Goal: Task Accomplishment & Management: Manage account settings

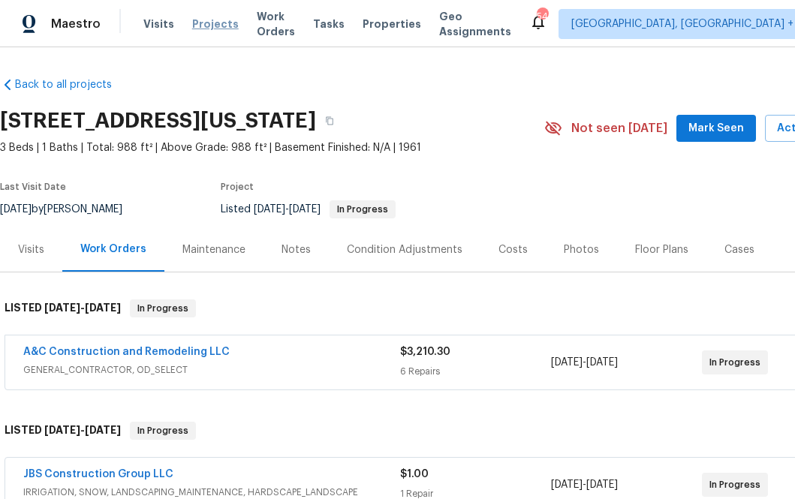
click at [203, 20] on span "Projects" at bounding box center [215, 24] width 47 height 15
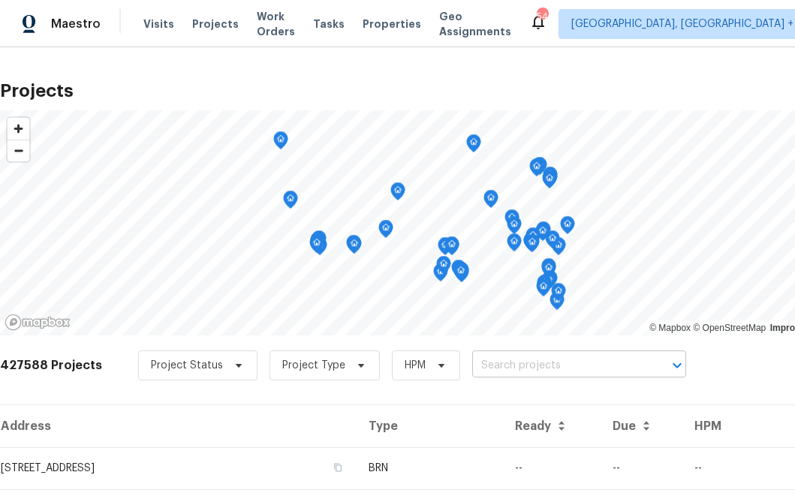
click at [475, 358] on input "text" at bounding box center [558, 365] width 172 height 23
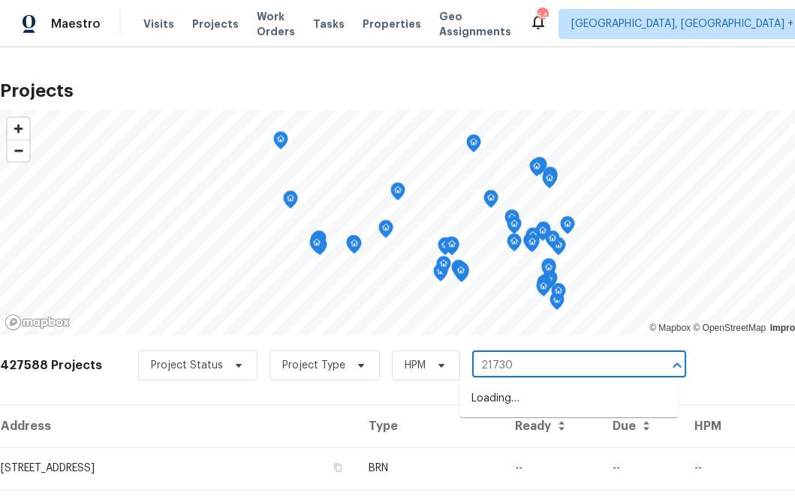
type input "21730 p"
click at [555, 396] on li "21730 Palisade Pl, Fairview, OR 97024" at bounding box center [569, 399] width 218 height 25
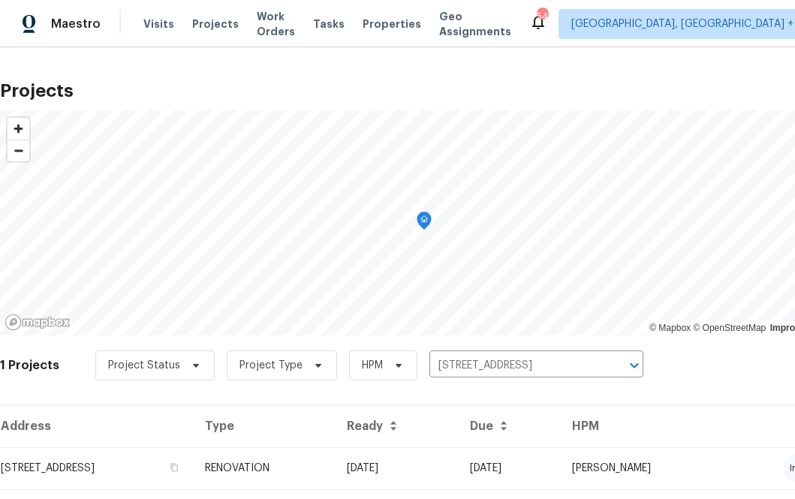
scroll to position [38, 0]
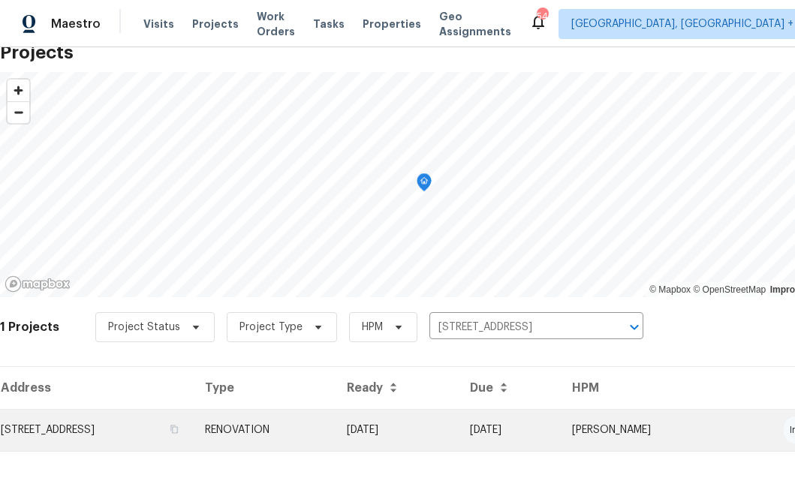
click at [157, 416] on td "21730 Palisade Pl, Fairview, OR 97024" at bounding box center [96, 430] width 193 height 42
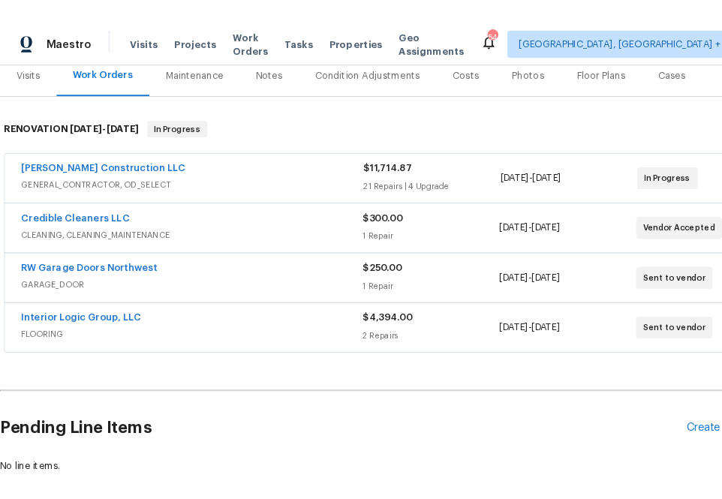
scroll to position [290, 0]
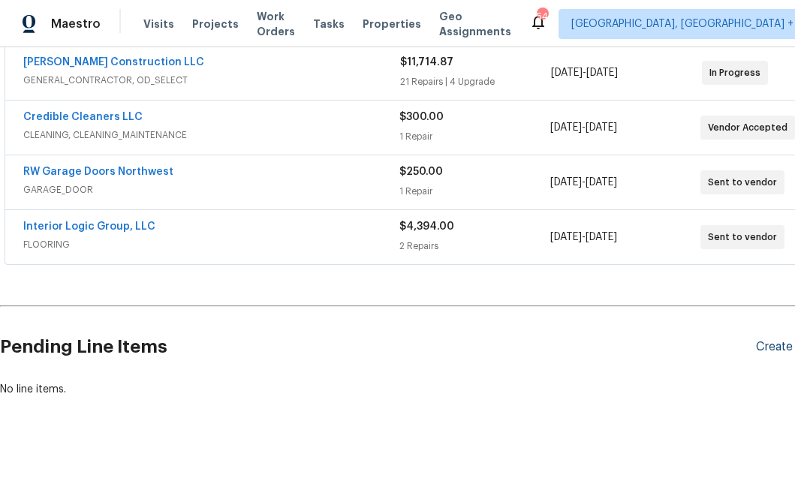
click at [770, 348] on div "Create Line Item" at bounding box center [802, 347] width 92 height 14
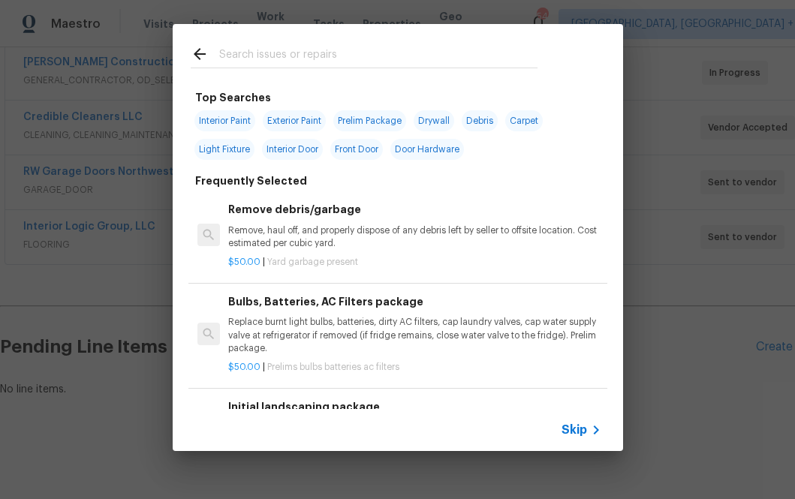
click at [571, 423] on span "Skip" at bounding box center [575, 430] width 26 height 15
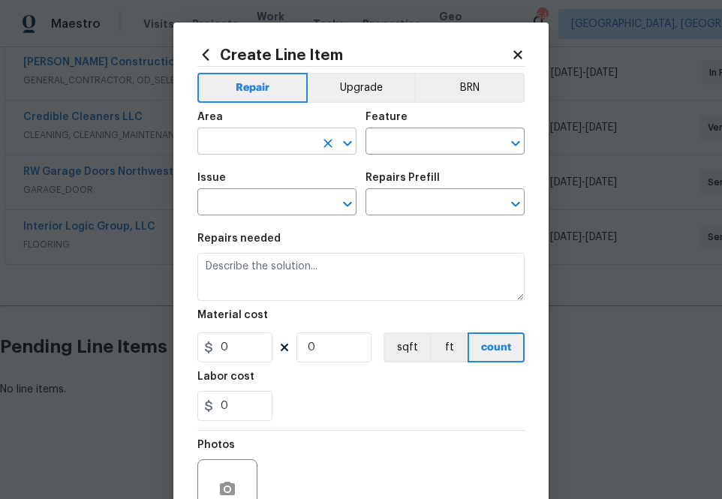
click at [278, 148] on input "text" at bounding box center [255, 142] width 117 height 23
type input "i"
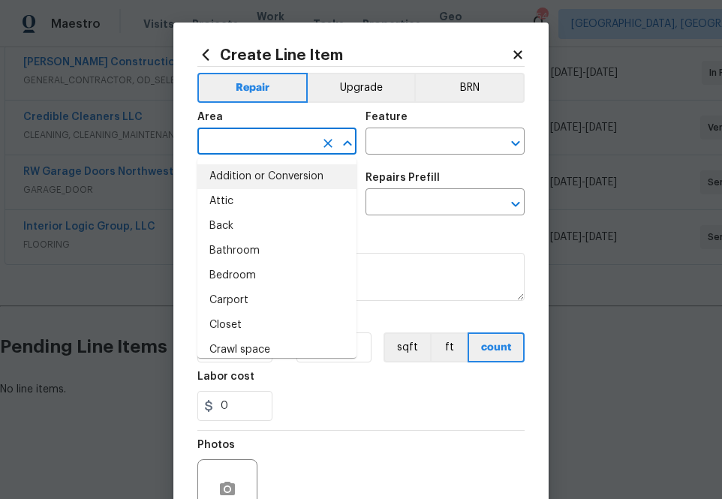
click at [207, 60] on icon at bounding box center [206, 54] width 7 height 11
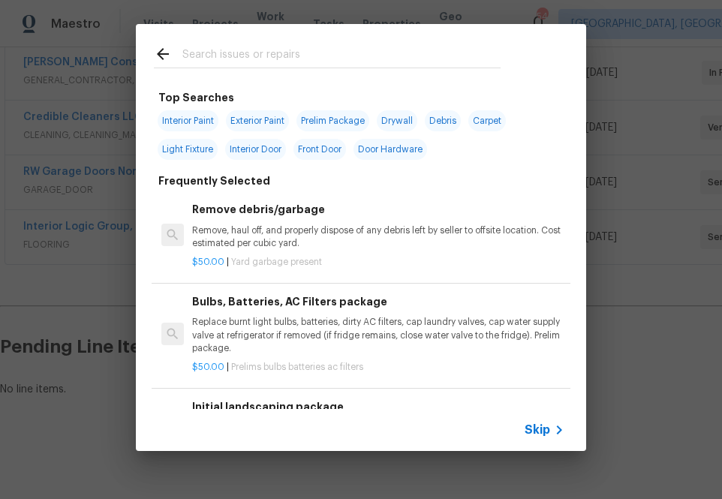
click at [237, 69] on div at bounding box center [327, 53] width 383 height 59
click at [239, 58] on input "text" at bounding box center [341, 56] width 318 height 23
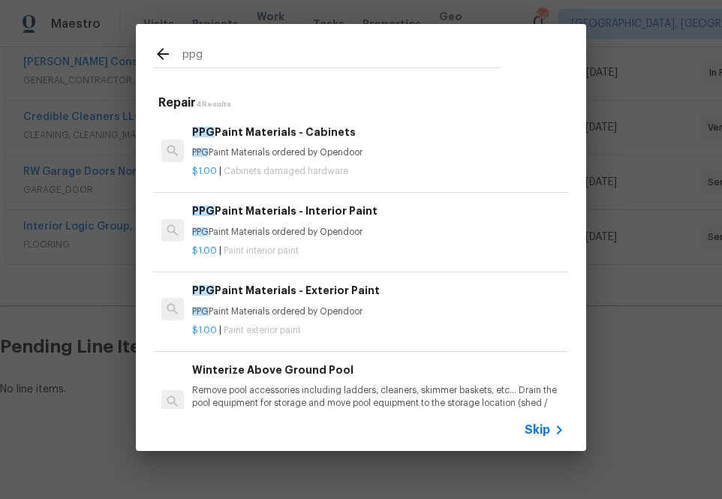
type input "ppg"
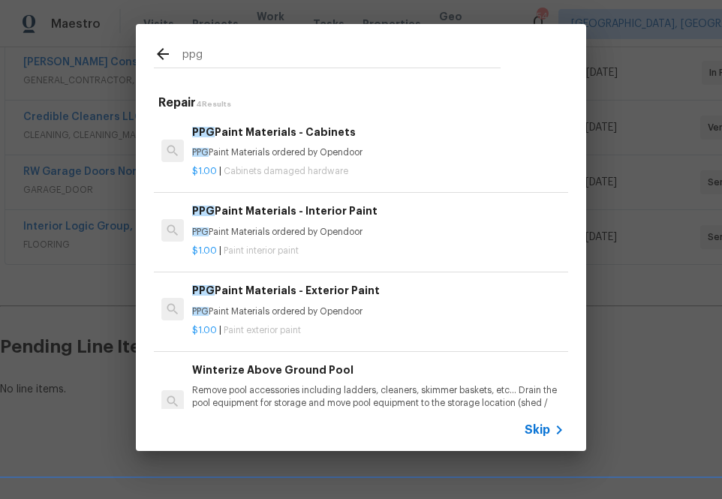
click at [214, 225] on div "PPG Paint Materials - Interior Paint PPG Paint Materials ordered by Opendoor" at bounding box center [378, 221] width 372 height 36
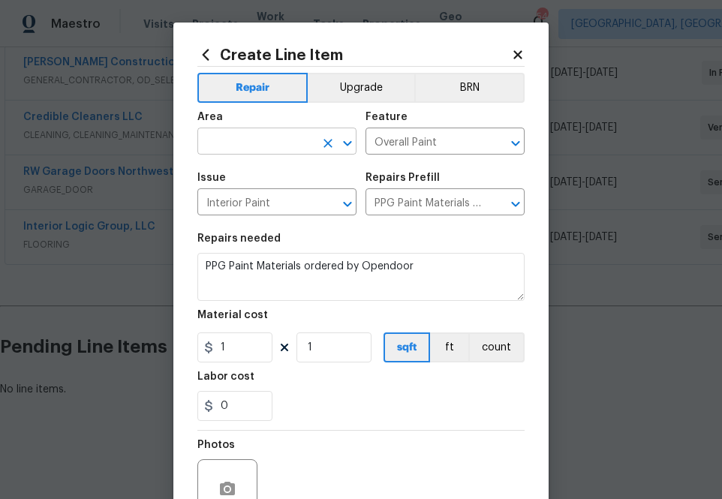
click at [249, 141] on input "text" at bounding box center [255, 142] width 117 height 23
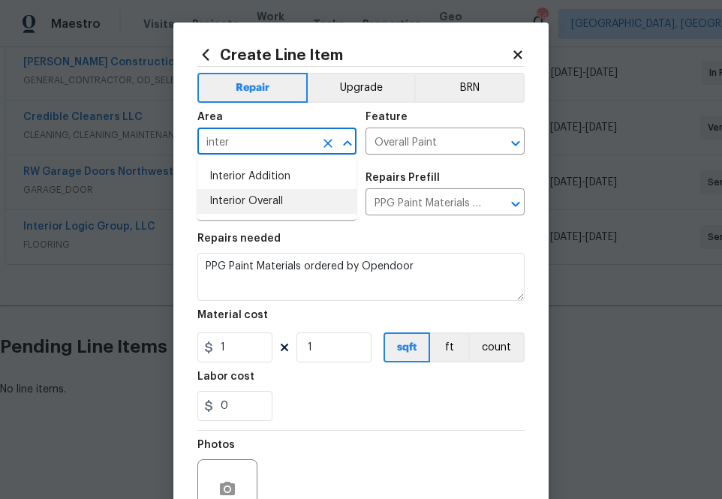
click at [240, 201] on li "Interior Overall" at bounding box center [276, 201] width 159 height 25
type input "Interior Overall"
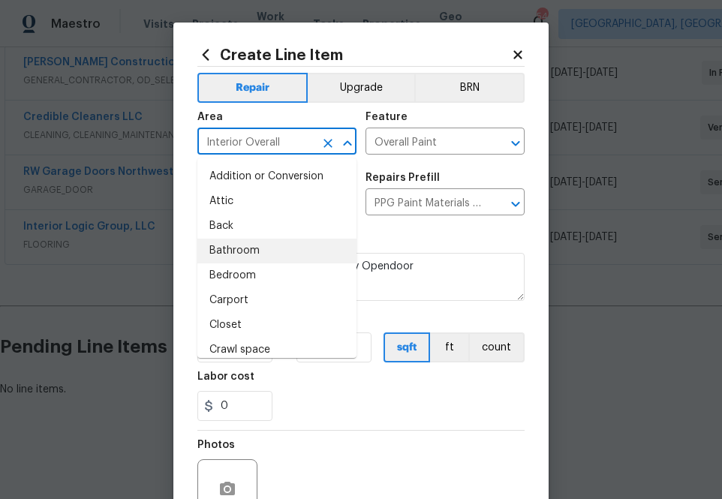
click at [425, 237] on div "Repairs needed" at bounding box center [360, 244] width 327 height 20
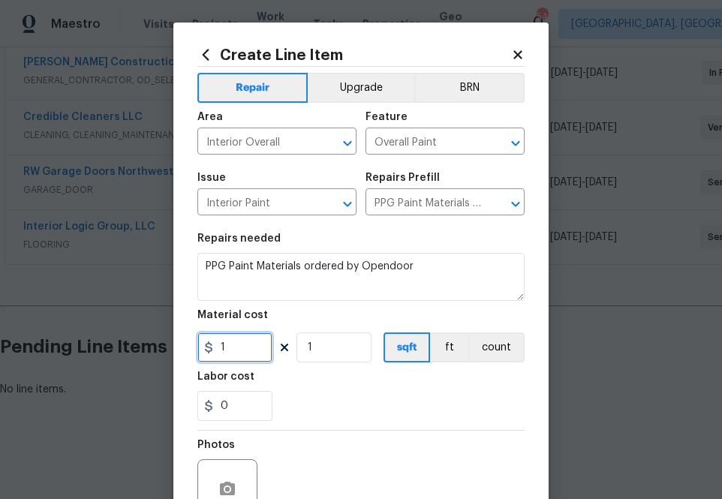
click at [255, 348] on input "1" at bounding box center [234, 348] width 75 height 30
paste input "580.2606953"
type input "580.26"
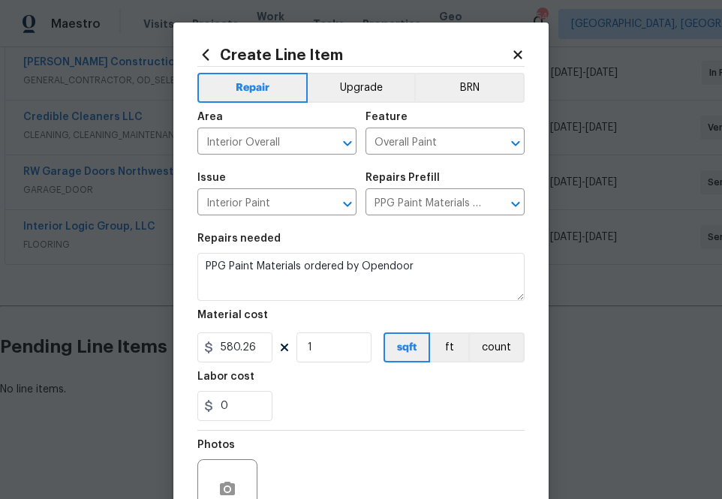
click at [279, 387] on div "Labor cost" at bounding box center [360, 382] width 327 height 20
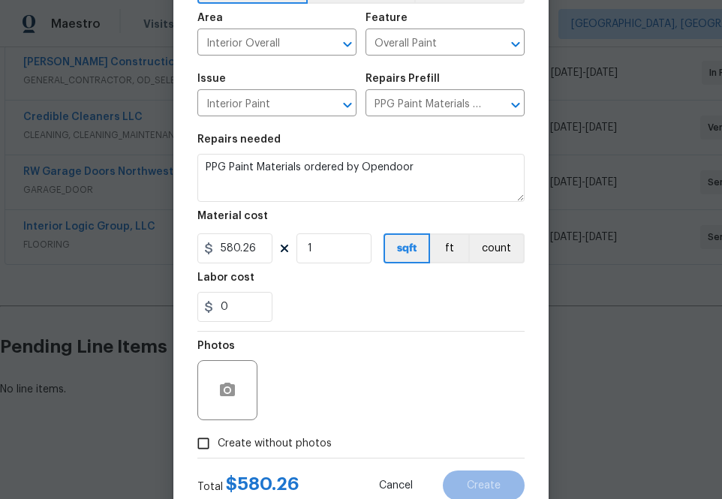
scroll to position [120, 0]
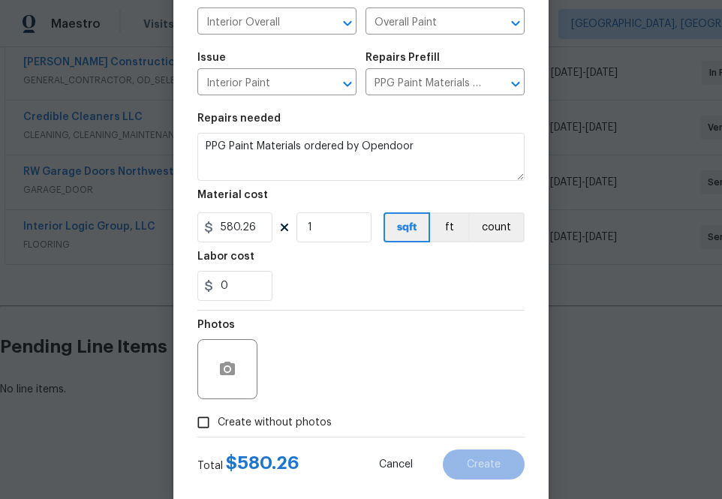
click at [287, 417] on span "Create without photos" at bounding box center [275, 423] width 114 height 16
click at [218, 417] on input "Create without photos" at bounding box center [203, 422] width 29 height 29
checkbox input "true"
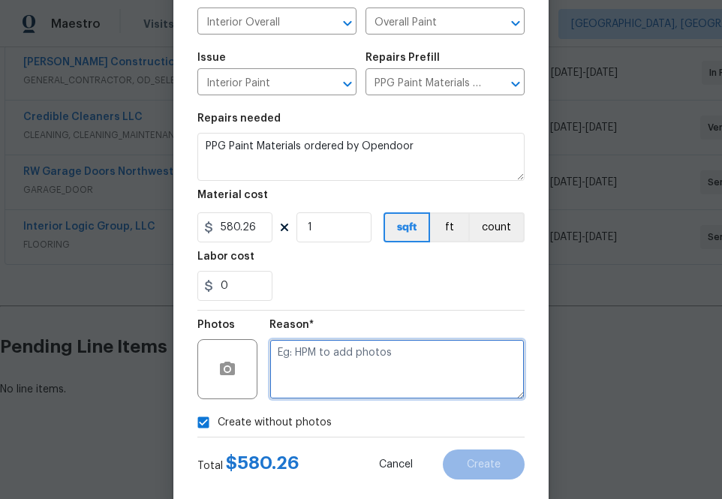
click at [357, 371] on textarea at bounding box center [397, 369] width 255 height 60
type textarea "a"
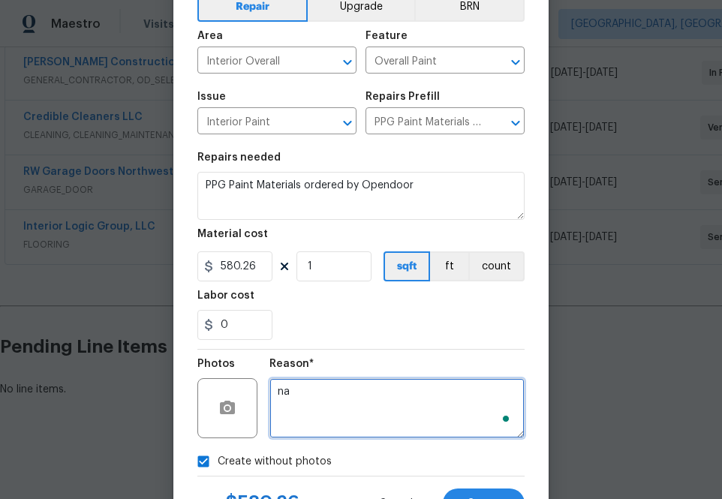
scroll to position [86, 0]
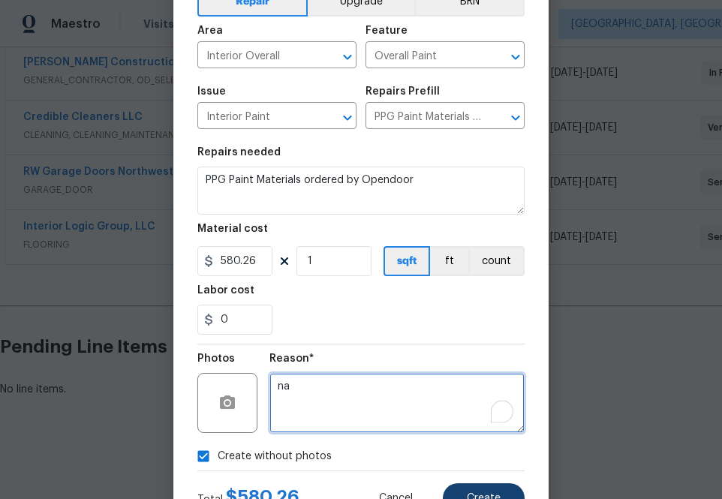
type textarea "na"
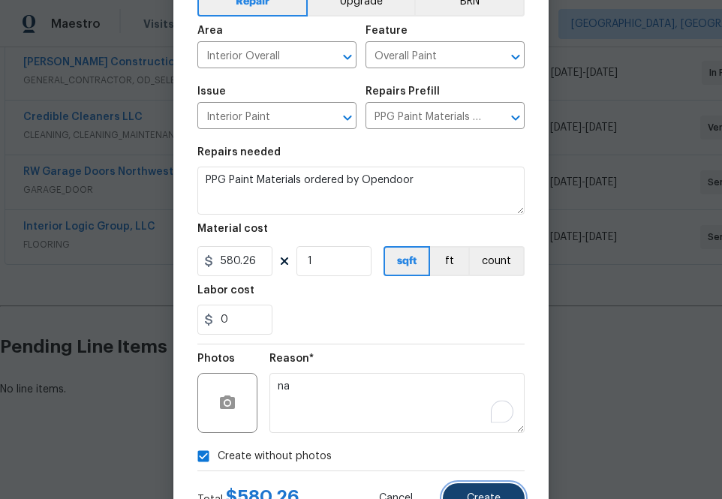
click at [476, 490] on button "Create" at bounding box center [484, 499] width 82 height 30
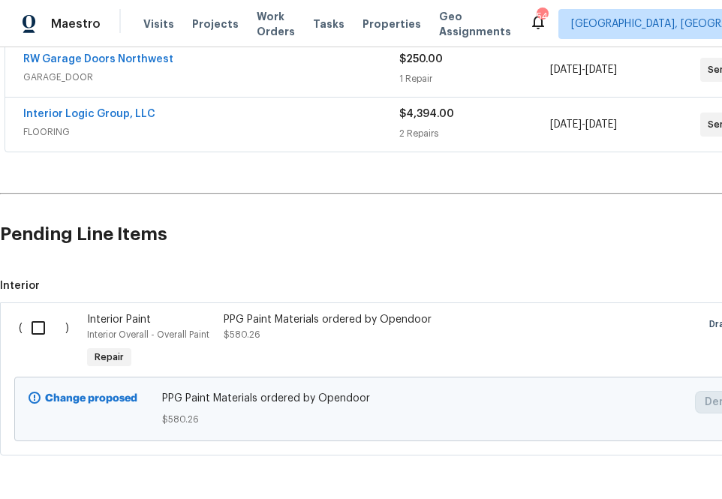
scroll to position [402, 126]
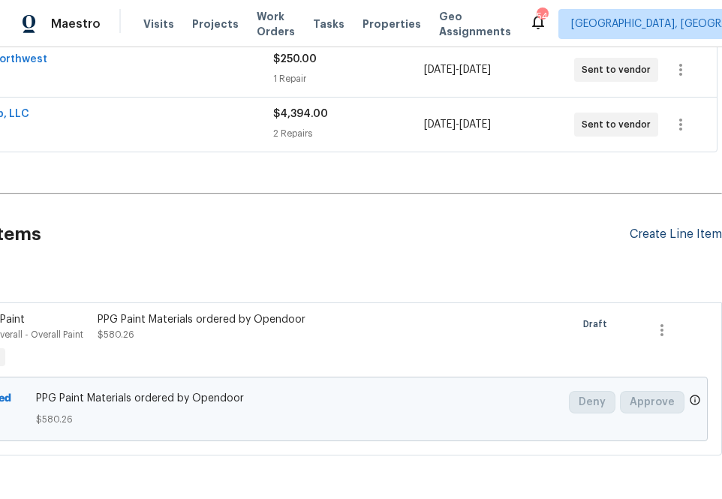
click at [653, 232] on div "Create Line Item" at bounding box center [676, 235] width 92 height 14
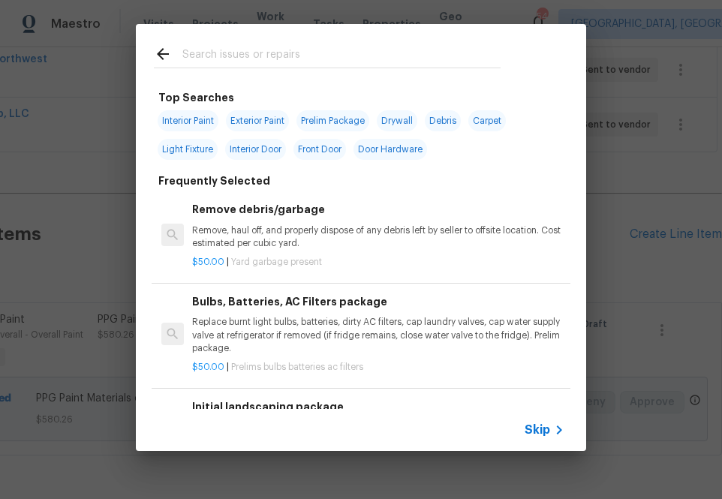
click at [261, 52] on input "text" at bounding box center [341, 56] width 318 height 23
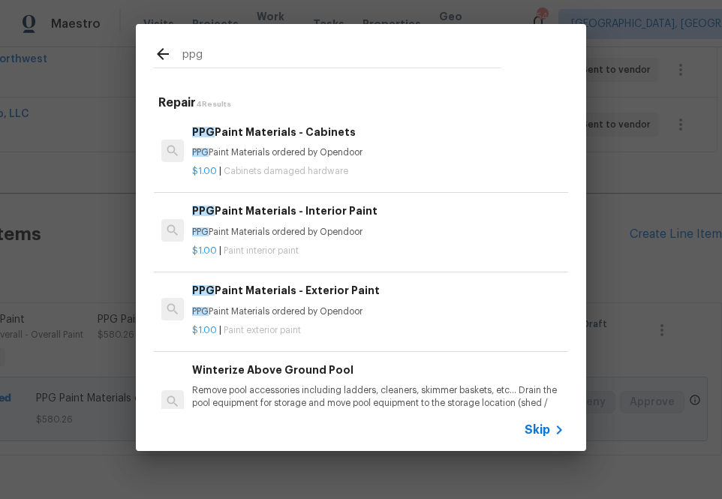
type input "ppg"
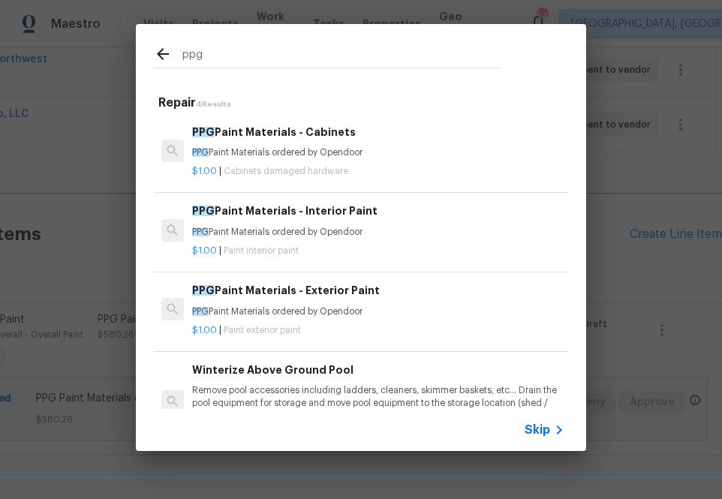
click at [263, 164] on div "$1.00 | Cabinets damaged hardware" at bounding box center [378, 168] width 372 height 19
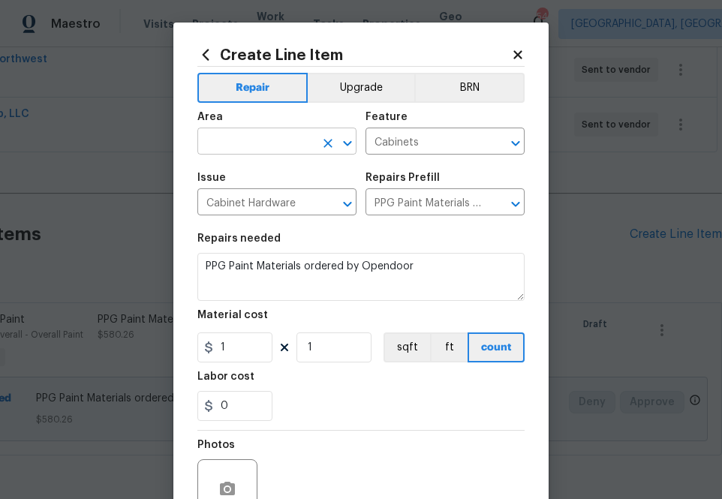
click at [258, 131] on figure "Area ​" at bounding box center [276, 133] width 159 height 43
click at [258, 131] on input "text" at bounding box center [255, 142] width 117 height 23
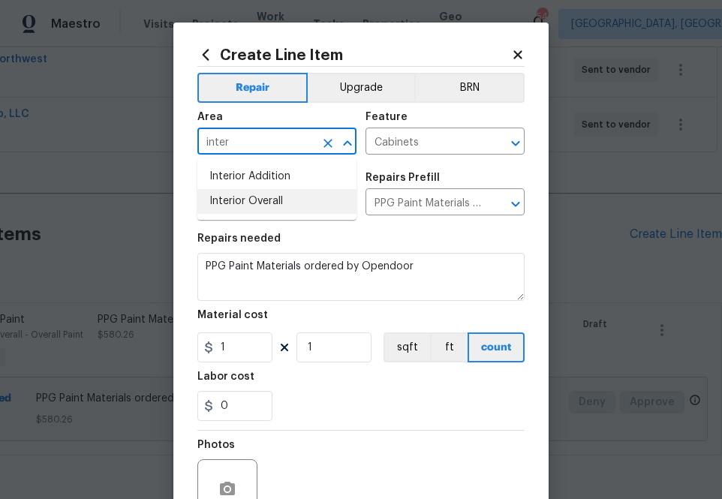
click at [267, 197] on li "Interior Overall" at bounding box center [276, 201] width 159 height 25
type input "Interior Overall"
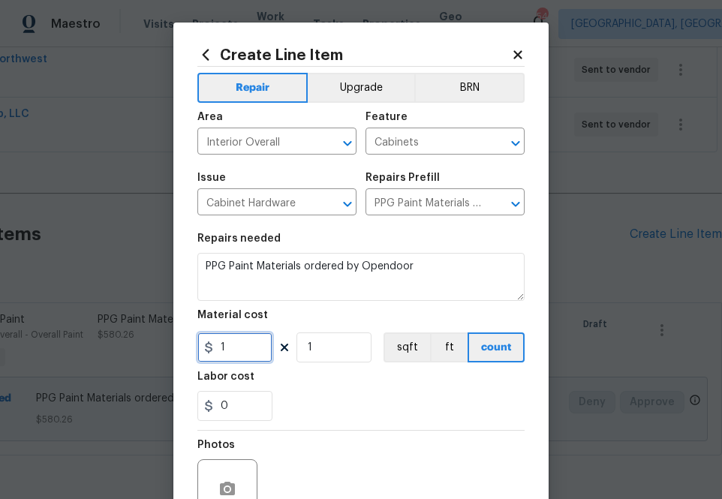
click at [246, 344] on input "1" at bounding box center [234, 348] width 75 height 30
paste input "570.5493047"
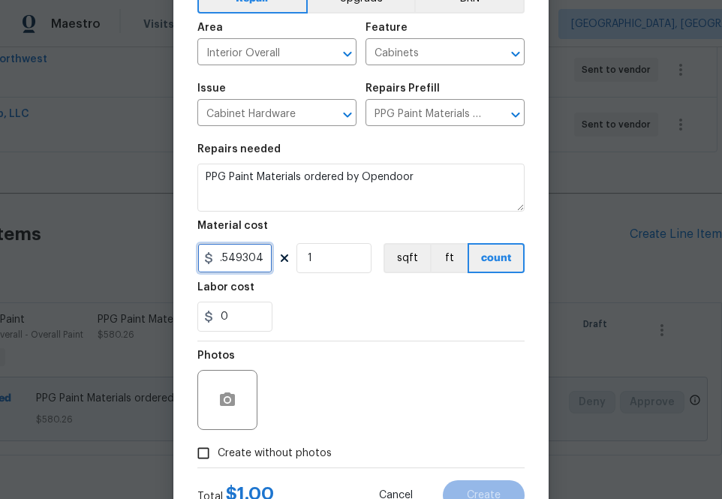
scroll to position [148, 0]
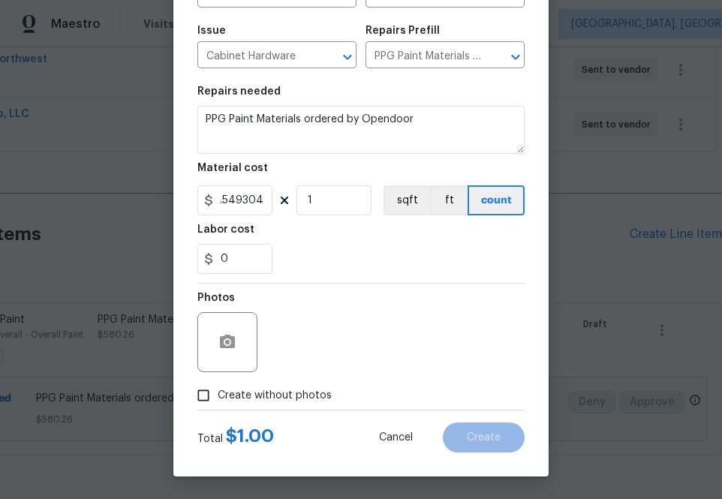
type input "570.55"
click at [323, 344] on div "Photos" at bounding box center [360, 333] width 327 height 98
click at [303, 384] on label "Create without photos" at bounding box center [260, 395] width 143 height 29
click at [218, 384] on input "Create without photos" at bounding box center [203, 395] width 29 height 29
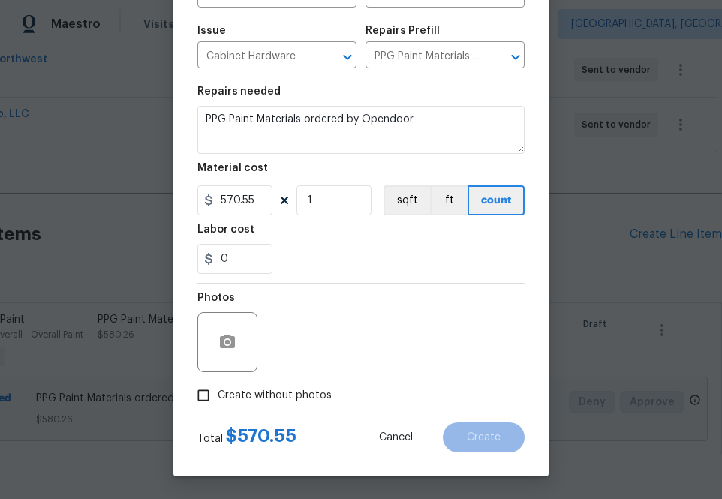
checkbox input "true"
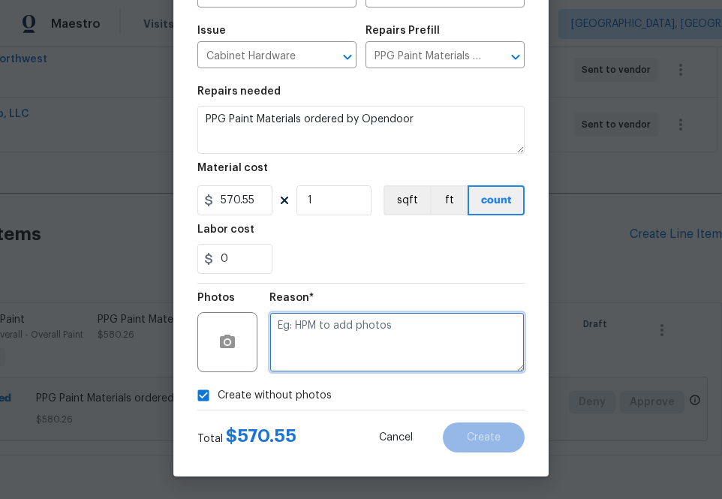
click at [334, 328] on textarea at bounding box center [397, 342] width 255 height 60
type textarea "na"
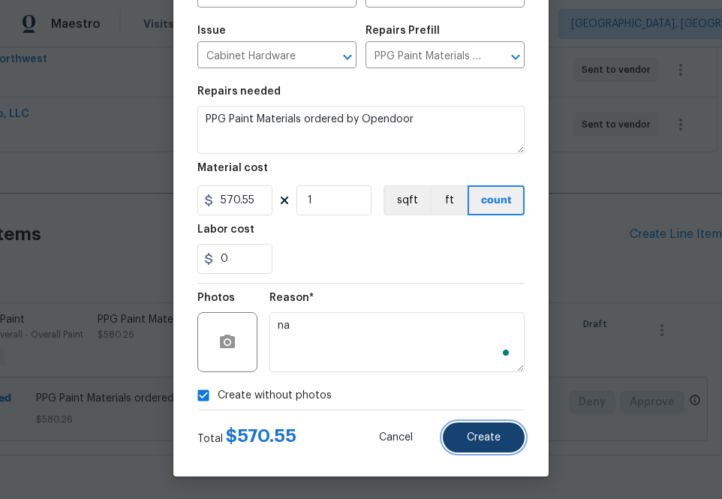
click at [493, 438] on span "Create" at bounding box center [484, 437] width 34 height 11
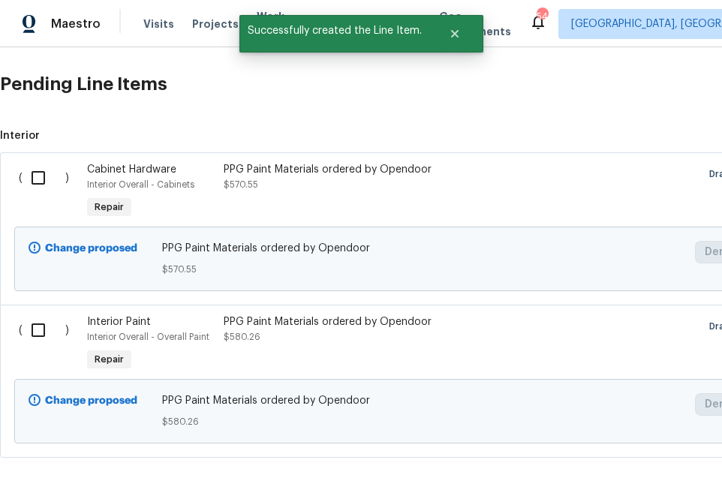
scroll to position [553, 0]
click at [37, 321] on input "checkbox" at bounding box center [44, 330] width 43 height 32
checkbox input "true"
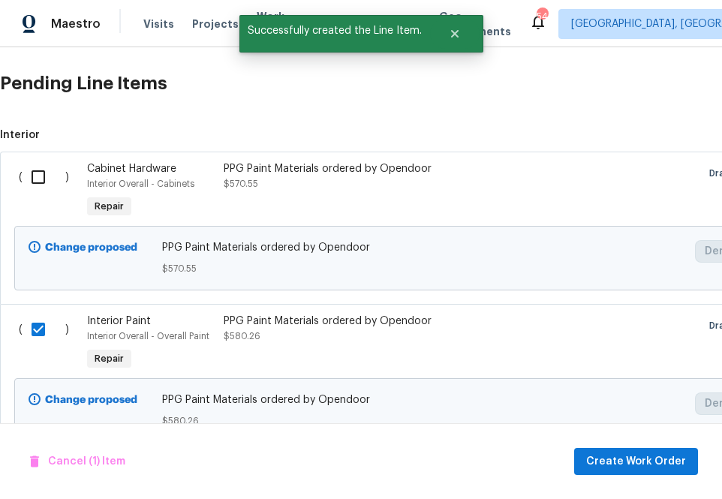
click at [32, 179] on input "checkbox" at bounding box center [44, 177] width 43 height 32
checkbox input "true"
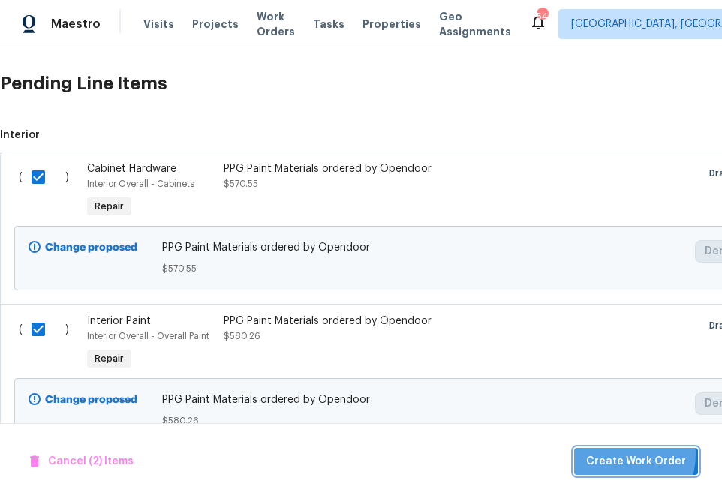
click at [616, 455] on span "Create Work Order" at bounding box center [636, 462] width 100 height 19
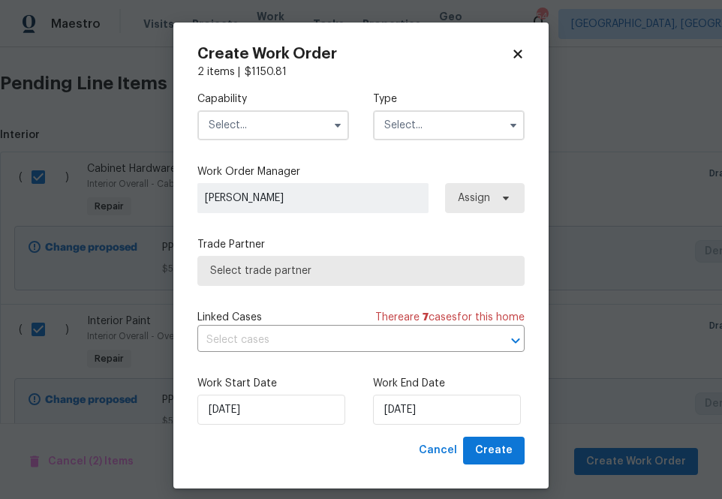
click at [315, 113] on input "text" at bounding box center [273, 125] width 152 height 30
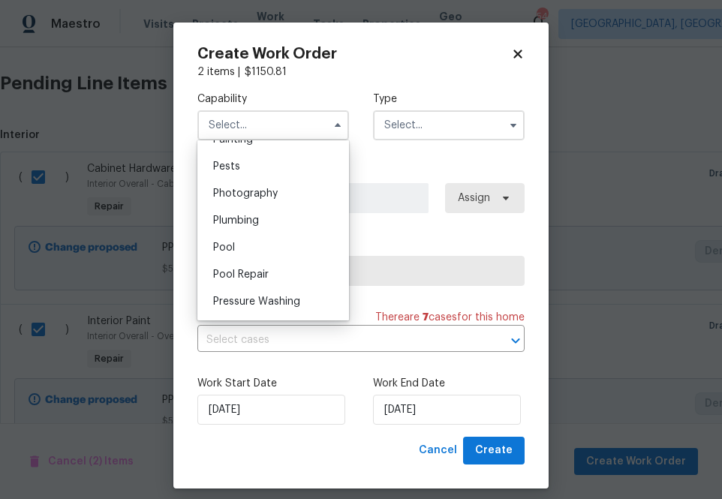
scroll to position [1213, 0]
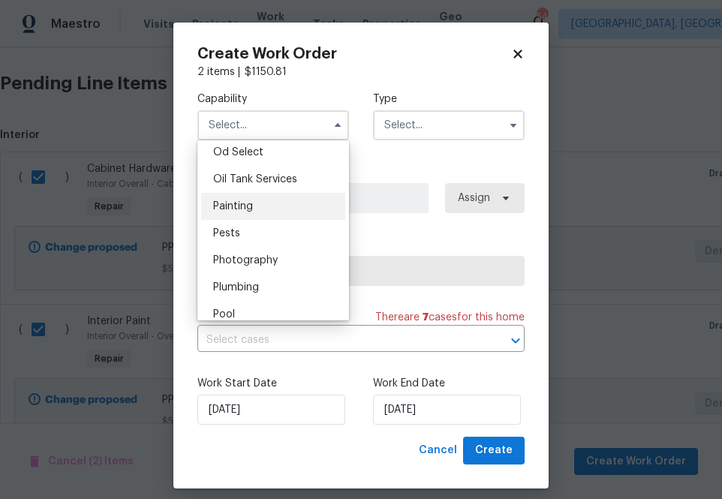
click at [295, 196] on div "Painting" at bounding box center [273, 206] width 144 height 27
type input "Painting"
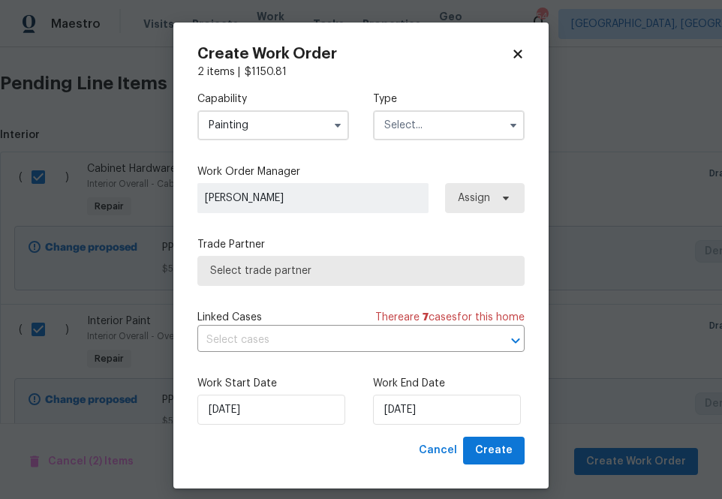
click at [389, 128] on input "text" at bounding box center [449, 125] width 152 height 30
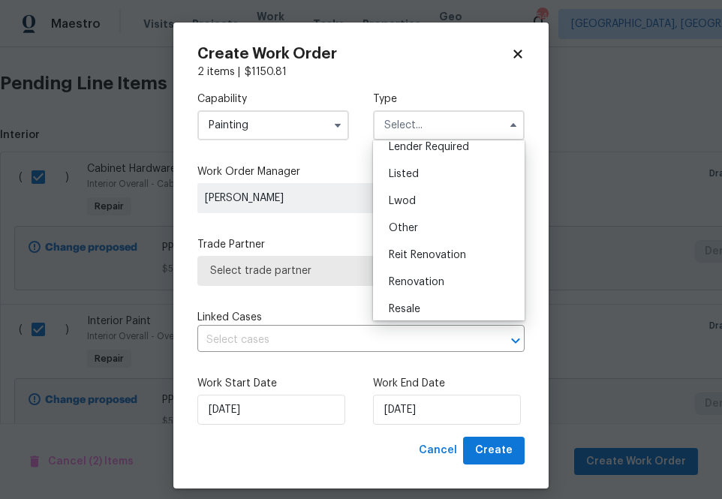
scroll to position [123, 0]
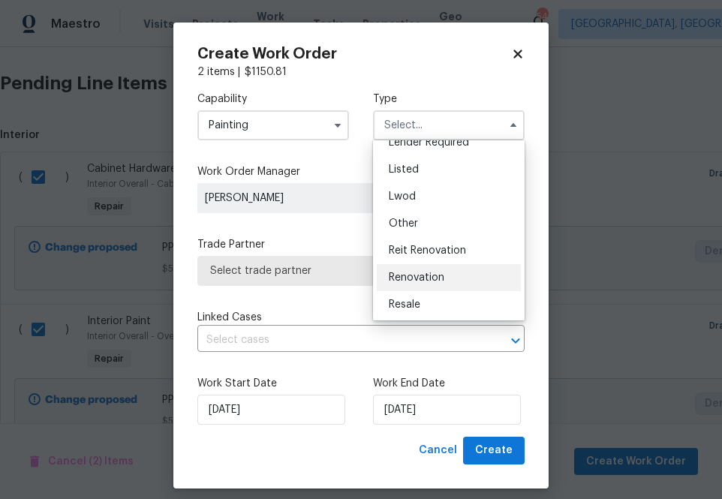
click at [421, 274] on span "Renovation" at bounding box center [417, 278] width 56 height 11
type input "Renovation"
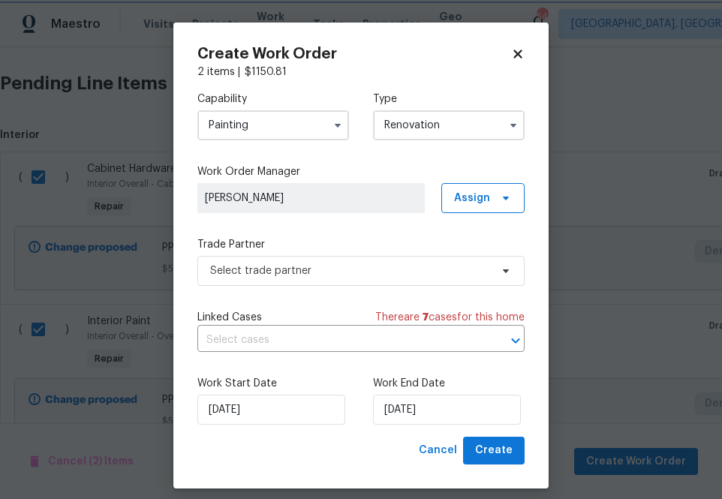
scroll to position [0, 0]
click at [488, 187] on span "Assign" at bounding box center [482, 198] width 83 height 30
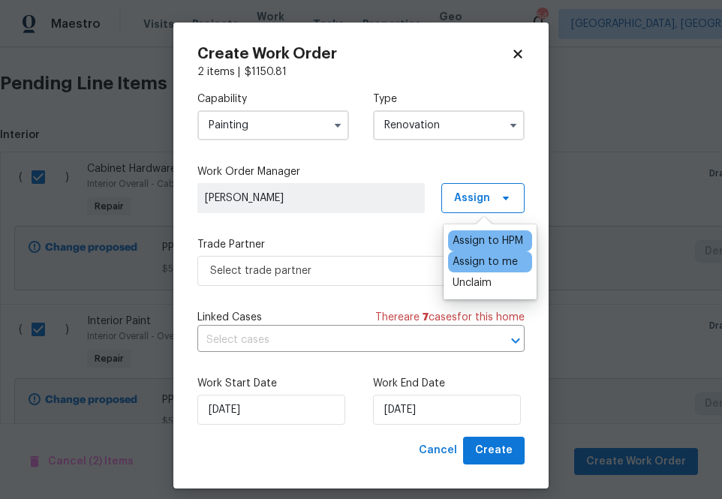
click at [487, 257] on div "Assign to me" at bounding box center [485, 262] width 65 height 15
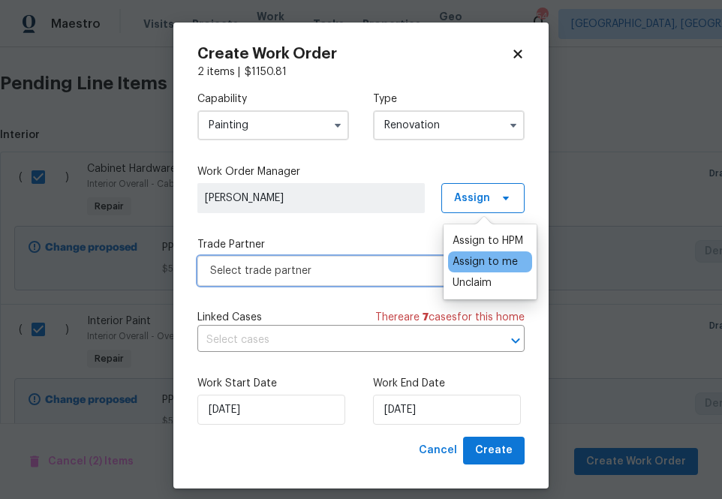
click at [359, 276] on span "Select trade partner" at bounding box center [350, 271] width 280 height 15
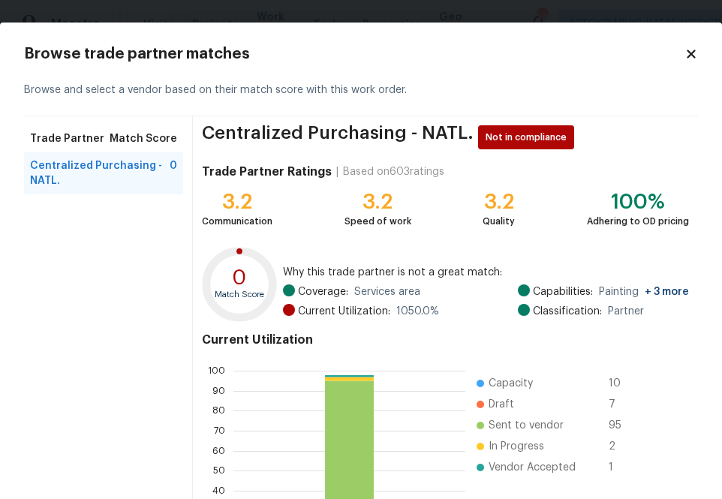
scroll to position [162, 0]
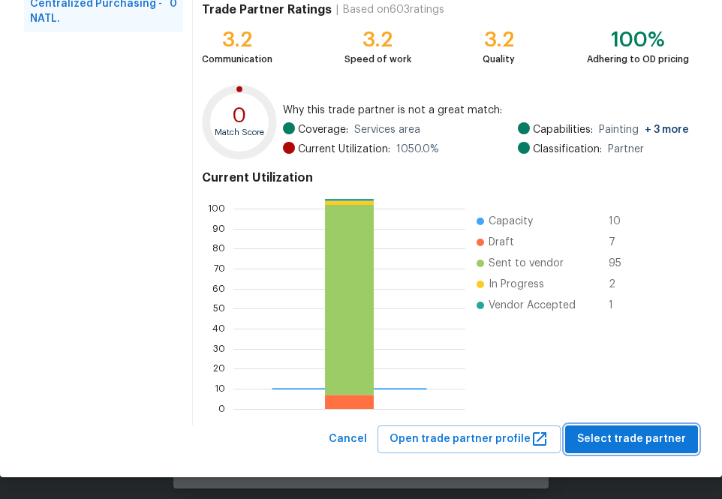
click at [670, 451] on button "Select trade partner" at bounding box center [631, 440] width 133 height 28
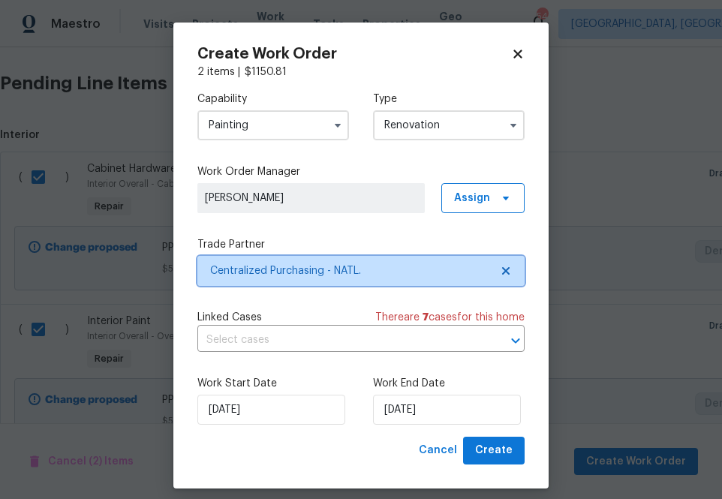
scroll to position [0, 0]
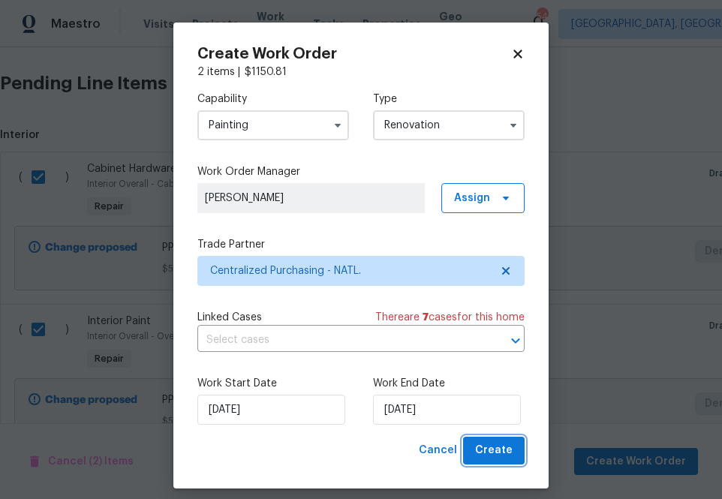
click at [497, 454] on span "Create" at bounding box center [494, 450] width 38 height 19
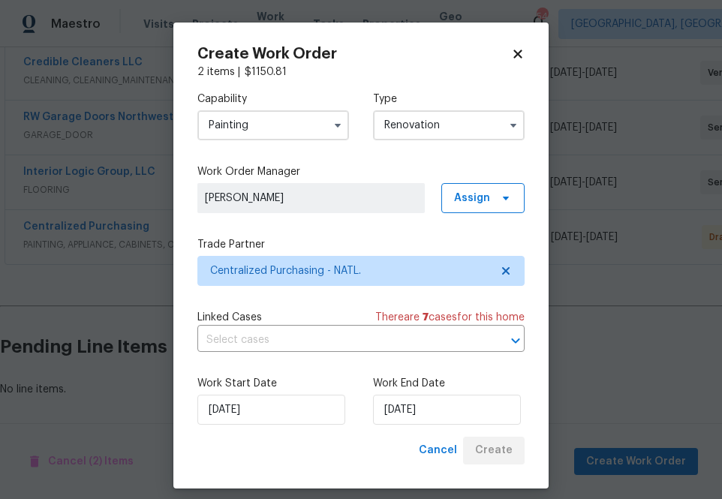
scroll to position [345, 0]
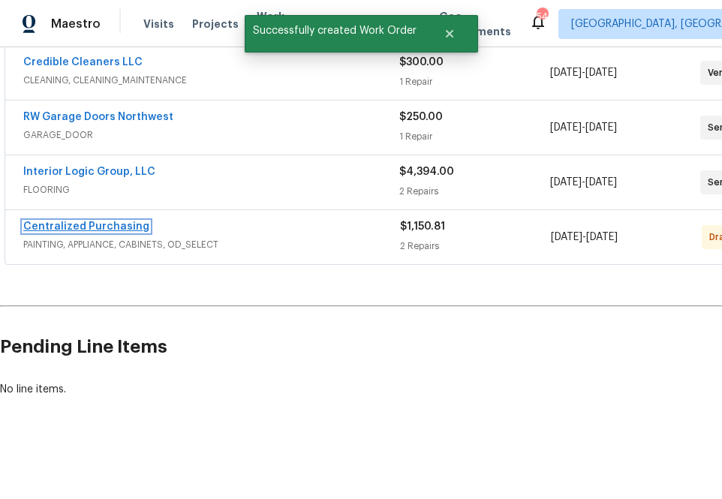
click at [59, 230] on link "Centralized Purchasing" at bounding box center [86, 226] width 126 height 11
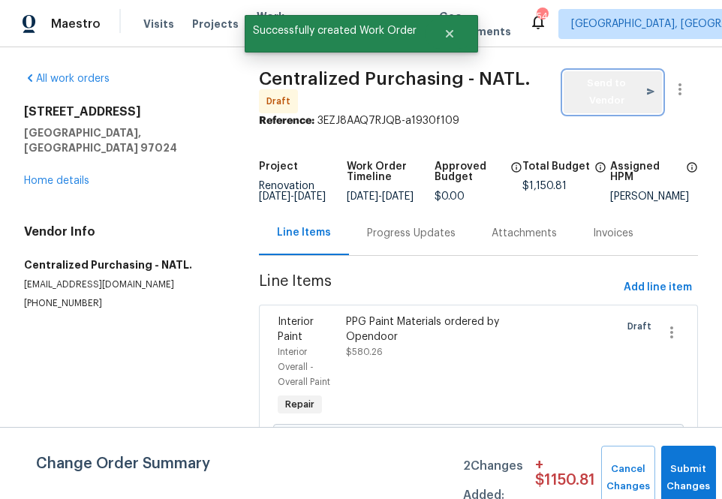
click at [600, 90] on span "Send to Vendor" at bounding box center [612, 92] width 83 height 35
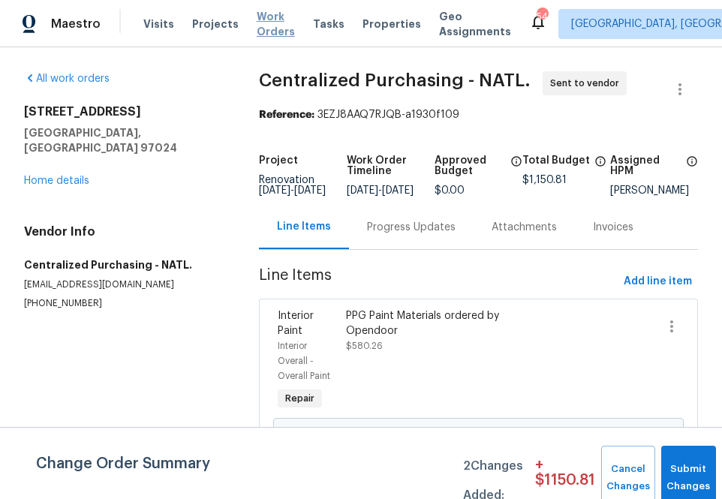
click at [257, 19] on span "Work Orders" at bounding box center [276, 24] width 38 height 30
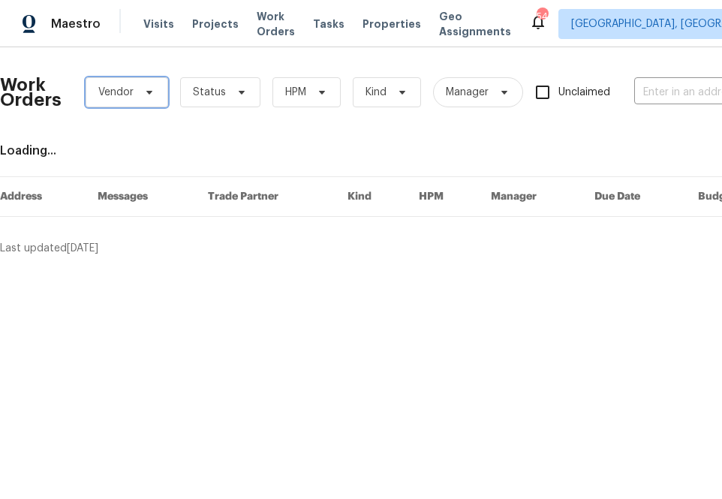
click at [134, 86] on span "Vendor" at bounding box center [127, 92] width 83 height 30
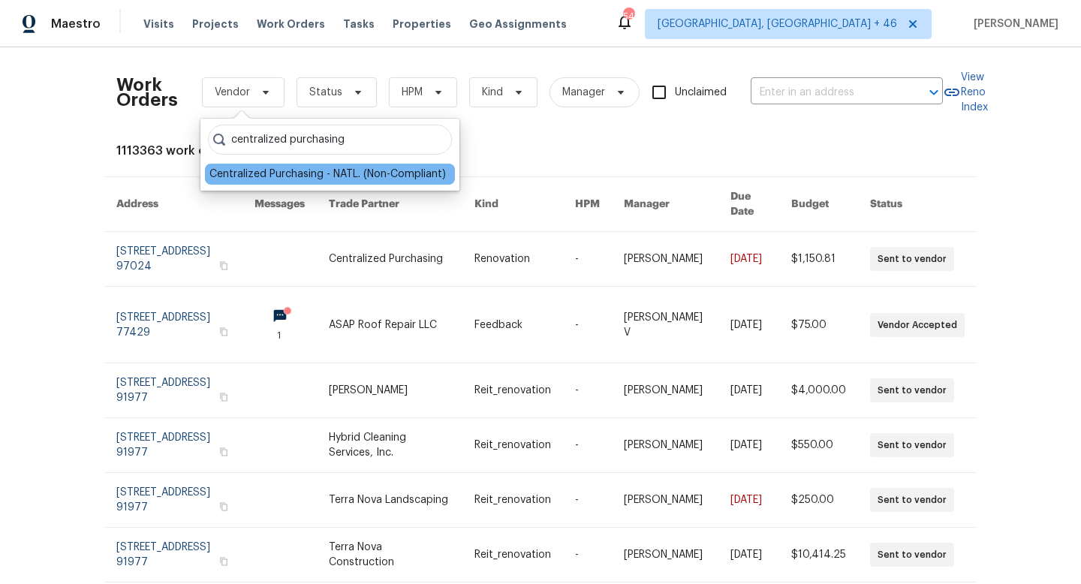
type input "centralized purchasing"
click at [241, 178] on div "Centralized Purchasing - NATL. (Non-Compliant)" at bounding box center [327, 174] width 237 height 15
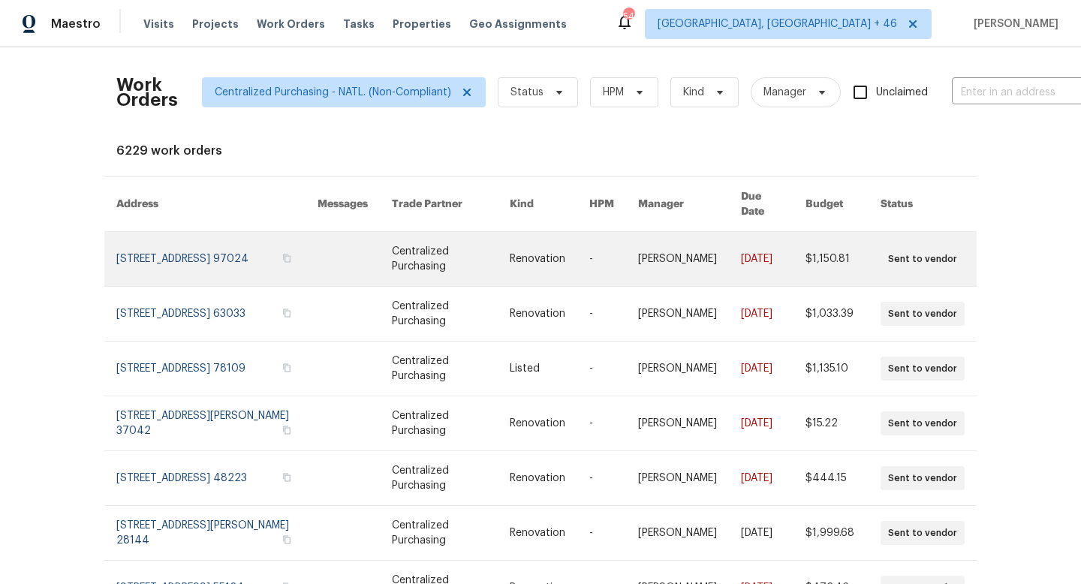
click at [173, 235] on link at bounding box center [216, 259] width 201 height 54
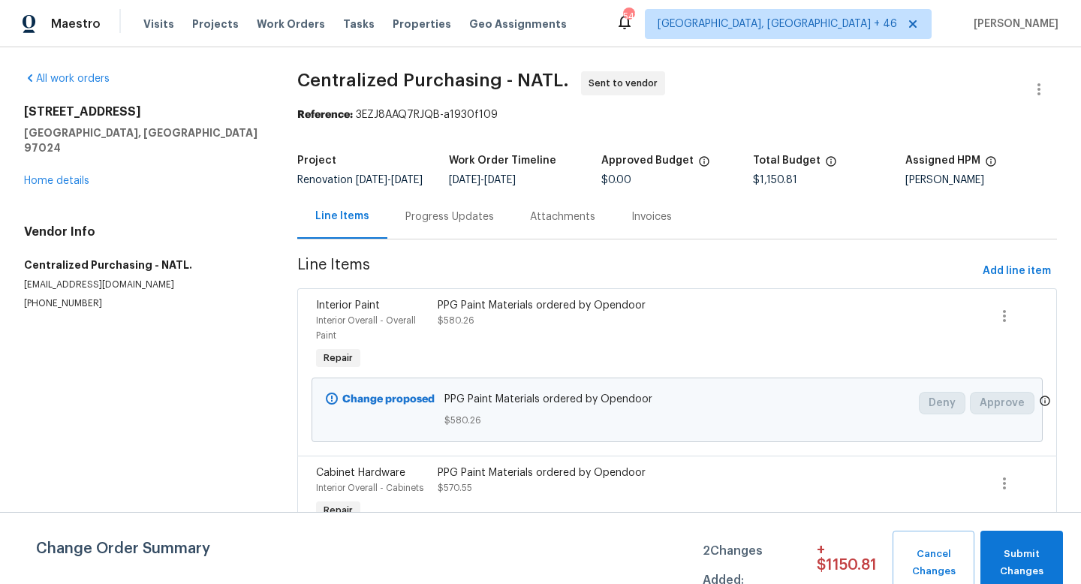
scroll to position [78, 0]
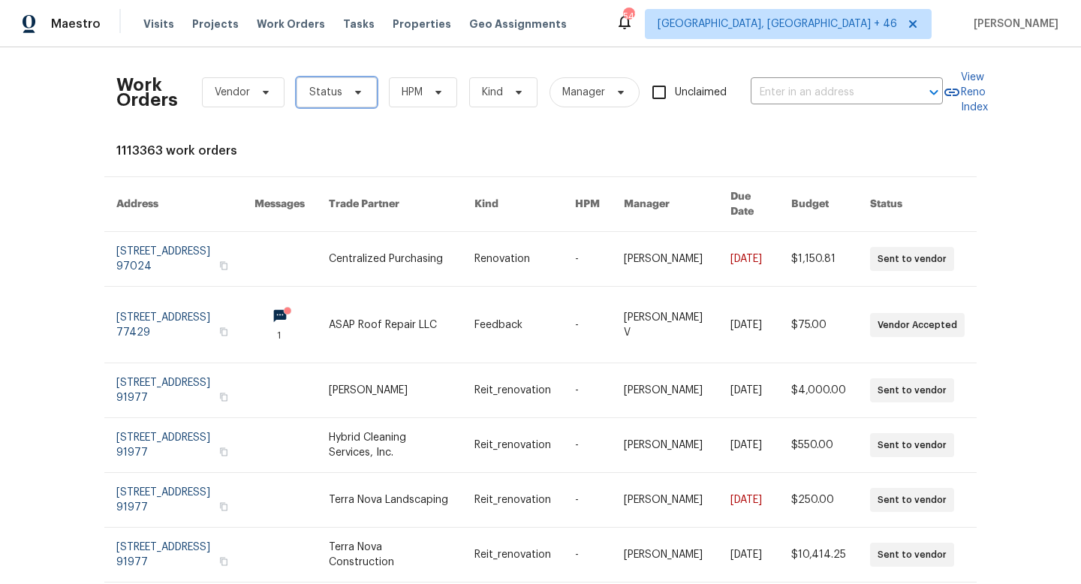
click at [333, 95] on span "Status" at bounding box center [325, 92] width 33 height 15
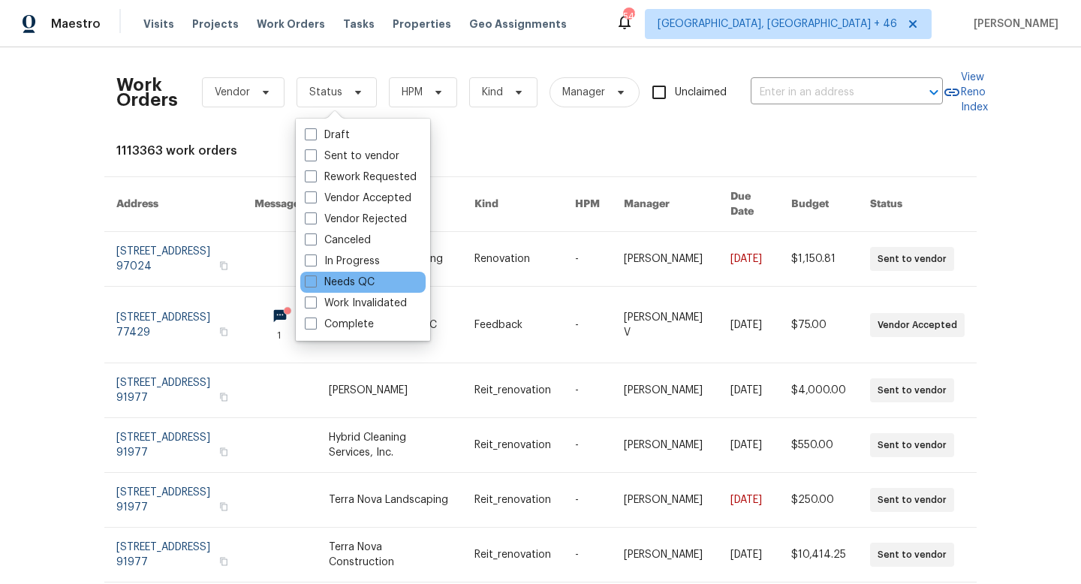
click at [335, 273] on div "Needs QC" at bounding box center [362, 282] width 125 height 21
click at [315, 282] on span at bounding box center [311, 282] width 12 height 12
click at [315, 282] on input "Needs QC" at bounding box center [310, 280] width 10 height 10
checkbox input "true"
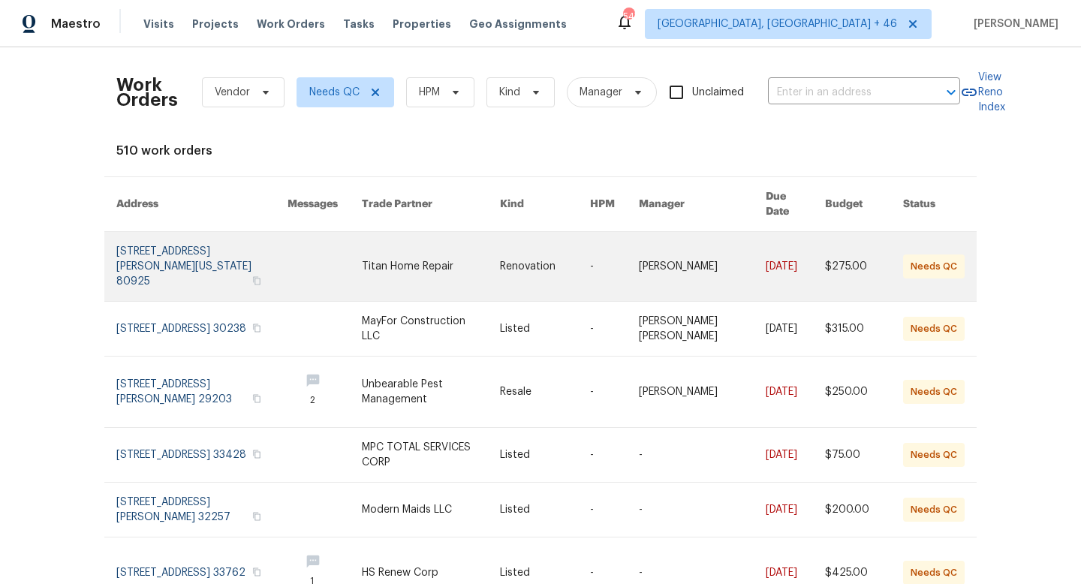
click at [160, 243] on link at bounding box center [201, 266] width 171 height 69
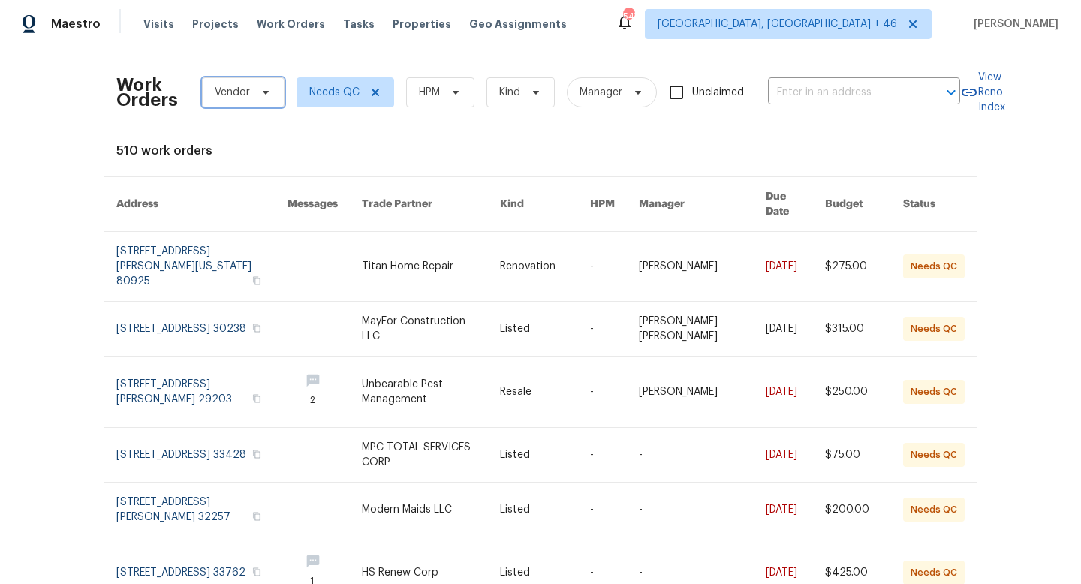
click at [228, 103] on span "Vendor" at bounding box center [243, 92] width 83 height 30
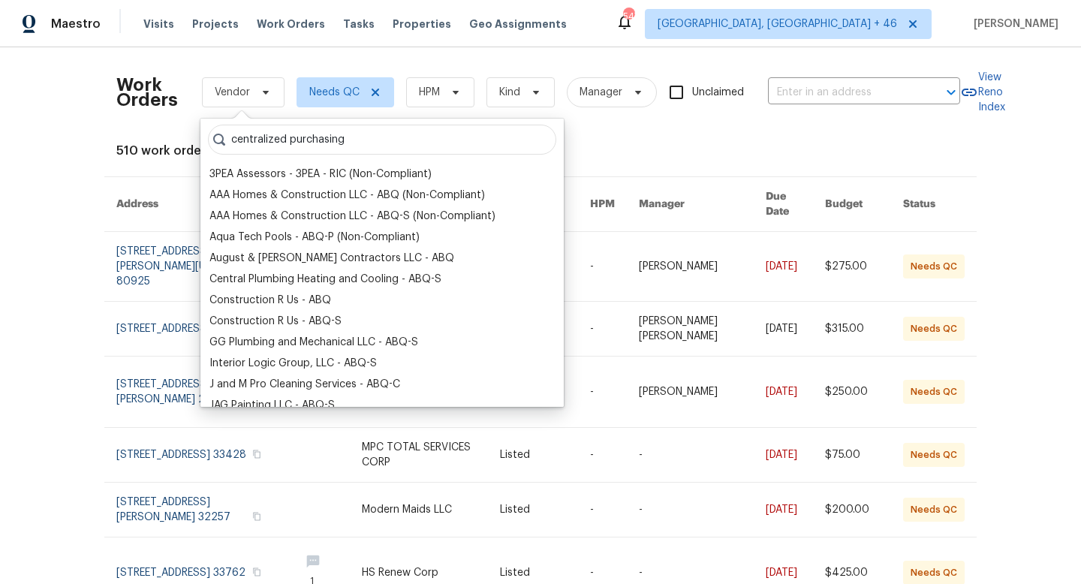
type input "centralized purchasing"
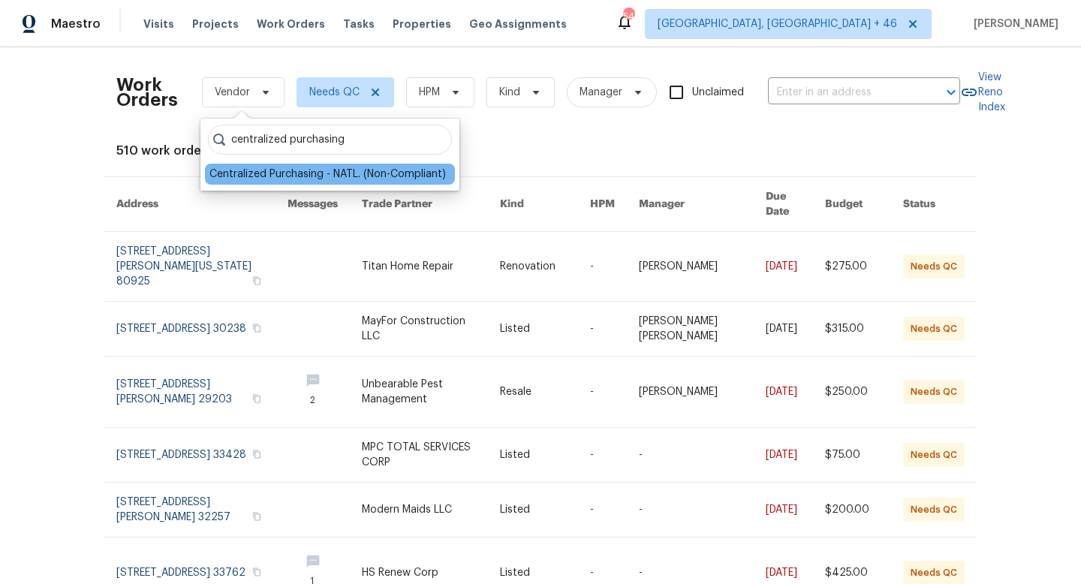
click at [234, 172] on div "Centralized Purchasing - NATL. (Non-Compliant)" at bounding box center [327, 174] width 237 height 15
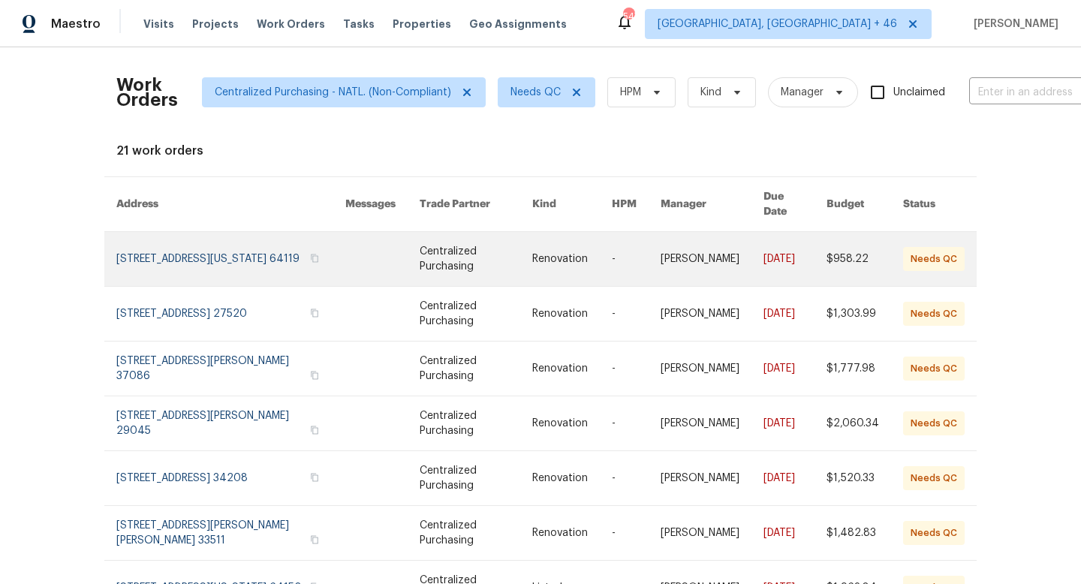
click at [257, 235] on link at bounding box center [230, 259] width 229 height 54
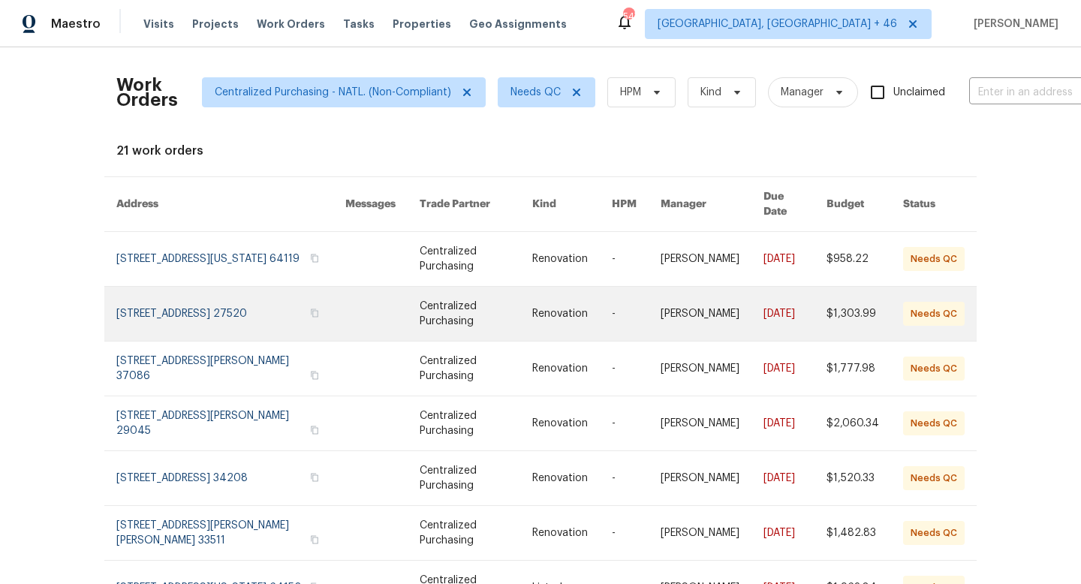
click at [235, 296] on link at bounding box center [230, 314] width 229 height 54
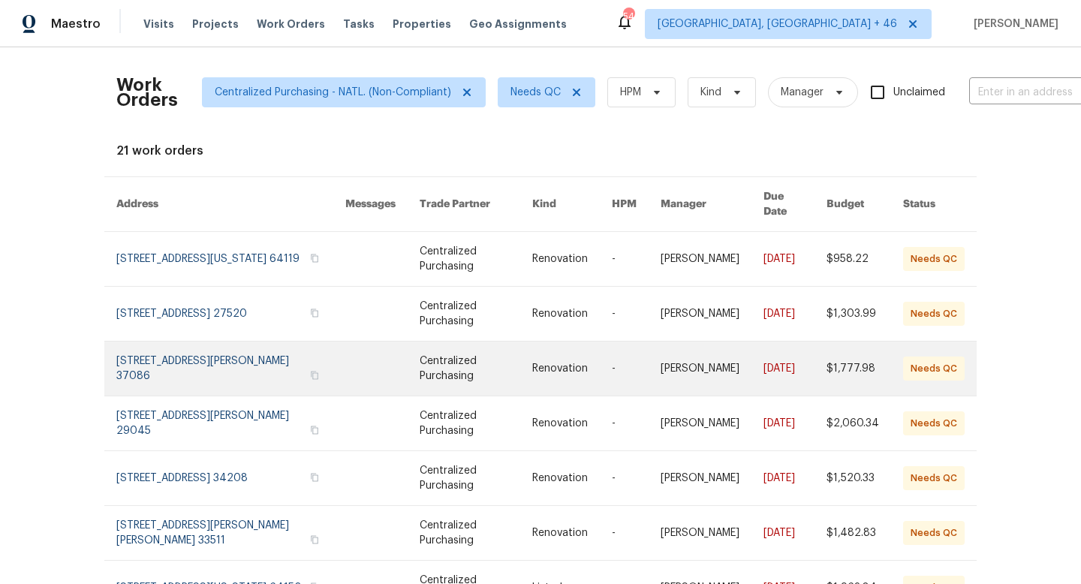
click at [249, 362] on link at bounding box center [230, 369] width 229 height 54
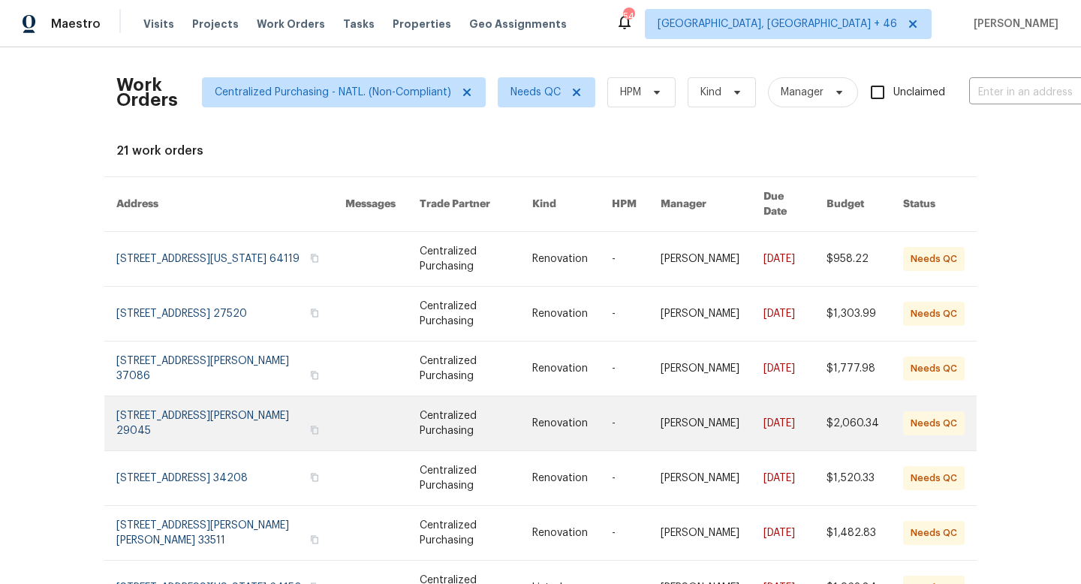
click at [237, 405] on link at bounding box center [230, 423] width 229 height 54
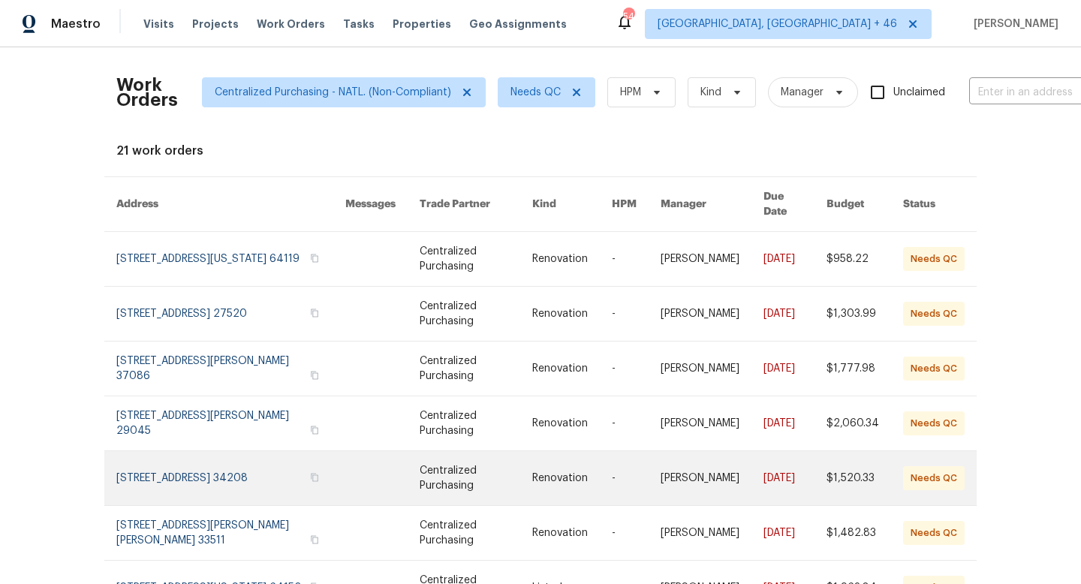
click at [231, 468] on link at bounding box center [230, 478] width 229 height 54
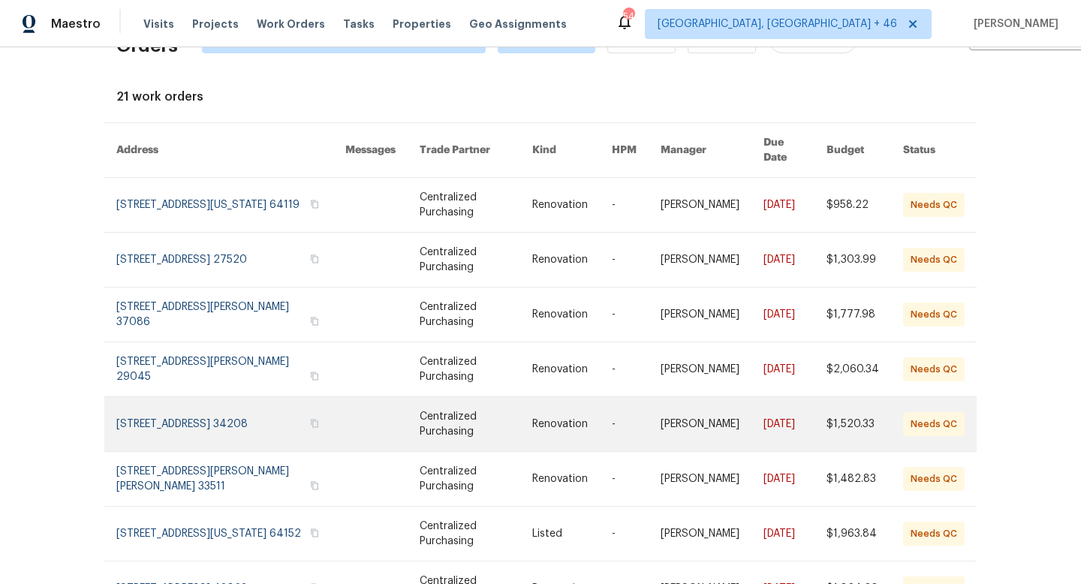
scroll to position [64, 0]
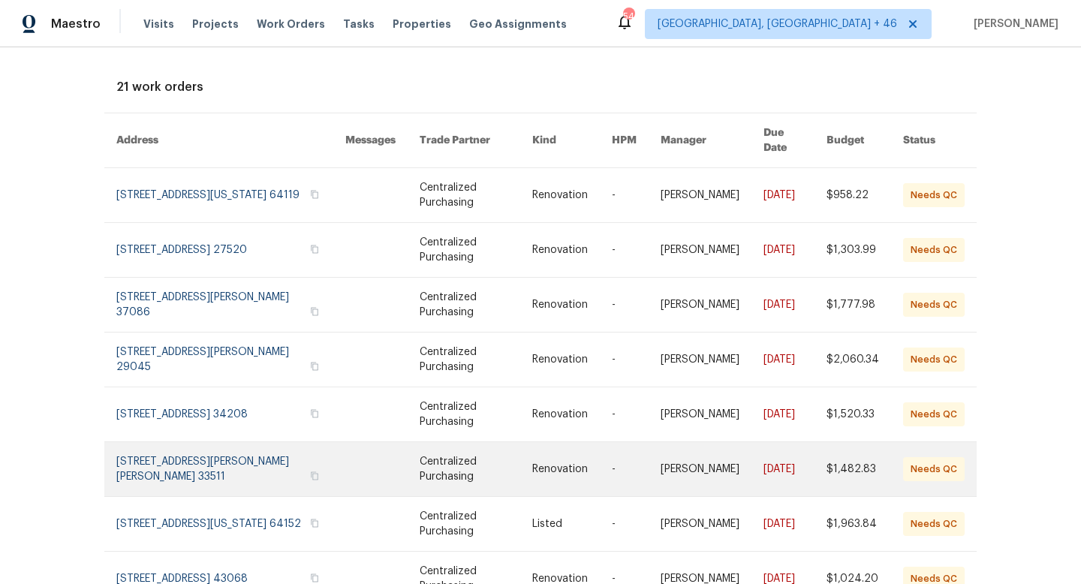
click at [244, 463] on link at bounding box center [230, 469] width 229 height 54
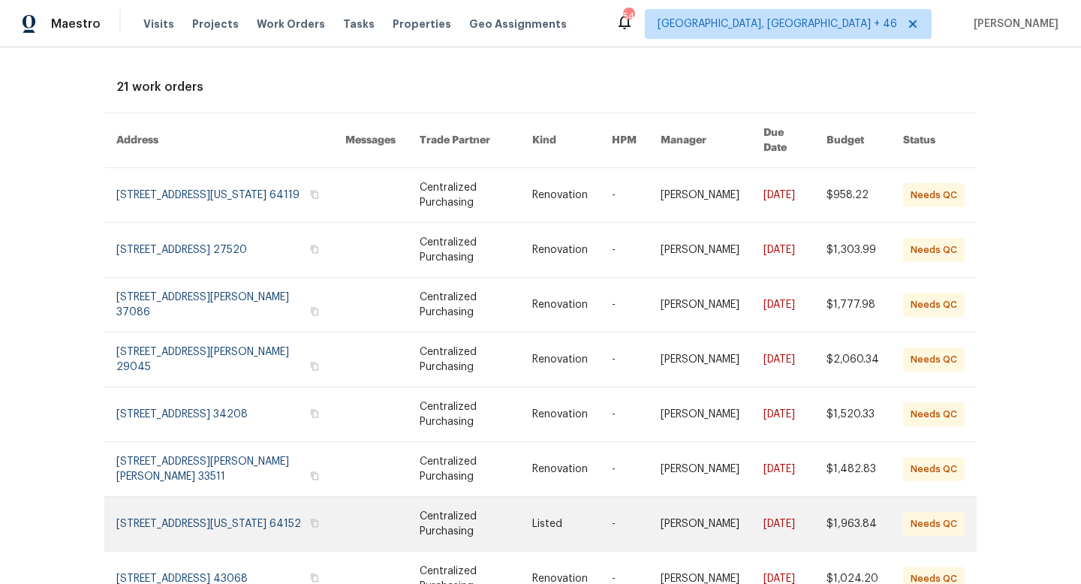
click at [208, 497] on link at bounding box center [230, 524] width 229 height 54
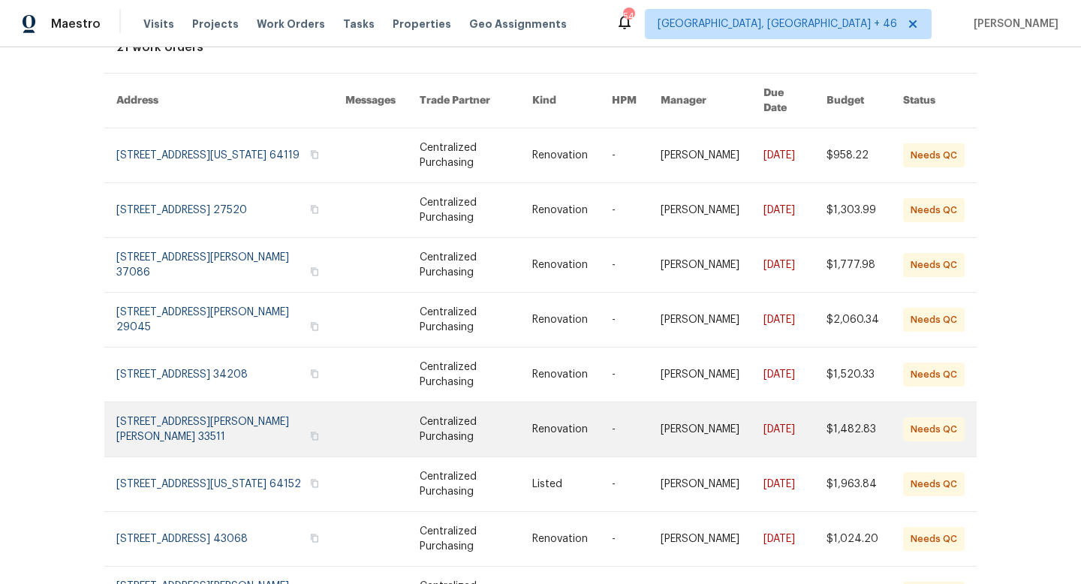
scroll to position [113, 0]
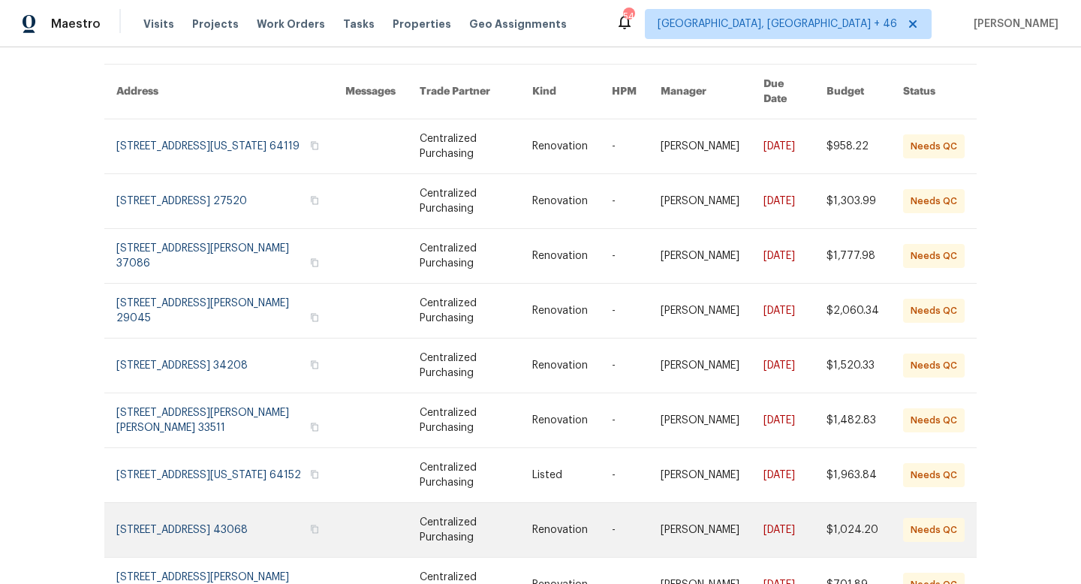
click at [233, 517] on link at bounding box center [230, 530] width 229 height 54
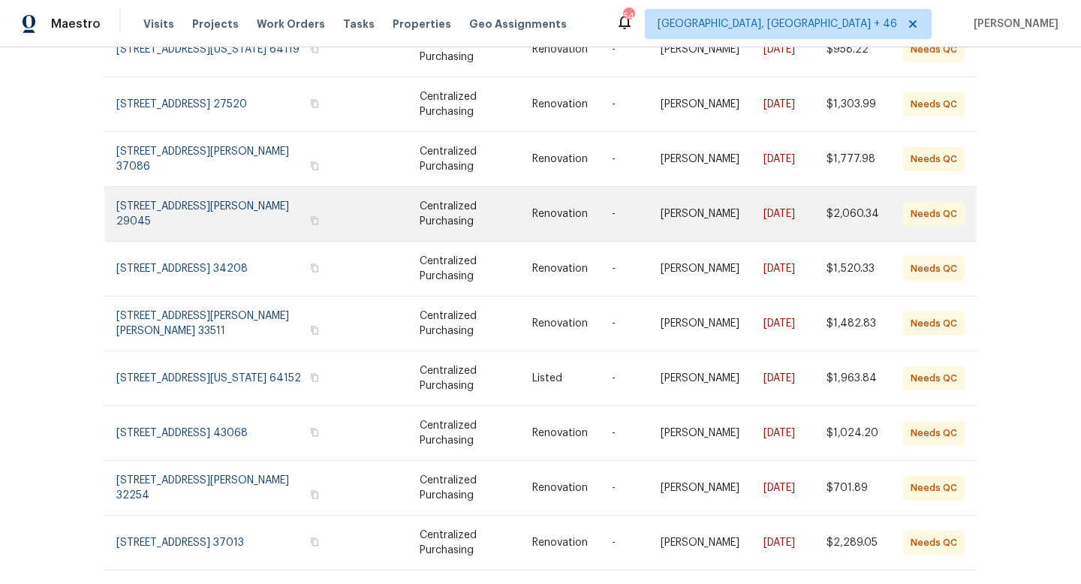
scroll to position [232, 0]
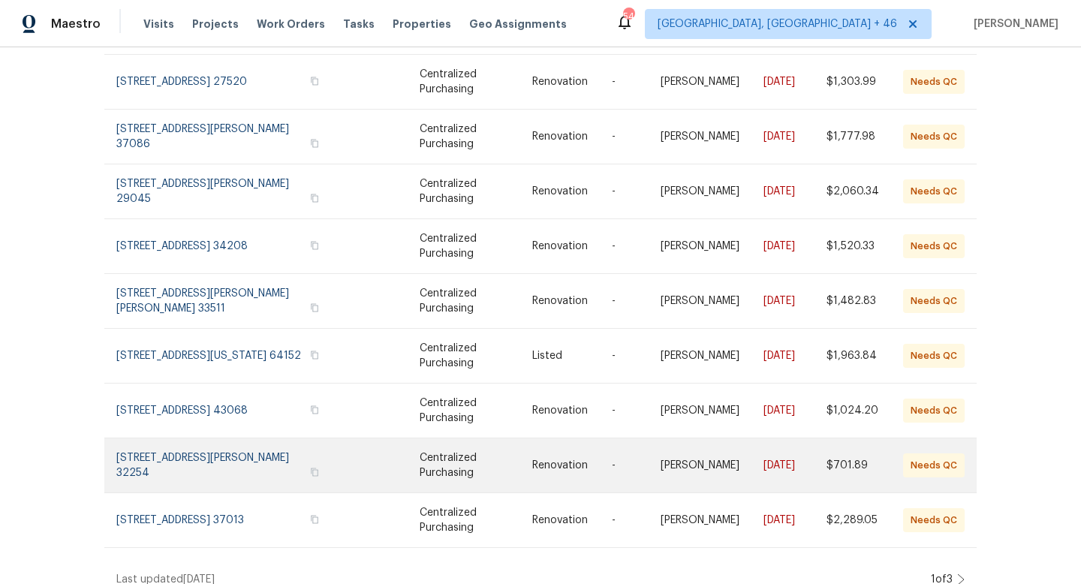
click at [246, 448] on link at bounding box center [230, 465] width 229 height 54
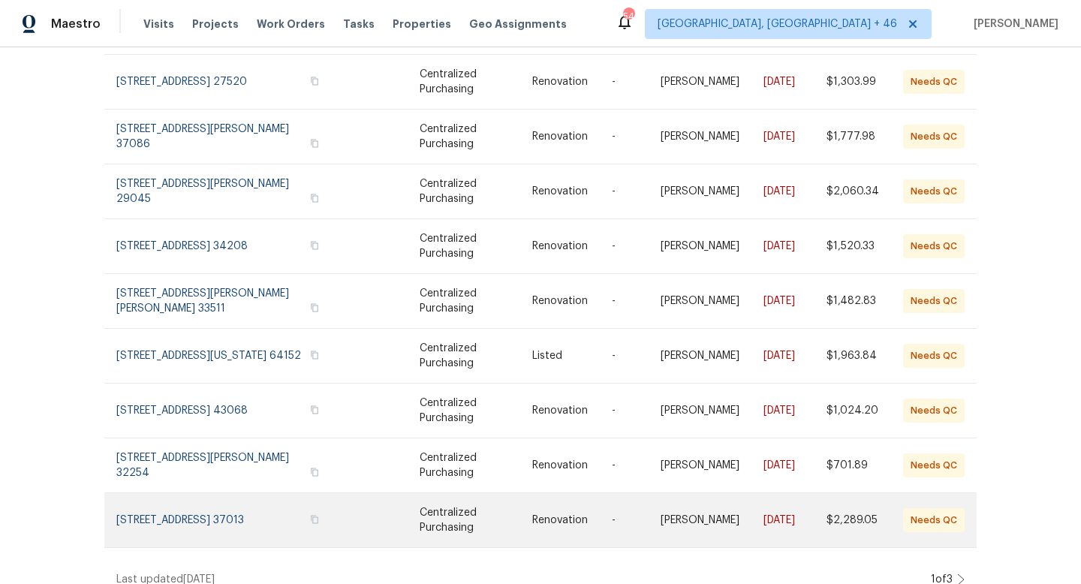
click at [254, 505] on link at bounding box center [230, 520] width 229 height 54
click at [241, 514] on link at bounding box center [230, 520] width 229 height 54
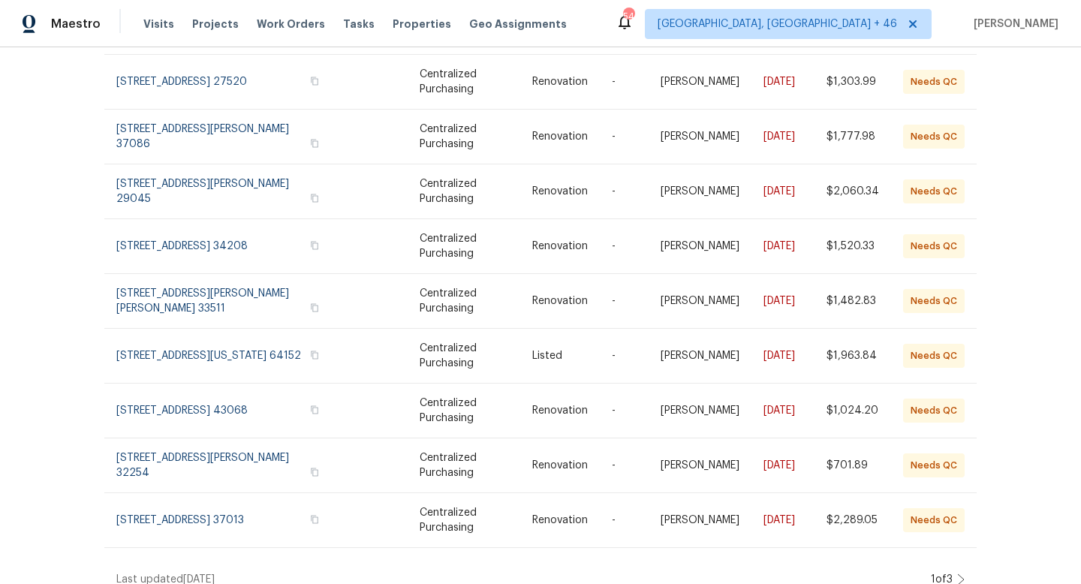
click at [960, 574] on icon at bounding box center [961, 580] width 8 height 12
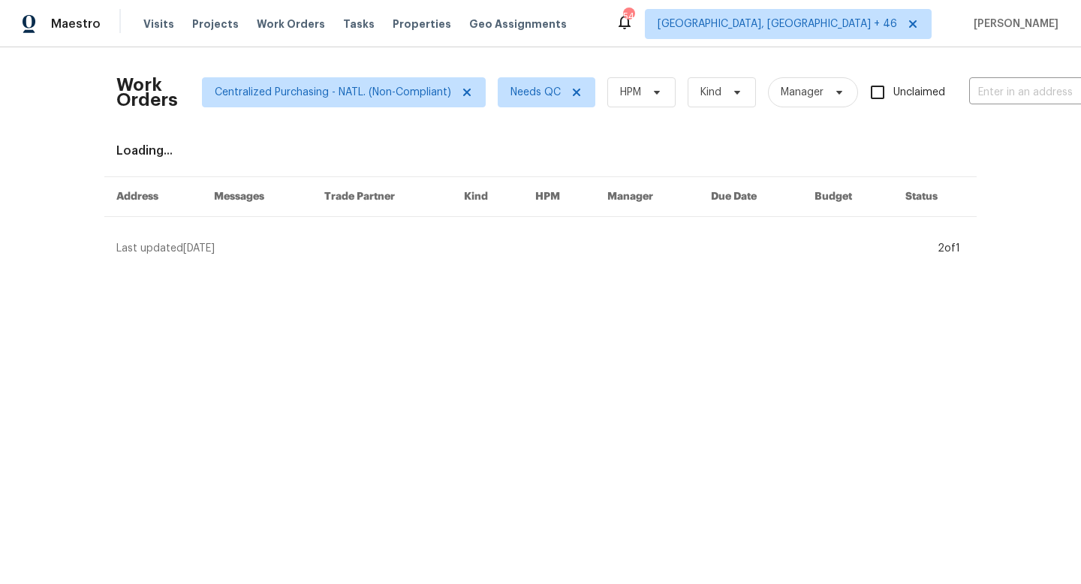
scroll to position [0, 0]
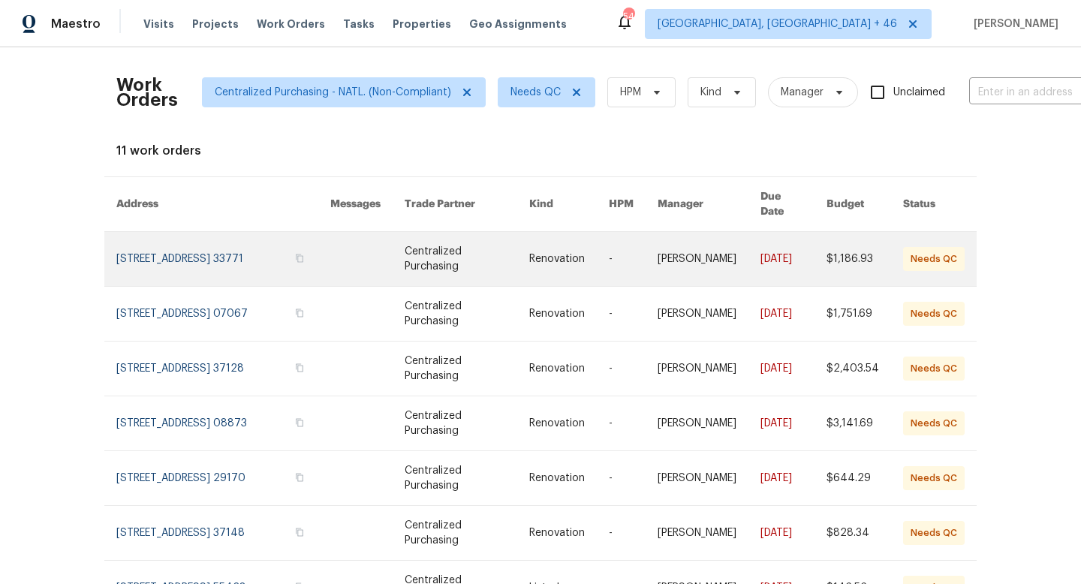
click at [243, 245] on link at bounding box center [223, 259] width 214 height 54
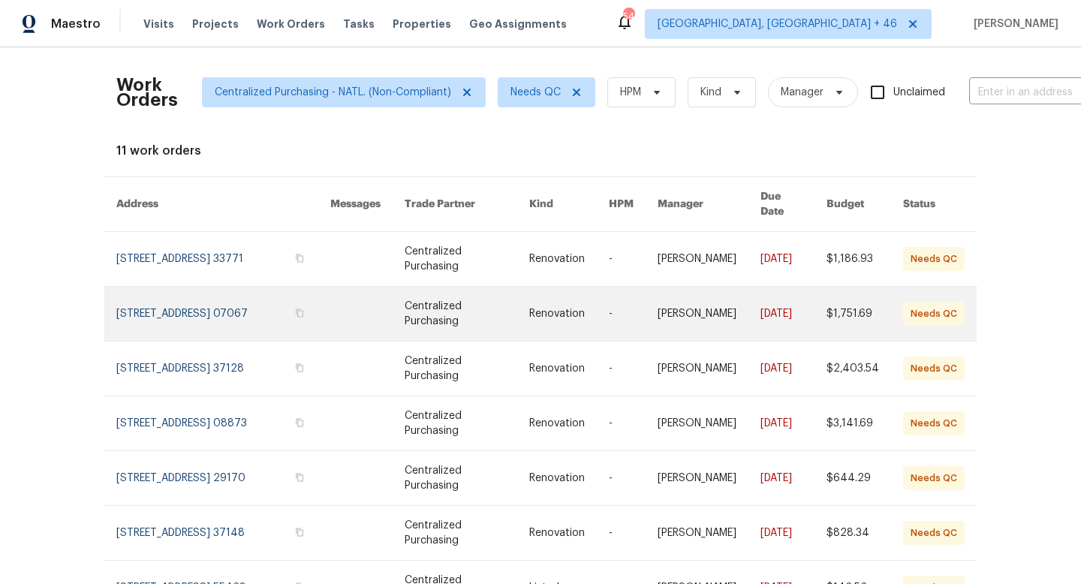
click at [215, 309] on link at bounding box center [223, 314] width 214 height 54
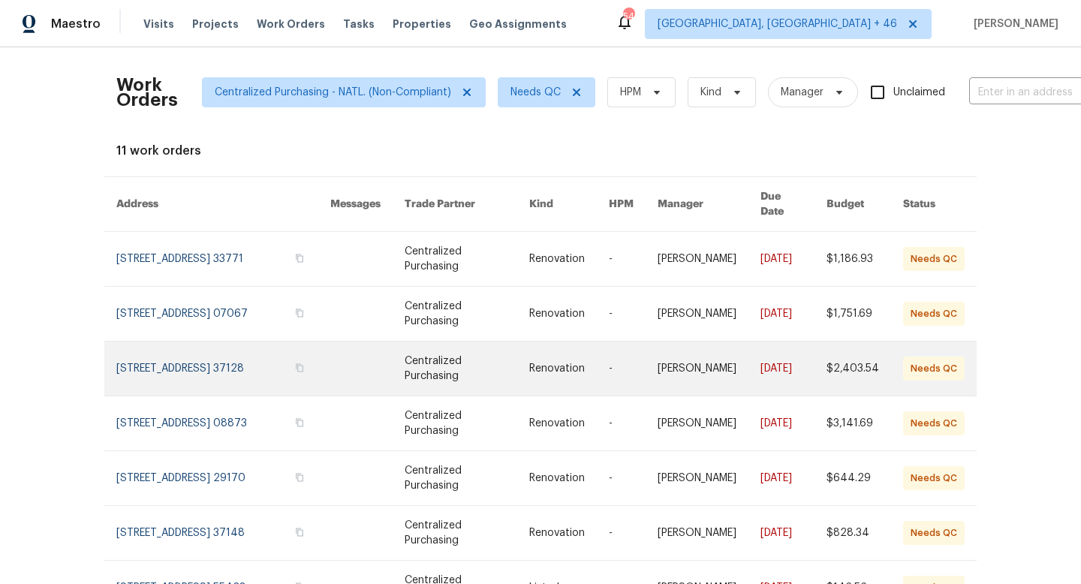
click at [219, 354] on link at bounding box center [223, 369] width 214 height 54
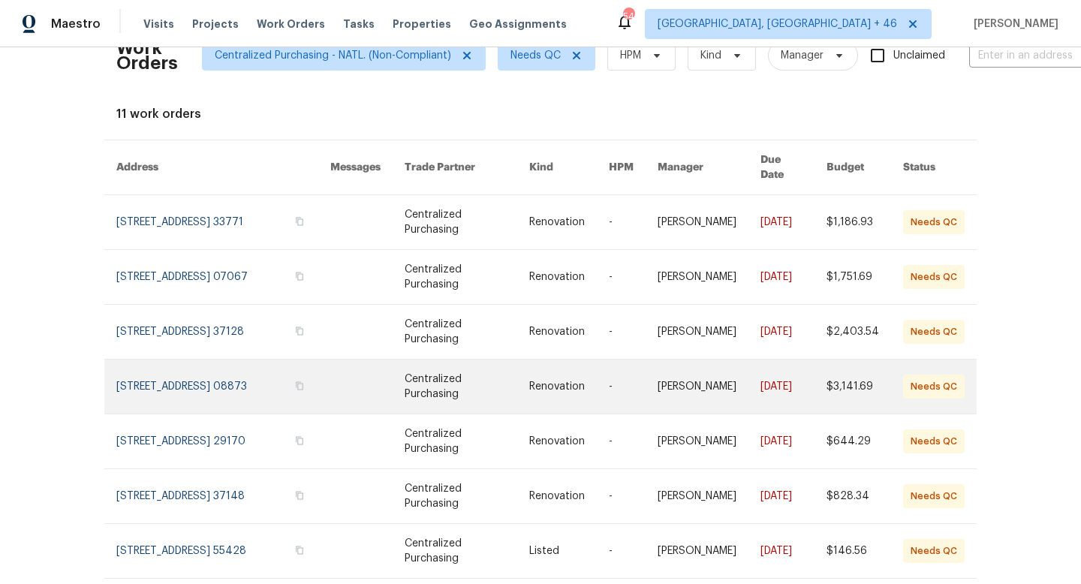
scroll to position [43, 0]
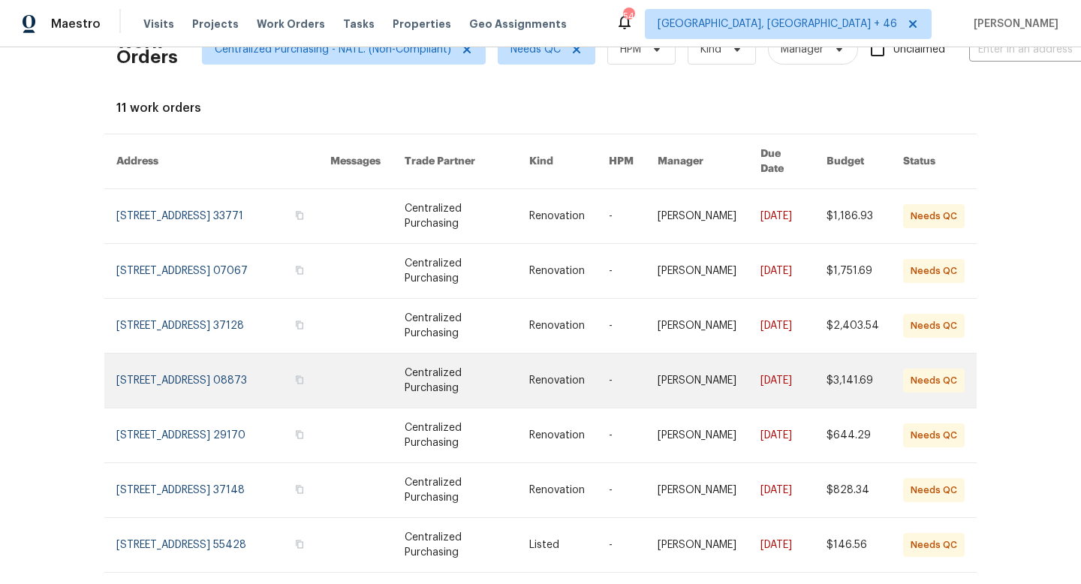
click at [228, 369] on link at bounding box center [223, 381] width 214 height 54
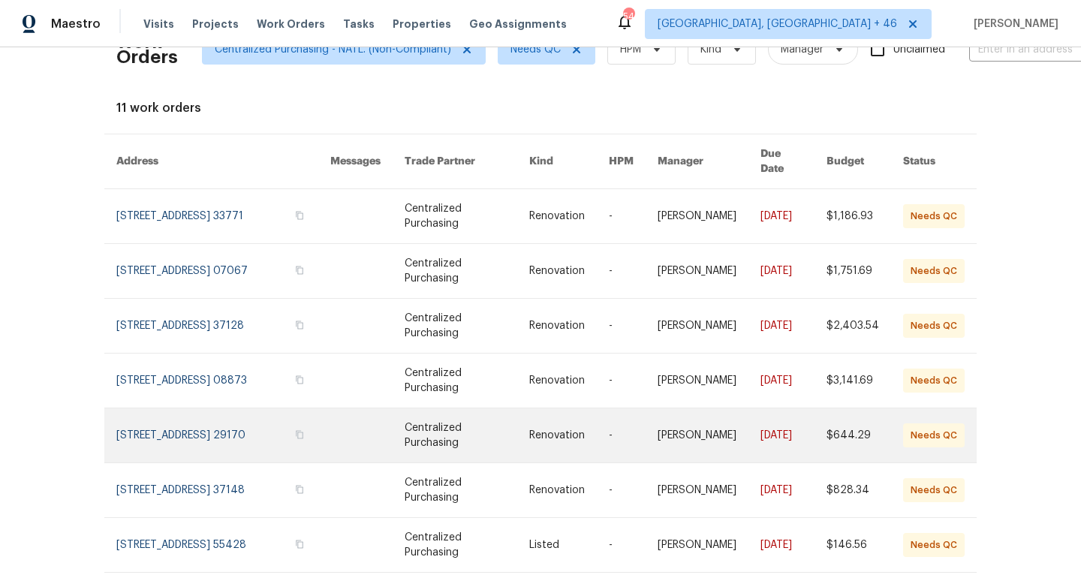
click at [215, 414] on link at bounding box center [223, 435] width 214 height 54
click at [171, 411] on link at bounding box center [223, 435] width 214 height 54
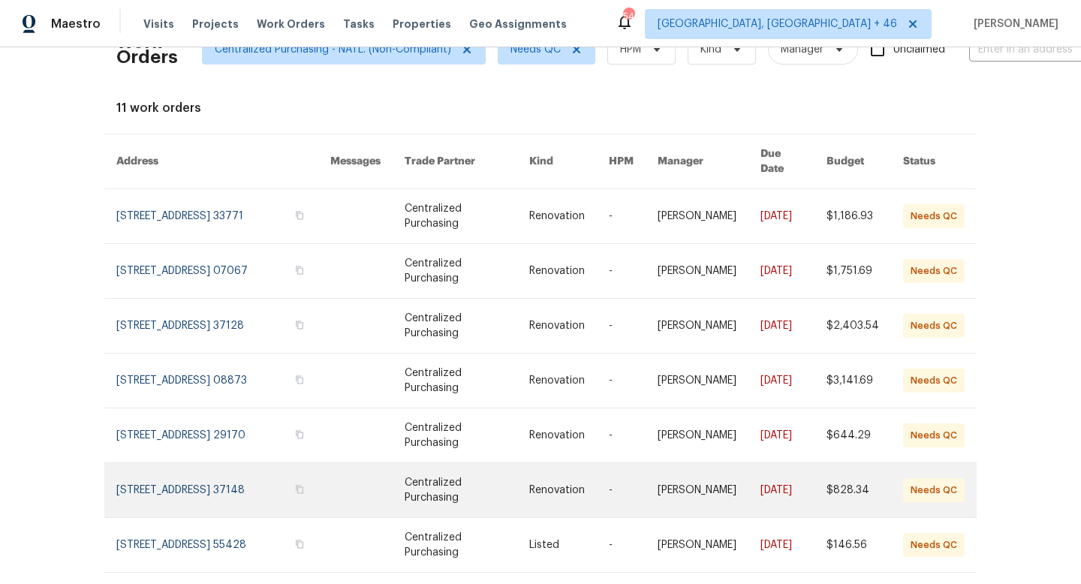
click at [234, 471] on link at bounding box center [223, 490] width 214 height 54
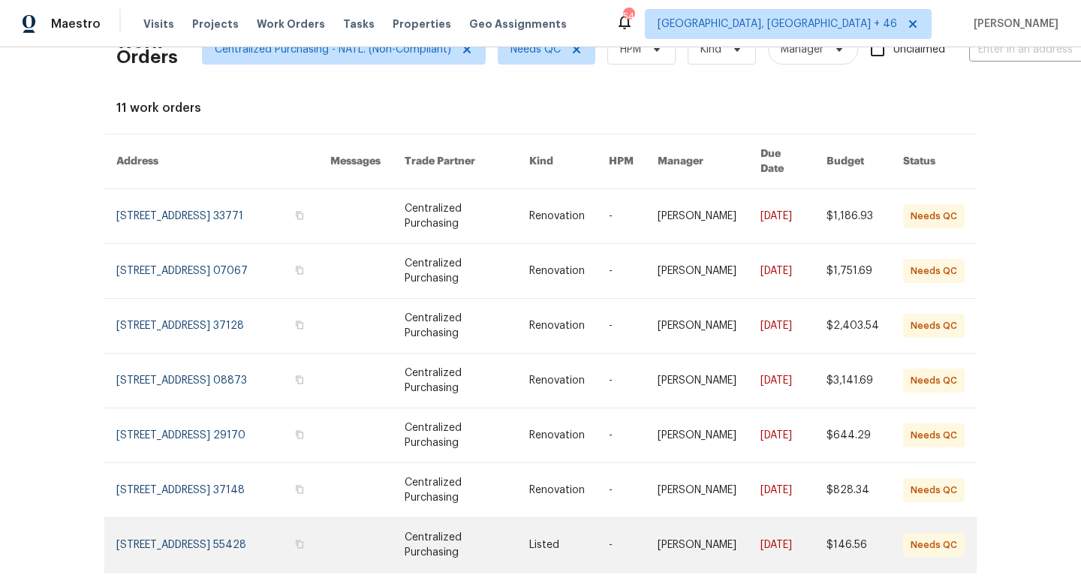
click at [219, 541] on link at bounding box center [223, 545] width 214 height 54
click at [221, 529] on link at bounding box center [223, 545] width 214 height 54
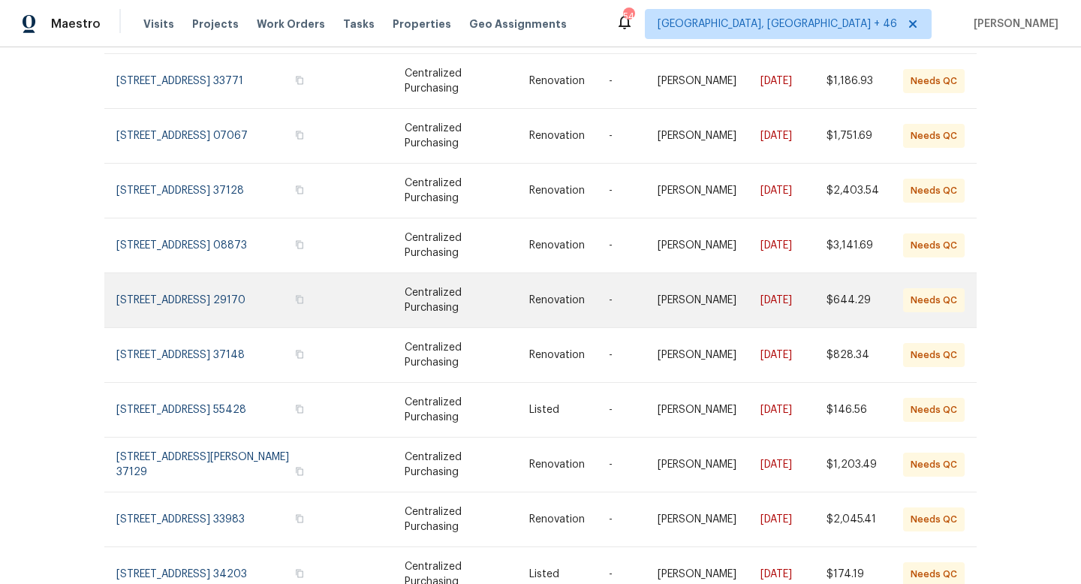
scroll to position [179, 0]
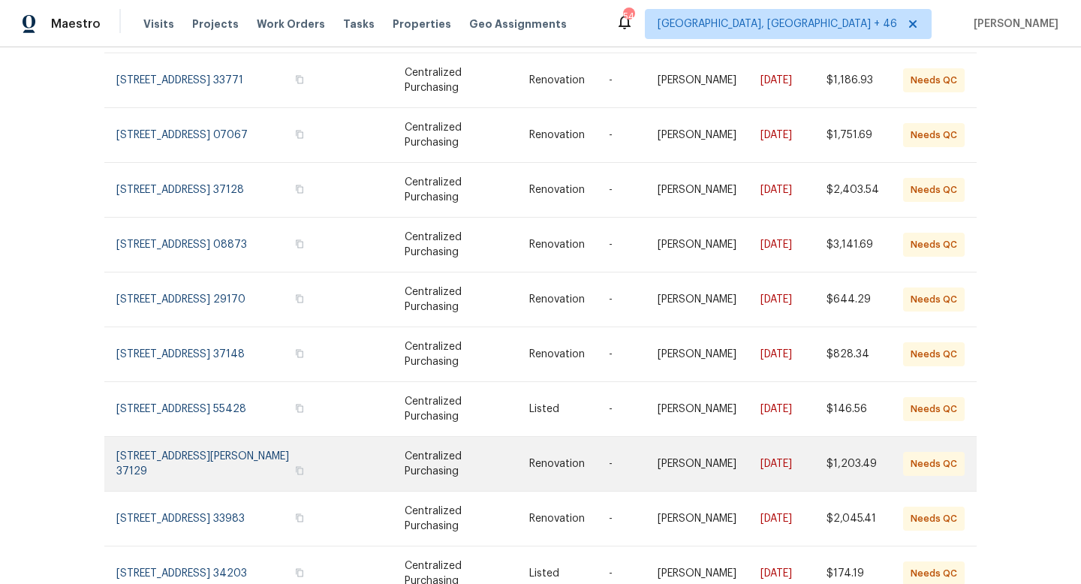
click at [297, 437] on link at bounding box center [223, 464] width 214 height 54
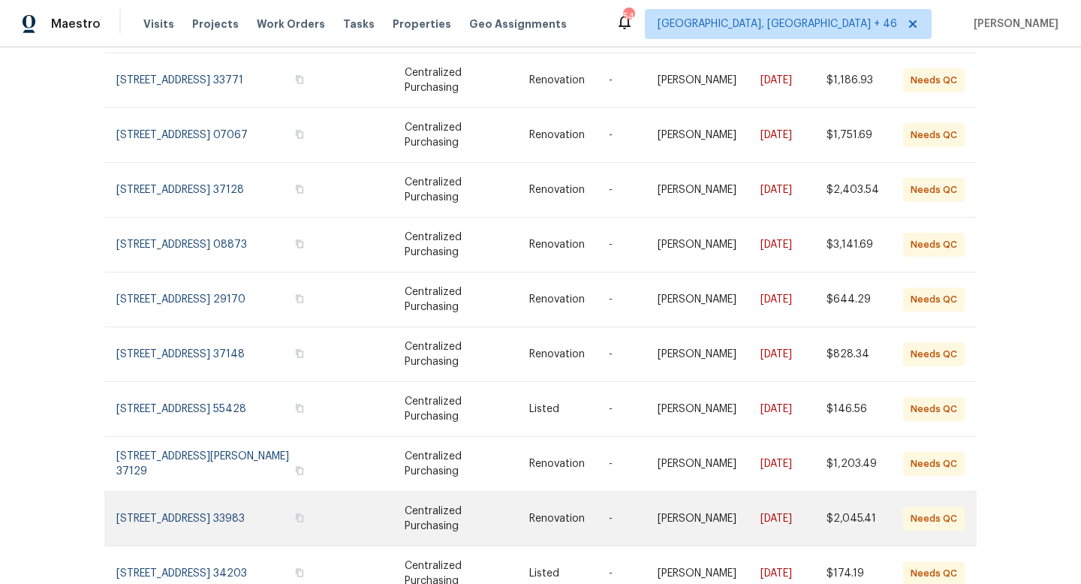
click at [180, 500] on link at bounding box center [223, 519] width 214 height 54
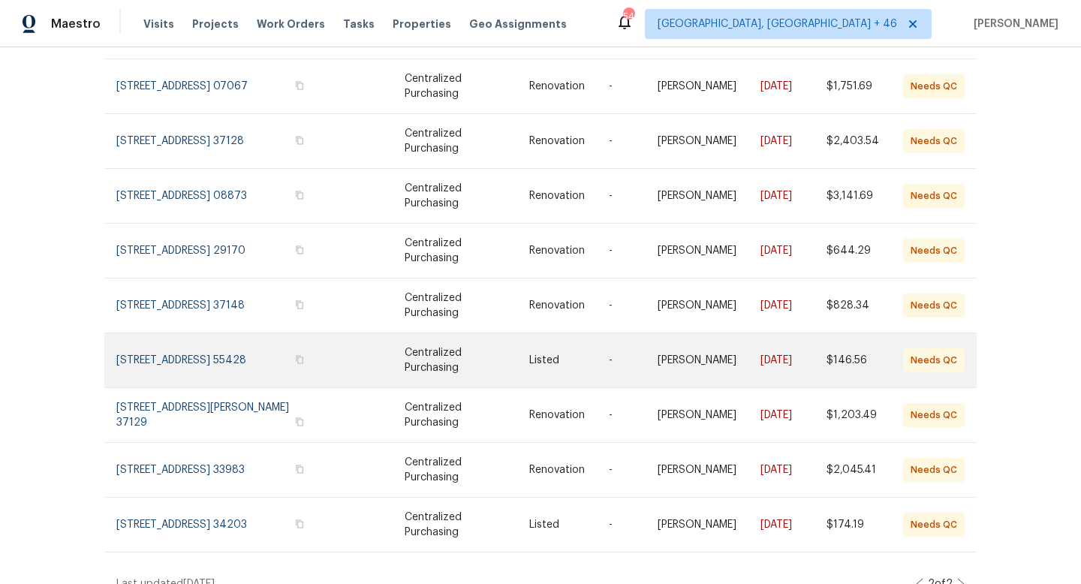
scroll to position [232, 0]
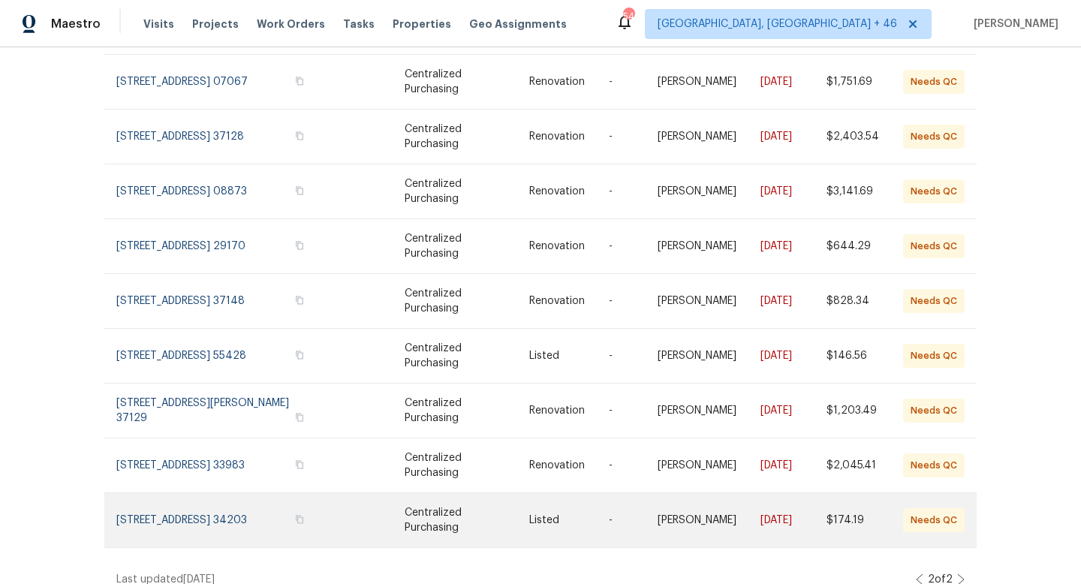
click at [210, 507] on link at bounding box center [223, 520] width 214 height 54
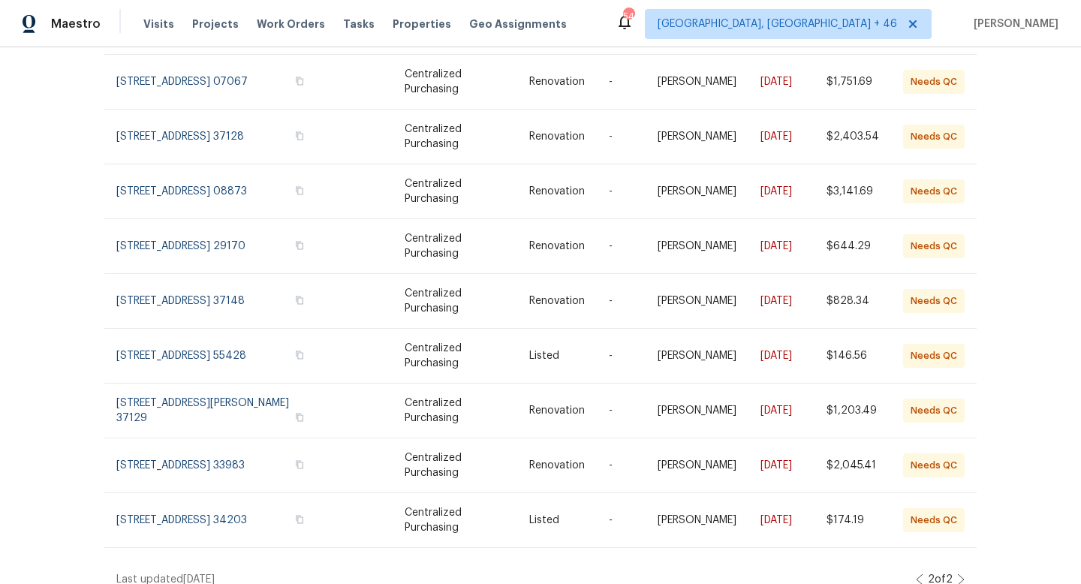
scroll to position [0, 0]
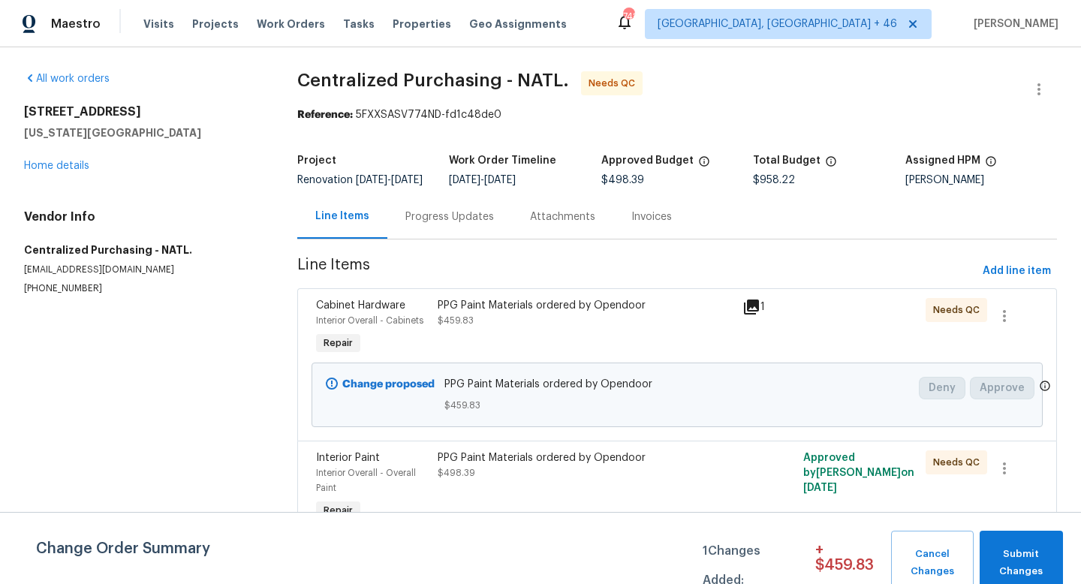
click at [584, 313] on div "PPG Paint Materials ordered by Opendoor" at bounding box center [586, 305] width 296 height 15
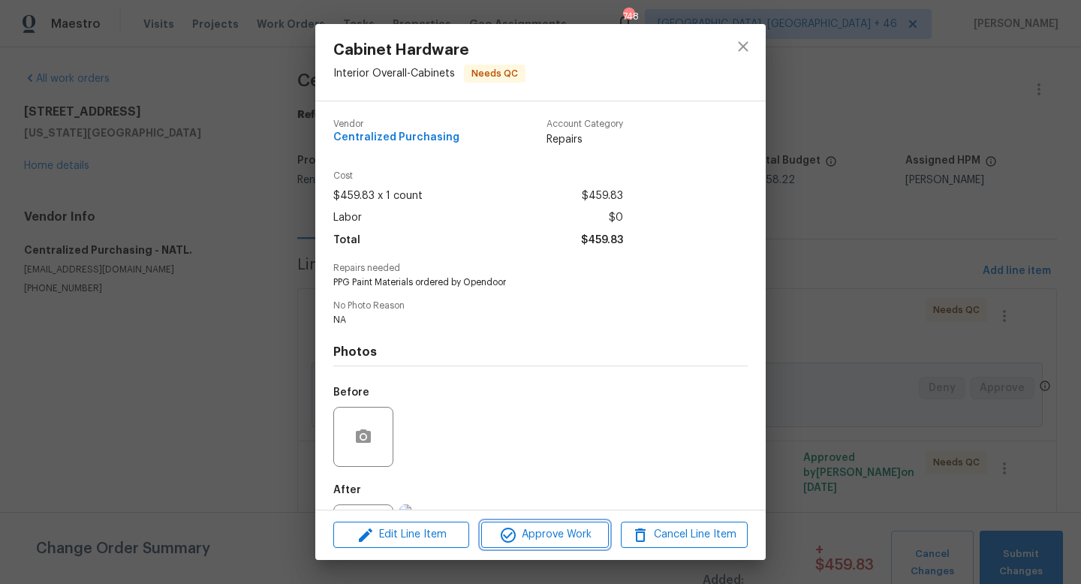
click at [534, 525] on button "Approve Work" at bounding box center [544, 535] width 127 height 26
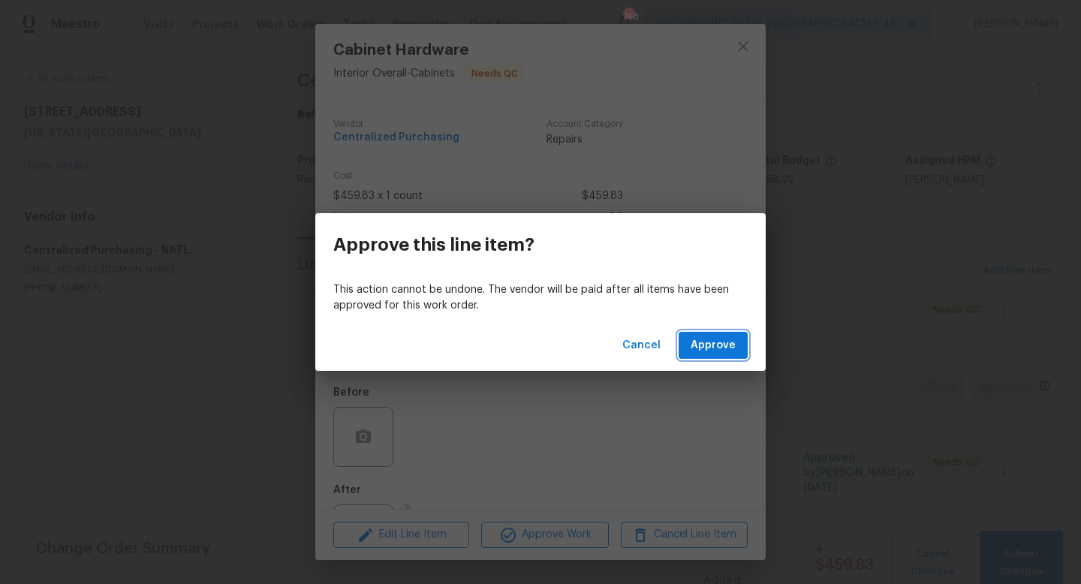
click at [706, 335] on button "Approve" at bounding box center [713, 346] width 69 height 28
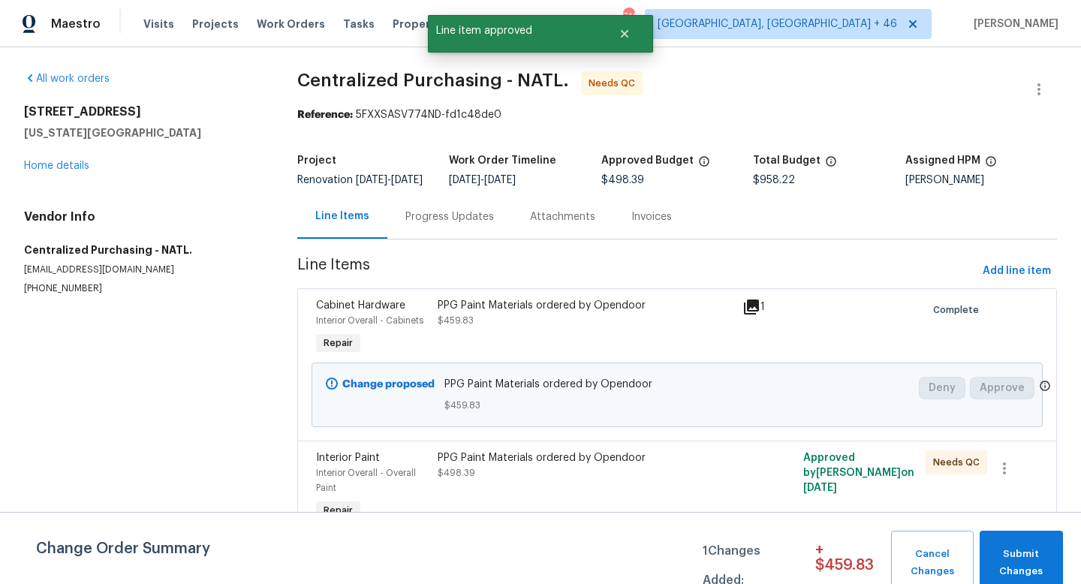
scroll to position [23, 0]
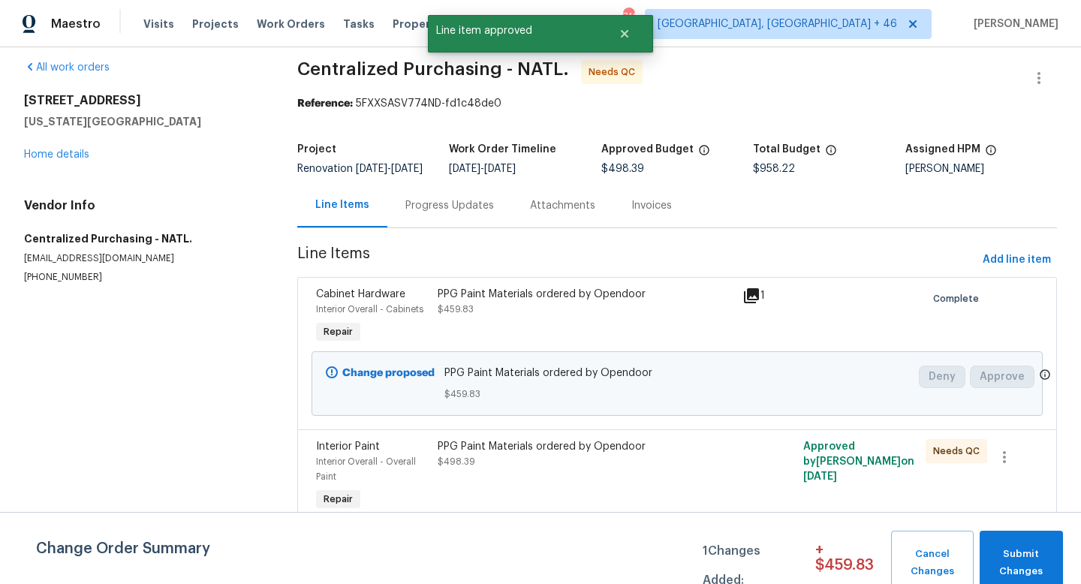
click at [469, 447] on div "PPG Paint Materials ordered by Opendoor" at bounding box center [586, 446] width 296 height 15
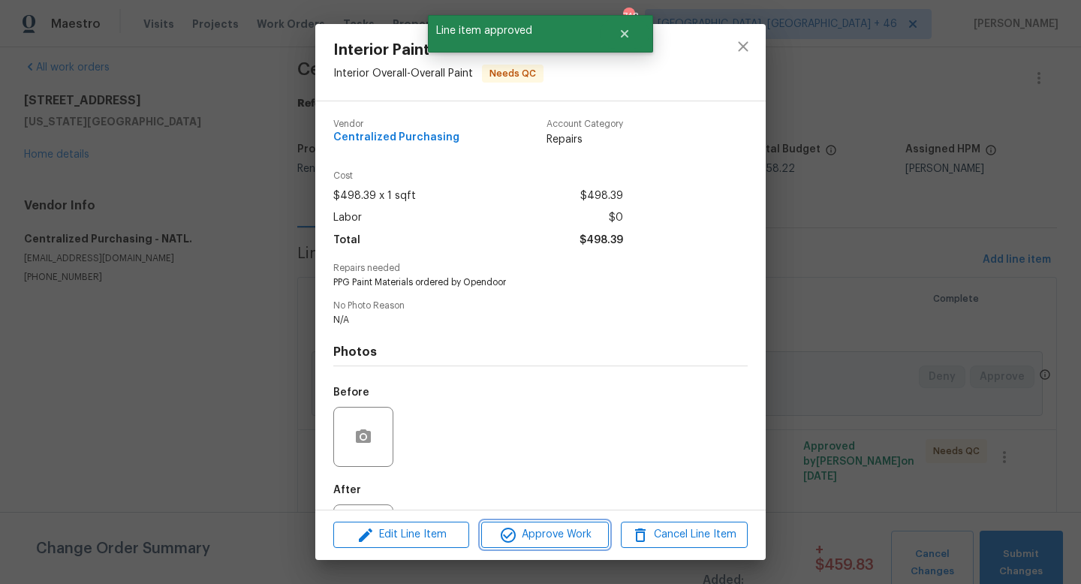
click at [536, 526] on span "Approve Work" at bounding box center [545, 535] width 118 height 19
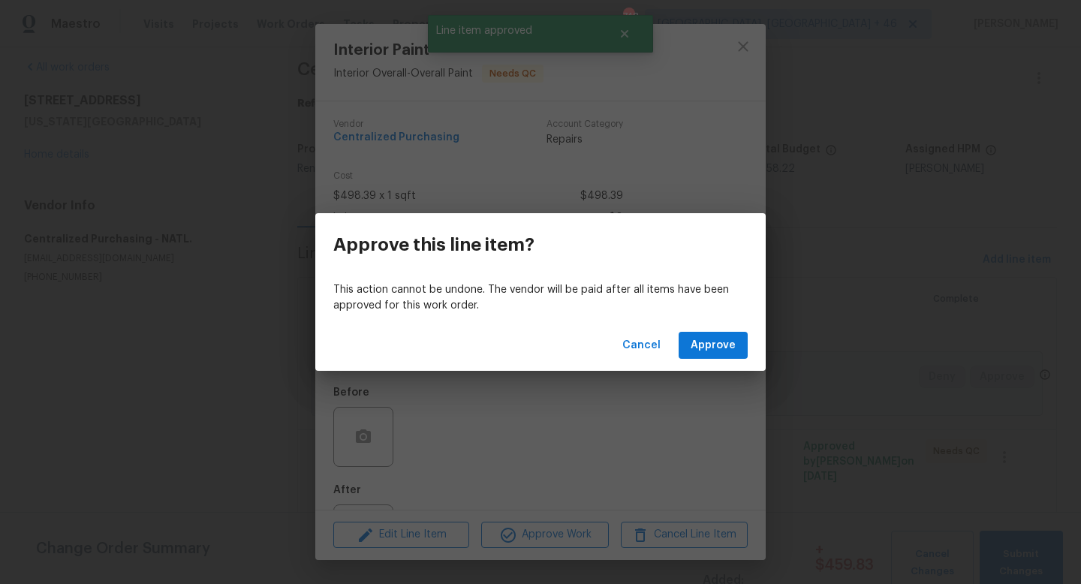
click at [680, 341] on div "Cancel Approve" at bounding box center [540, 346] width 450 height 52
click at [691, 341] on button "Approve" at bounding box center [713, 346] width 69 height 28
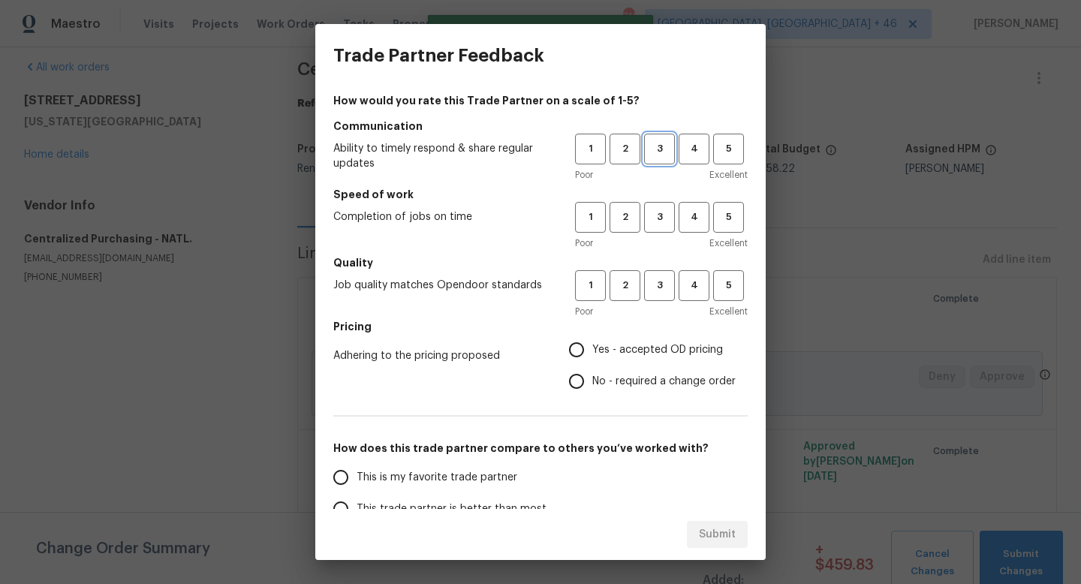
click at [662, 148] on span "3" at bounding box center [660, 148] width 28 height 17
click at [662, 224] on span "3" at bounding box center [660, 217] width 28 height 17
click at [662, 289] on span "3" at bounding box center [660, 285] width 28 height 17
click at [638, 344] on span "Yes - accepted OD pricing" at bounding box center [657, 350] width 131 height 16
click at [592, 344] on input "Yes - accepted OD pricing" at bounding box center [577, 350] width 32 height 32
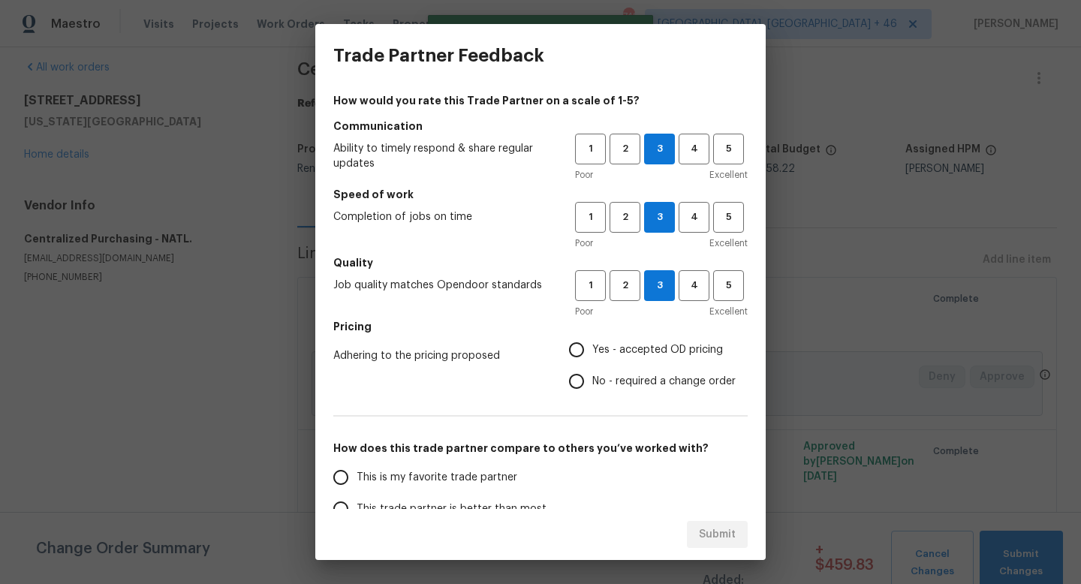
radio input "true"
click at [432, 446] on h5 "How does this trade partner compare to others you’ve worked with?" at bounding box center [540, 448] width 414 height 15
click at [427, 481] on span "This is my favorite trade partner" at bounding box center [437, 478] width 161 height 16
click at [357, 481] on input "This is my favorite trade partner" at bounding box center [341, 478] width 32 height 32
click at [704, 517] on div "Submit" at bounding box center [540, 535] width 450 height 52
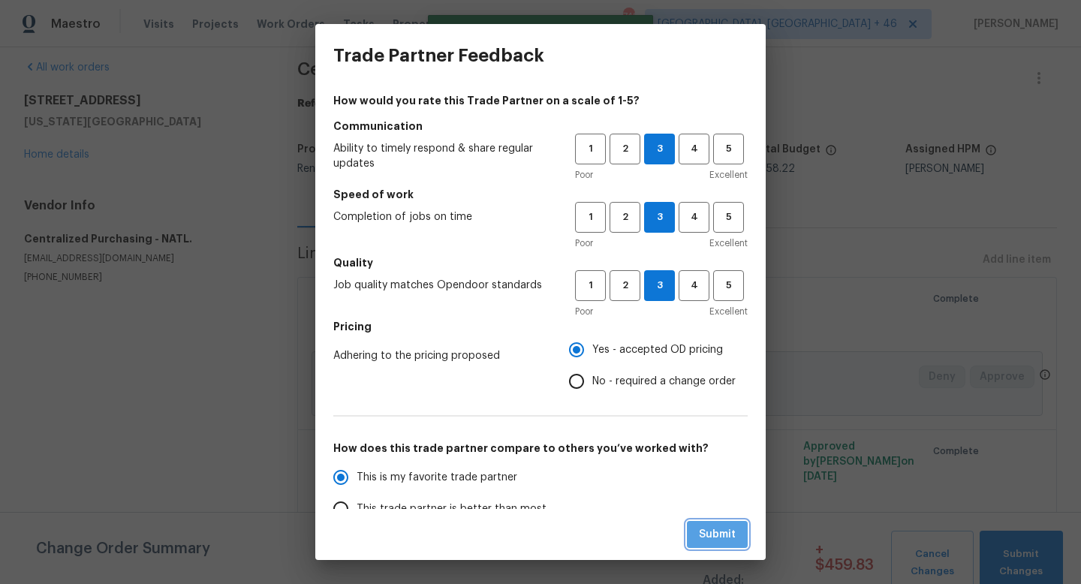
click at [705, 526] on span "Submit" at bounding box center [717, 535] width 37 height 19
radio input "true"
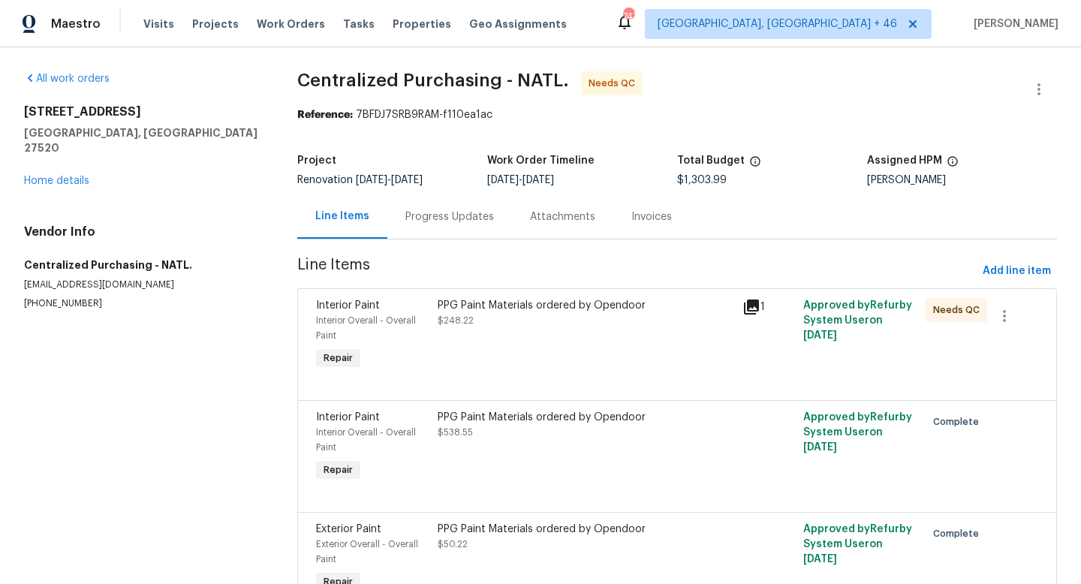
click at [475, 321] on div "PPG Paint Materials ordered by Opendoor $248.22" at bounding box center [586, 313] width 296 height 30
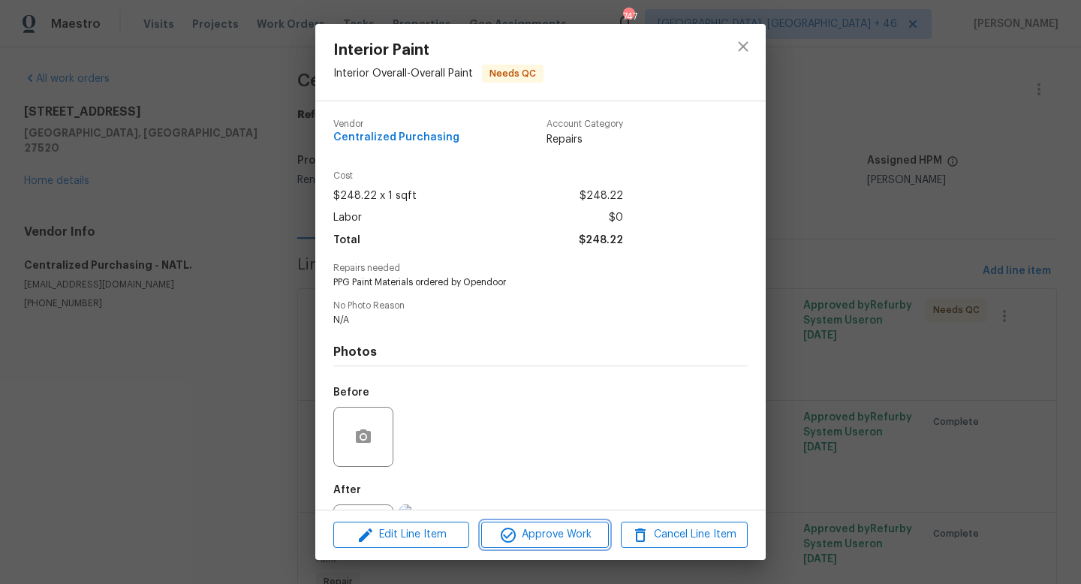
click at [545, 535] on span "Approve Work" at bounding box center [545, 535] width 118 height 19
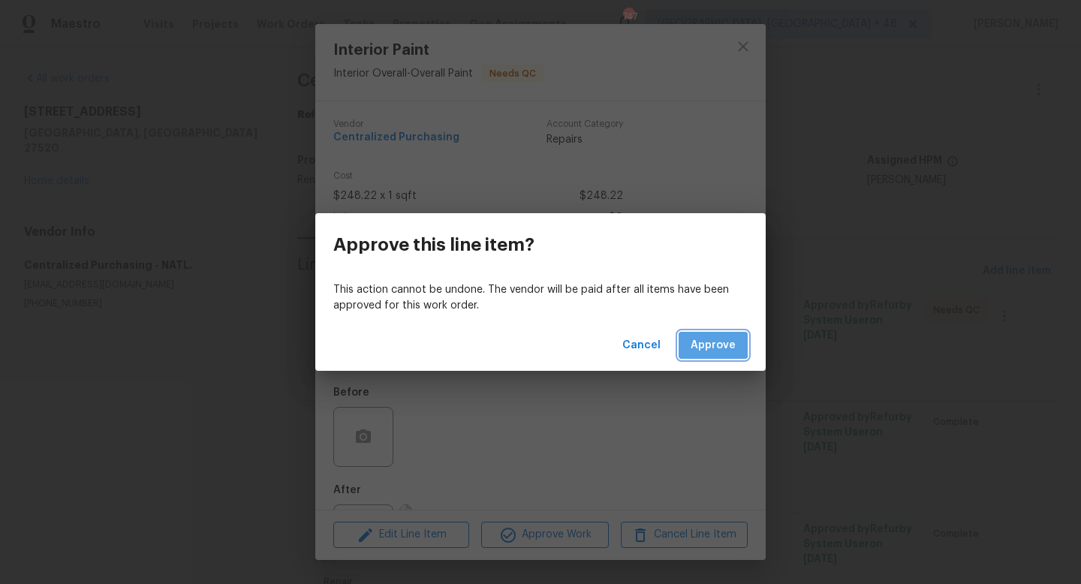
click at [700, 340] on span "Approve" at bounding box center [713, 345] width 45 height 19
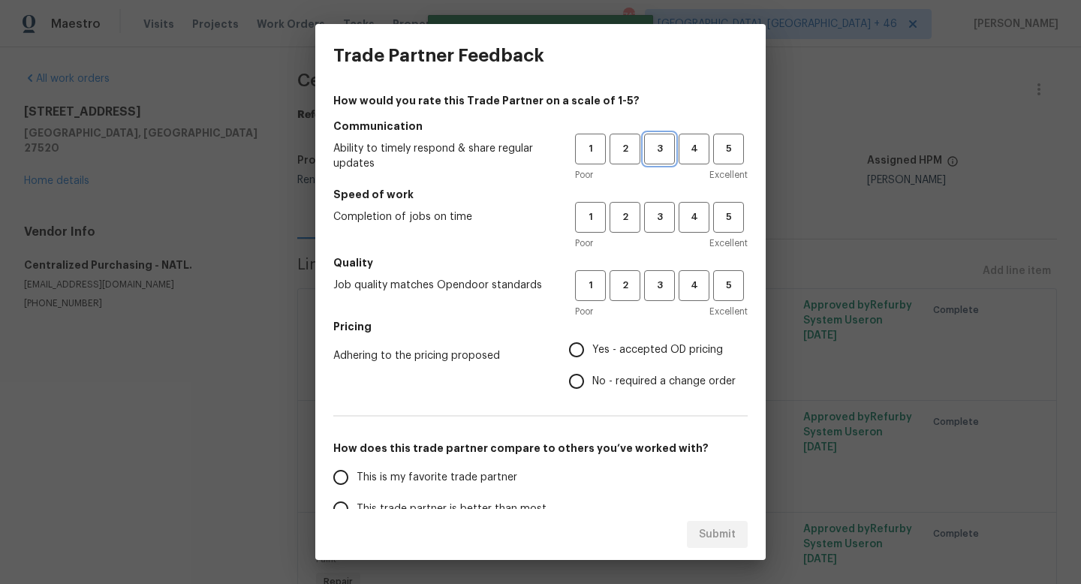
click at [663, 140] on button "3" at bounding box center [659, 149] width 31 height 31
click at [663, 225] on button "3" at bounding box center [659, 217] width 31 height 31
click at [663, 307] on div "Poor Excellent" at bounding box center [661, 311] width 173 height 15
click at [665, 276] on button "3" at bounding box center [659, 285] width 31 height 31
click at [638, 346] on span "Yes - accepted OD pricing" at bounding box center [657, 350] width 131 height 16
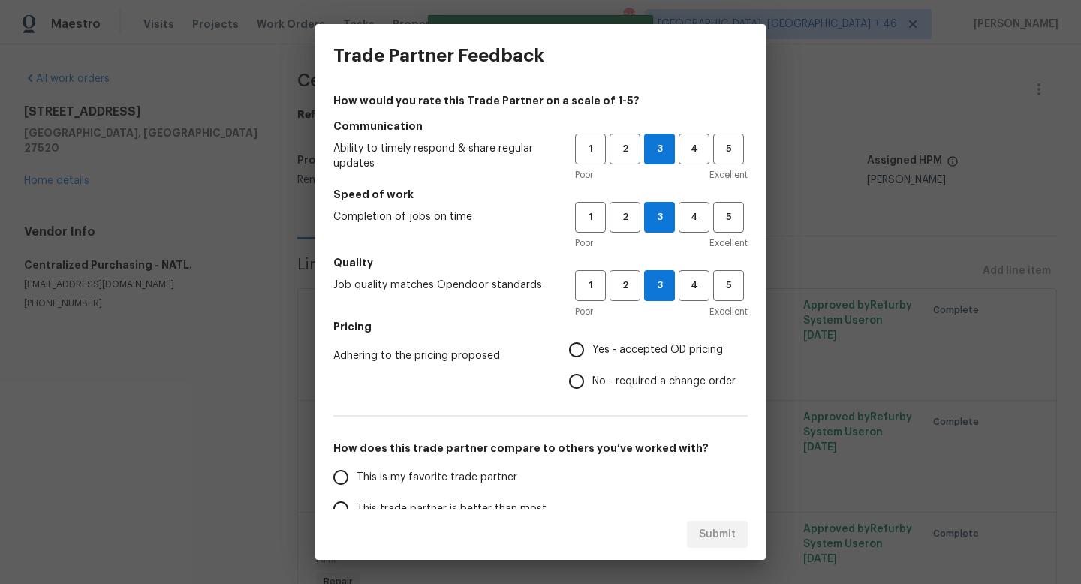
click at [592, 346] on input "Yes - accepted OD pricing" at bounding box center [577, 350] width 32 height 32
radio input "true"
click at [424, 490] on label "This is my favorite trade partner" at bounding box center [443, 478] width 237 height 32
click at [357, 490] on input "This is my favorite trade partner" at bounding box center [341, 478] width 32 height 32
click at [722, 534] on span "Submit" at bounding box center [717, 535] width 37 height 19
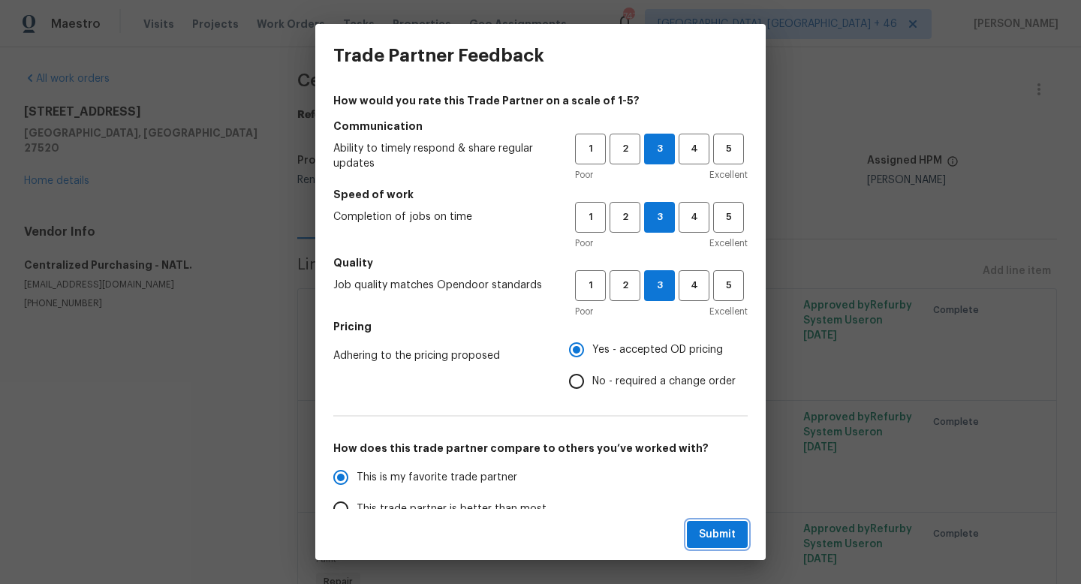
radio input "true"
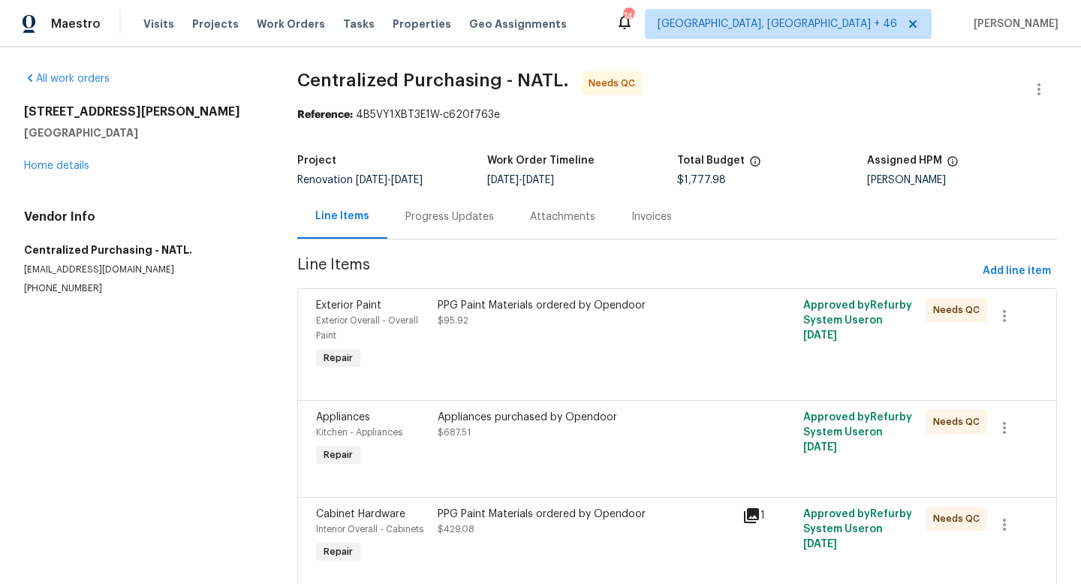
click at [504, 367] on div "PPG Paint Materials ordered by Opendoor $95.92" at bounding box center [585, 336] width 305 height 84
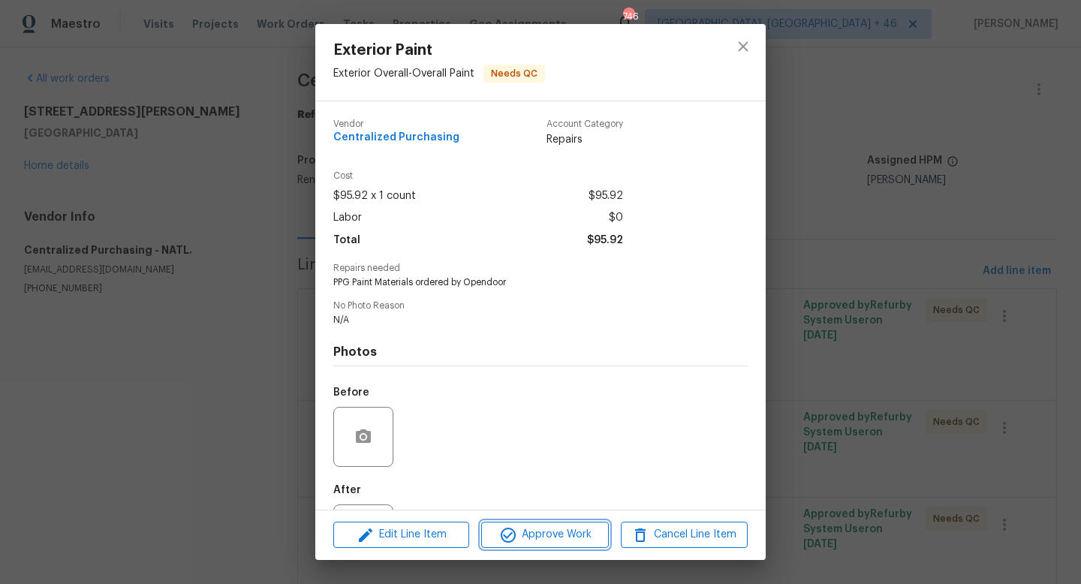
click at [534, 524] on button "Approve Work" at bounding box center [544, 535] width 127 height 26
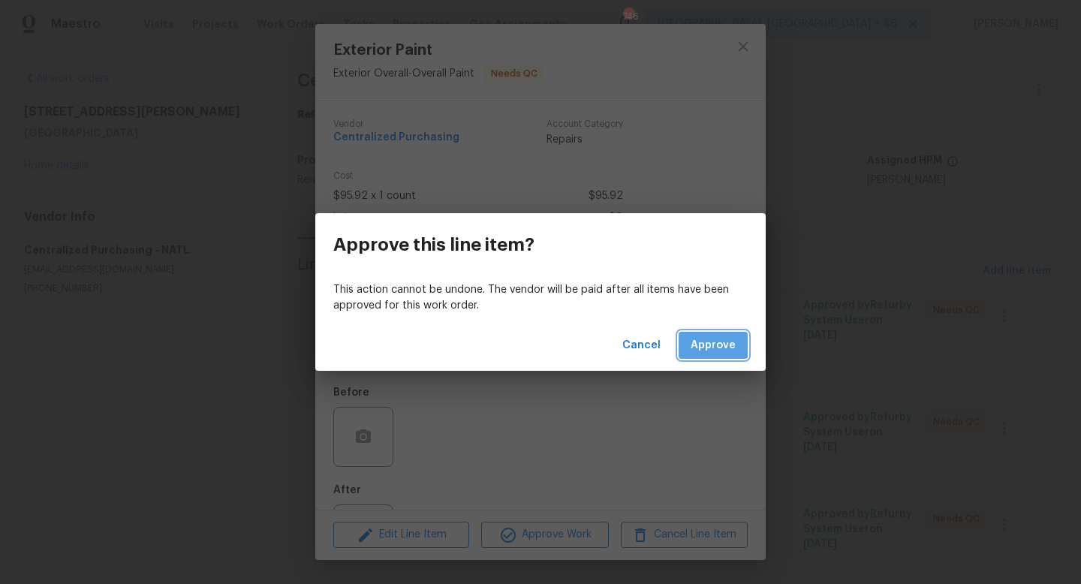
click at [707, 344] on span "Approve" at bounding box center [713, 345] width 45 height 19
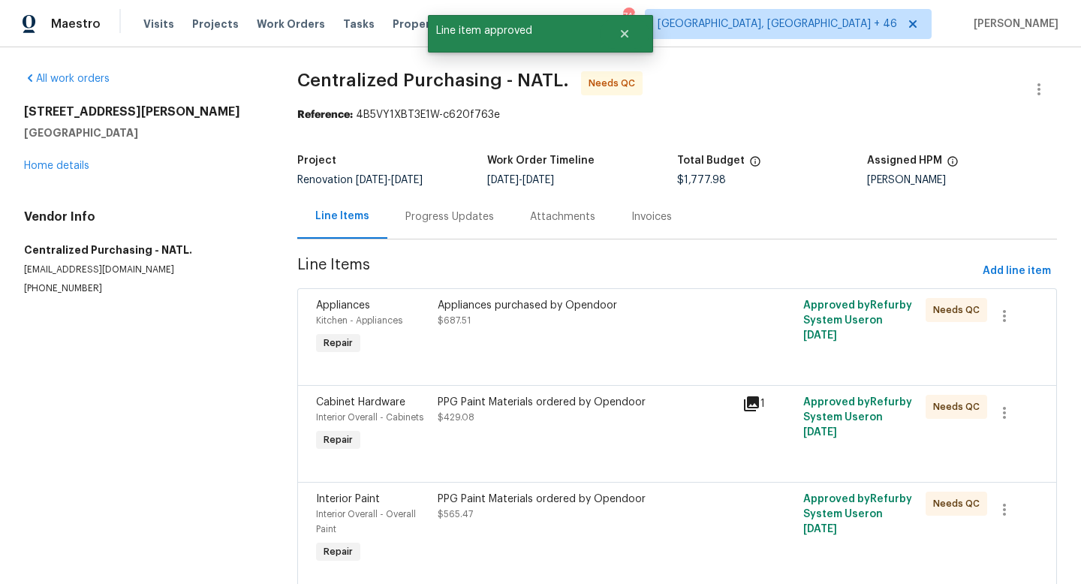
click at [517, 329] on div "Appliances purchased by Opendoor $687.51" at bounding box center [585, 328] width 305 height 69
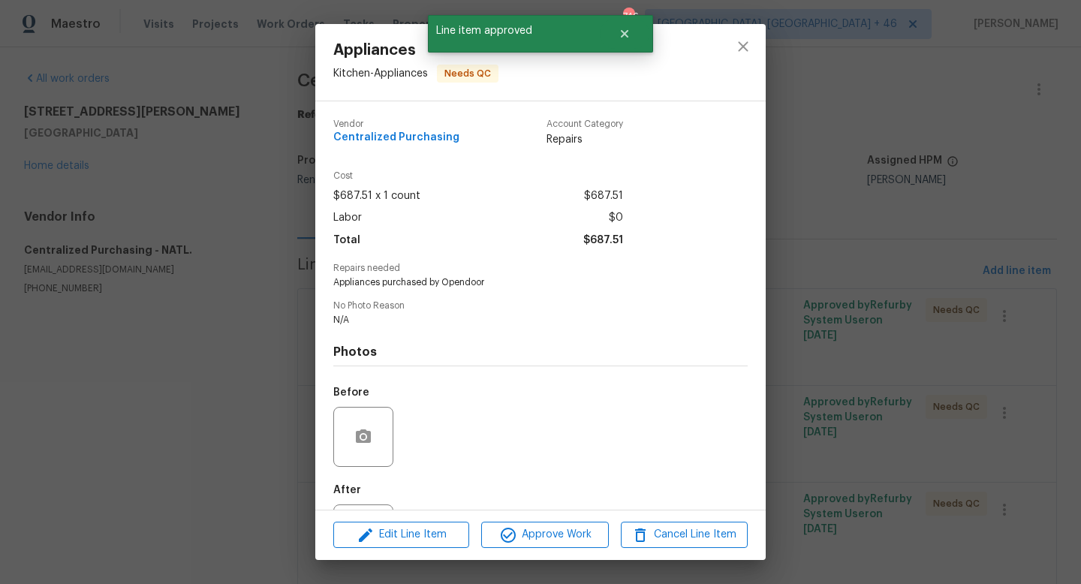
click at [526, 520] on div "Edit Line Item Approve Work Cancel Line Item" at bounding box center [540, 535] width 450 height 50
click at [526, 530] on span "Approve Work" at bounding box center [545, 535] width 118 height 19
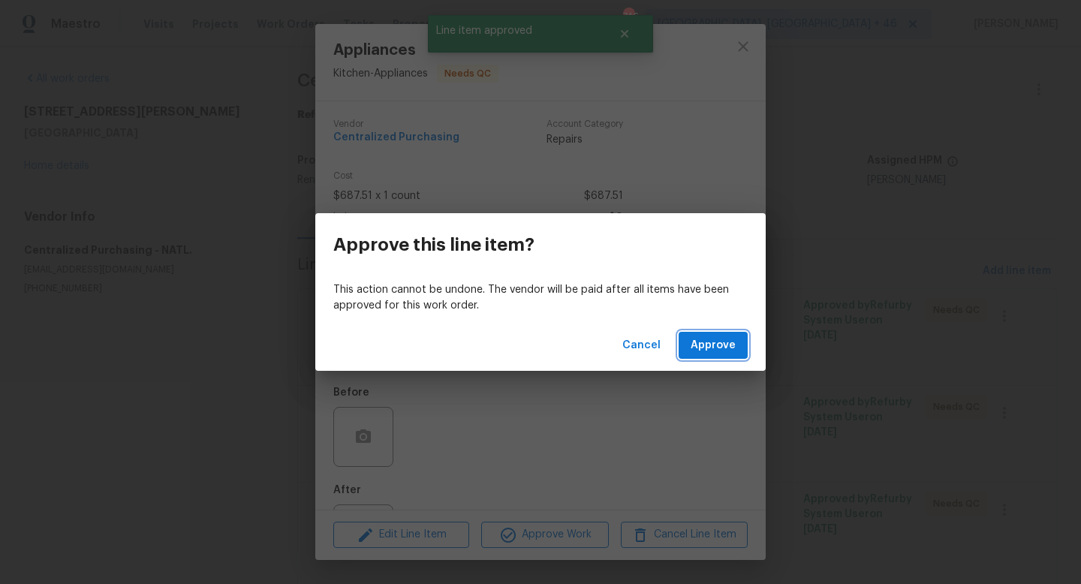
click at [721, 347] on span "Approve" at bounding box center [713, 345] width 45 height 19
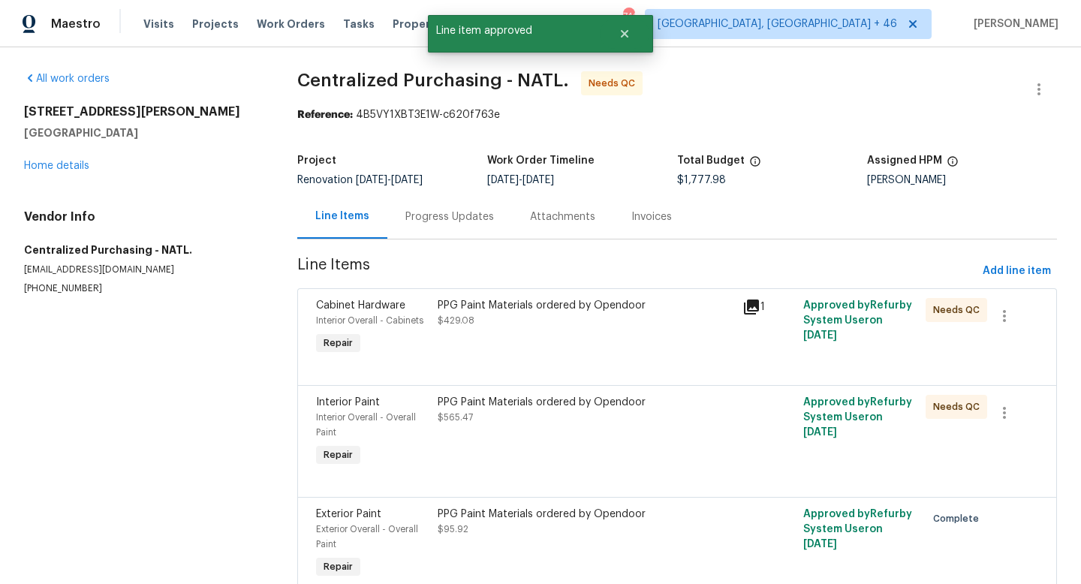
click at [559, 337] on div "PPG Paint Materials ordered by Opendoor $429.08" at bounding box center [585, 328] width 305 height 69
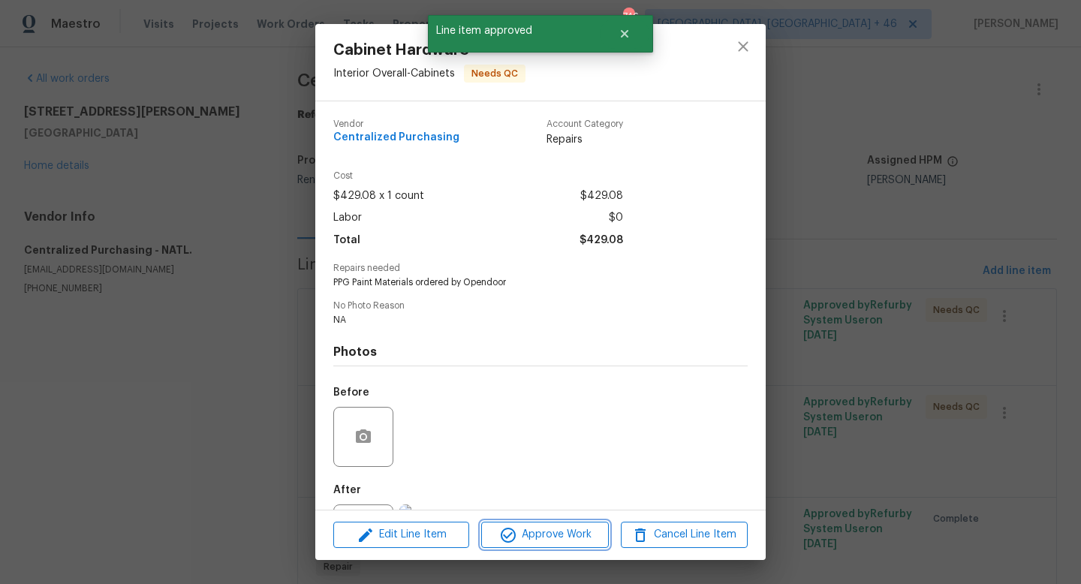
click at [551, 547] on button "Approve Work" at bounding box center [544, 535] width 127 height 26
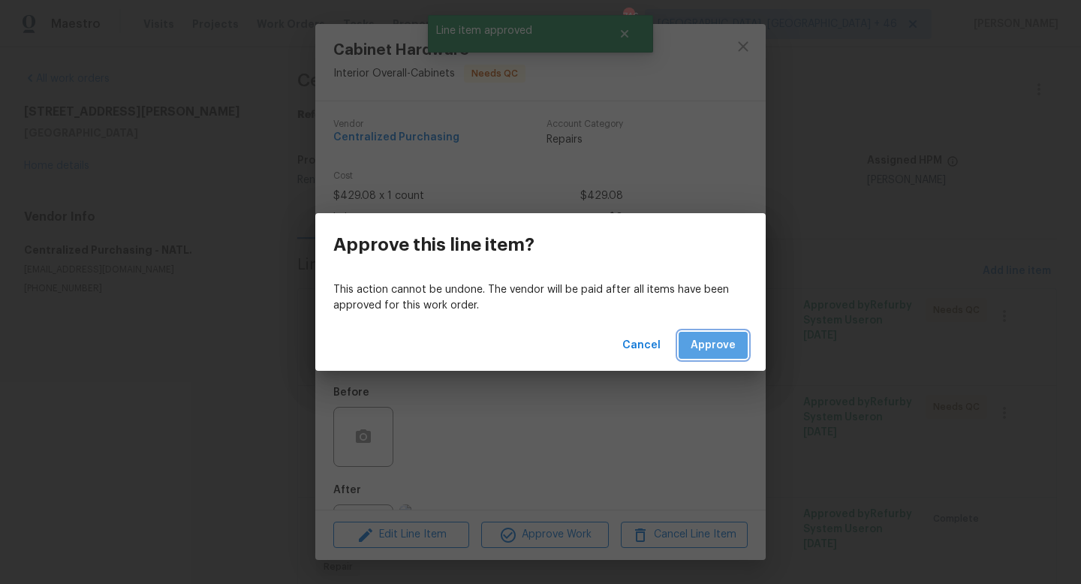
click at [736, 336] on button "Approve" at bounding box center [713, 346] width 69 height 28
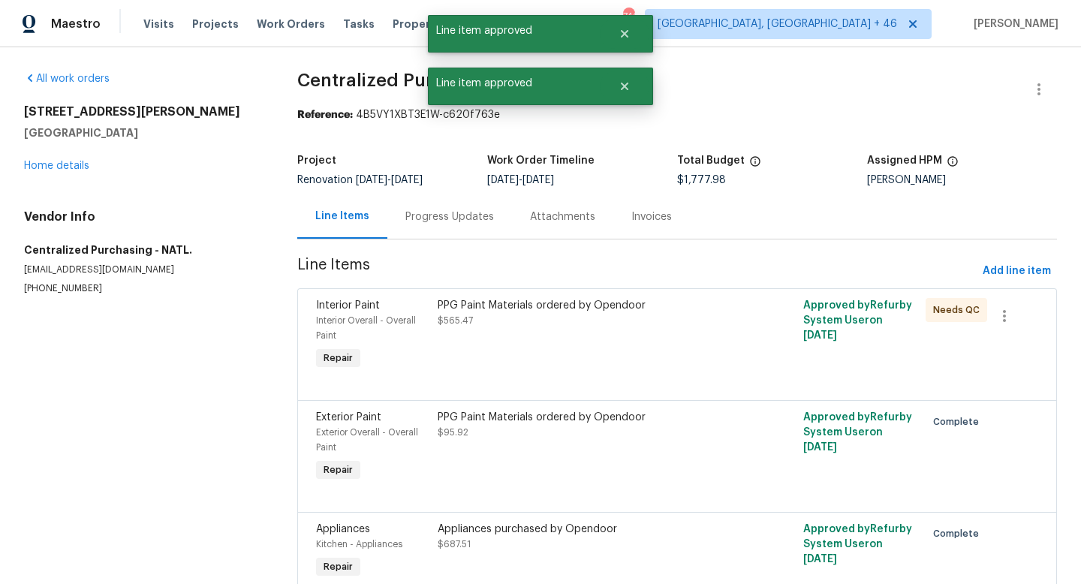
click at [620, 328] on div "PPG Paint Materials ordered by Opendoor $565.47" at bounding box center [585, 336] width 305 height 84
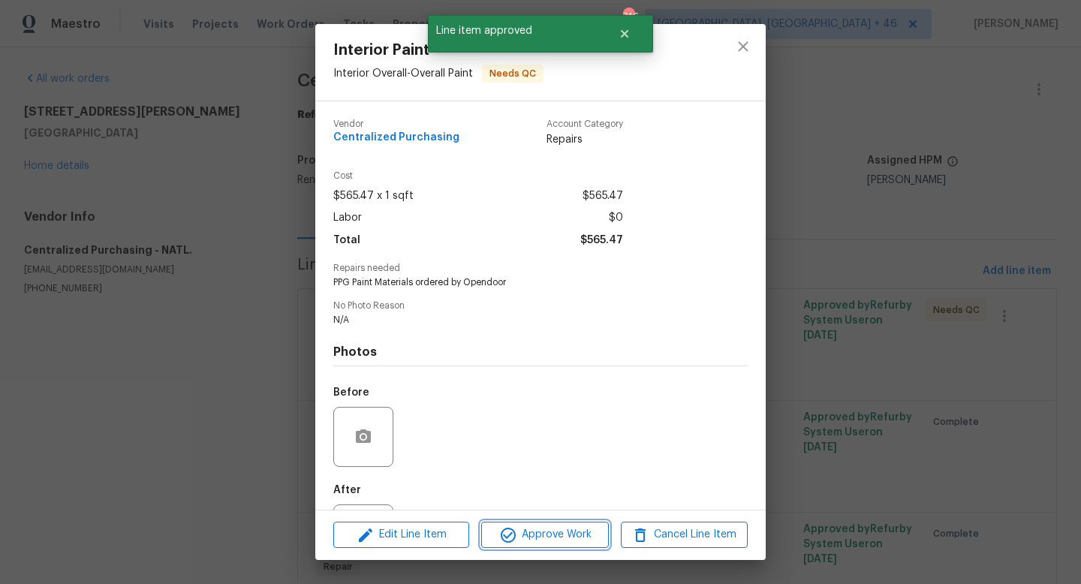
click at [570, 535] on span "Approve Work" at bounding box center [545, 535] width 118 height 19
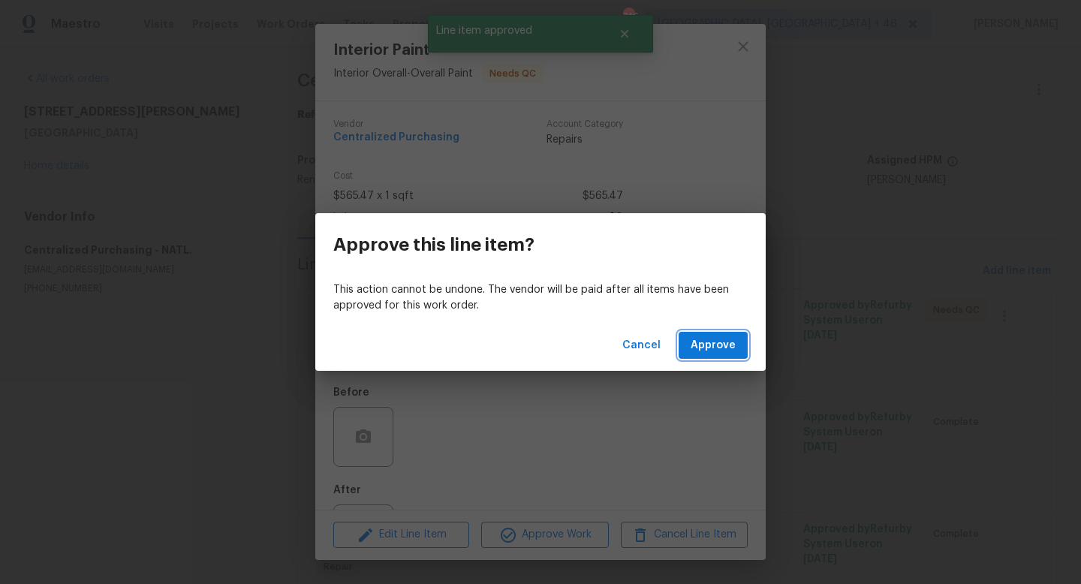
click at [725, 344] on span "Approve" at bounding box center [713, 345] width 45 height 19
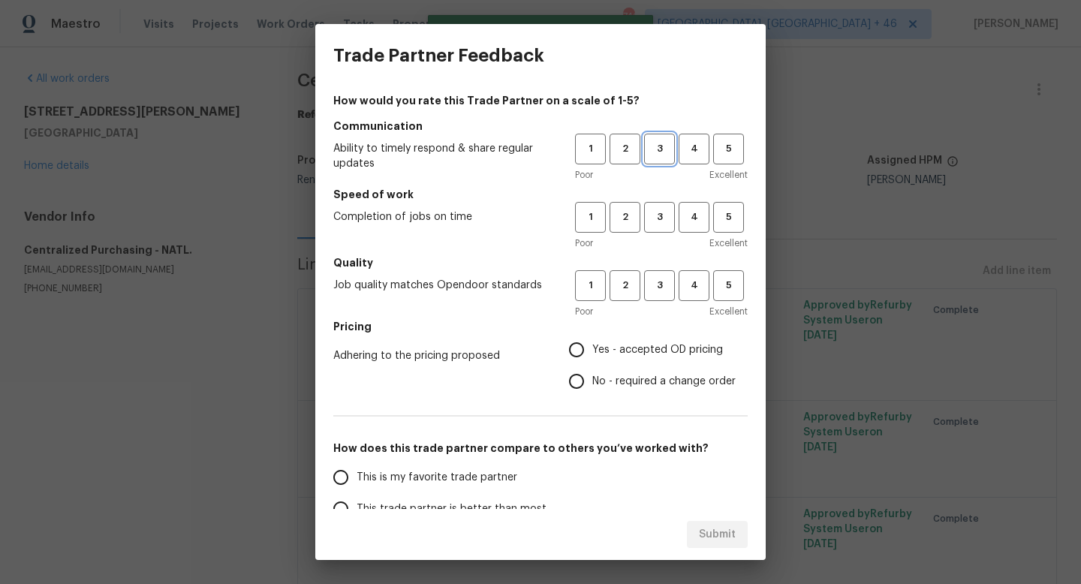
click at [664, 149] on span "3" at bounding box center [660, 148] width 28 height 17
click at [661, 209] on span "3" at bounding box center [660, 217] width 28 height 17
click at [661, 282] on span "3" at bounding box center [660, 285] width 28 height 17
click at [658, 330] on h5 "Pricing" at bounding box center [540, 326] width 414 height 15
click at [658, 339] on label "Yes - accepted OD pricing" at bounding box center [648, 350] width 175 height 32
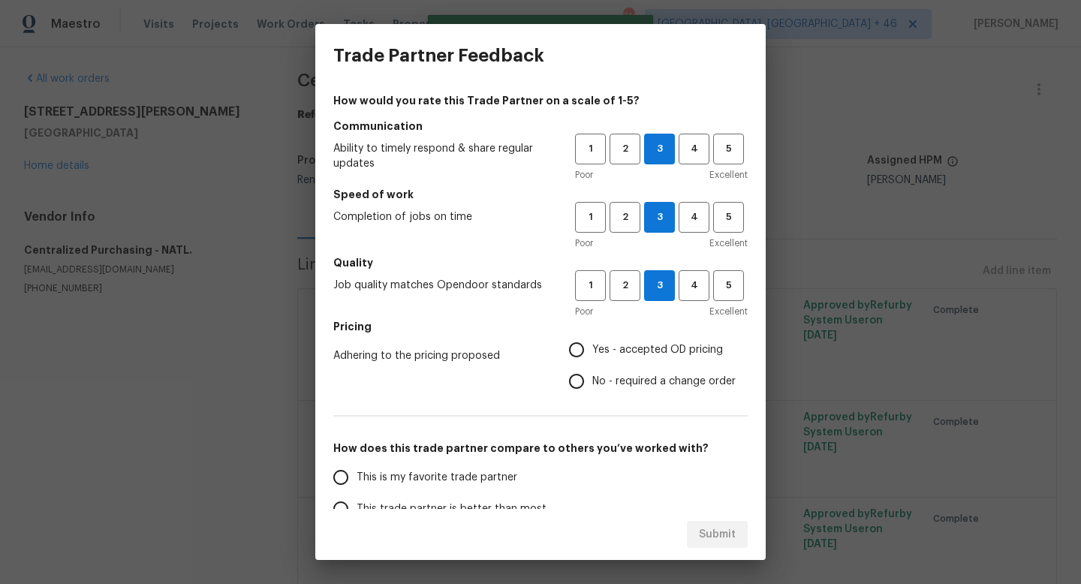
click at [592, 339] on input "Yes - accepted OD pricing" at bounding box center [577, 350] width 32 height 32
radio input "true"
click at [488, 475] on span "This is my favorite trade partner" at bounding box center [437, 478] width 161 height 16
click at [357, 475] on input "This is my favorite trade partner" at bounding box center [341, 478] width 32 height 32
click at [699, 525] on button "Submit" at bounding box center [717, 535] width 61 height 28
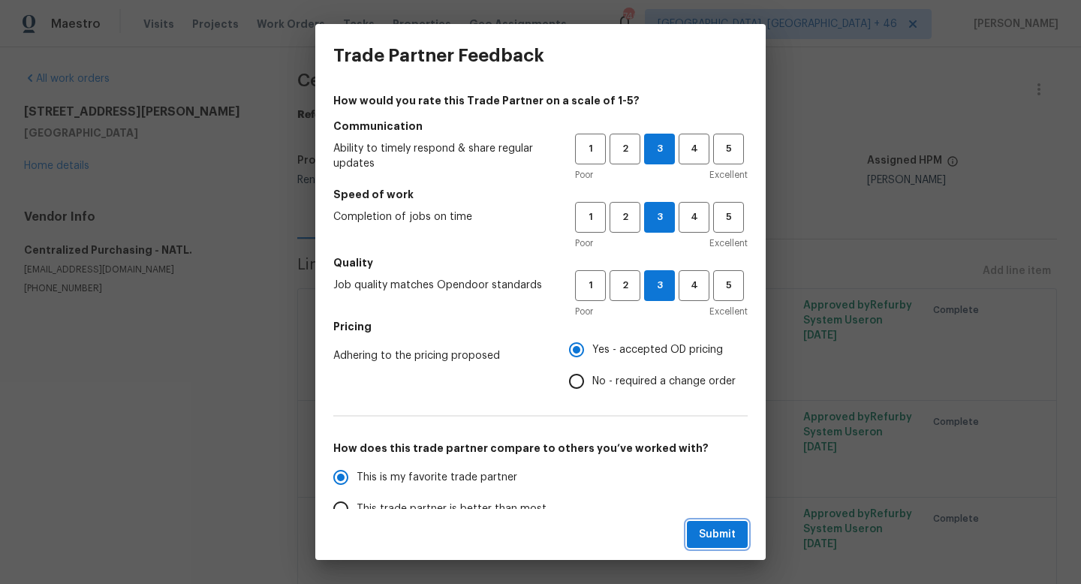
radio input "true"
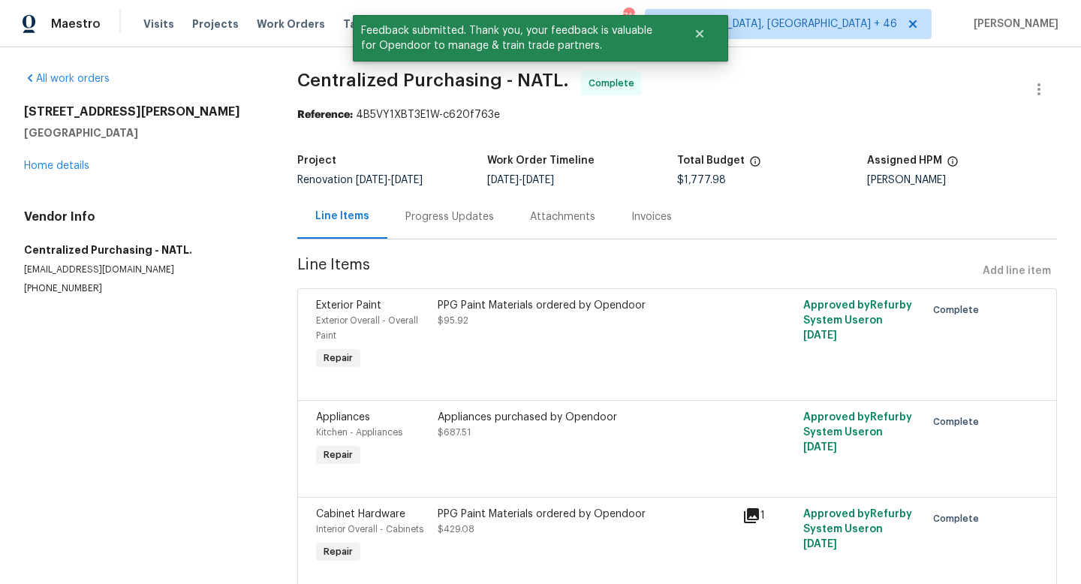
scroll to position [167, 0]
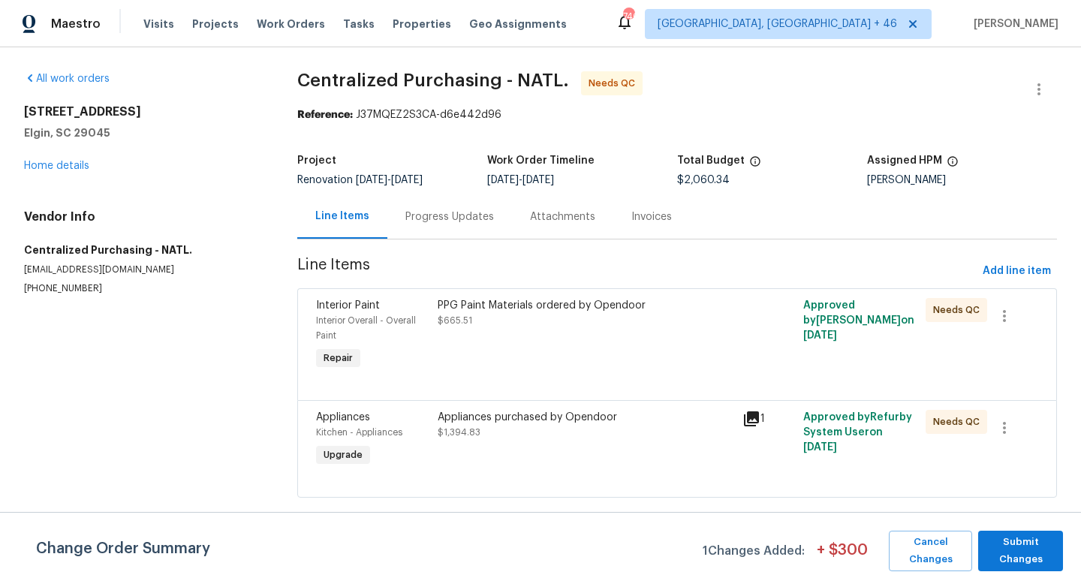
click at [585, 314] on div "PPG Paint Materials ordered by Opendoor $665.51" at bounding box center [586, 313] width 296 height 30
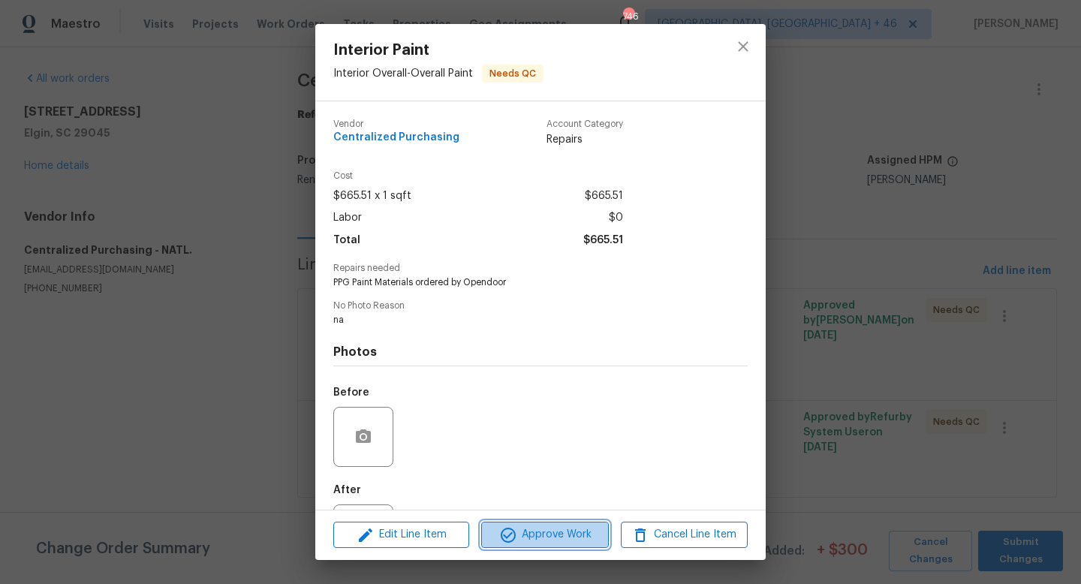
click at [552, 547] on button "Approve Work" at bounding box center [544, 535] width 127 height 26
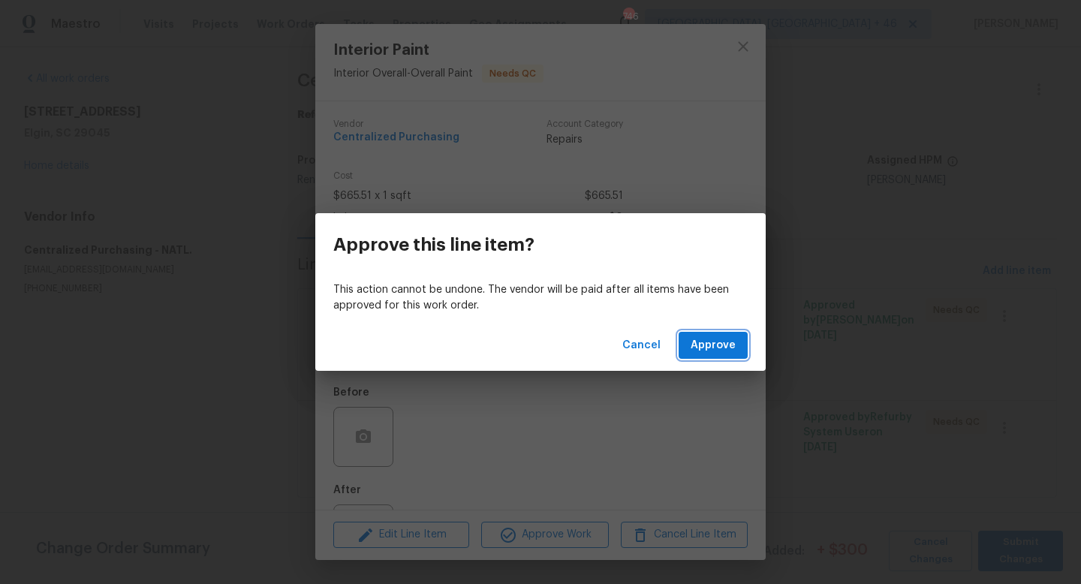
click at [723, 349] on span "Approve" at bounding box center [713, 345] width 45 height 19
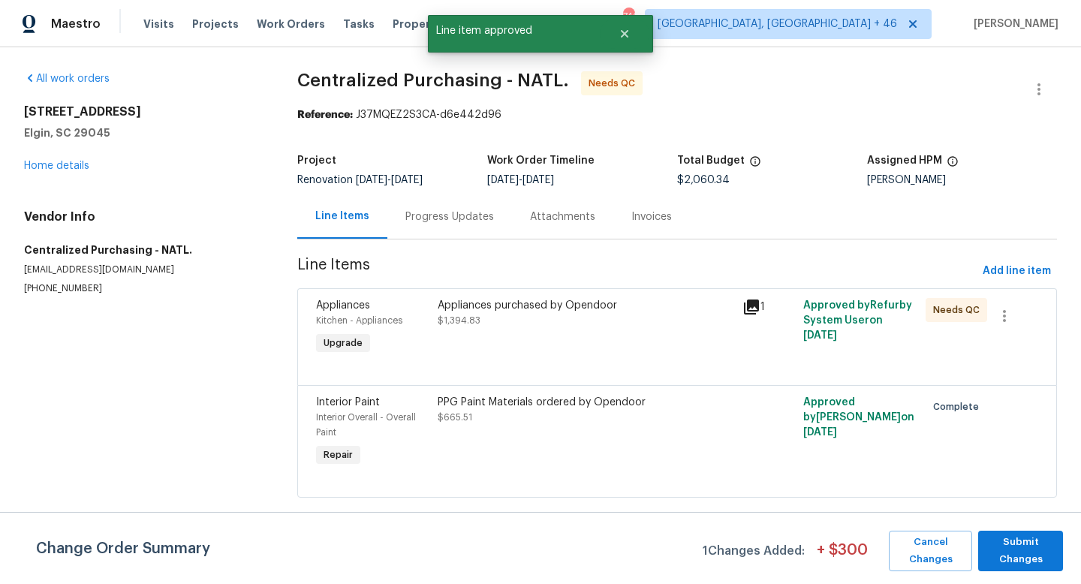
click at [591, 354] on div "Appliances purchased by Opendoor $1,394.83" at bounding box center [585, 328] width 305 height 69
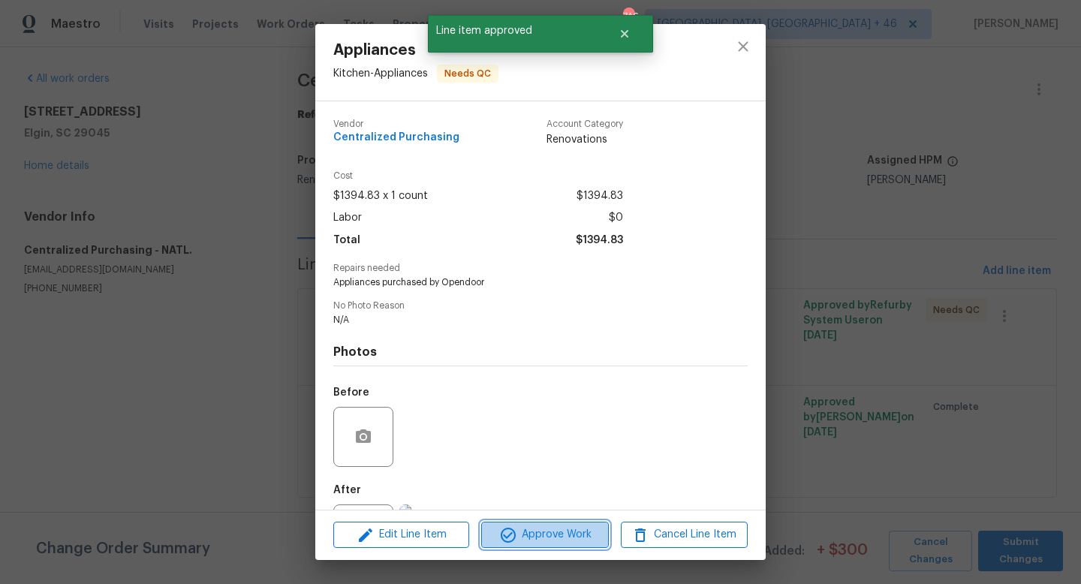
click at [547, 542] on span "Approve Work" at bounding box center [545, 535] width 118 height 19
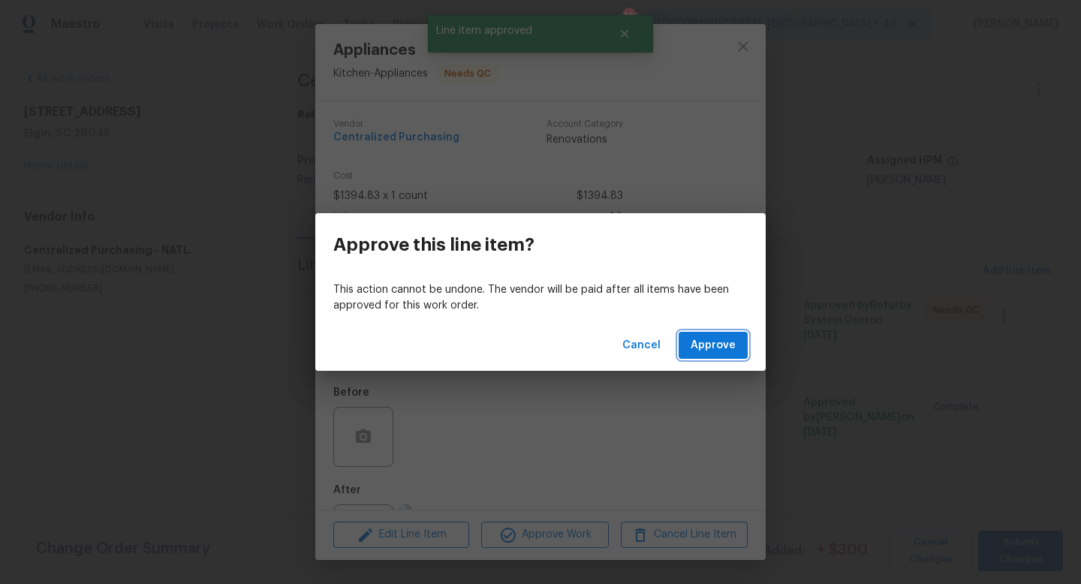
click at [717, 356] on button "Approve" at bounding box center [713, 346] width 69 height 28
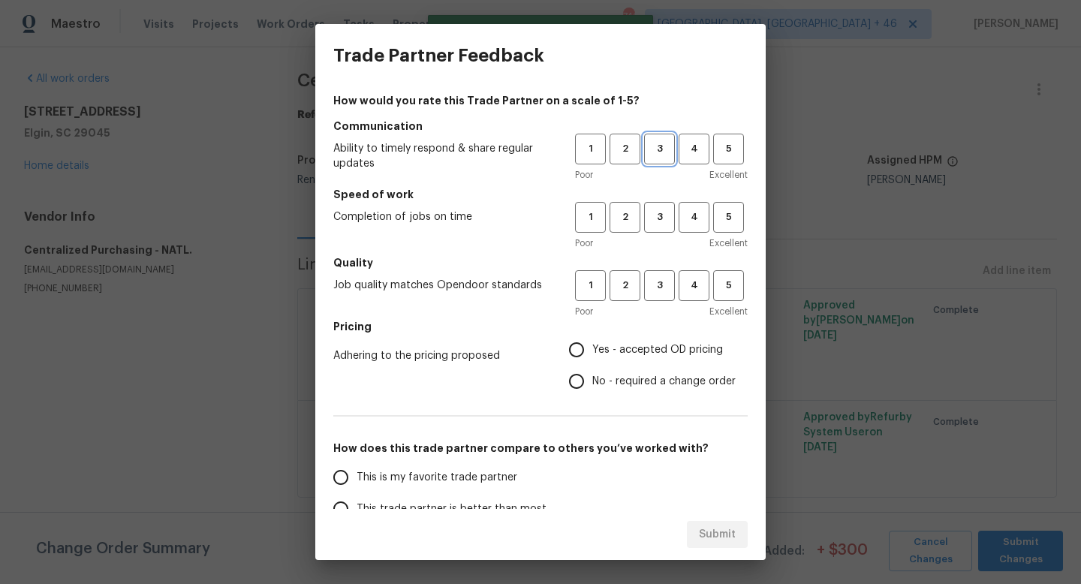
click at [667, 155] on span "3" at bounding box center [660, 148] width 28 height 17
click at [661, 232] on div "1 2 3 4 5 Poor Excellent" at bounding box center [661, 226] width 173 height 49
click at [659, 224] on span "3" at bounding box center [660, 217] width 28 height 17
click at [659, 266] on h5 "Quality" at bounding box center [540, 262] width 414 height 15
click at [659, 280] on span "3" at bounding box center [660, 285] width 28 height 17
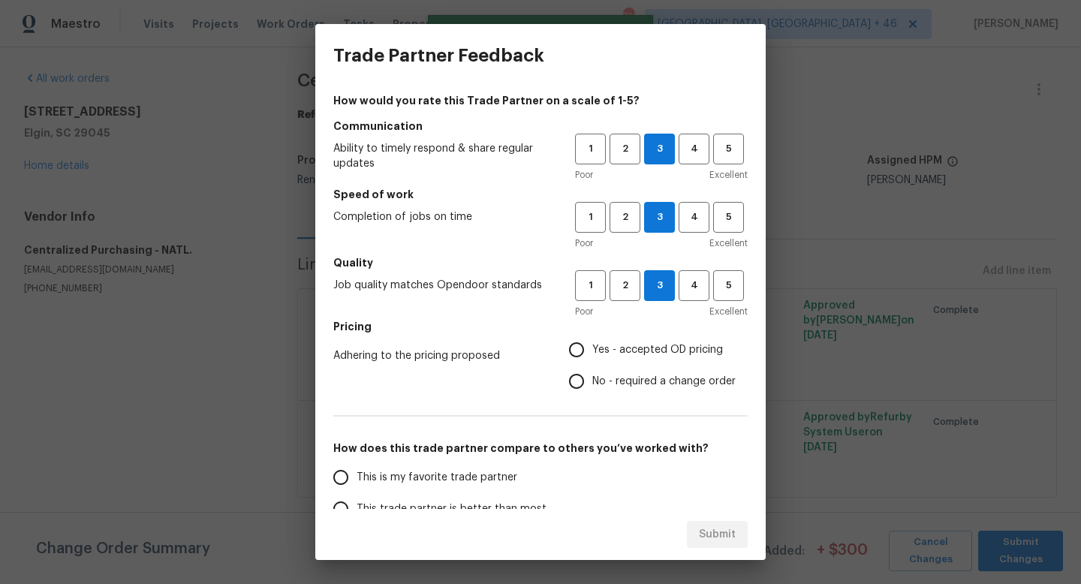
click at [640, 343] on span "Yes - accepted OD pricing" at bounding box center [657, 350] width 131 height 16
click at [592, 343] on input "Yes - accepted OD pricing" at bounding box center [577, 350] width 32 height 32
radio input "true"
click at [452, 464] on label "This is my favorite trade partner" at bounding box center [443, 478] width 237 height 32
click at [357, 464] on input "This is my favorite trade partner" at bounding box center [341, 478] width 32 height 32
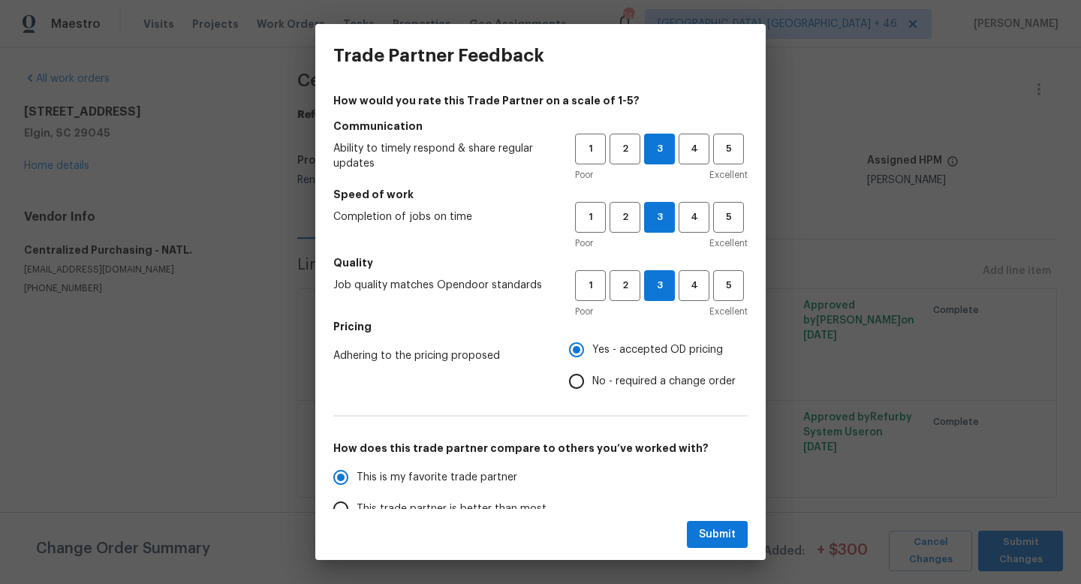
click at [708, 516] on div "Submit" at bounding box center [540, 535] width 450 height 52
click at [708, 521] on button "Submit" at bounding box center [717, 535] width 61 height 28
radio input "true"
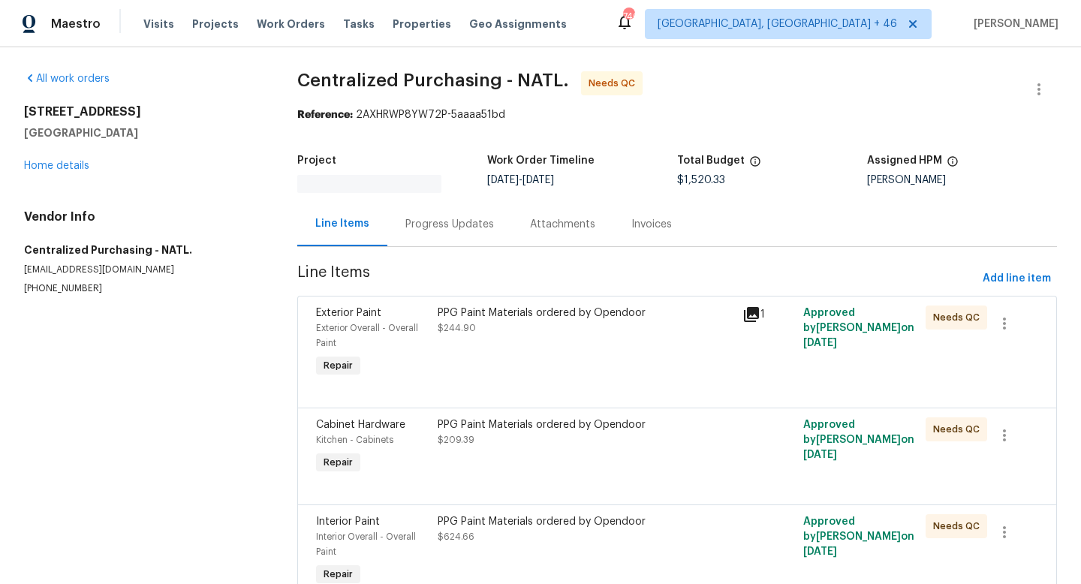
click at [632, 375] on div "PPG Paint Materials ordered by Opendoor $244.90" at bounding box center [585, 343] width 305 height 84
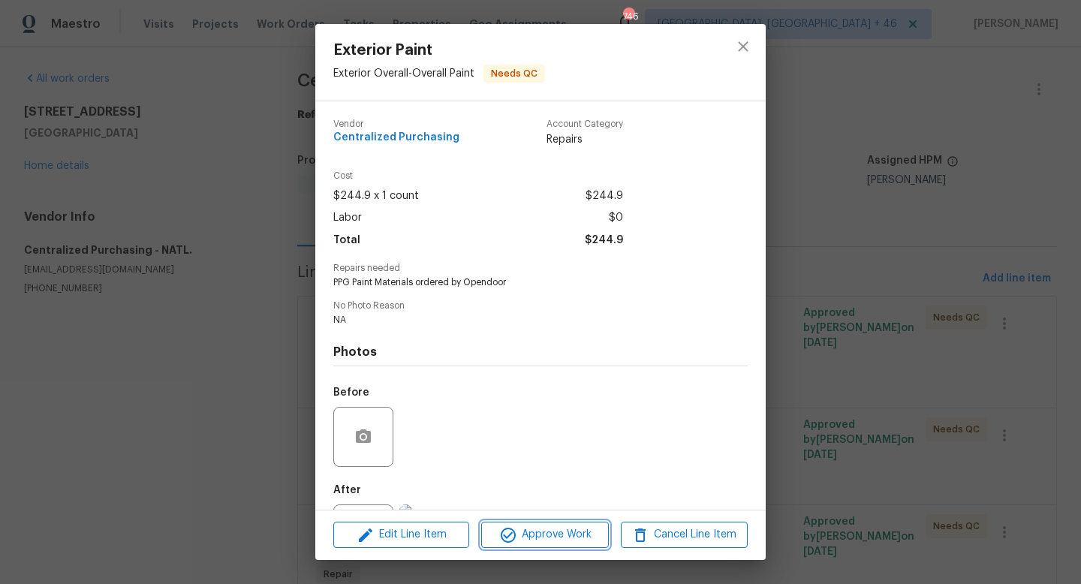
click at [556, 541] on span "Approve Work" at bounding box center [545, 535] width 118 height 19
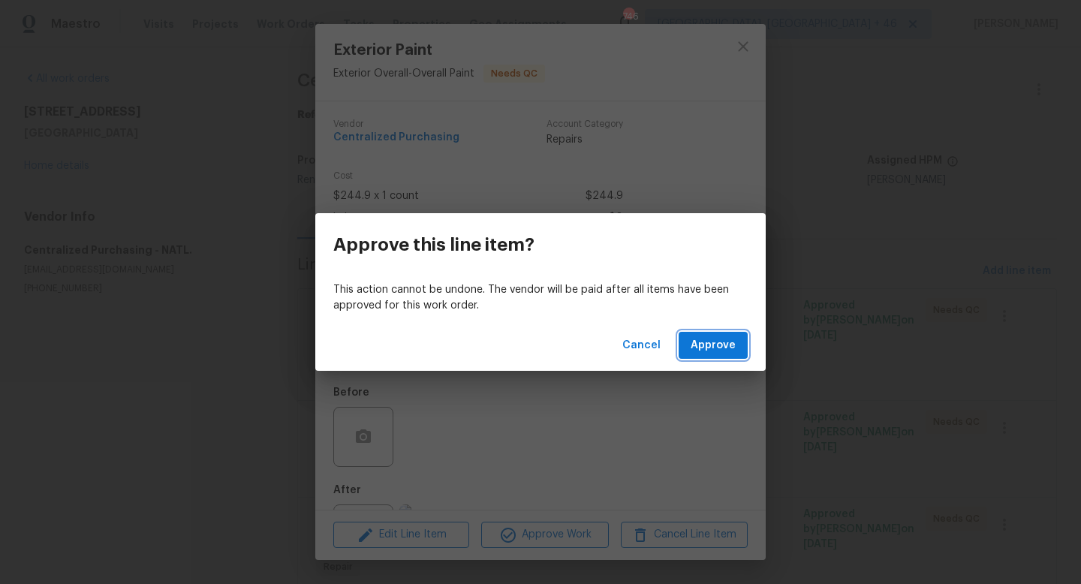
click at [717, 359] on button "Approve" at bounding box center [713, 346] width 69 height 28
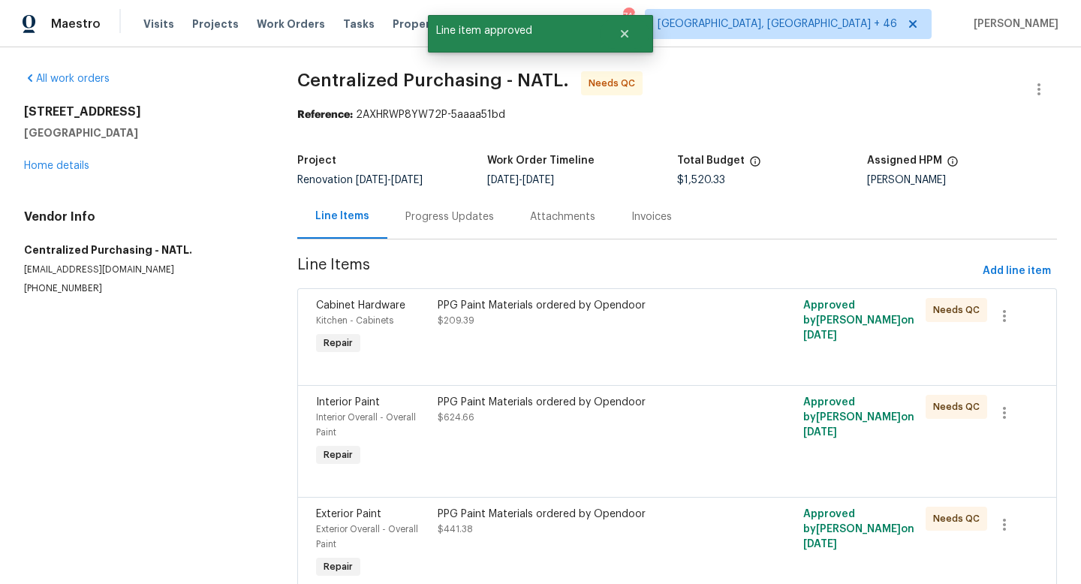
click at [559, 335] on div "PPG Paint Materials ordered by Opendoor $209.39" at bounding box center [585, 328] width 305 height 69
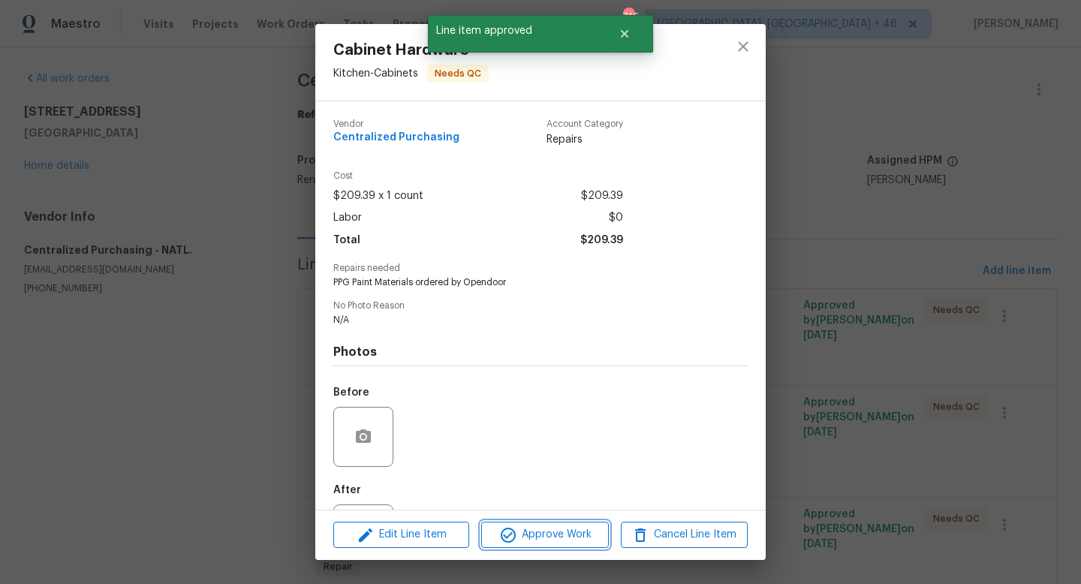
click at [534, 529] on span "Approve Work" at bounding box center [545, 535] width 118 height 19
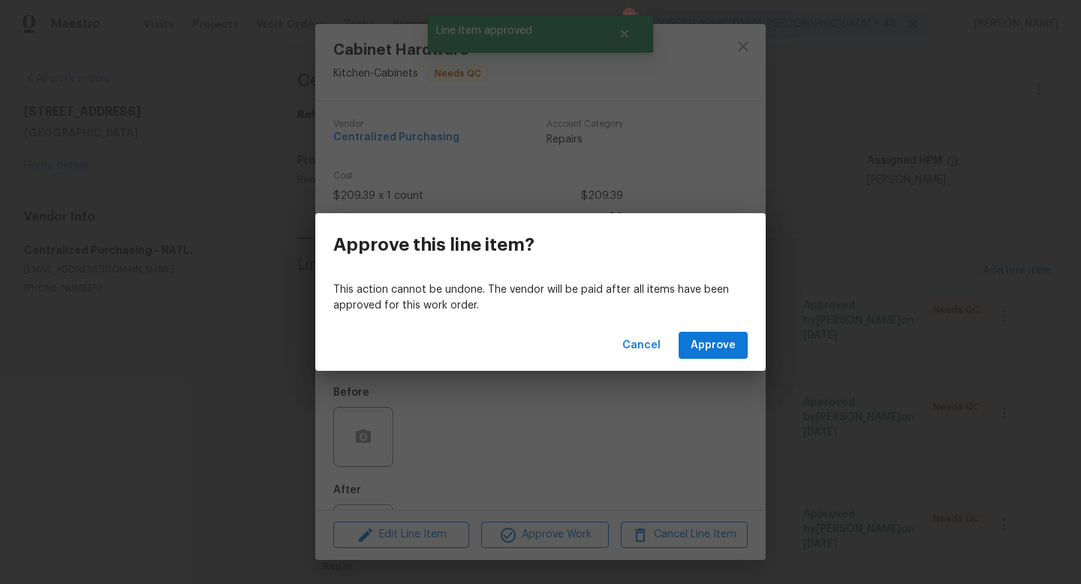
click at [715, 329] on div "Cancel Approve" at bounding box center [540, 346] width 450 height 52
click at [715, 335] on button "Approve" at bounding box center [713, 346] width 69 height 28
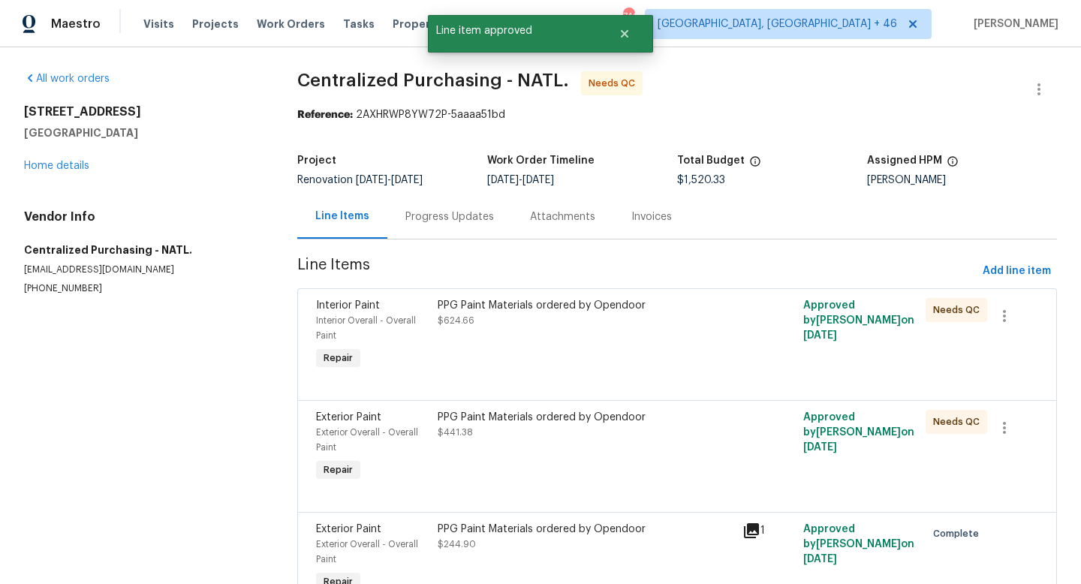
click at [545, 338] on div "PPG Paint Materials ordered by Opendoor $624.66" at bounding box center [585, 336] width 305 height 84
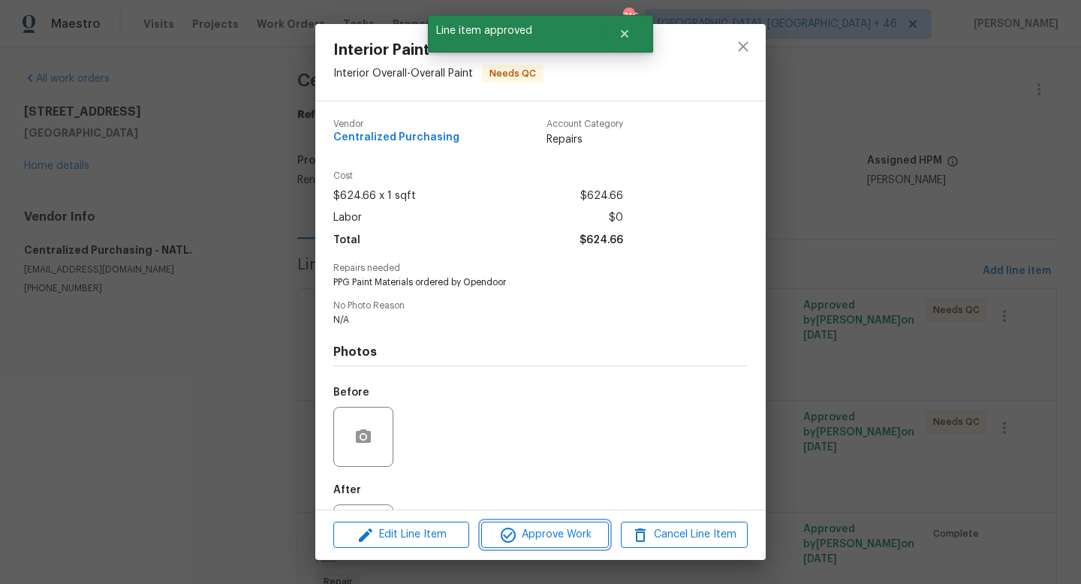
click at [541, 547] on button "Approve Work" at bounding box center [544, 535] width 127 height 26
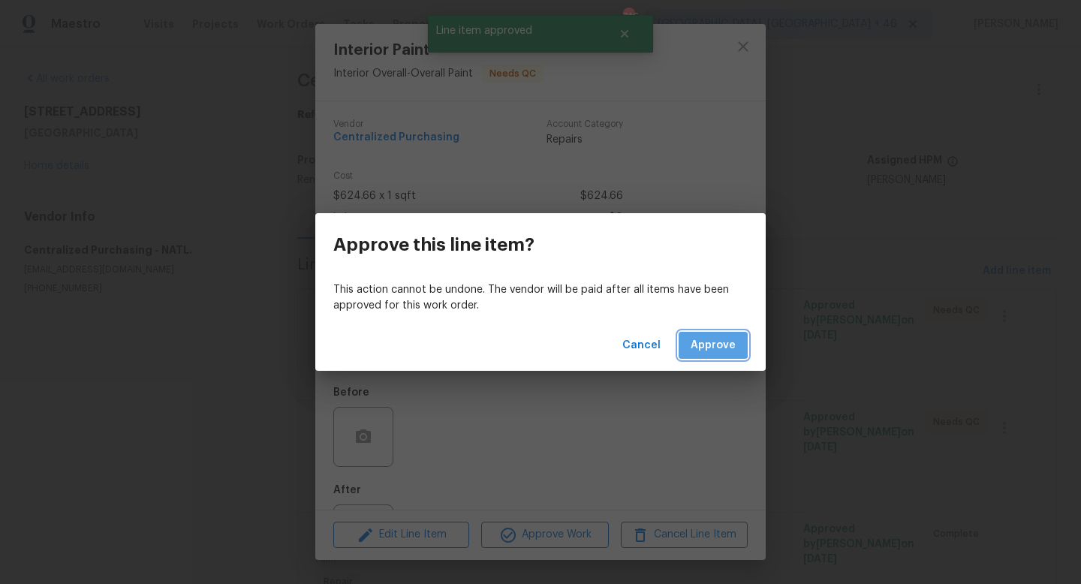
click at [711, 345] on span "Approve" at bounding box center [713, 345] width 45 height 19
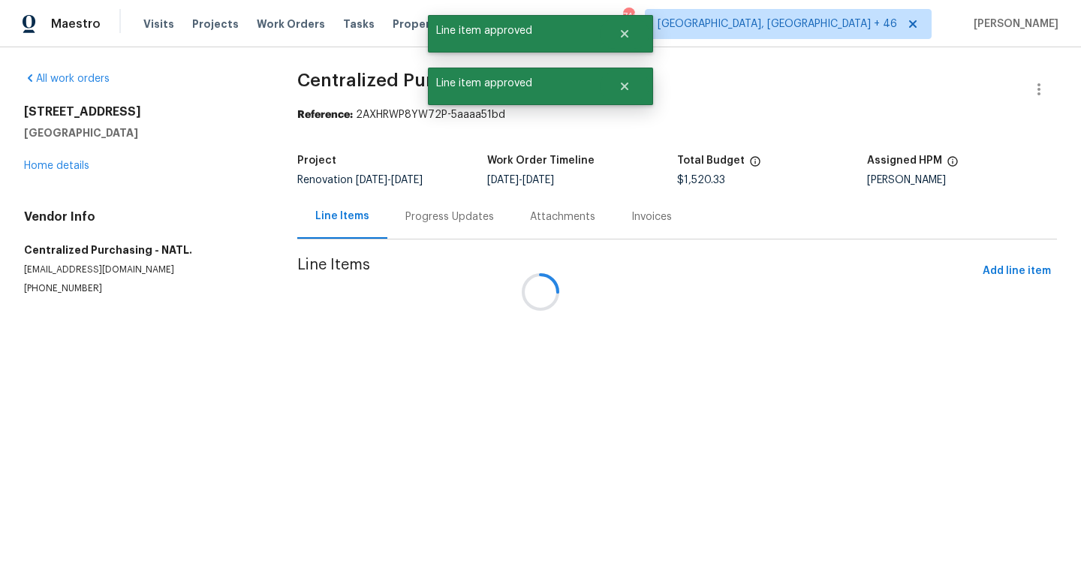
click at [666, 294] on div at bounding box center [540, 292] width 1081 height 584
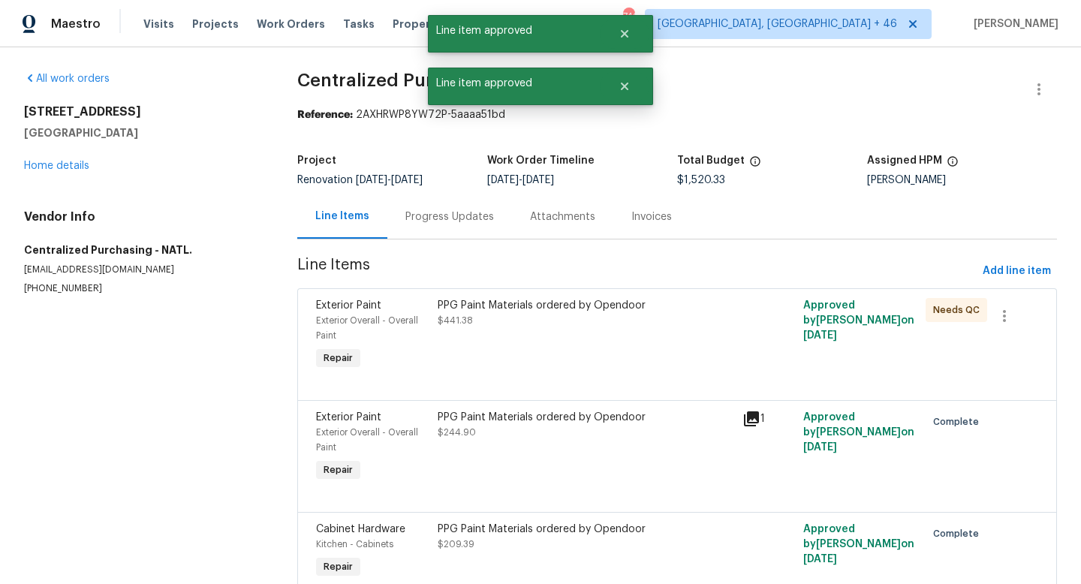
click at [664, 308] on div "PPG Paint Materials ordered by Opendoor" at bounding box center [586, 305] width 296 height 15
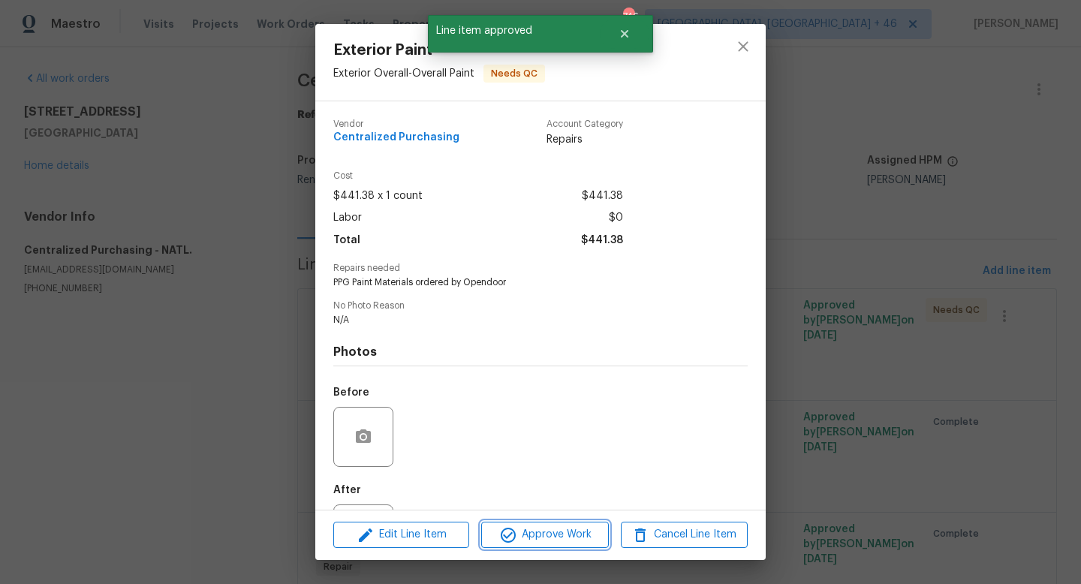
click at [591, 534] on span "Approve Work" at bounding box center [545, 535] width 118 height 19
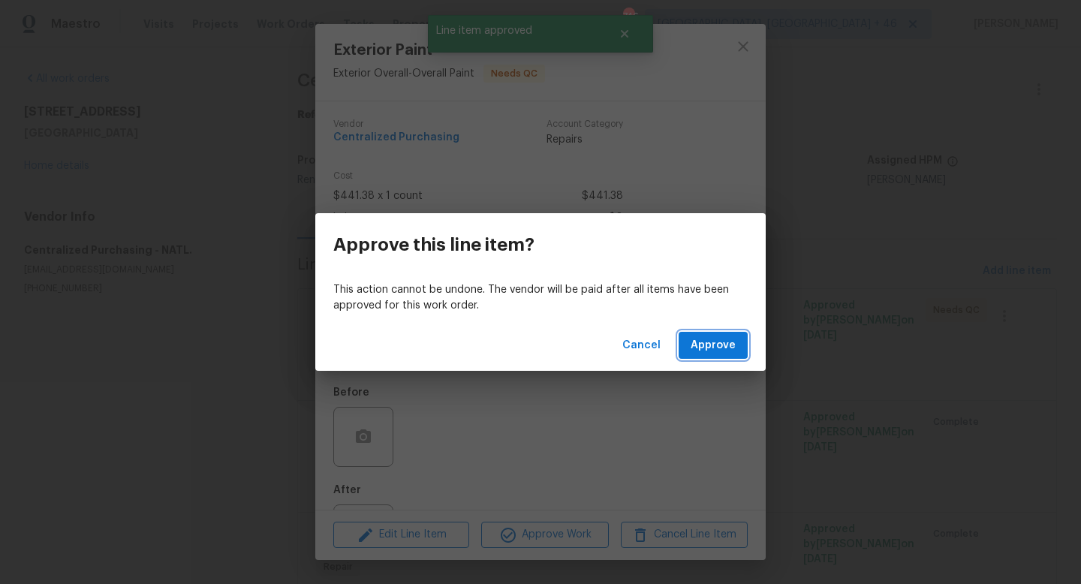
click at [723, 349] on span "Approve" at bounding box center [713, 345] width 45 height 19
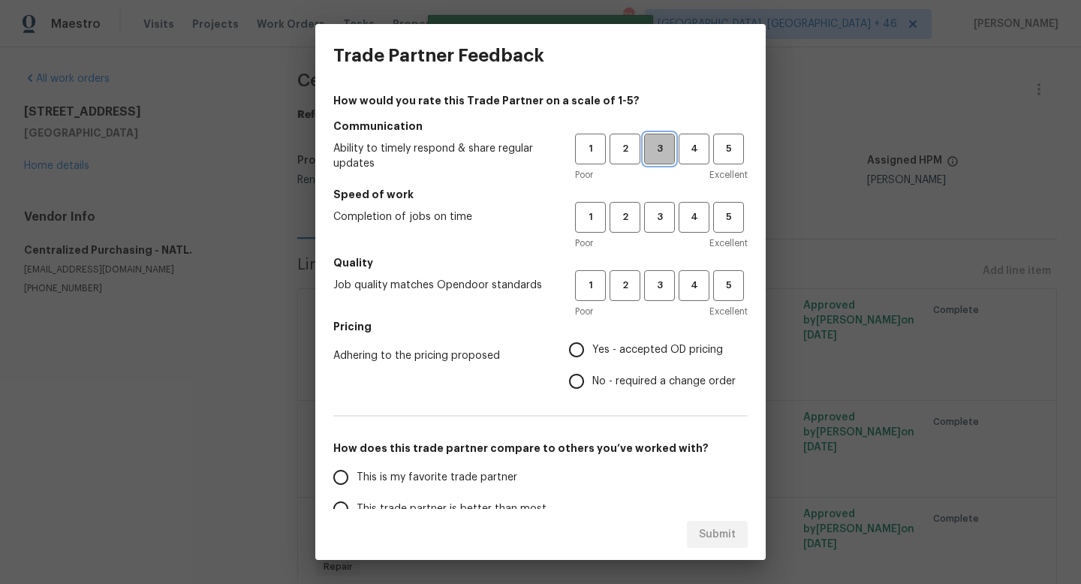
drag, startPoint x: 660, startPoint y: 147, endPoint x: 660, endPoint y: 163, distance: 15.8
click at [660, 147] on span "3" at bounding box center [660, 148] width 28 height 17
click at [658, 218] on span "3" at bounding box center [660, 217] width 28 height 17
click at [658, 271] on button "3" at bounding box center [659, 285] width 31 height 31
click at [650, 354] on span "Yes - accepted OD pricing" at bounding box center [657, 350] width 131 height 16
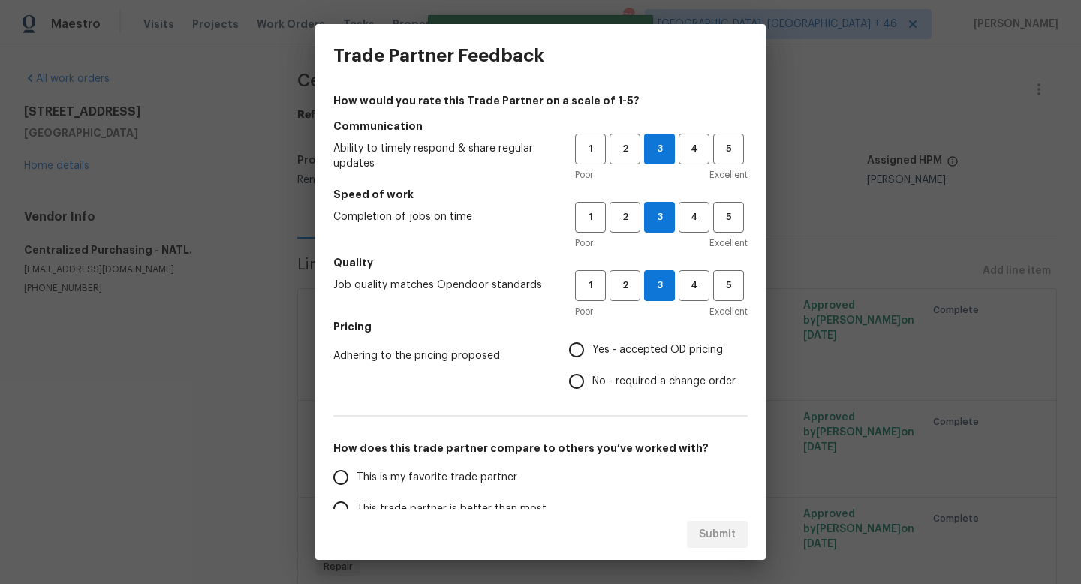
click at [592, 354] on input "Yes - accepted OD pricing" at bounding box center [577, 350] width 32 height 32
radio input "true"
click at [463, 472] on span "This is my favorite trade partner" at bounding box center [437, 478] width 161 height 16
click at [357, 472] on input "This is my favorite trade partner" at bounding box center [341, 478] width 32 height 32
click at [709, 523] on button "Submit" at bounding box center [717, 535] width 61 height 28
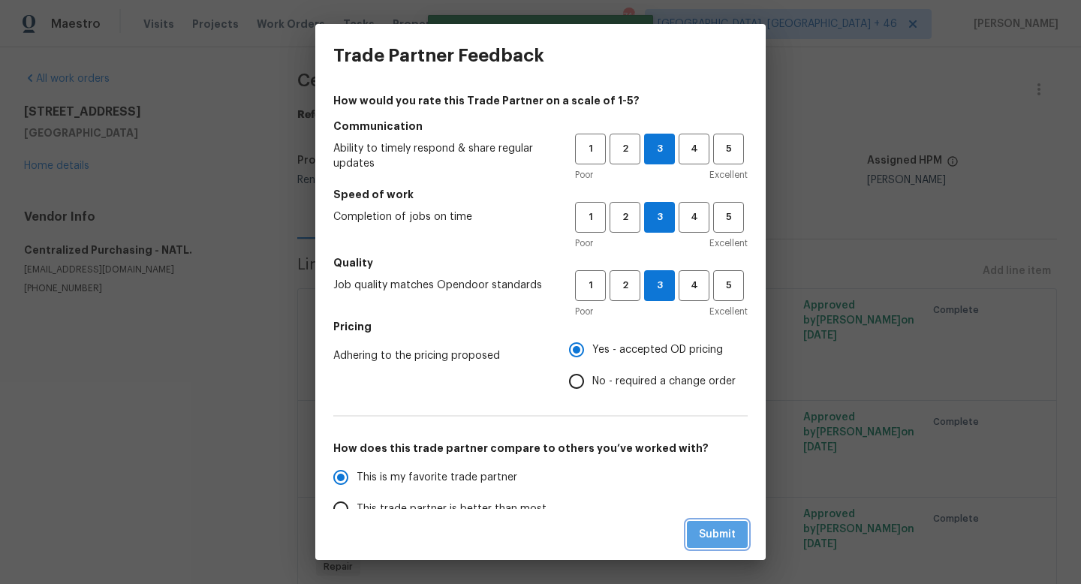
radio input "true"
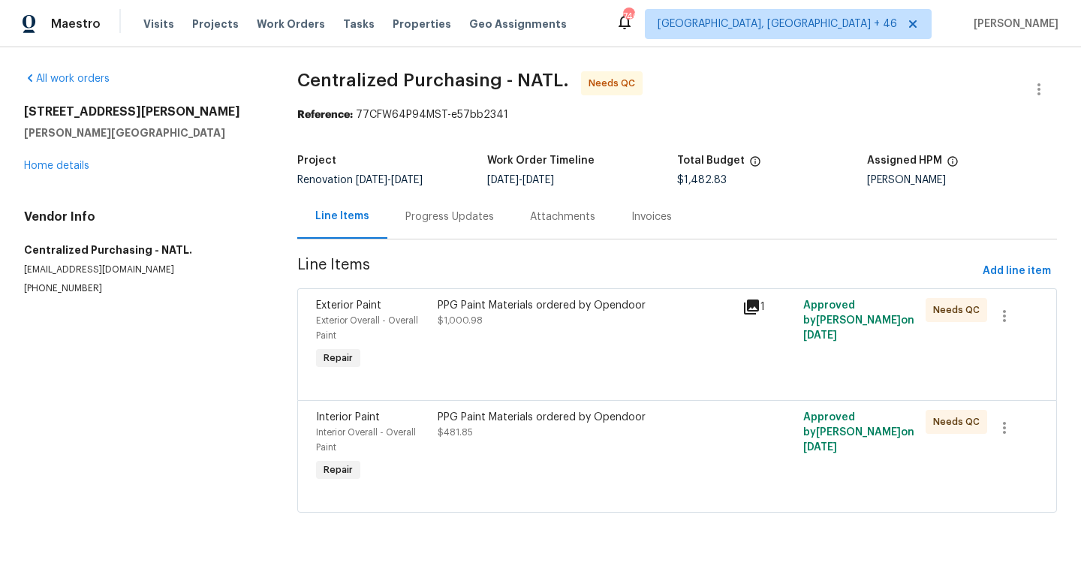
click at [650, 345] on div "PPG Paint Materials ordered by Opendoor $1,000.98" at bounding box center [585, 336] width 305 height 84
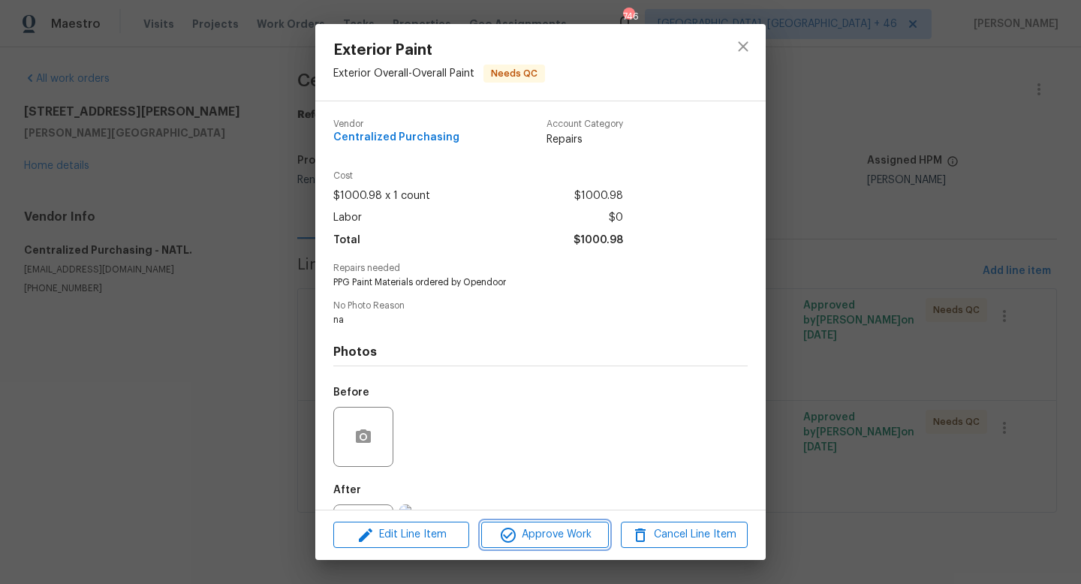
click at [573, 529] on span "Approve Work" at bounding box center [545, 535] width 118 height 19
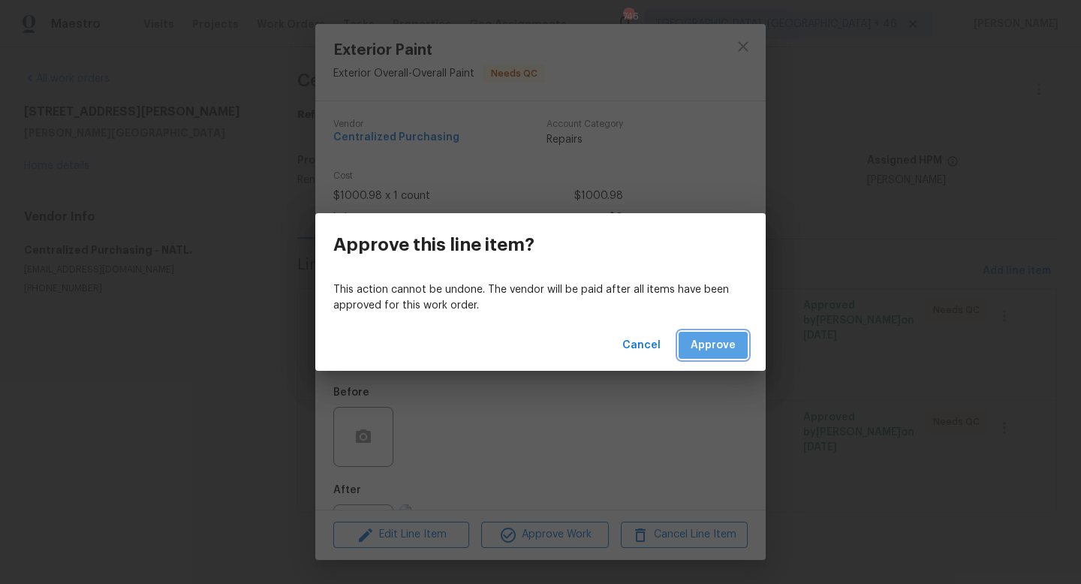
click at [719, 339] on span "Approve" at bounding box center [713, 345] width 45 height 19
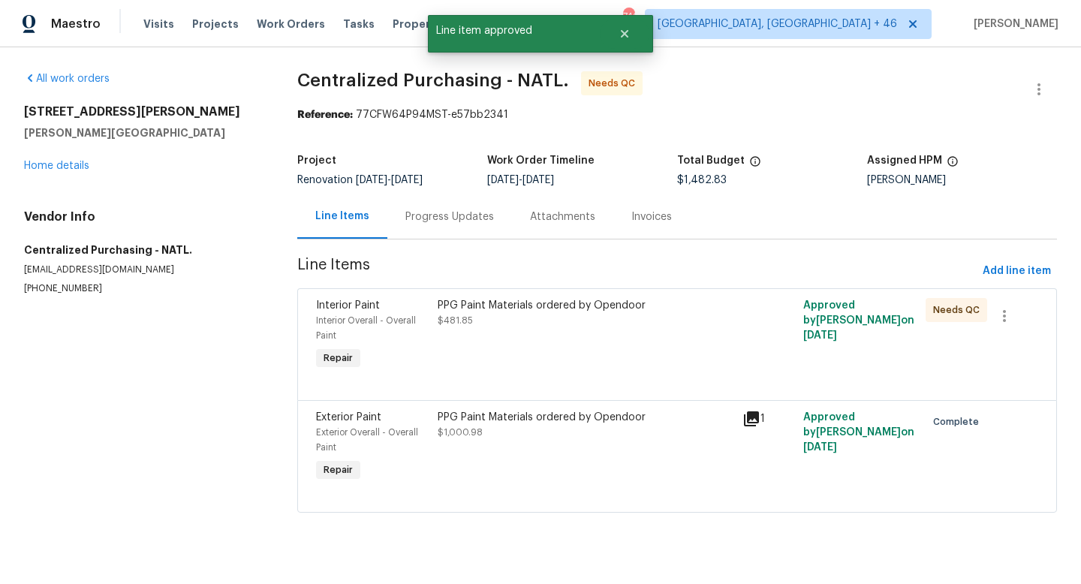
click at [577, 314] on div "PPG Paint Materials ordered by Opendoor $481.85" at bounding box center [586, 313] width 296 height 30
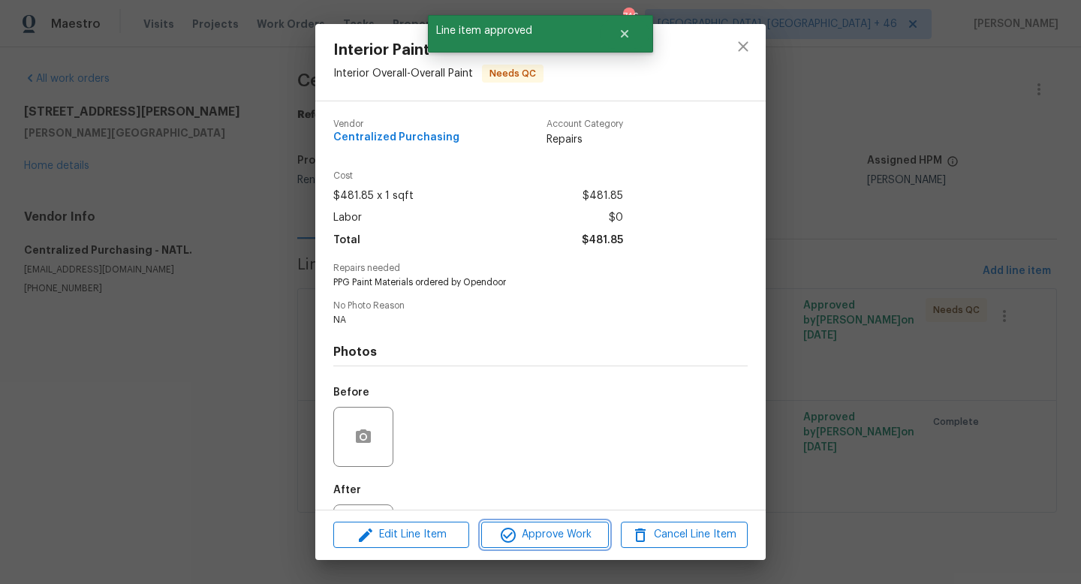
click at [541, 528] on span "Approve Work" at bounding box center [545, 535] width 118 height 19
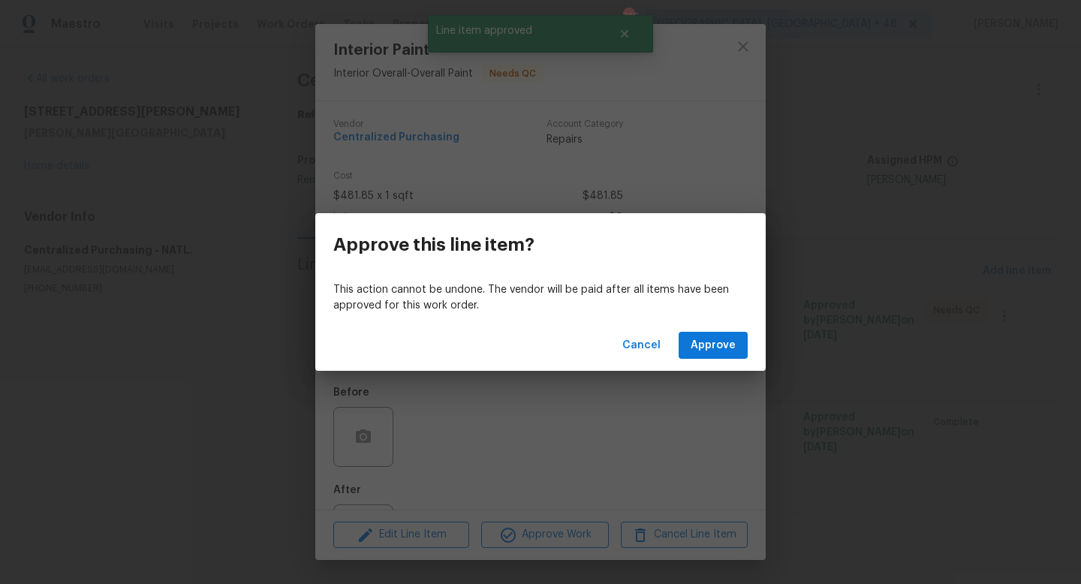
click at [703, 369] on div "Cancel Approve" at bounding box center [540, 346] width 450 height 52
click at [703, 356] on button "Approve" at bounding box center [713, 346] width 69 height 28
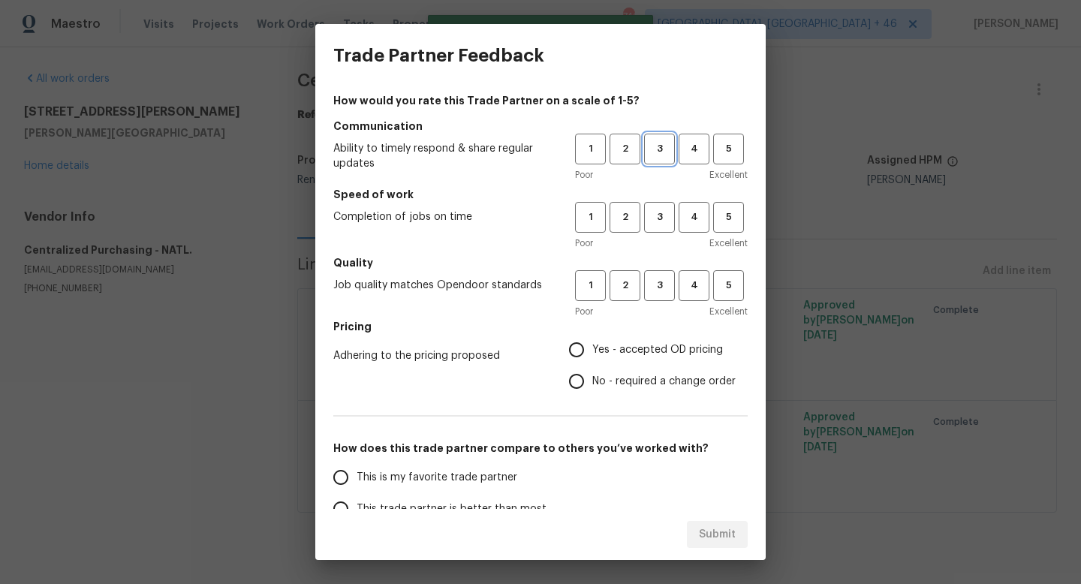
click at [667, 140] on span "3" at bounding box center [660, 148] width 28 height 17
click at [667, 221] on span "3" at bounding box center [660, 217] width 28 height 17
click at [665, 294] on button "3" at bounding box center [659, 285] width 31 height 31
click at [649, 346] on span "Yes - accepted OD pricing" at bounding box center [657, 350] width 131 height 16
click at [592, 346] on input "Yes - accepted OD pricing" at bounding box center [577, 350] width 32 height 32
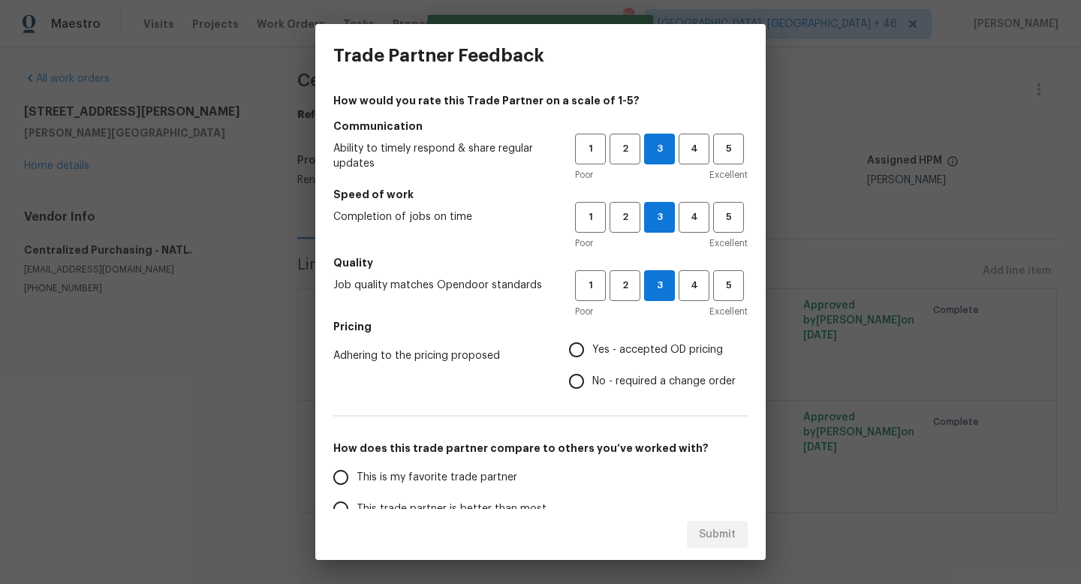
radio input "true"
click at [505, 470] on span "This is my favorite trade partner" at bounding box center [437, 478] width 161 height 16
click at [357, 470] on input "This is my favorite trade partner" at bounding box center [341, 478] width 32 height 32
click at [716, 536] on span "Submit" at bounding box center [717, 535] width 37 height 19
radio input "true"
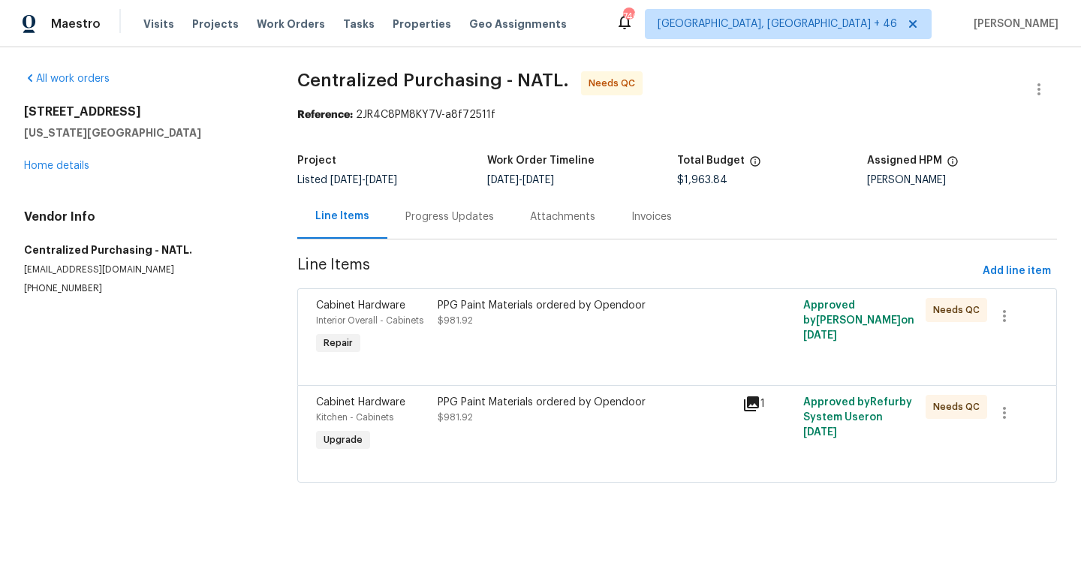
click at [508, 315] on div "PPG Paint Materials ordered by Opendoor $981.92" at bounding box center [586, 313] width 296 height 30
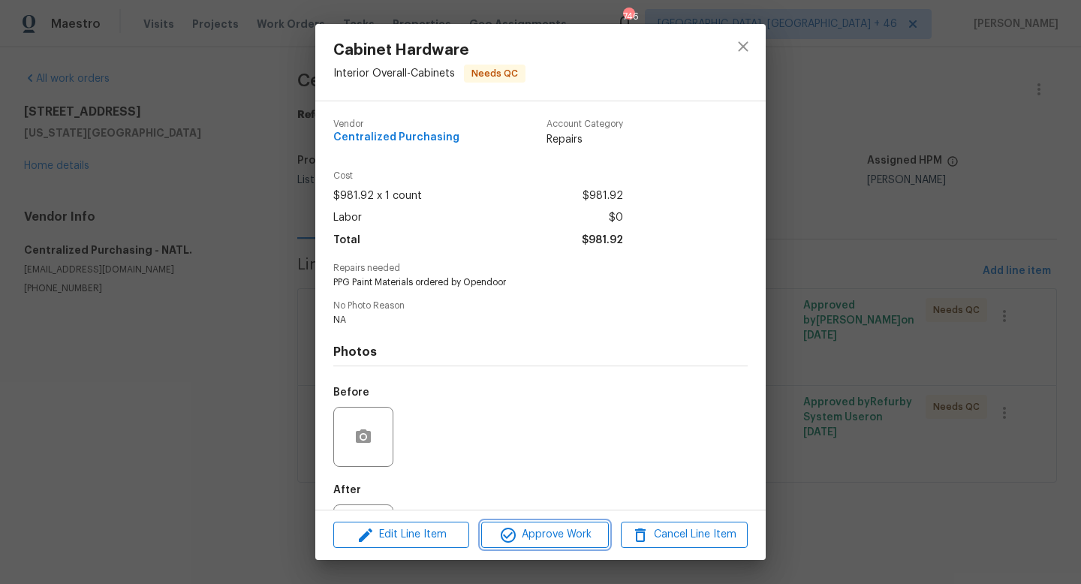
click at [516, 532] on icon "button" at bounding box center [508, 535] width 18 height 18
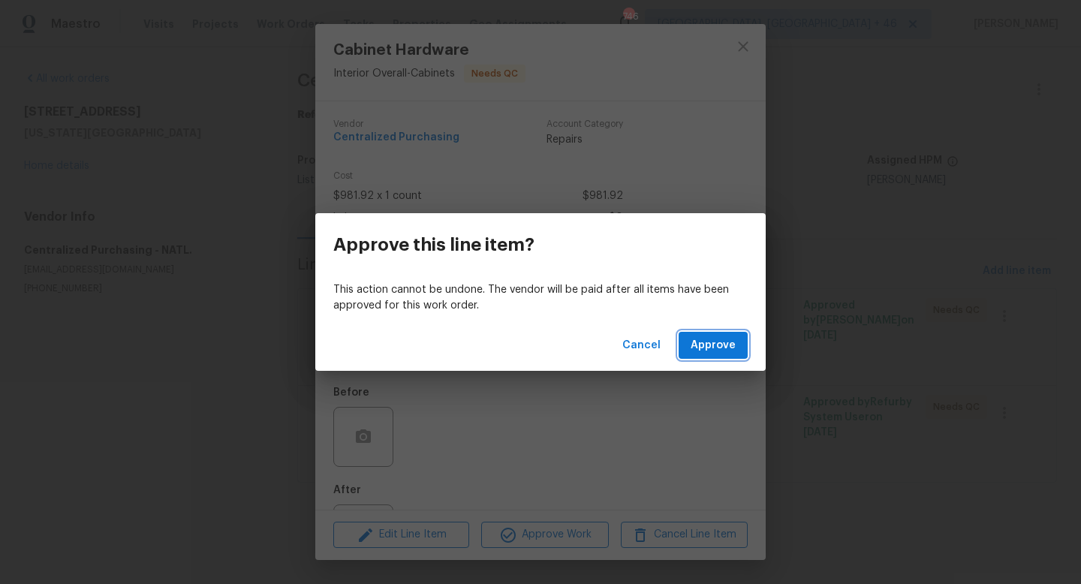
click at [743, 349] on button "Approve" at bounding box center [713, 346] width 69 height 28
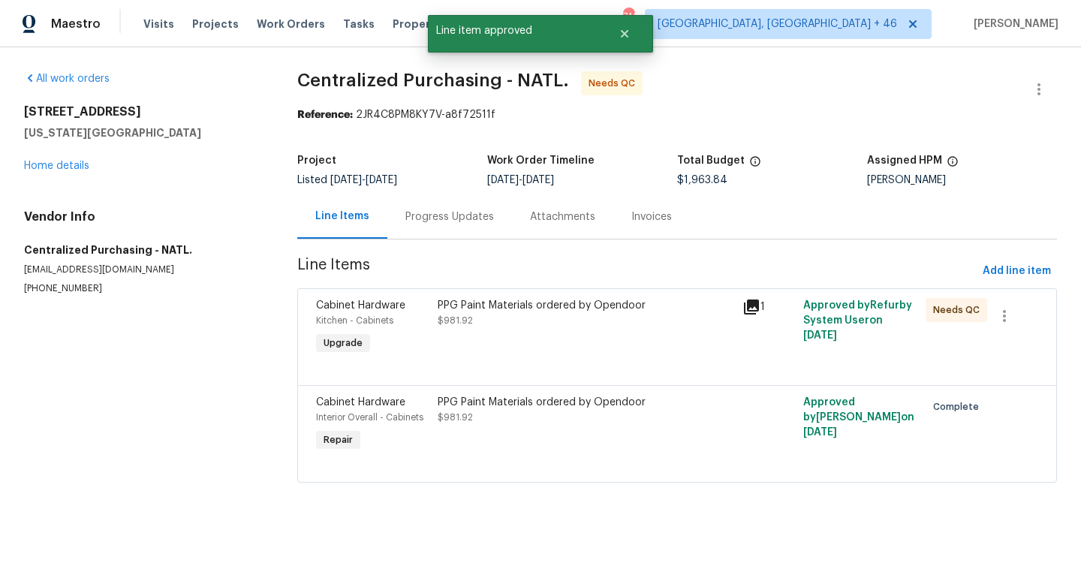
click at [508, 324] on div "PPG Paint Materials ordered by Opendoor $981.92" at bounding box center [586, 313] width 296 height 30
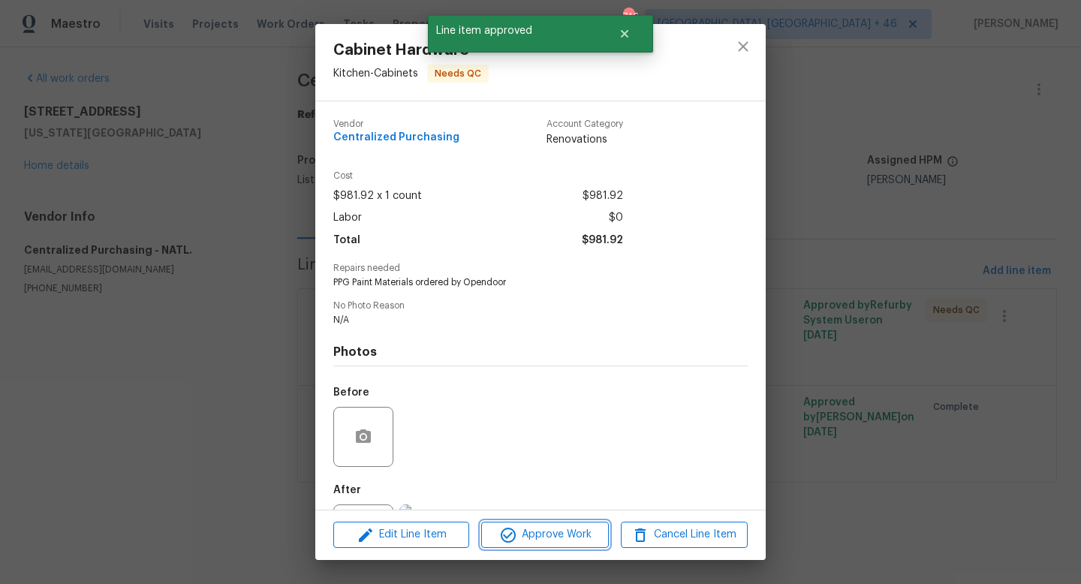
click at [520, 524] on button "Approve Work" at bounding box center [544, 535] width 127 height 26
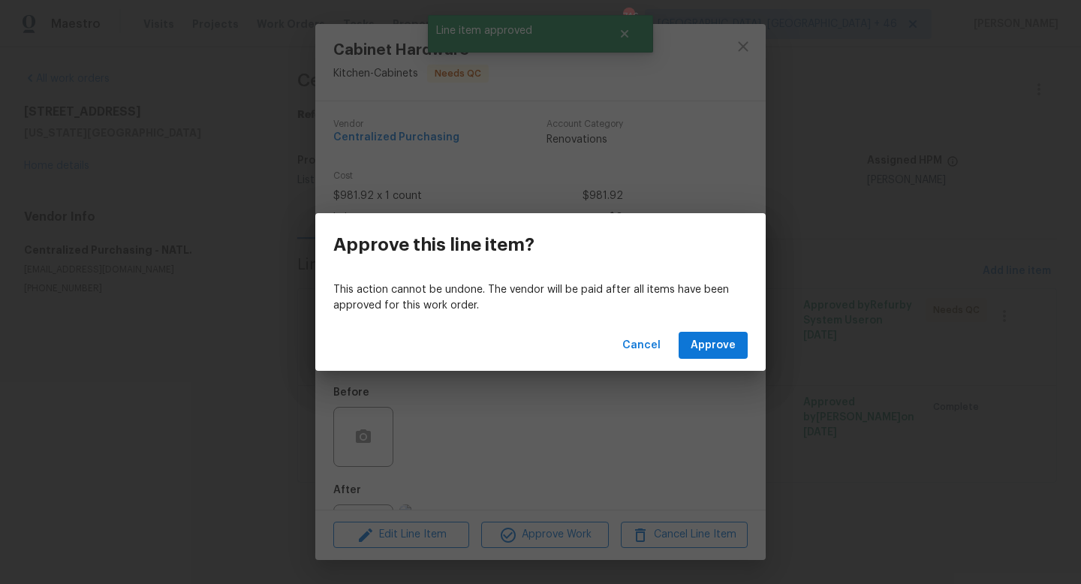
click at [729, 321] on div "Cancel Approve" at bounding box center [540, 346] width 450 height 52
click at [722, 344] on span "Approve" at bounding box center [713, 345] width 45 height 19
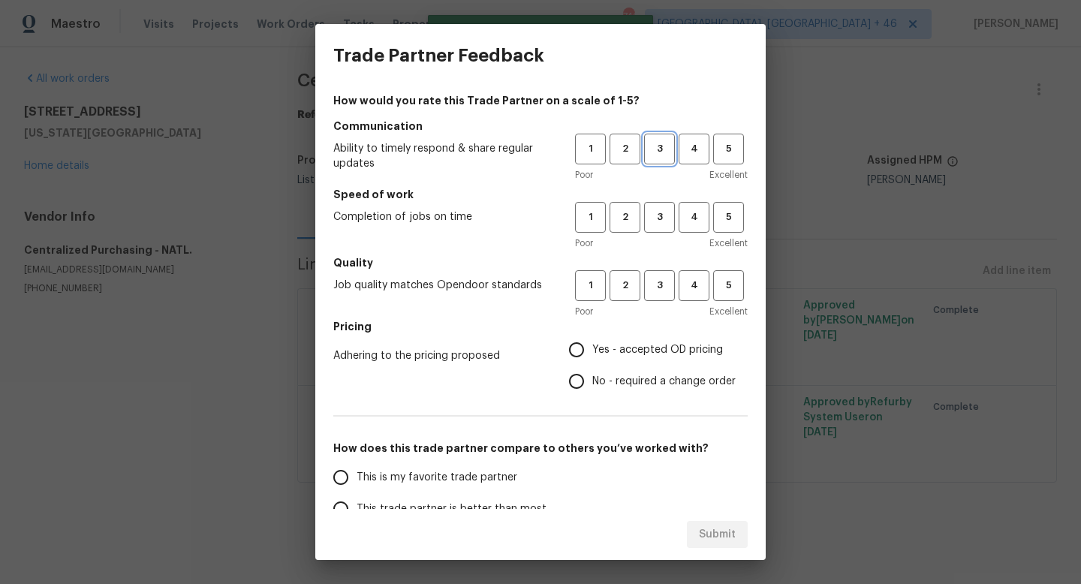
click at [658, 142] on span "3" at bounding box center [660, 148] width 28 height 17
click at [657, 232] on button "3" at bounding box center [659, 217] width 31 height 31
click at [658, 293] on span "3" at bounding box center [660, 285] width 28 height 17
click at [649, 339] on label "Yes - accepted OD pricing" at bounding box center [648, 350] width 175 height 32
click at [592, 339] on input "Yes - accepted OD pricing" at bounding box center [577, 350] width 32 height 32
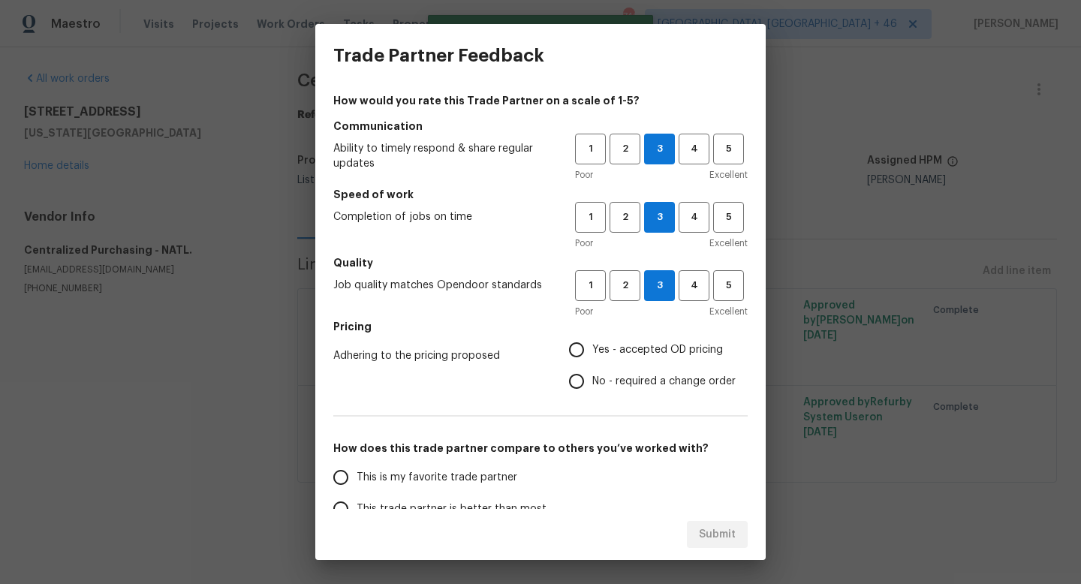
radio input "true"
click at [435, 472] on span "This is my favorite trade partner" at bounding box center [437, 478] width 161 height 16
click at [357, 472] on input "This is my favorite trade partner" at bounding box center [341, 478] width 32 height 32
click at [719, 520] on div "Submit" at bounding box center [540, 535] width 450 height 52
click at [719, 526] on span "Submit" at bounding box center [717, 535] width 37 height 19
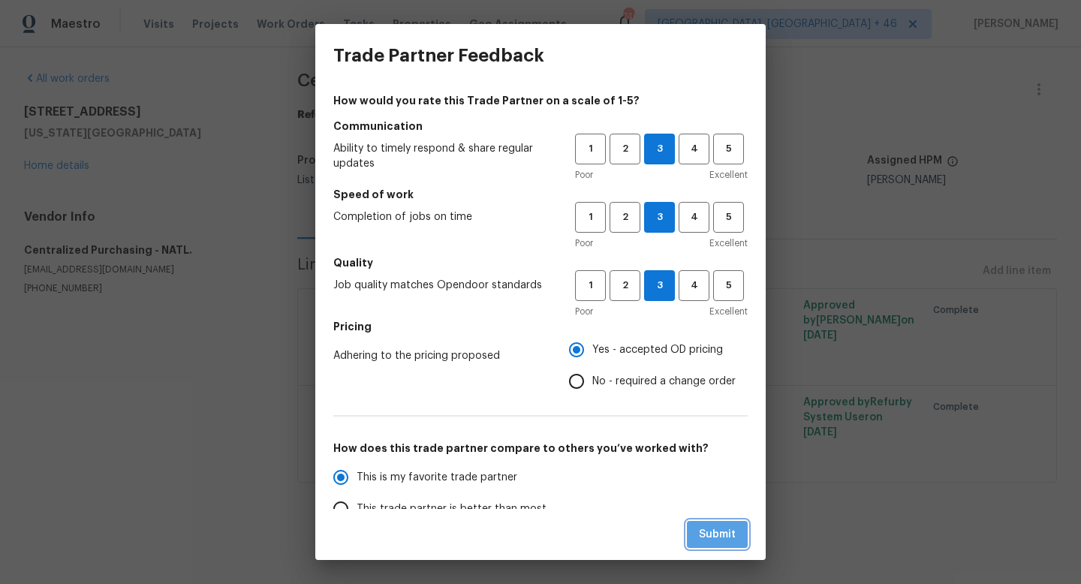
radio input "true"
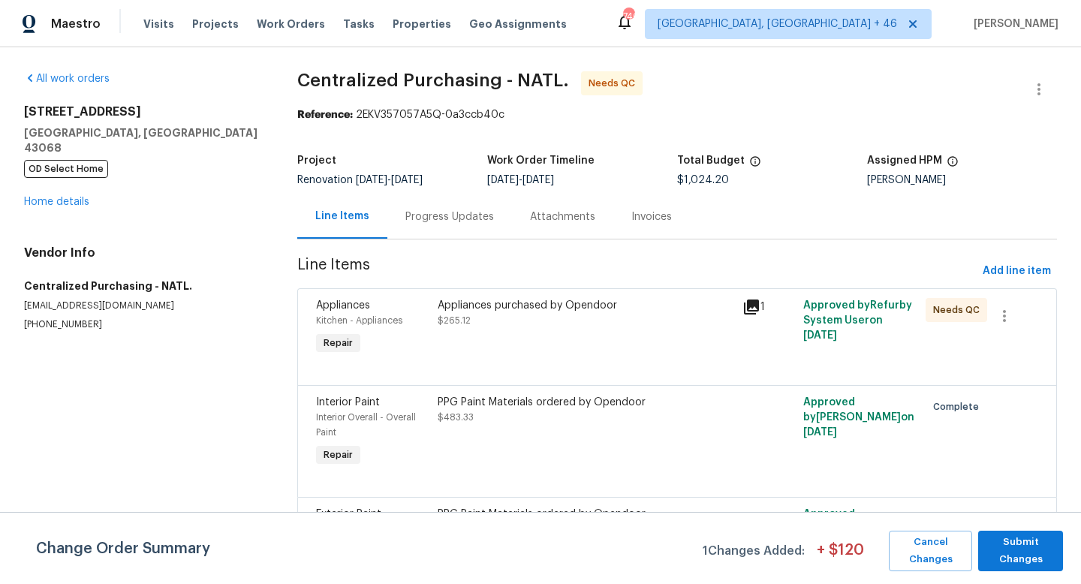
click at [589, 342] on div "Appliances purchased by Opendoor $265.12" at bounding box center [585, 328] width 305 height 69
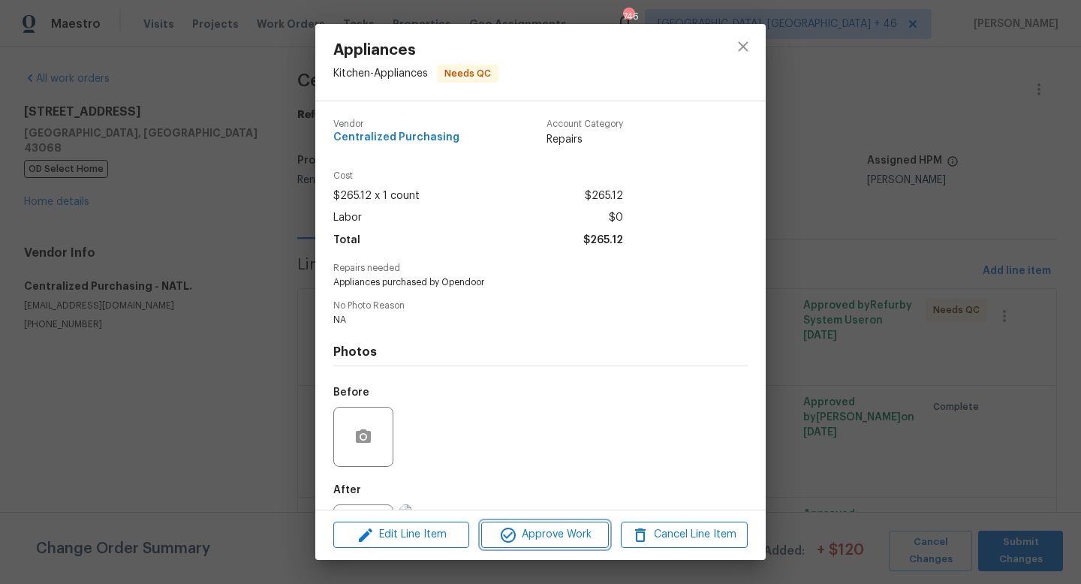
click at [564, 525] on button "Approve Work" at bounding box center [544, 535] width 127 height 26
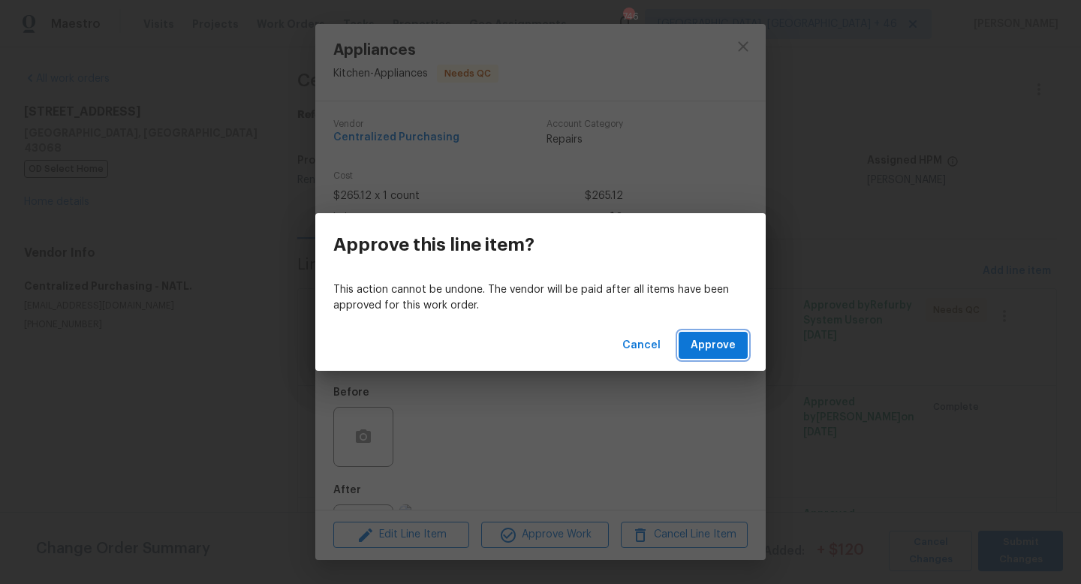
click at [715, 336] on span "Approve" at bounding box center [713, 345] width 45 height 19
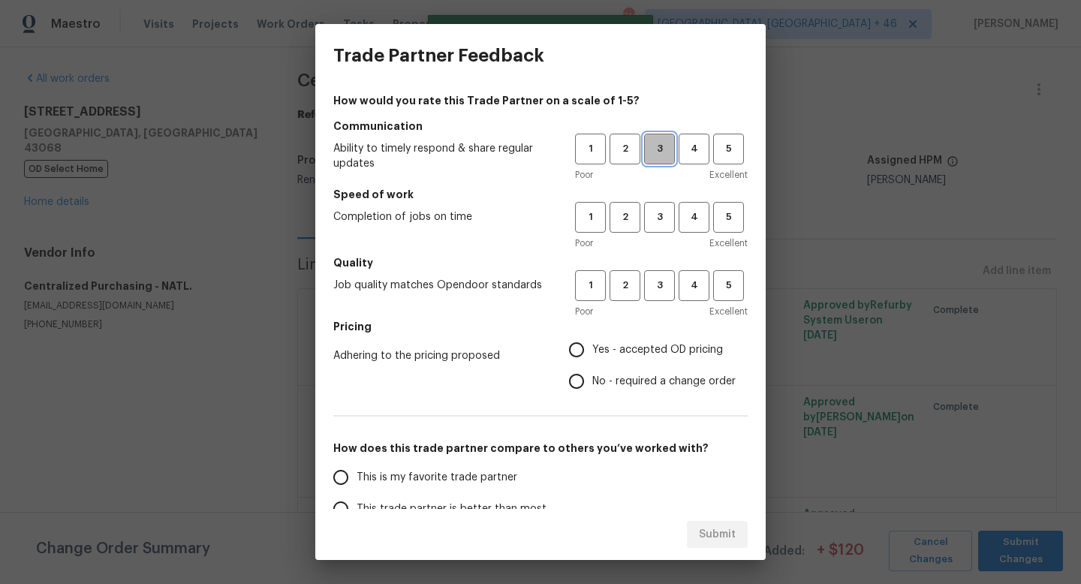
click at [661, 151] on span "3" at bounding box center [660, 148] width 28 height 17
click at [661, 221] on span "3" at bounding box center [660, 217] width 28 height 17
click at [661, 267] on h5 "Quality" at bounding box center [540, 262] width 414 height 15
drag, startPoint x: 661, startPoint y: 286, endPoint x: 659, endPoint y: 300, distance: 13.7
click at [661, 287] on span "3" at bounding box center [660, 285] width 28 height 17
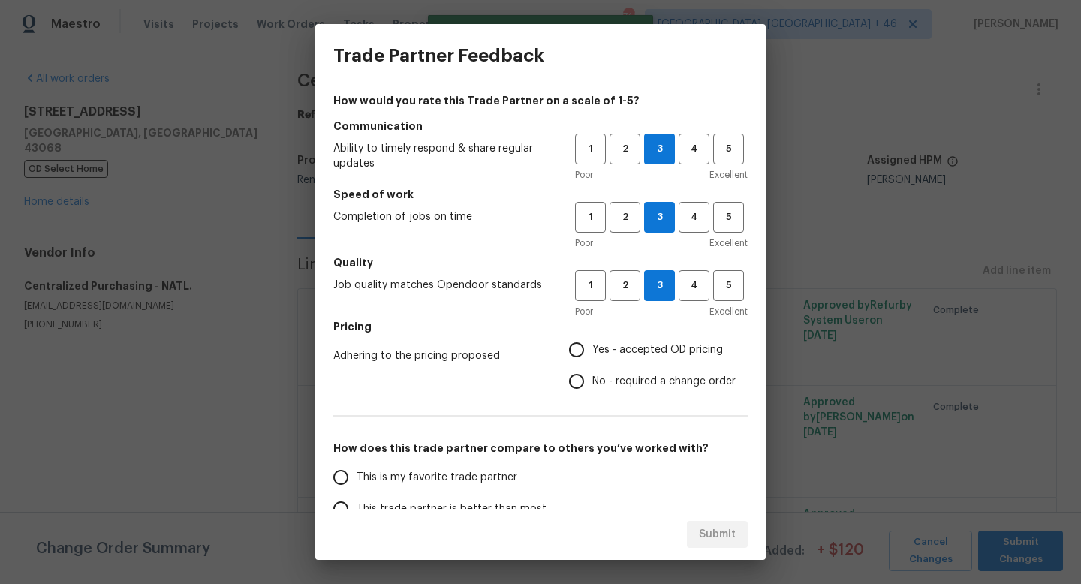
click at [622, 348] on span "Yes - accepted OD pricing" at bounding box center [657, 350] width 131 height 16
click at [592, 348] on input "Yes - accepted OD pricing" at bounding box center [577, 350] width 32 height 32
radio input "true"
click at [473, 483] on span "This is my favorite trade partner" at bounding box center [437, 478] width 161 height 16
click at [357, 483] on input "This is my favorite trade partner" at bounding box center [341, 478] width 32 height 32
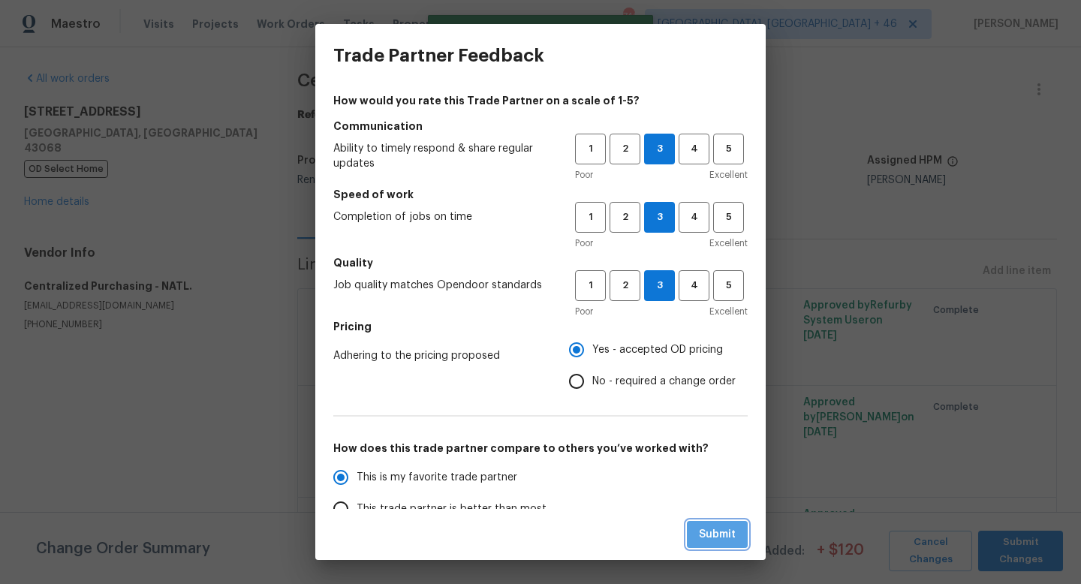
click at [717, 526] on span "Submit" at bounding box center [717, 535] width 37 height 19
radio input "true"
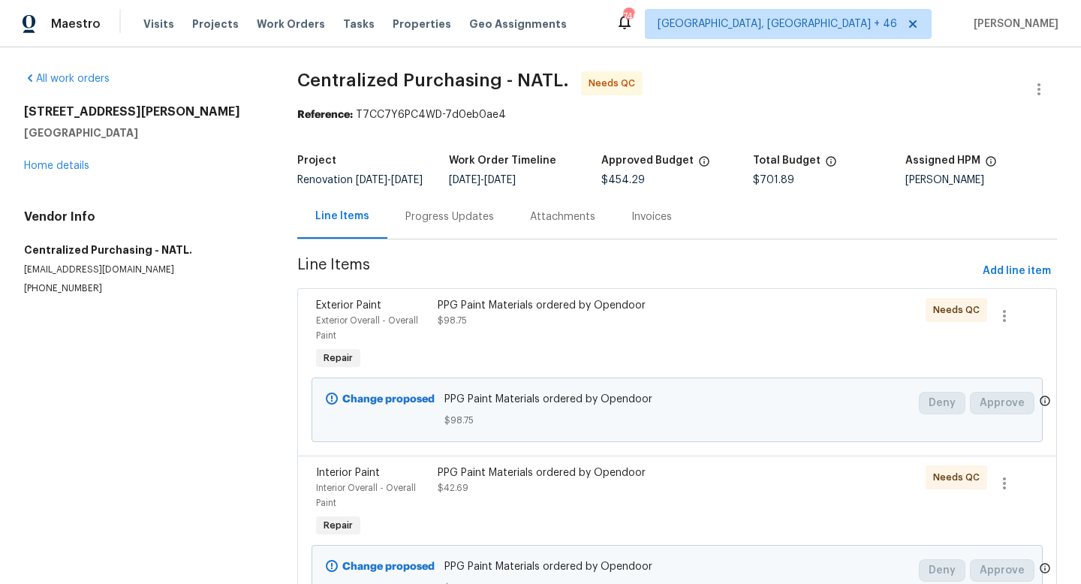
click at [599, 339] on div "PPG Paint Materials ordered by Opendoor $98.75" at bounding box center [585, 336] width 305 height 84
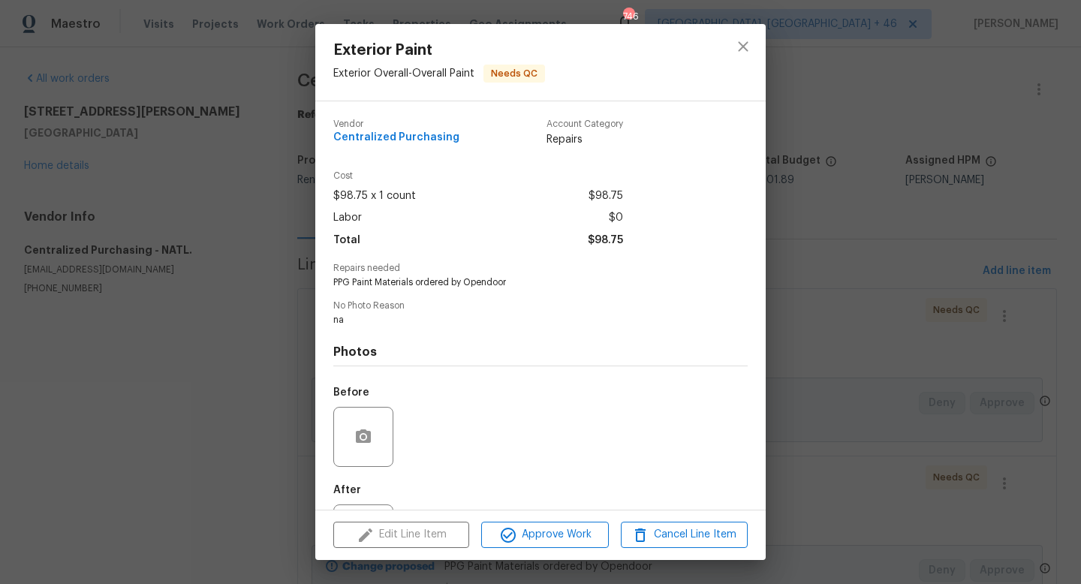
click at [543, 550] on div "Edit Line Item Approve Work Cancel Line Item" at bounding box center [540, 535] width 450 height 50
click at [543, 544] on button "Approve Work" at bounding box center [544, 535] width 127 height 26
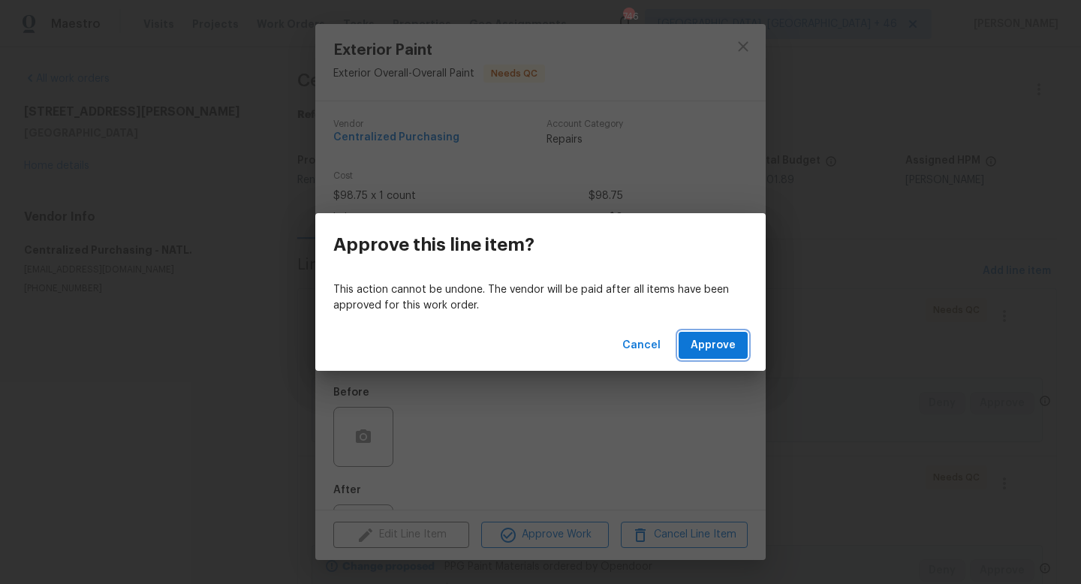
click at [705, 348] on span "Approve" at bounding box center [713, 345] width 45 height 19
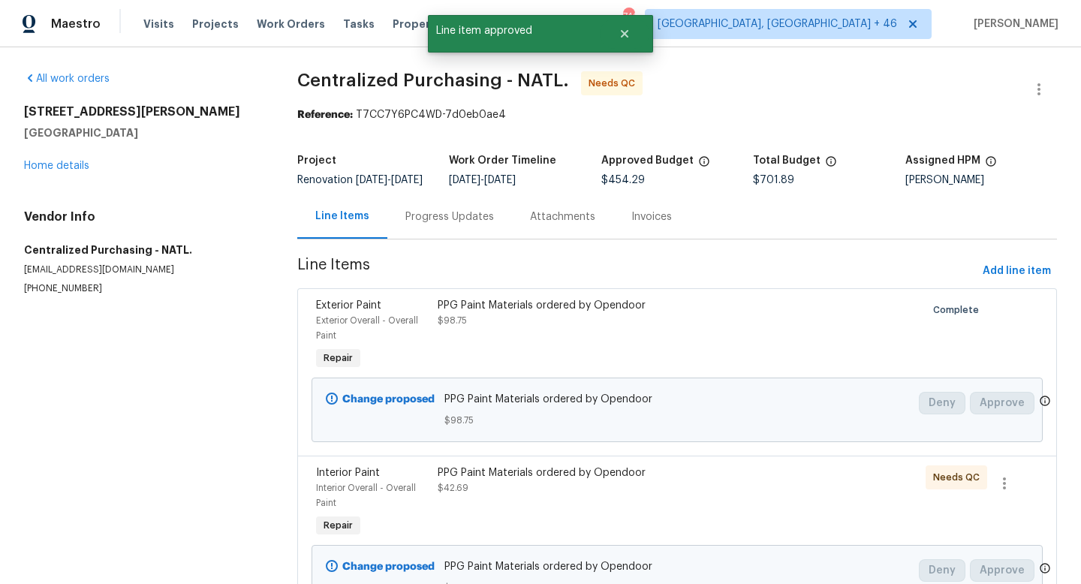
click at [547, 496] on div "PPG Paint Materials ordered by Opendoor $42.69" at bounding box center [586, 481] width 296 height 30
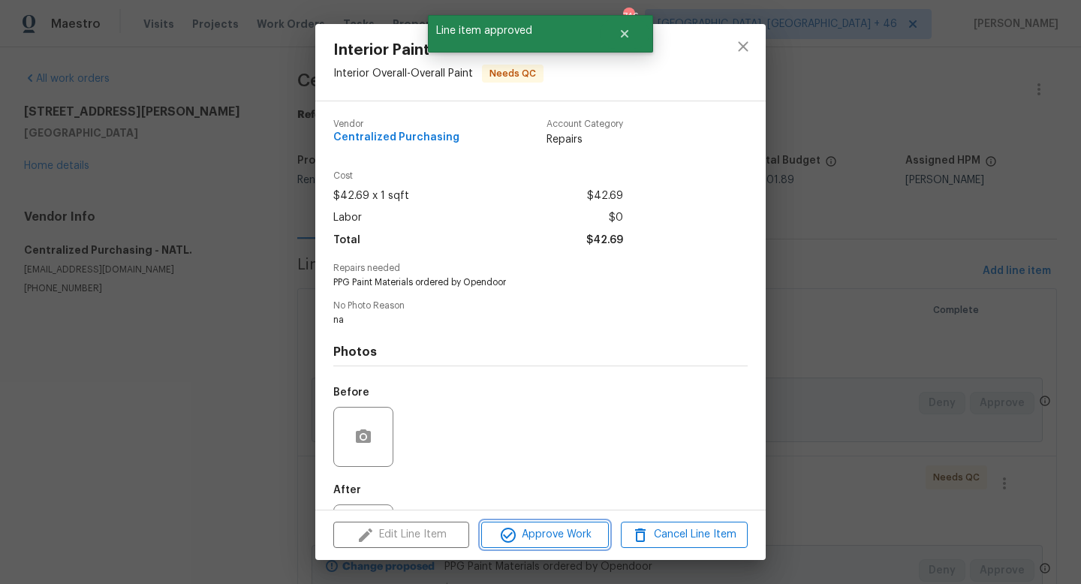
click at [537, 544] on span "Approve Work" at bounding box center [545, 535] width 118 height 19
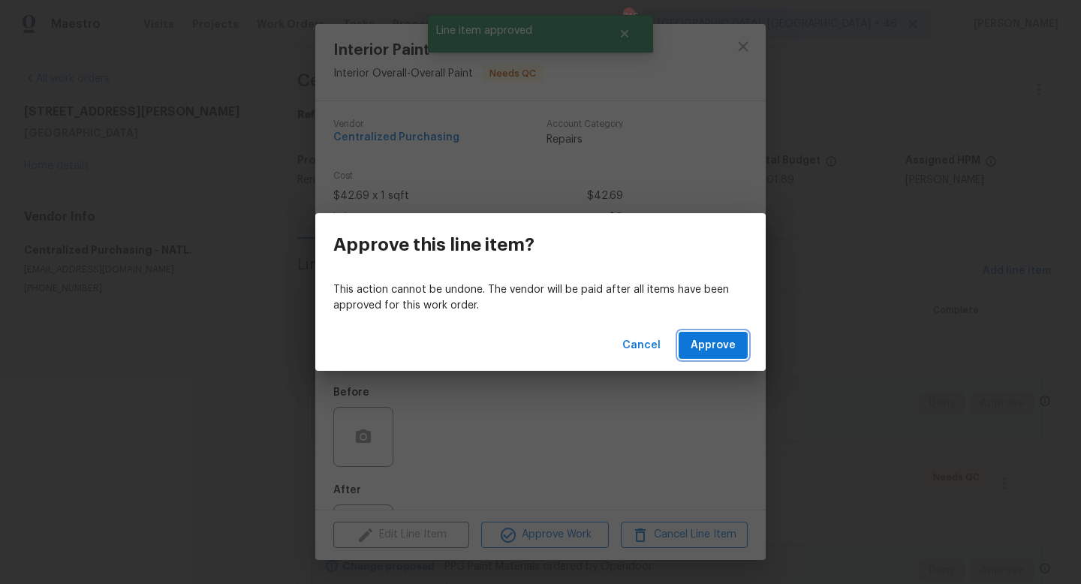
click at [716, 340] on span "Approve" at bounding box center [713, 345] width 45 height 19
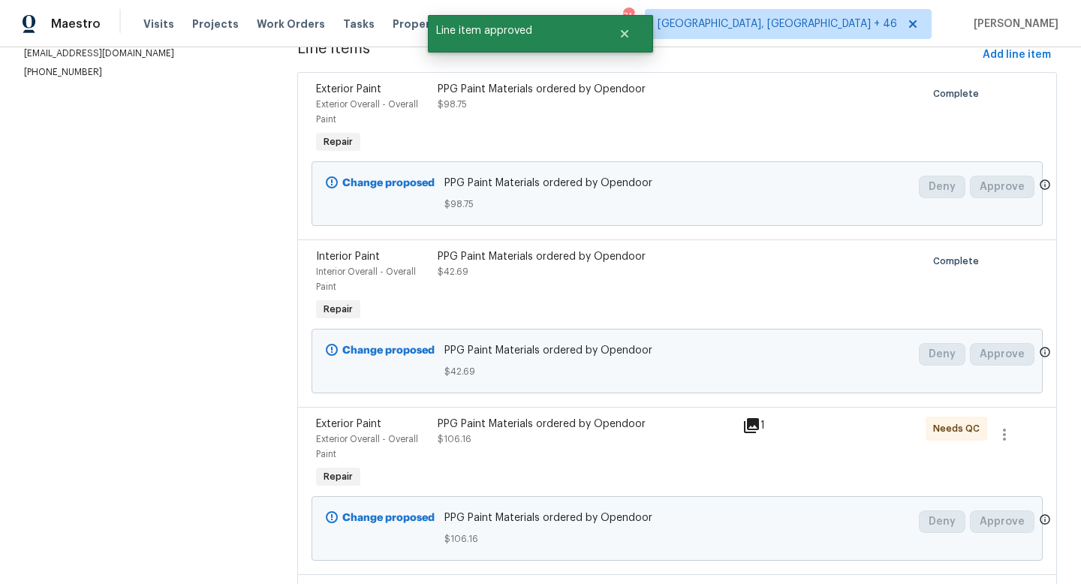
scroll to position [472, 0]
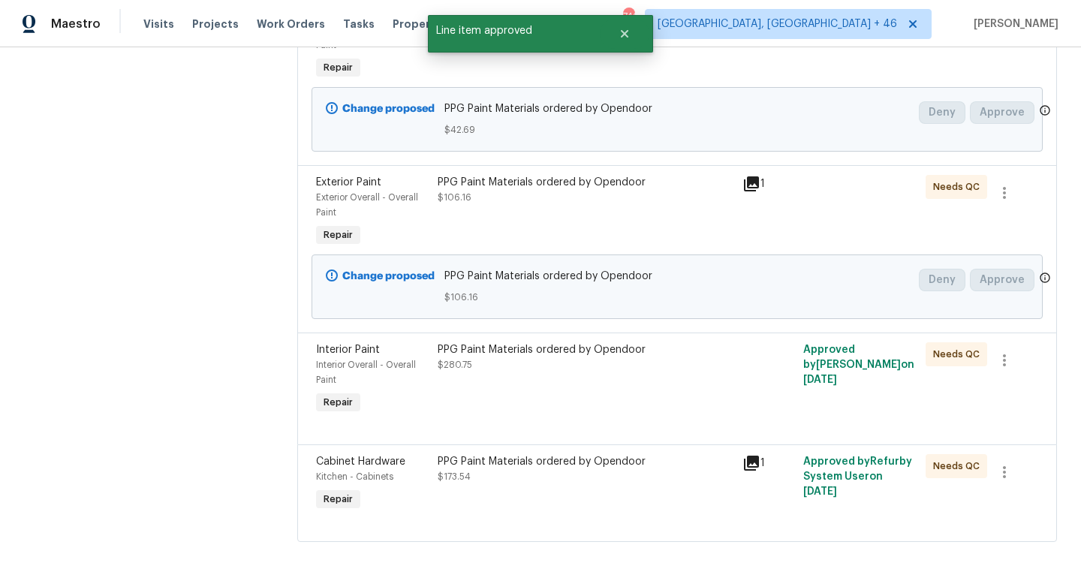
click at [602, 224] on div "PPG Paint Materials ordered by Opendoor $106.16" at bounding box center [585, 212] width 305 height 84
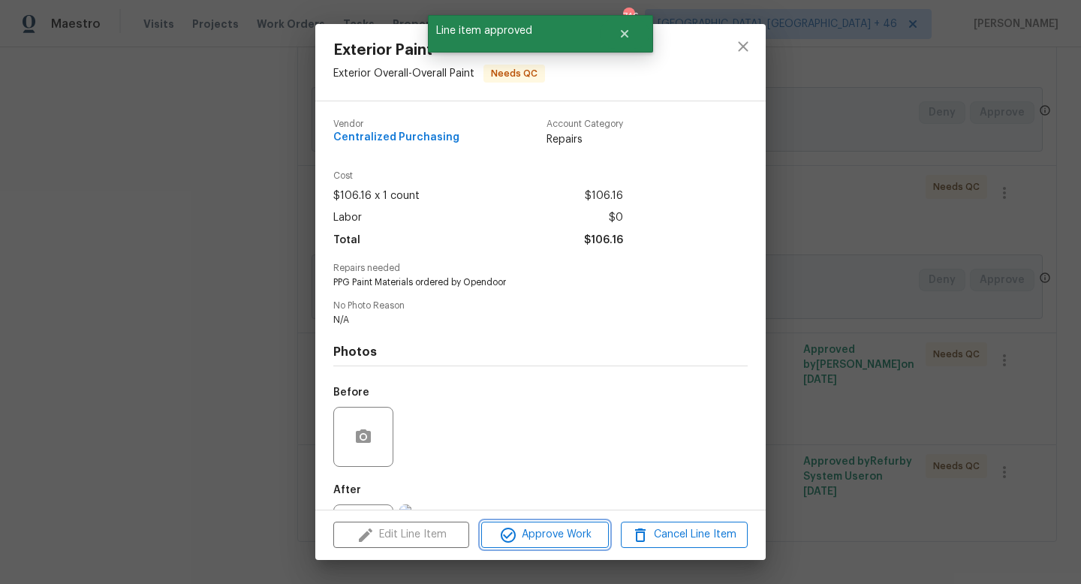
click at [541, 542] on span "Approve Work" at bounding box center [545, 535] width 118 height 19
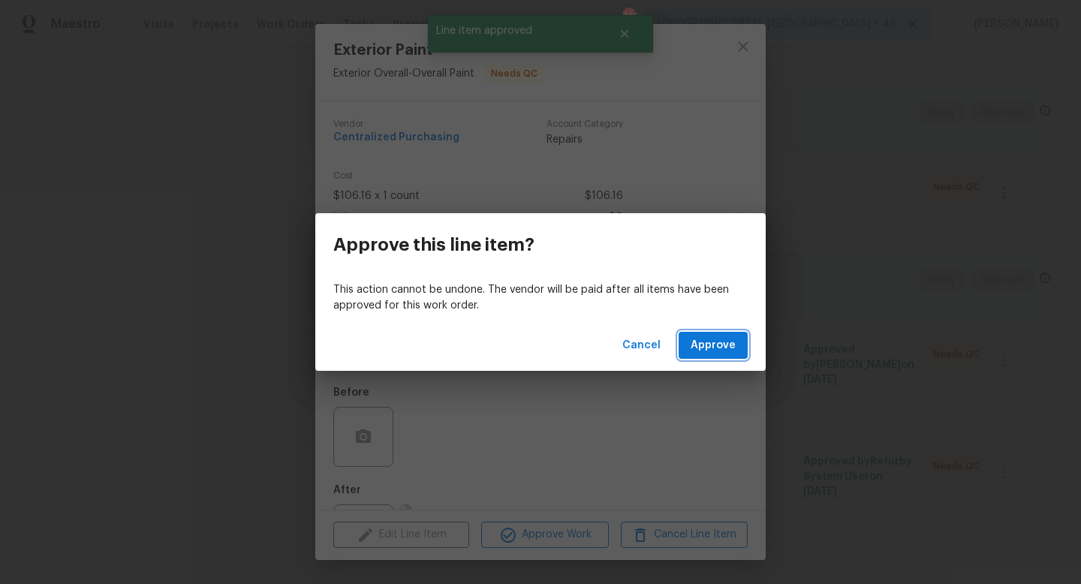
click at [698, 337] on span "Approve" at bounding box center [713, 345] width 45 height 19
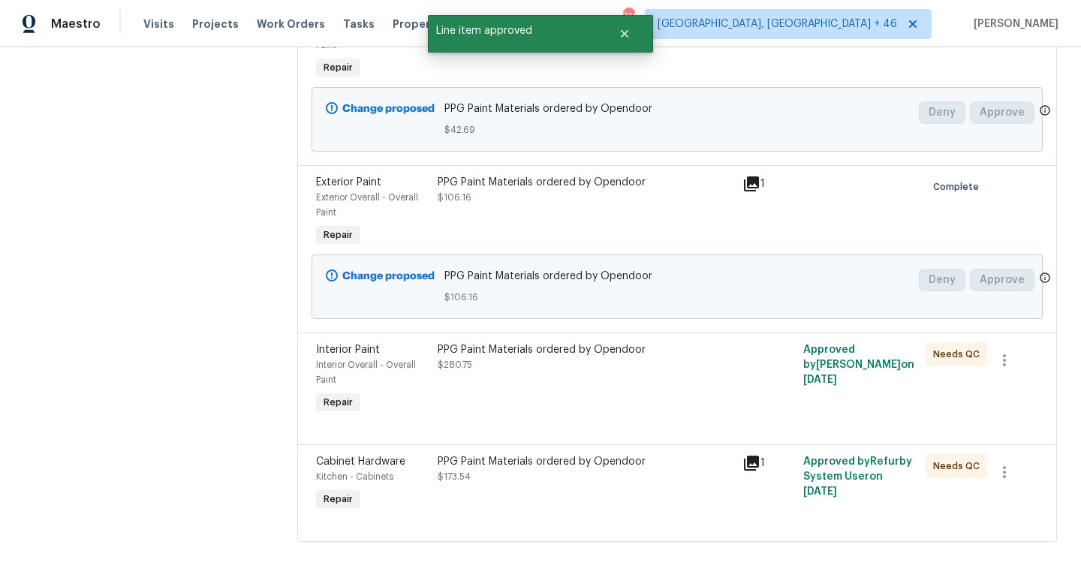
click at [569, 363] on div "PPG Paint Materials ordered by Opendoor $280.75" at bounding box center [586, 357] width 296 height 30
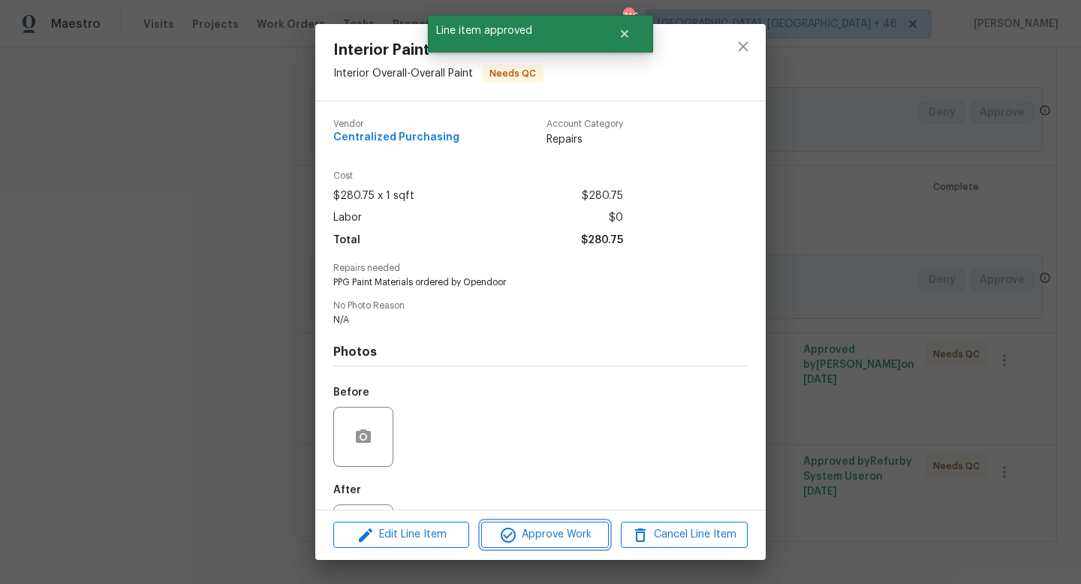
click at [544, 531] on span "Approve Work" at bounding box center [545, 535] width 118 height 19
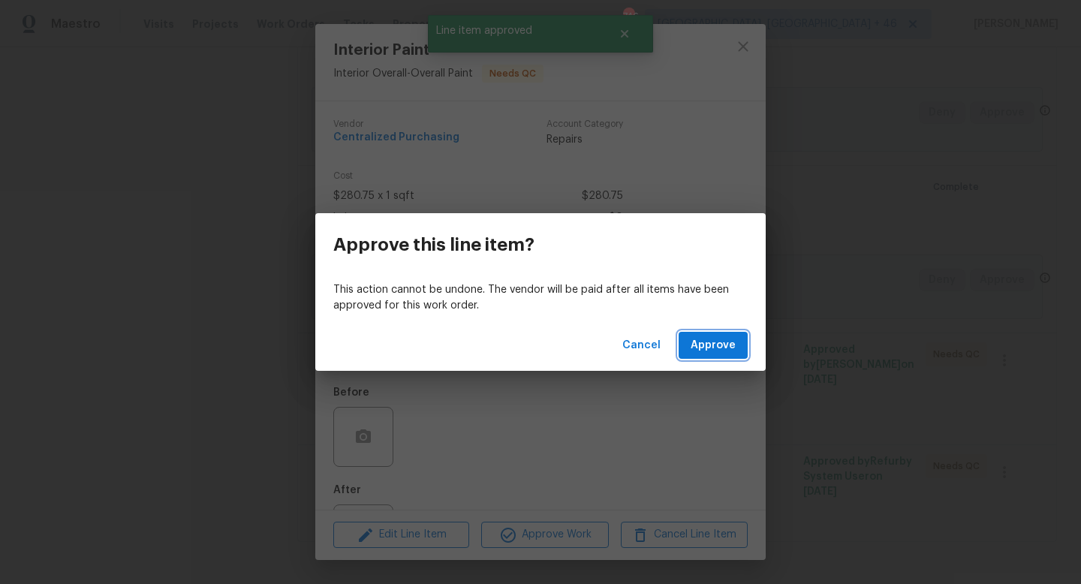
click at [710, 347] on span "Approve" at bounding box center [713, 345] width 45 height 19
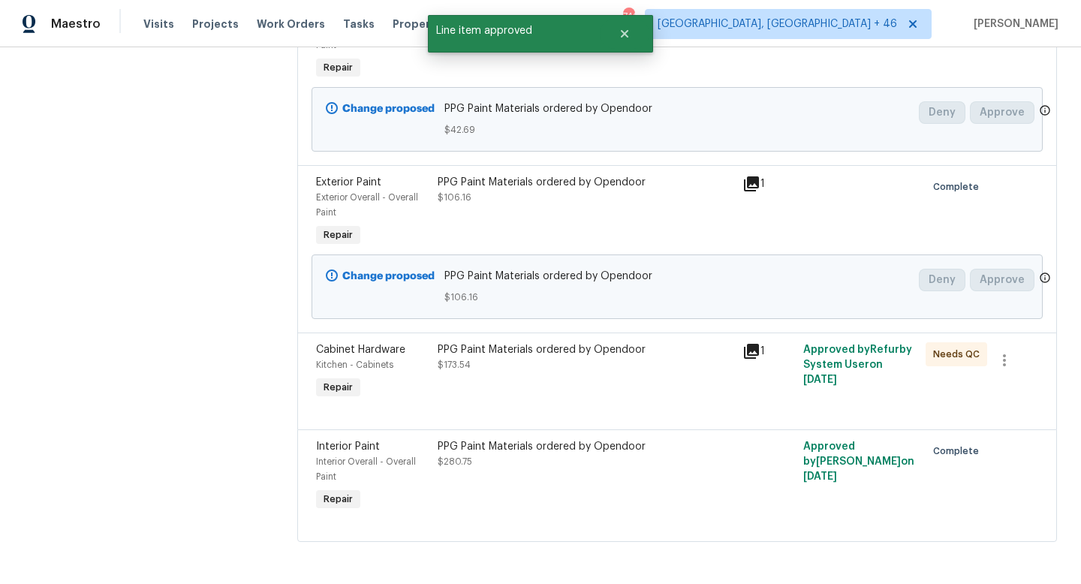
click at [598, 399] on div "PPG Paint Materials ordered by Opendoor $173.54" at bounding box center [585, 372] width 305 height 69
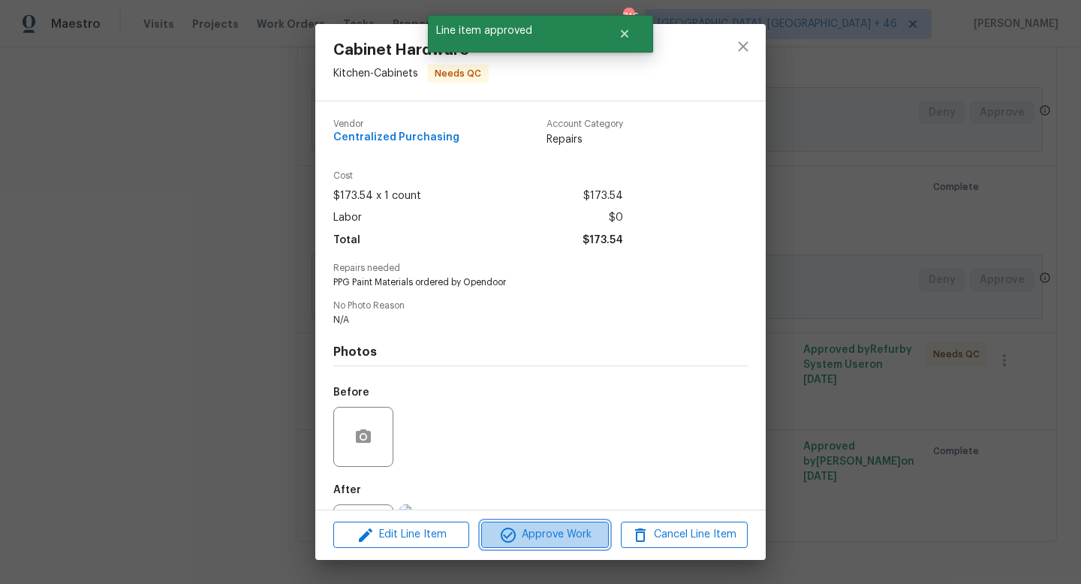
click at [565, 535] on span "Approve Work" at bounding box center [545, 535] width 118 height 19
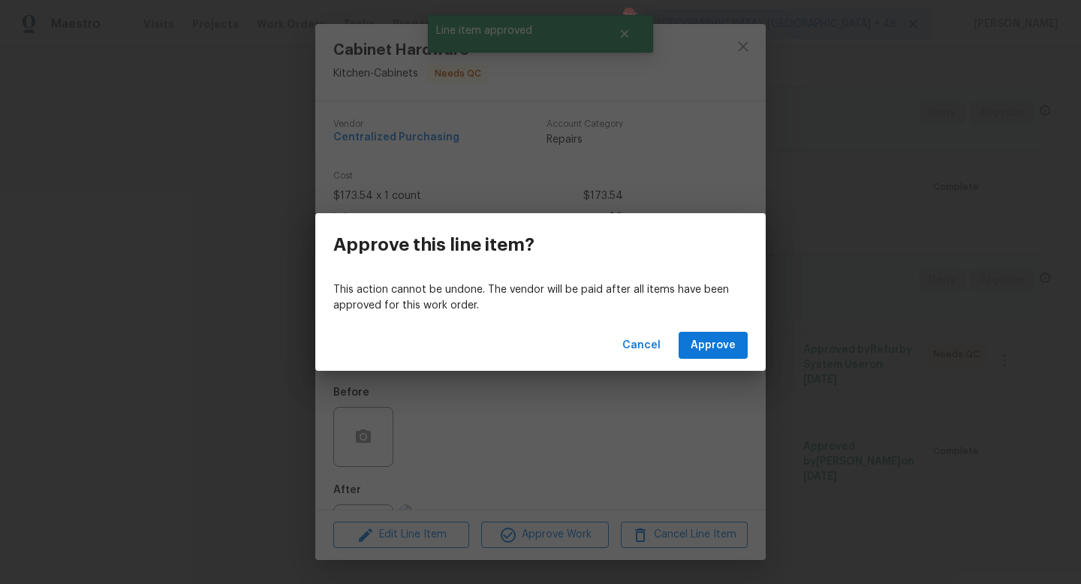
click at [712, 316] on div "This action cannot be undone. The vendor will be paid after all items have been…" at bounding box center [540, 298] width 450 height 44
click at [712, 332] on button "Approve" at bounding box center [713, 346] width 69 height 28
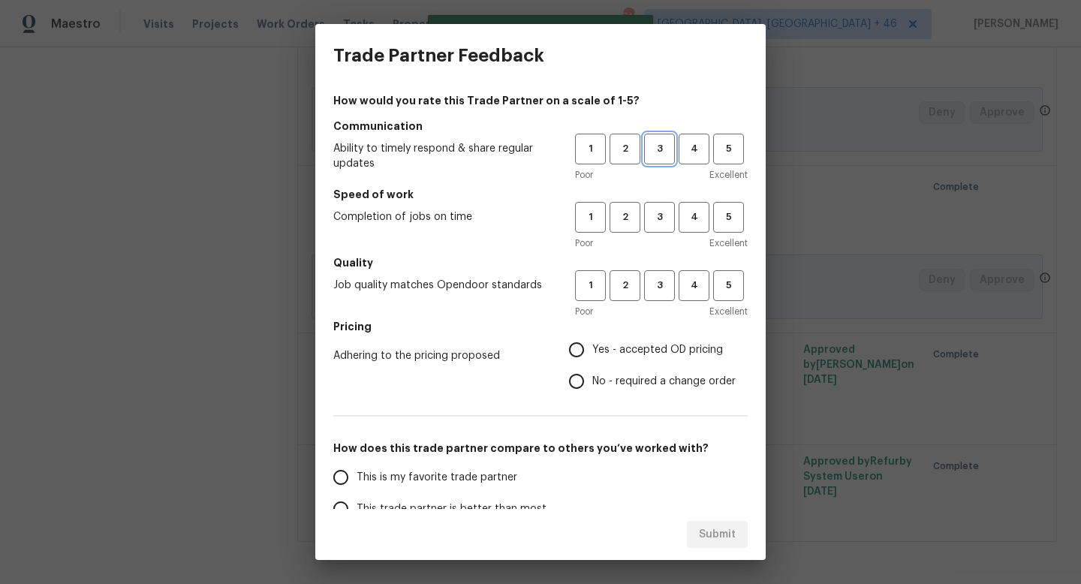
click at [659, 155] on span "3" at bounding box center [660, 148] width 28 height 17
click at [659, 203] on button "3" at bounding box center [659, 217] width 31 height 31
click at [659, 279] on span "3" at bounding box center [660, 285] width 28 height 17
click at [646, 354] on span "Yes - accepted OD pricing" at bounding box center [657, 350] width 131 height 16
click at [592, 354] on input "Yes - accepted OD pricing" at bounding box center [577, 350] width 32 height 32
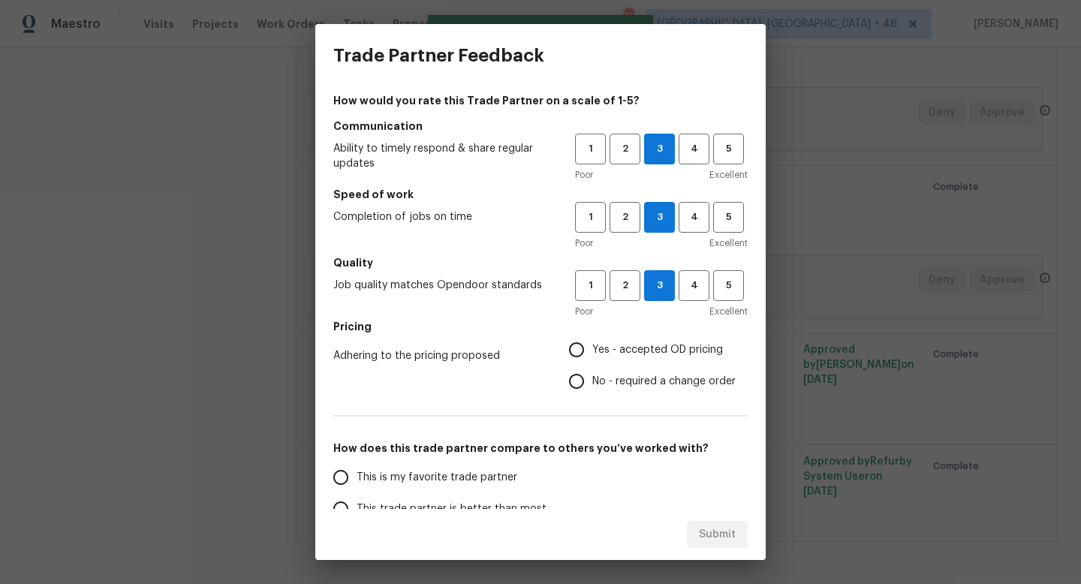
radio input "true"
click at [490, 464] on label "This is my favorite trade partner" at bounding box center [443, 478] width 237 height 32
click at [357, 464] on input "This is my favorite trade partner" at bounding box center [341, 478] width 32 height 32
click at [713, 526] on span "Submit" at bounding box center [717, 535] width 37 height 19
radio input "true"
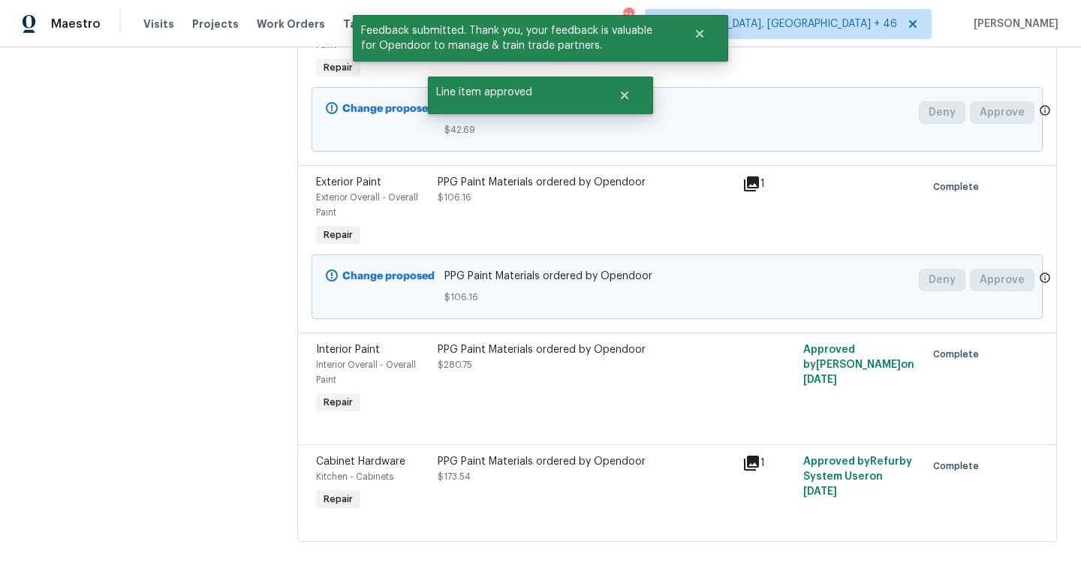
scroll to position [0, 0]
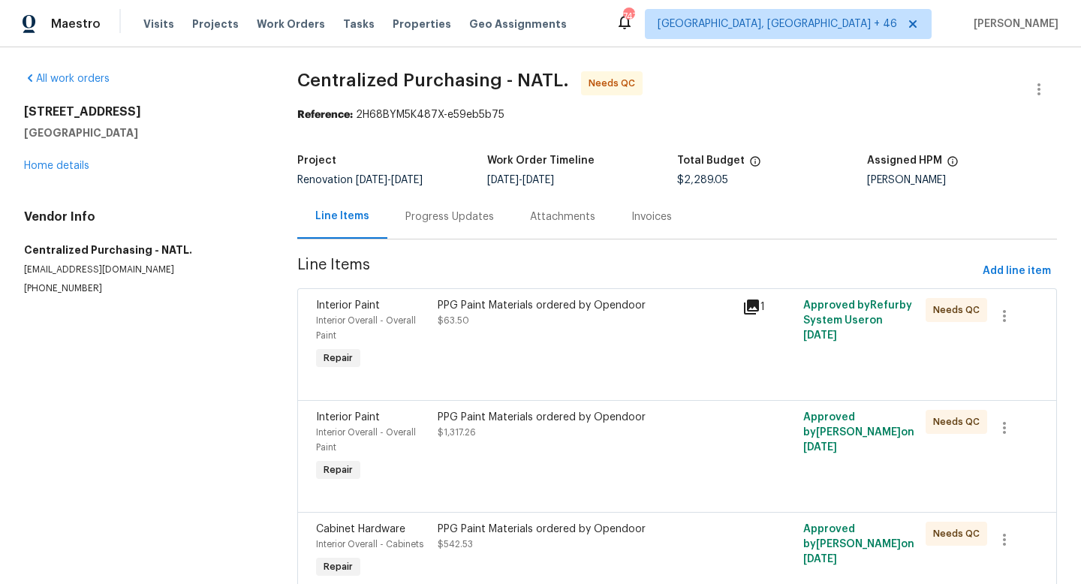
click at [601, 359] on div "PPG Paint Materials ordered by Opendoor $63.50" at bounding box center [585, 336] width 305 height 84
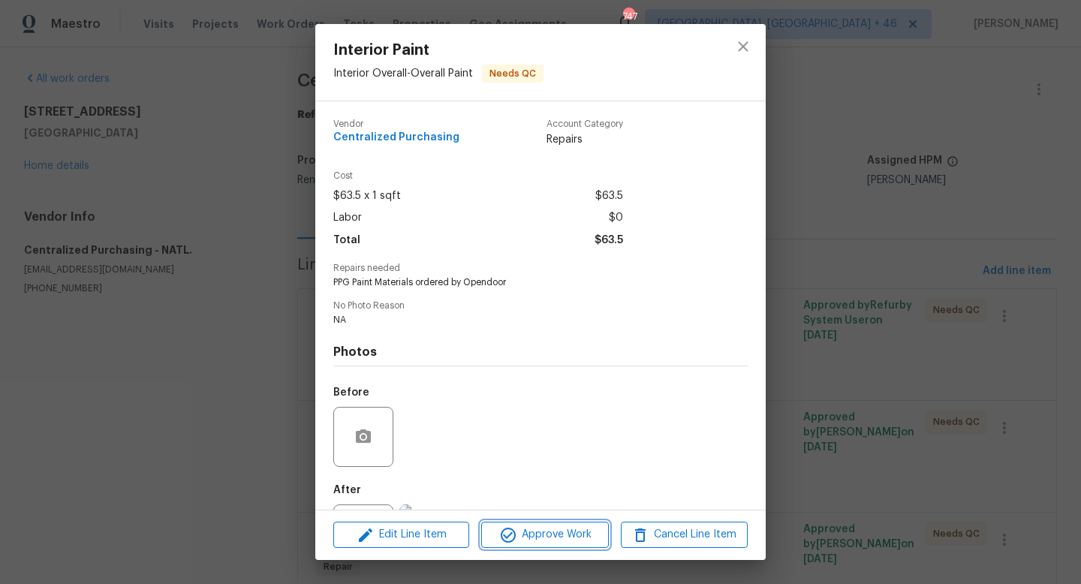
click at [544, 538] on span "Approve Work" at bounding box center [545, 535] width 118 height 19
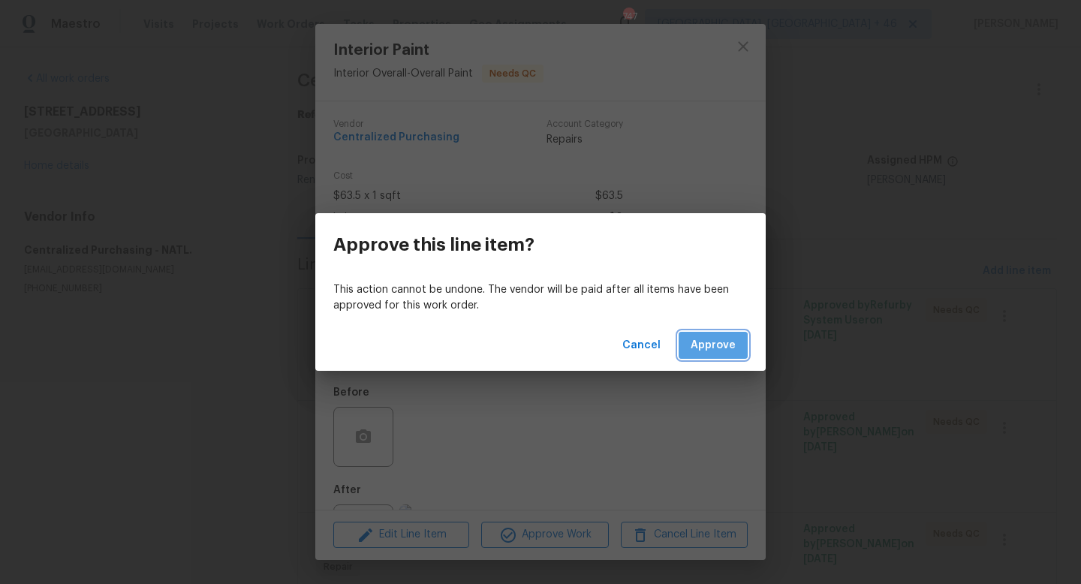
click at [710, 353] on span "Approve" at bounding box center [713, 345] width 45 height 19
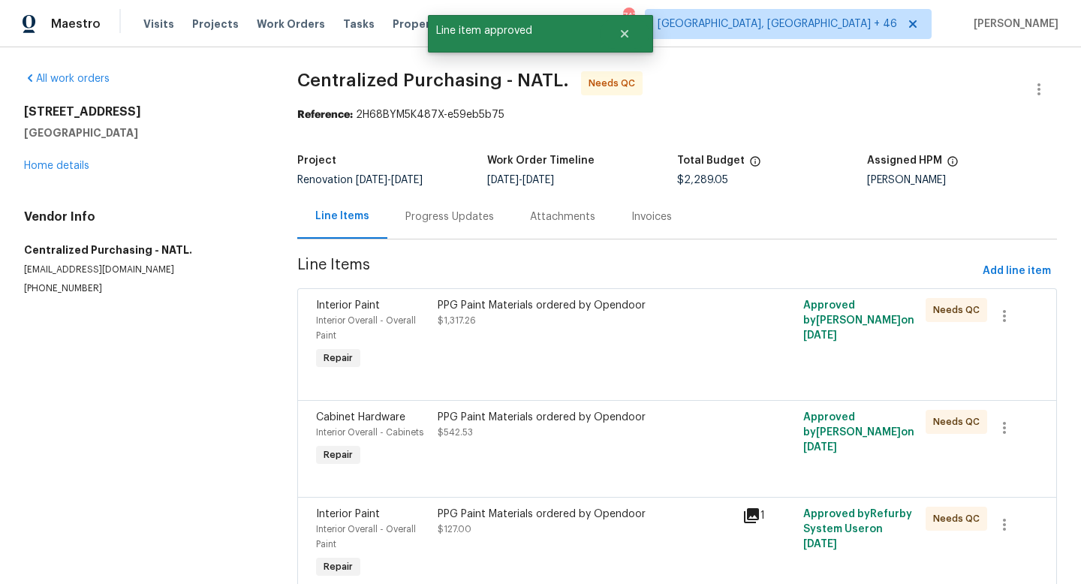
click at [584, 336] on div "PPG Paint Materials ordered by Opendoor $1,317.26" at bounding box center [585, 336] width 305 height 84
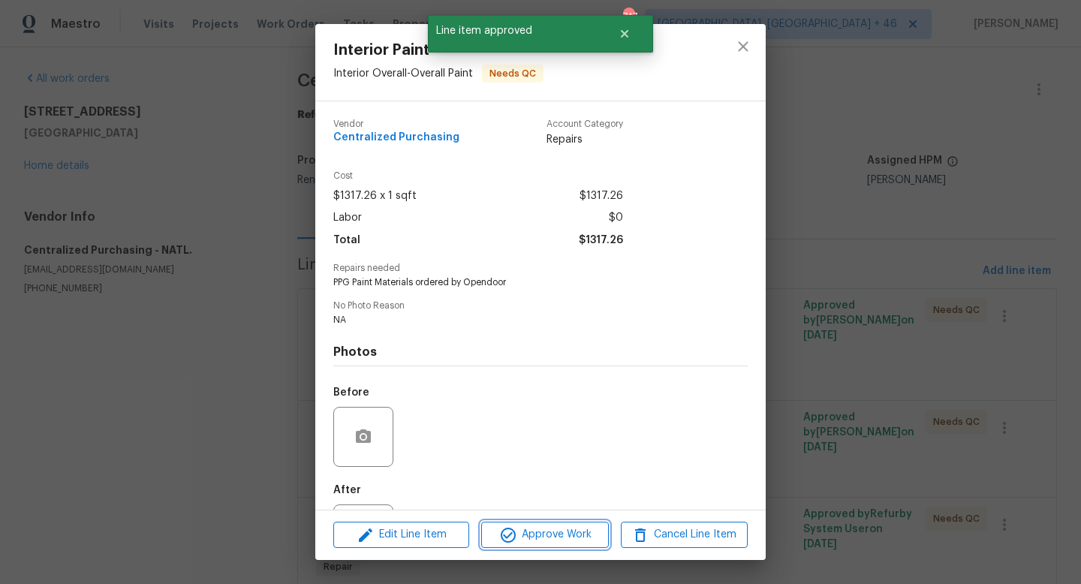
click at [551, 526] on span "Approve Work" at bounding box center [545, 535] width 118 height 19
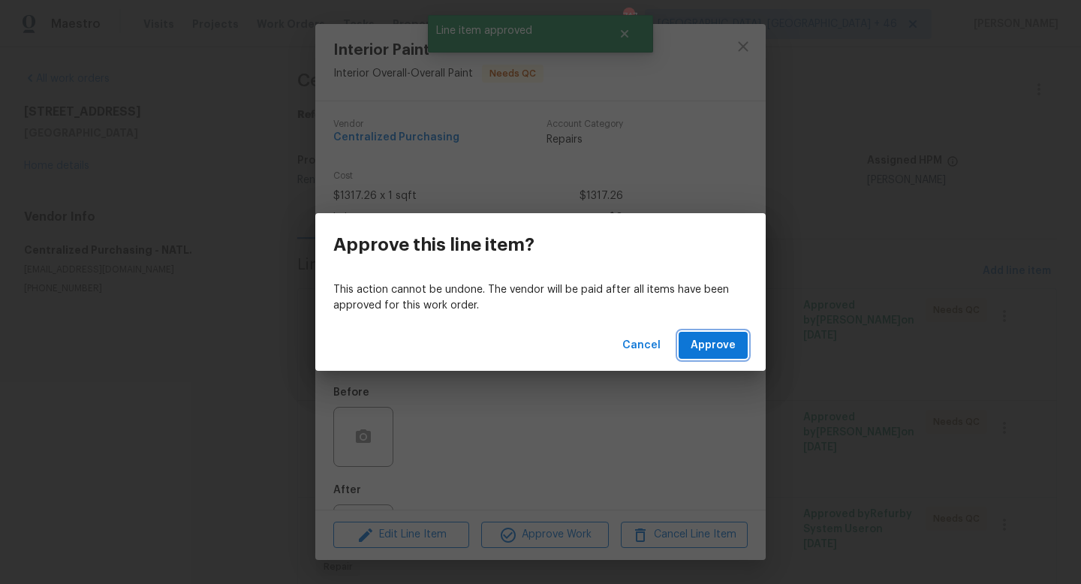
click at [704, 348] on span "Approve" at bounding box center [713, 345] width 45 height 19
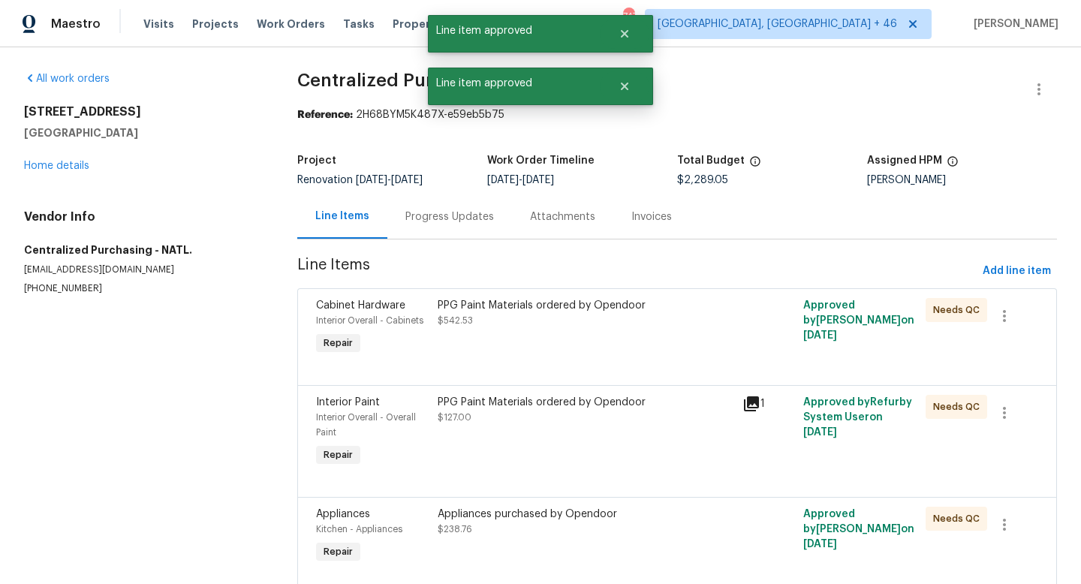
click at [624, 327] on div "PPG Paint Materials ordered by Opendoor $542.53" at bounding box center [586, 313] width 296 height 30
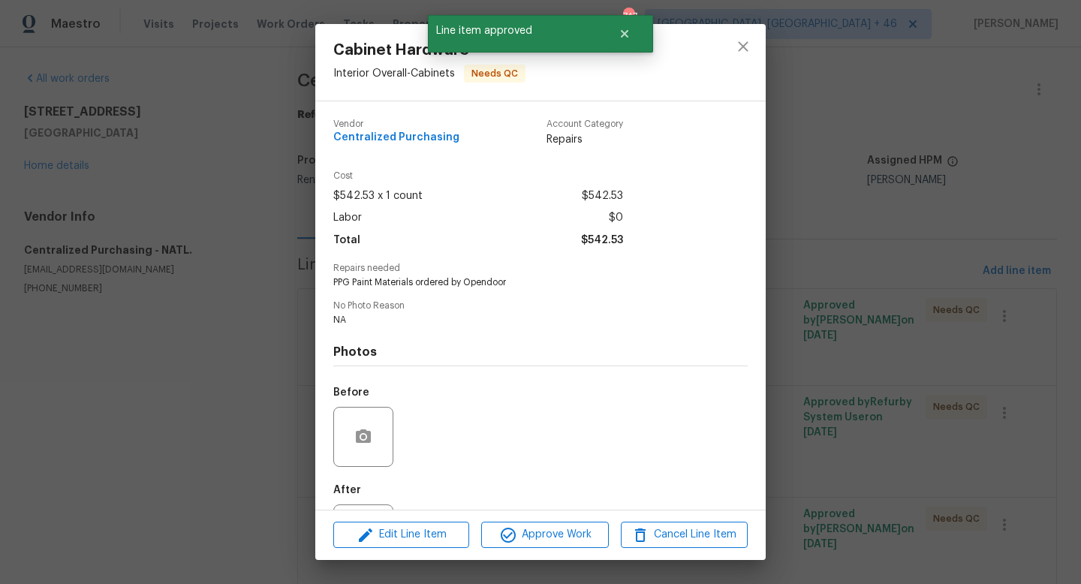
click at [565, 549] on div "Edit Line Item Approve Work Cancel Line Item" at bounding box center [540, 535] width 450 height 50
click at [566, 534] on span "Approve Work" at bounding box center [545, 535] width 118 height 19
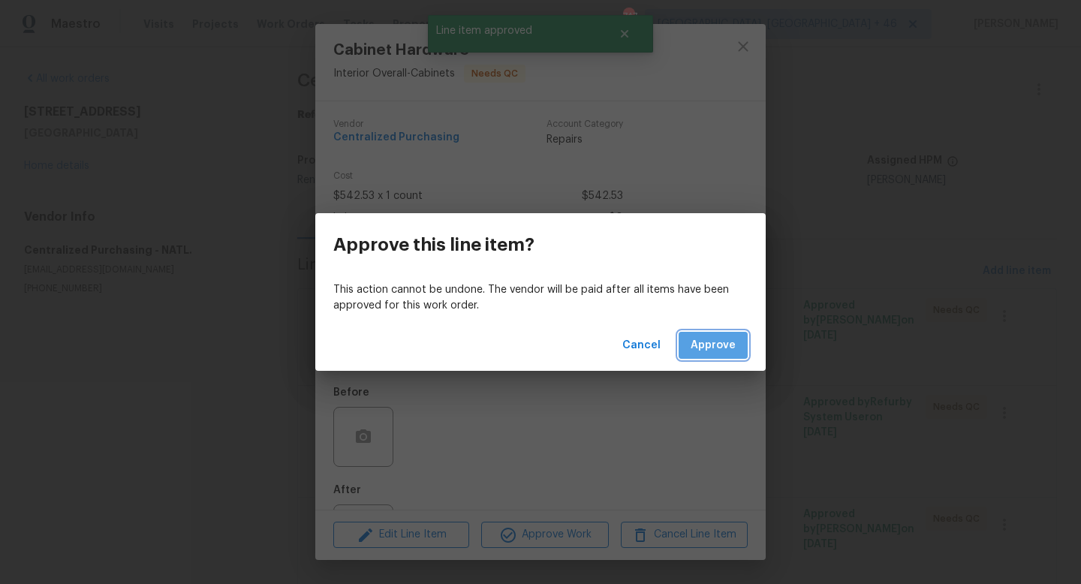
click at [711, 357] on button "Approve" at bounding box center [713, 346] width 69 height 28
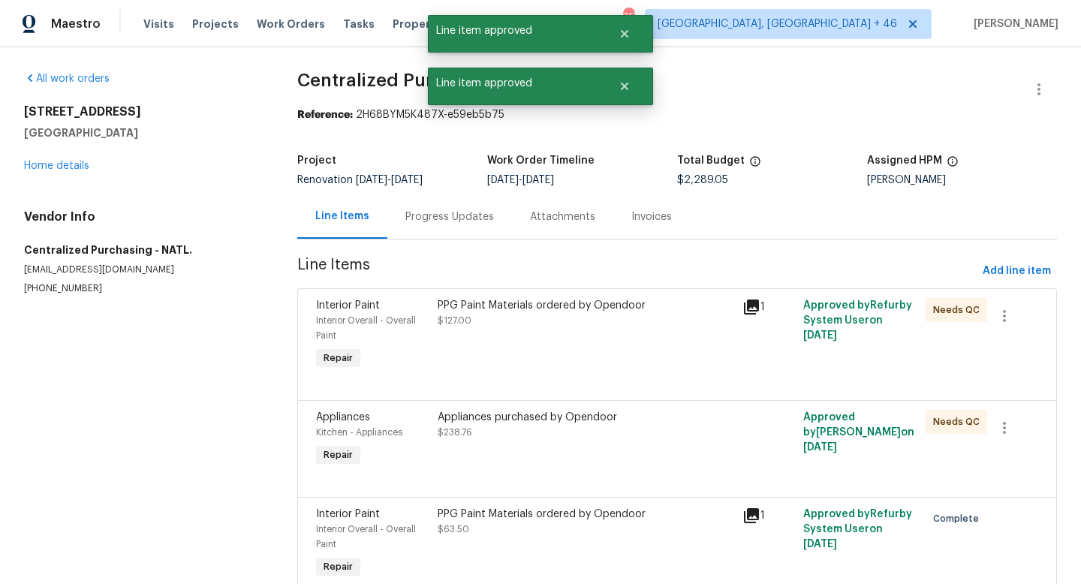
click at [603, 316] on div "PPG Paint Materials ordered by Opendoor $127.00" at bounding box center [586, 313] width 296 height 30
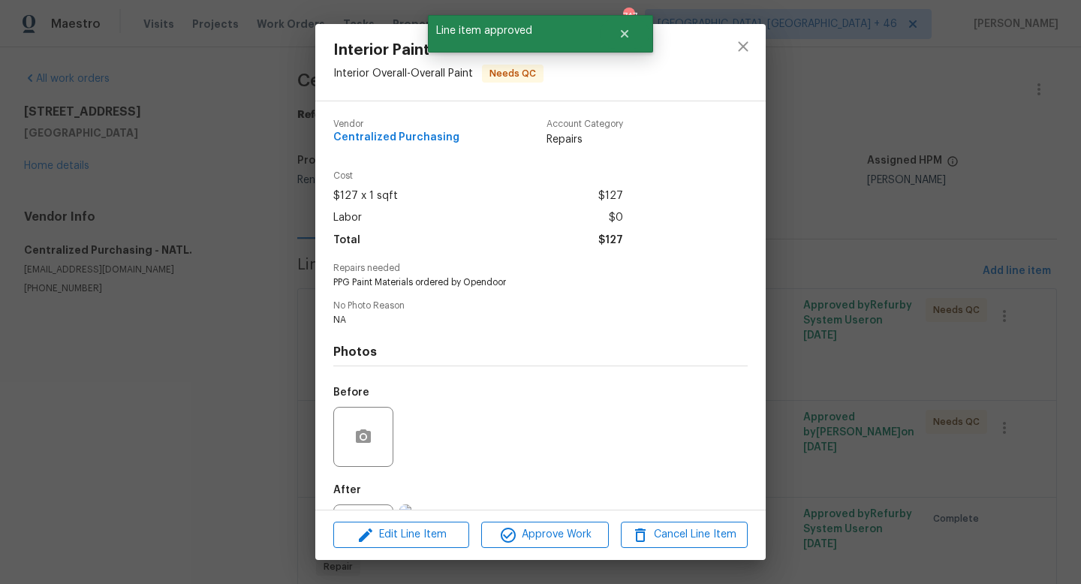
click at [539, 550] on div "Edit Line Item Approve Work Cancel Line Item" at bounding box center [540, 535] width 450 height 50
click at [558, 535] on span "Approve Work" at bounding box center [545, 535] width 118 height 19
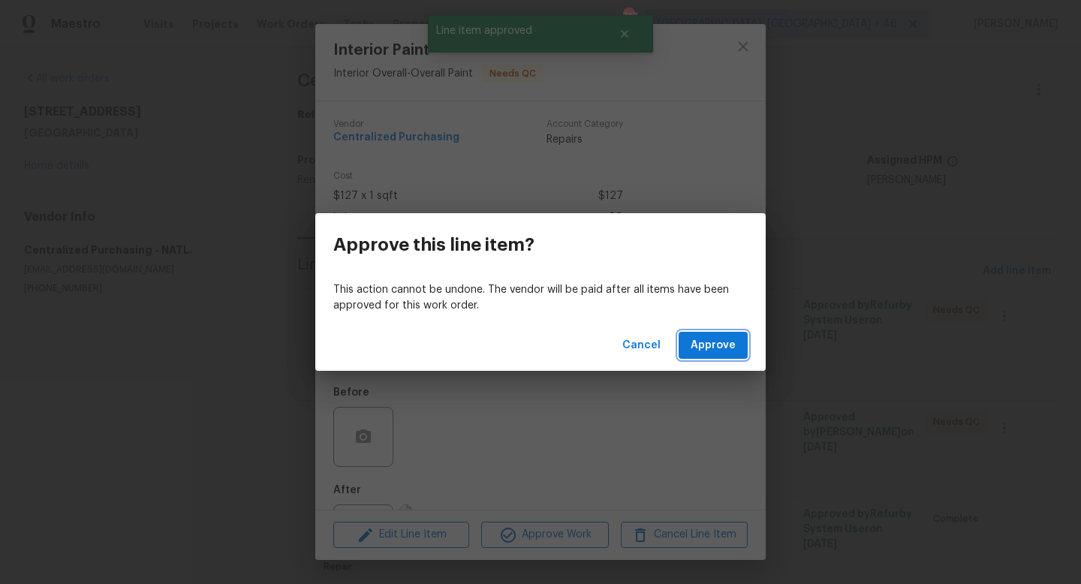
click at [710, 355] on button "Approve" at bounding box center [713, 346] width 69 height 28
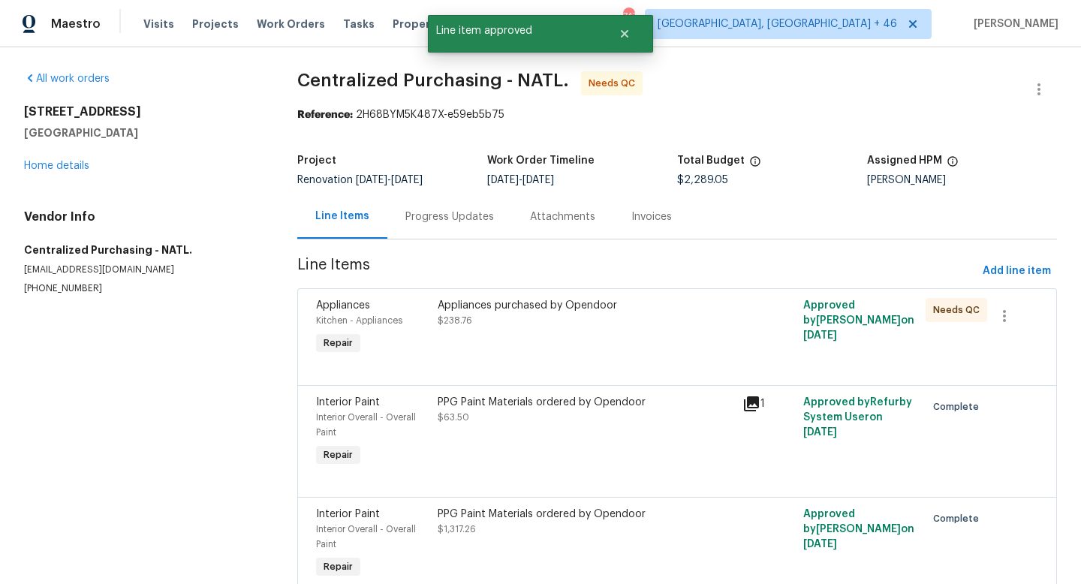
click at [585, 360] on div at bounding box center [677, 367] width 722 height 18
click at [578, 324] on div "Appliances purchased by Opendoor $238.76" at bounding box center [586, 313] width 296 height 30
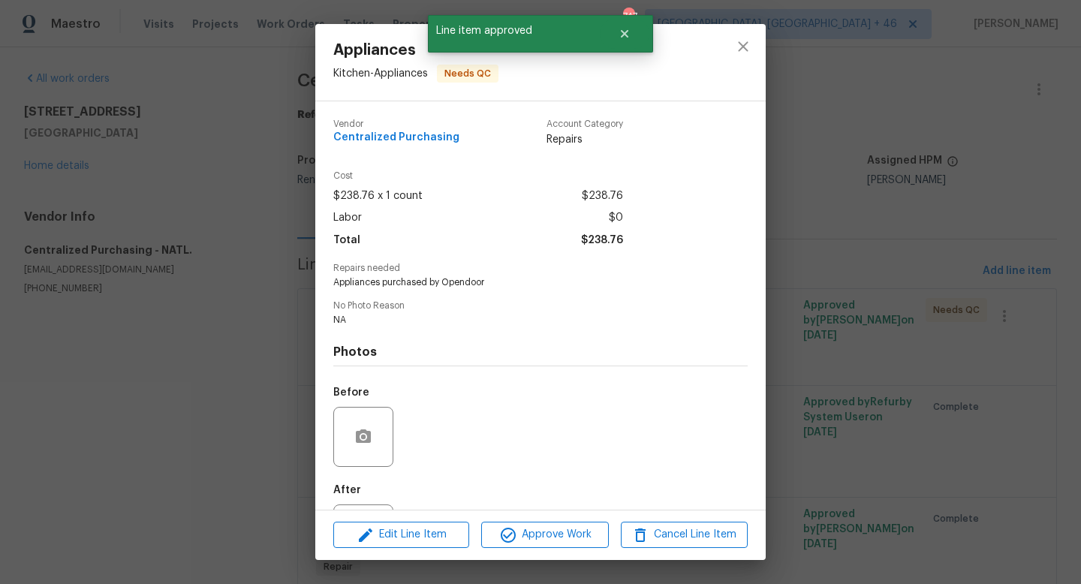
click at [547, 521] on div "Edit Line Item Approve Work Cancel Line Item" at bounding box center [540, 535] width 450 height 50
click at [547, 526] on span "Approve Work" at bounding box center [545, 535] width 118 height 19
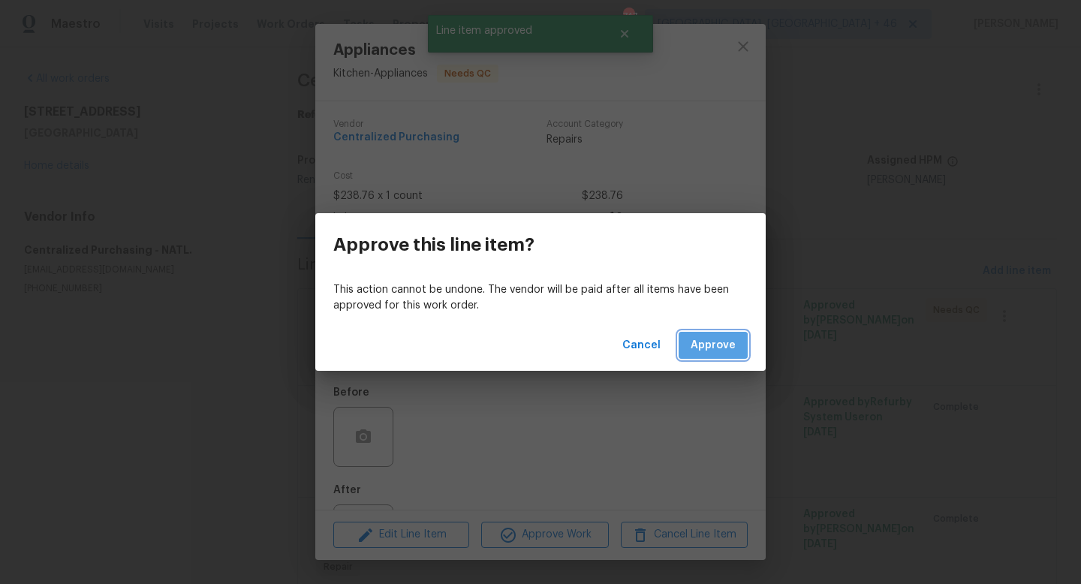
click at [701, 354] on span "Approve" at bounding box center [713, 345] width 45 height 19
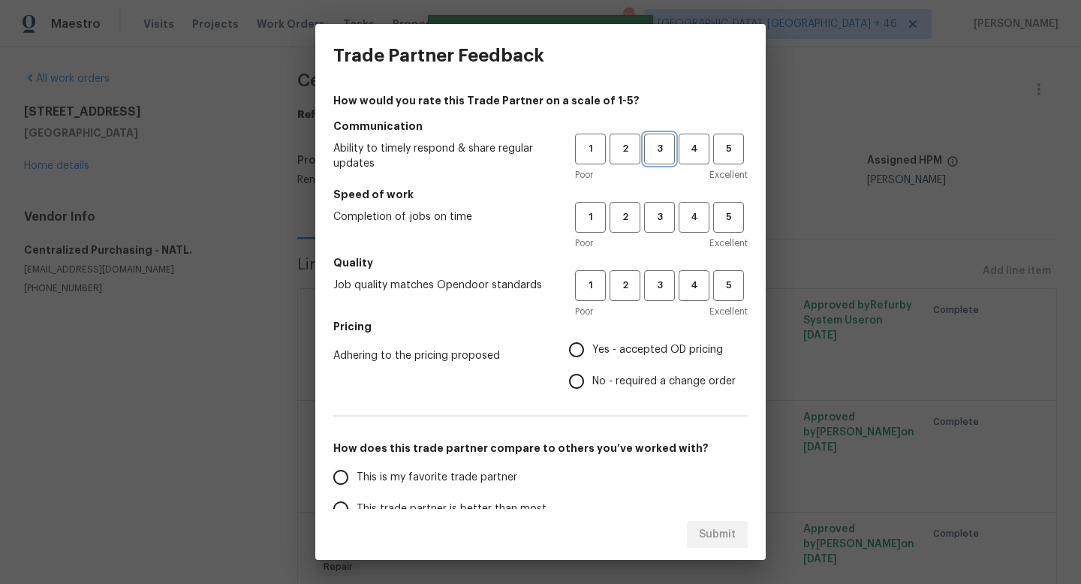
click at [655, 138] on button "3" at bounding box center [659, 149] width 31 height 31
click at [655, 203] on button "3" at bounding box center [659, 217] width 31 height 31
click at [658, 264] on h5 "Quality" at bounding box center [540, 262] width 414 height 15
click at [664, 284] on span "3" at bounding box center [660, 285] width 28 height 17
click at [637, 350] on span "Yes - accepted OD pricing" at bounding box center [657, 350] width 131 height 16
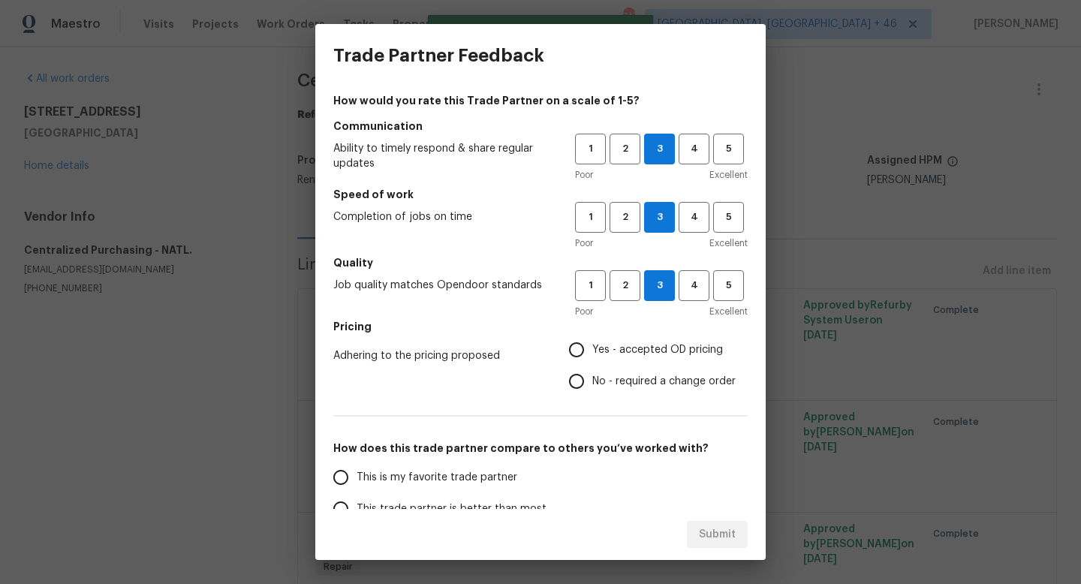
click at [592, 350] on input "Yes - accepted OD pricing" at bounding box center [577, 350] width 32 height 32
radio input "true"
click at [497, 466] on label "This is my favorite trade partner" at bounding box center [443, 478] width 237 height 32
click at [357, 466] on input "This is my favorite trade partner" at bounding box center [341, 478] width 32 height 32
click at [702, 522] on button "Submit" at bounding box center [717, 535] width 61 height 28
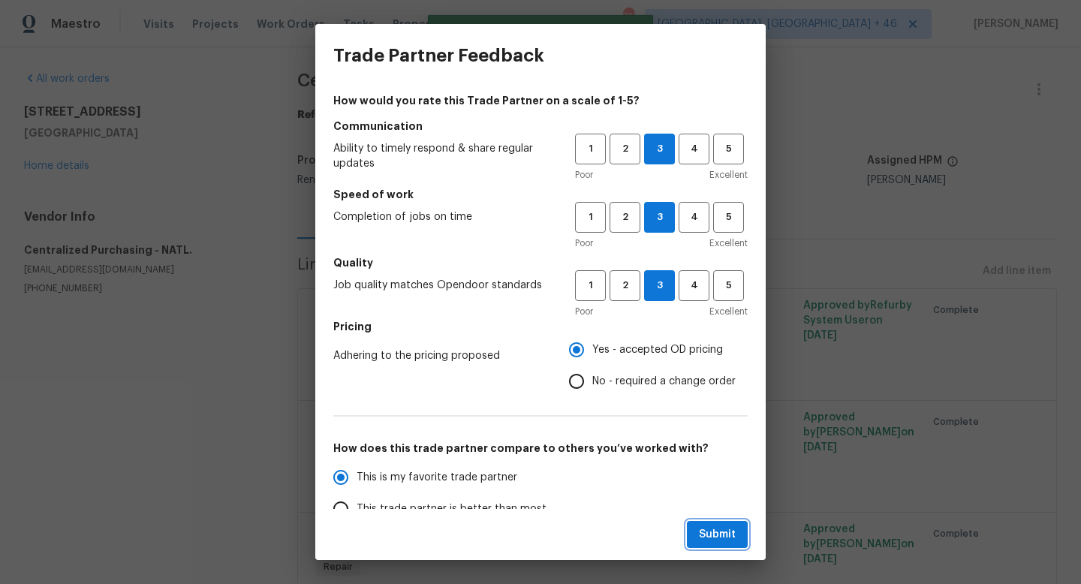
radio input "true"
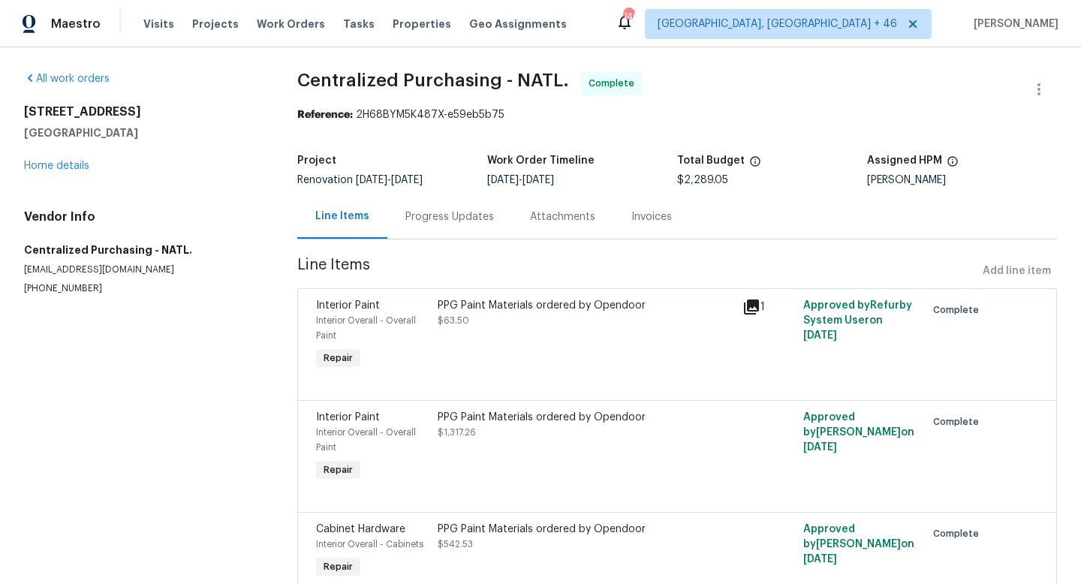
scroll to position [279, 0]
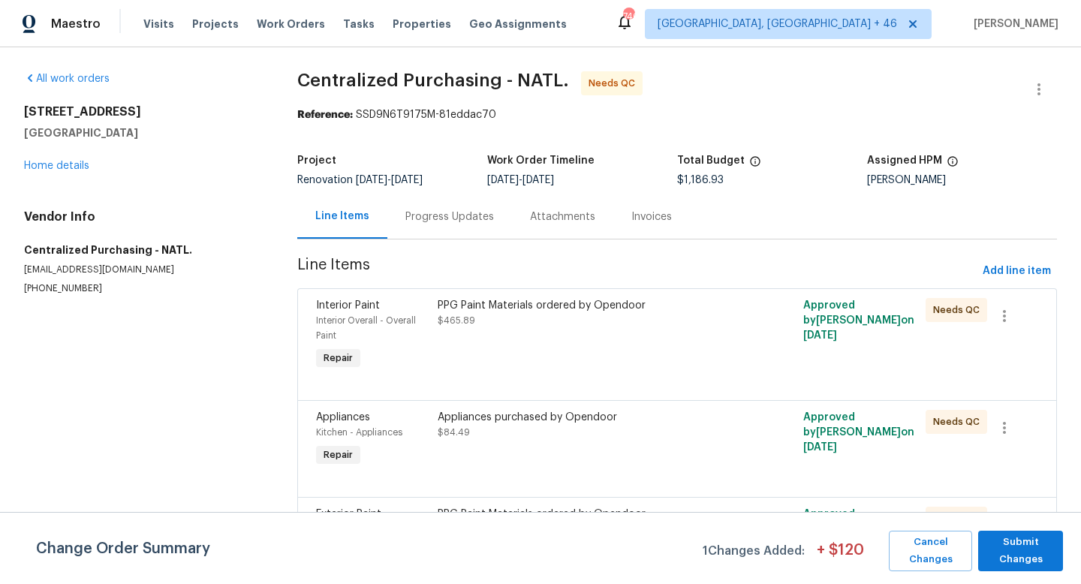
click at [521, 348] on div "PPG Paint Materials ordered by Opendoor $465.89" at bounding box center [585, 336] width 305 height 84
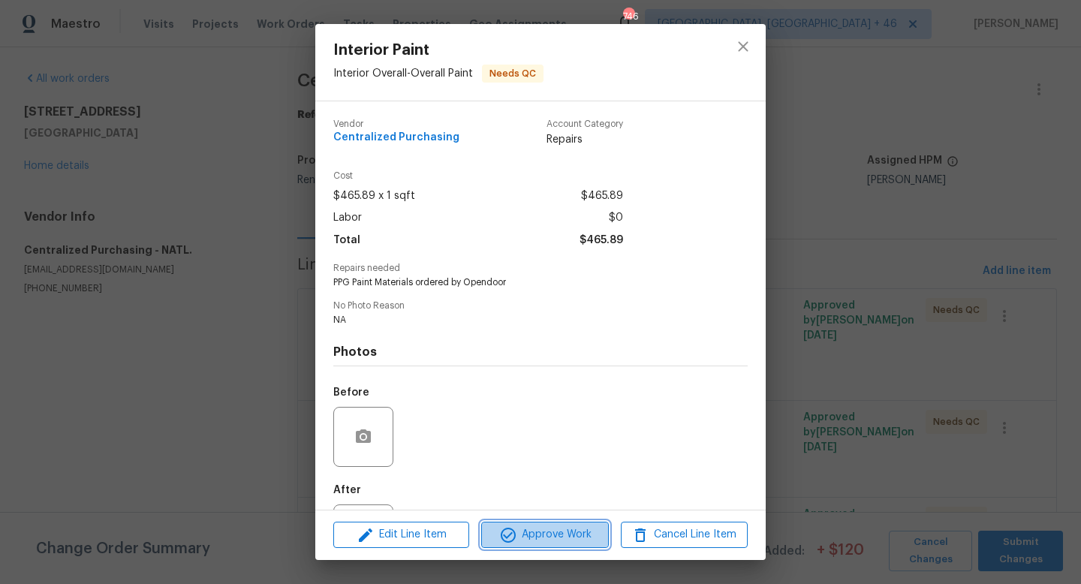
click at [509, 544] on icon "button" at bounding box center [508, 535] width 18 height 18
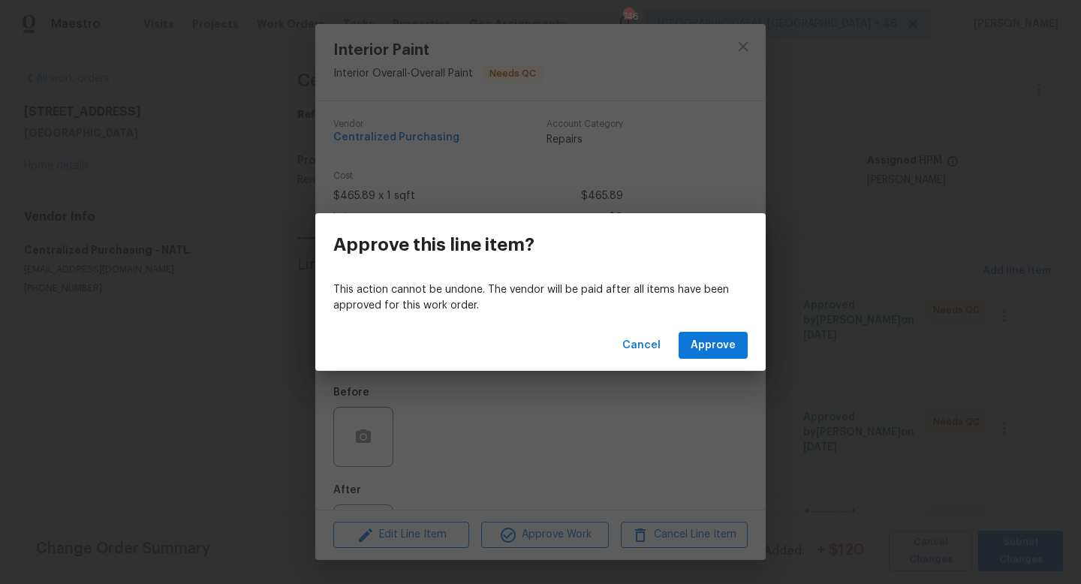
click at [720, 331] on div "Cancel Approve" at bounding box center [540, 346] width 450 height 52
click at [720, 351] on span "Approve" at bounding box center [713, 345] width 45 height 19
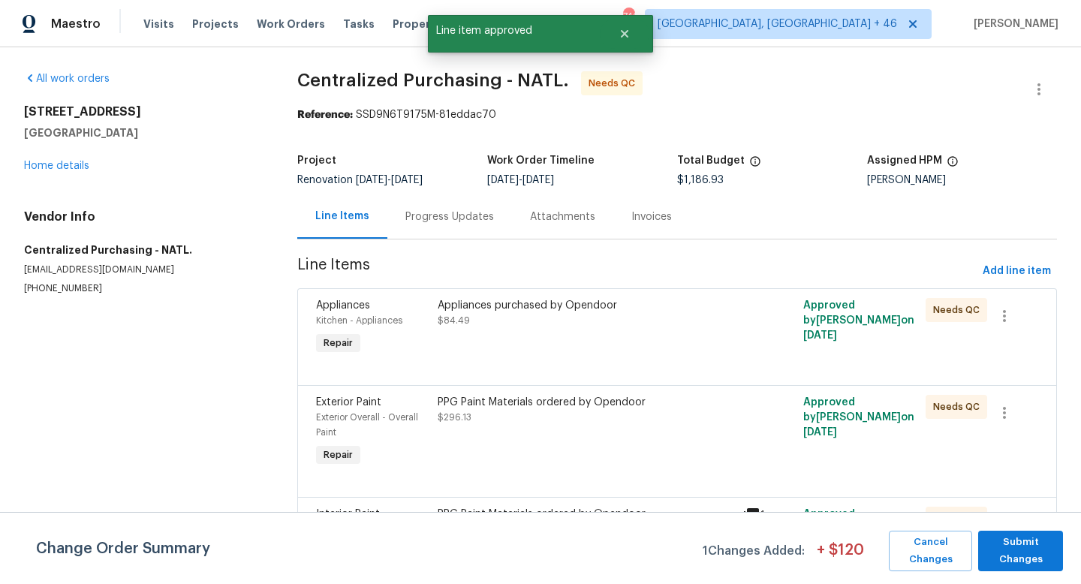
click at [544, 315] on div "Appliances purchased by Opendoor $84.49" at bounding box center [586, 313] width 296 height 30
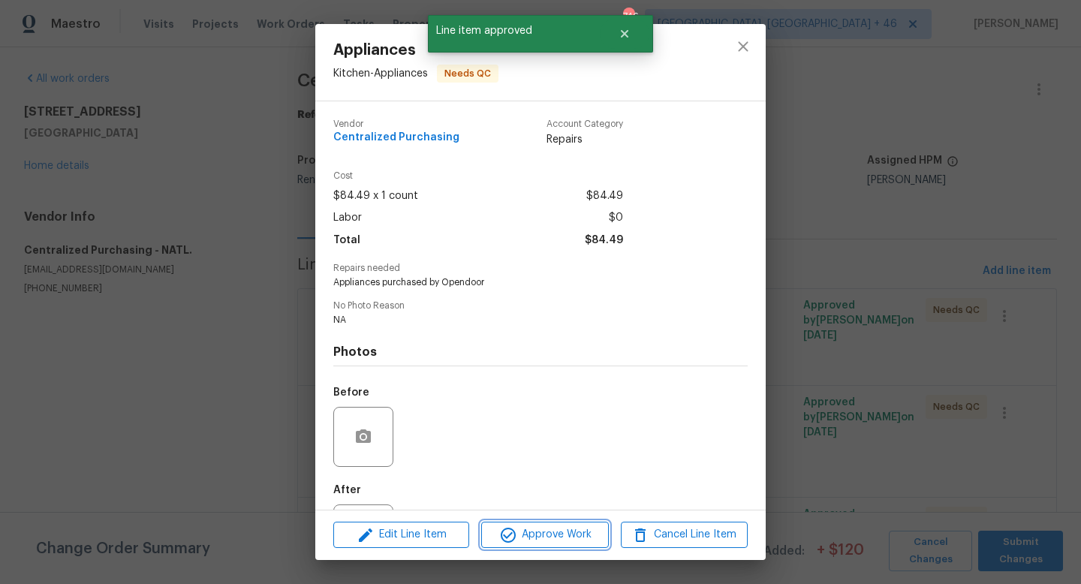
click at [532, 534] on span "Approve Work" at bounding box center [545, 535] width 118 height 19
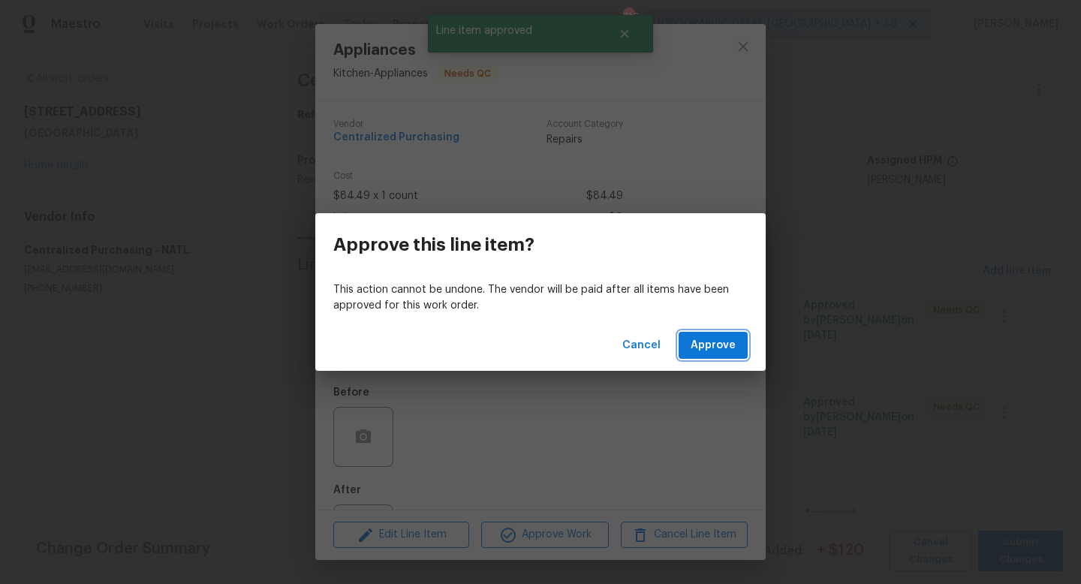
click at [704, 341] on span "Approve" at bounding box center [713, 345] width 45 height 19
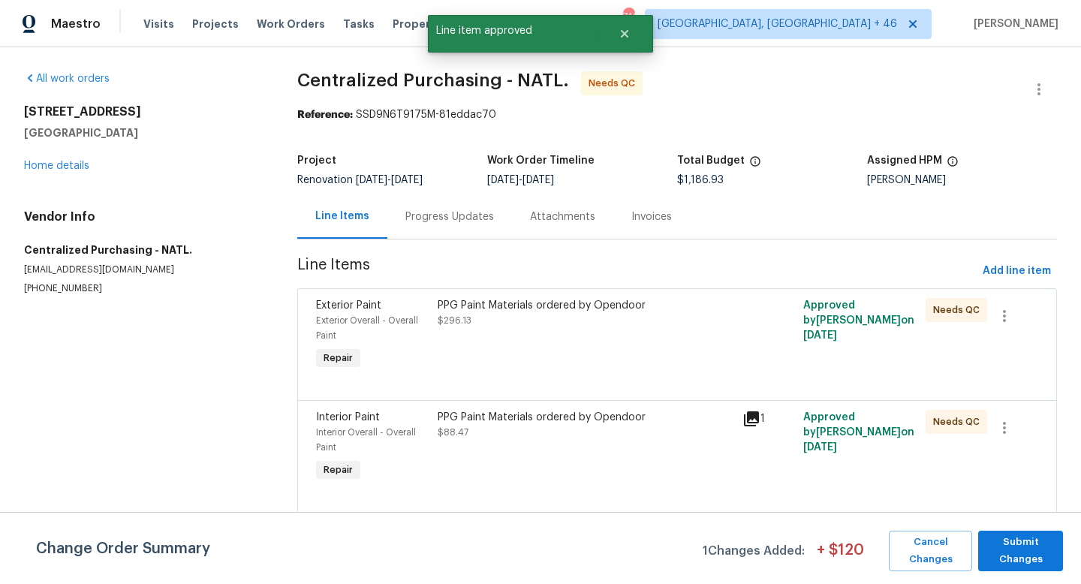
click at [573, 330] on div "PPG Paint Materials ordered by Opendoor $296.13" at bounding box center [585, 336] width 305 height 84
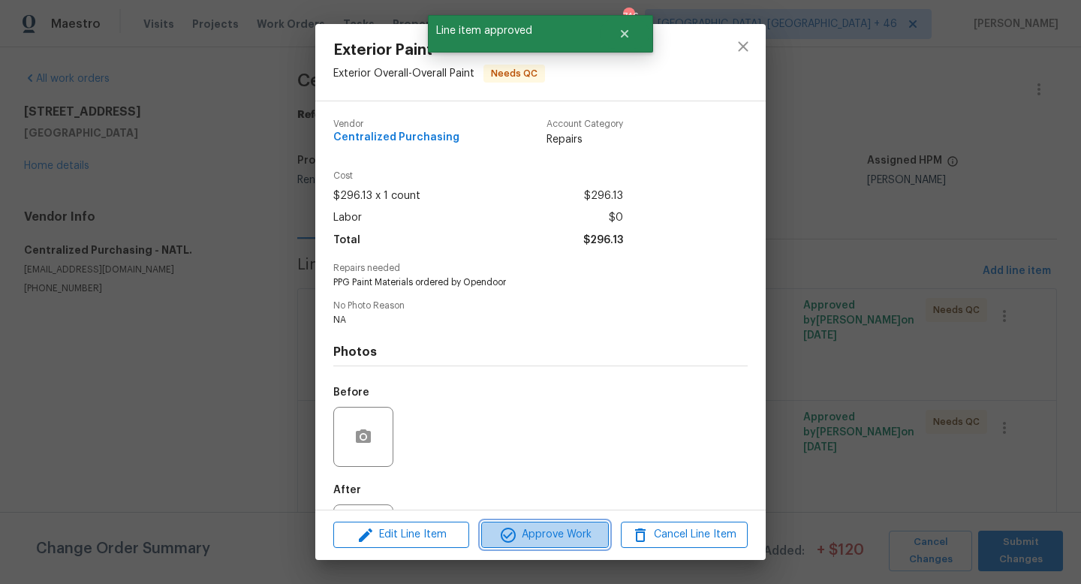
click at [560, 541] on span "Approve Work" at bounding box center [545, 535] width 118 height 19
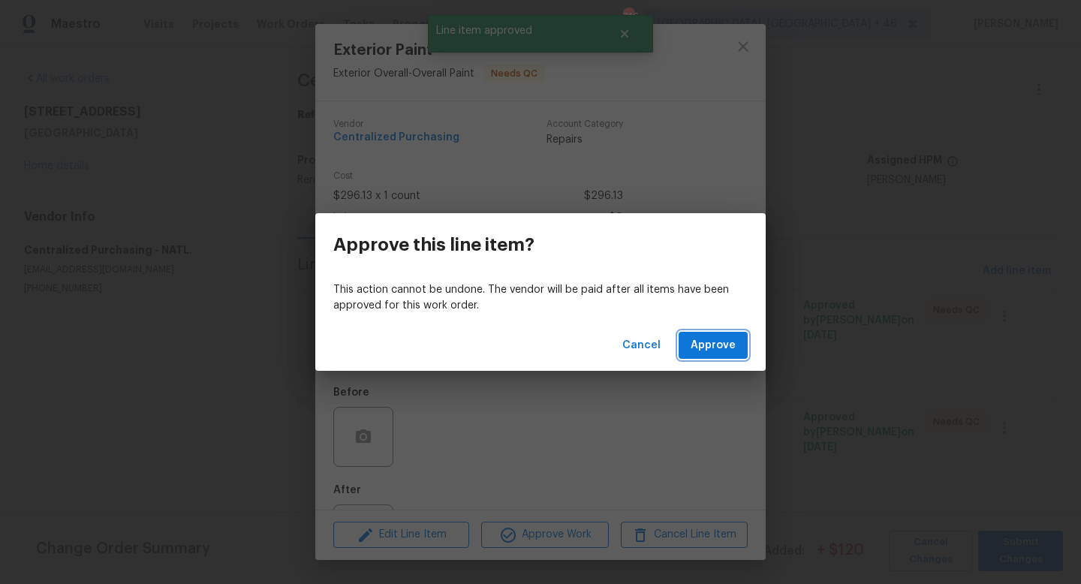
click at [713, 357] on button "Approve" at bounding box center [713, 346] width 69 height 28
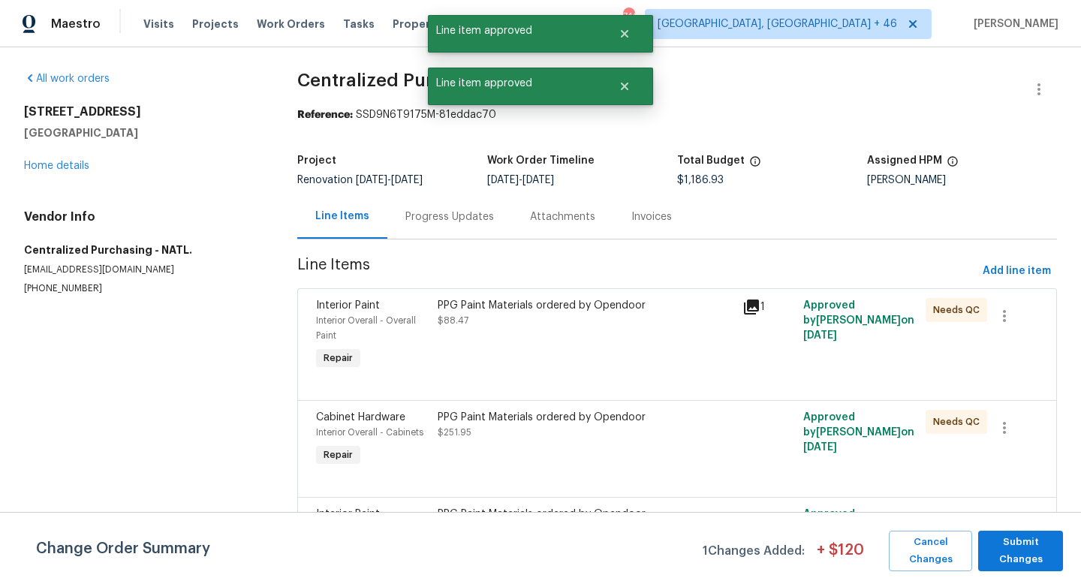
click at [594, 321] on div "PPG Paint Materials ordered by Opendoor $88.47" at bounding box center [586, 313] width 296 height 30
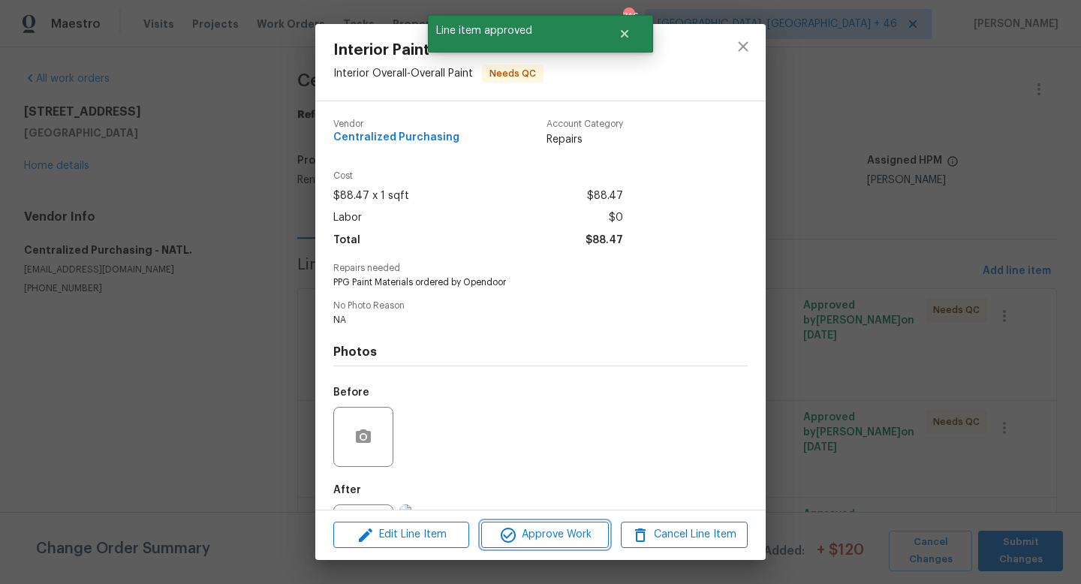
click at [518, 538] on span "Approve Work" at bounding box center [545, 535] width 118 height 19
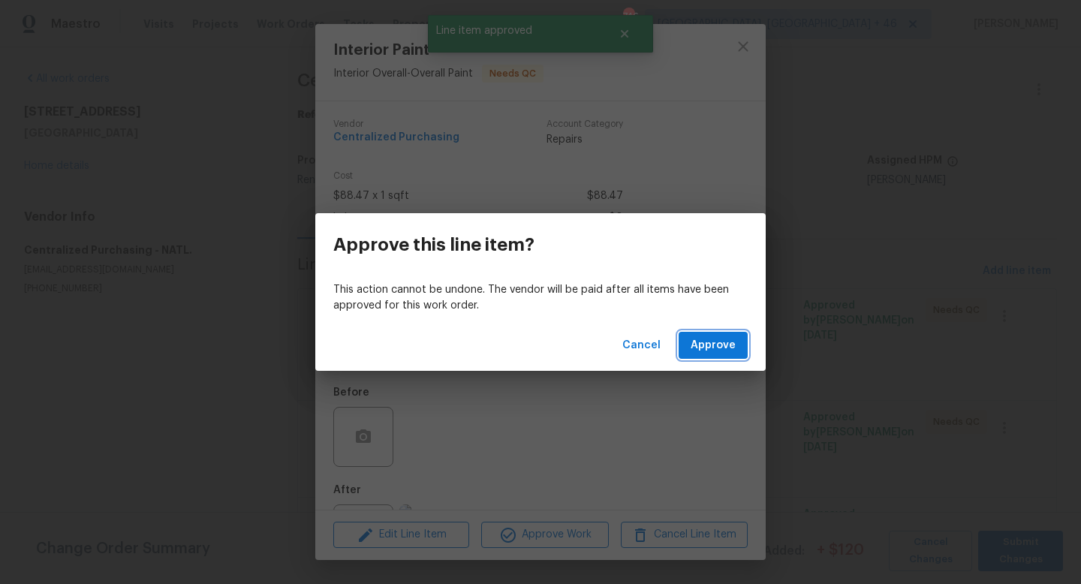
click at [706, 344] on span "Approve" at bounding box center [713, 345] width 45 height 19
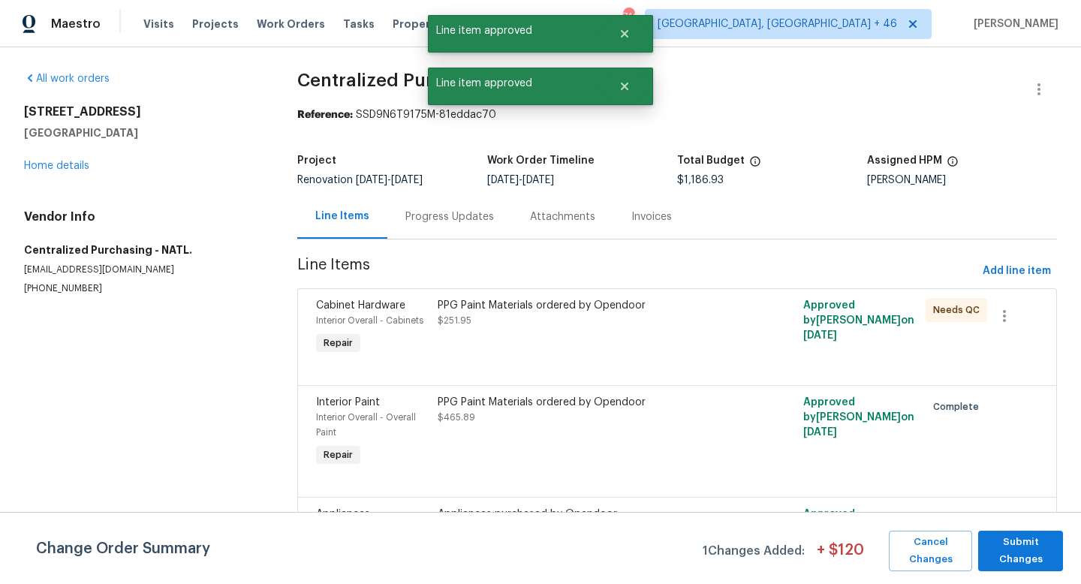
click at [562, 327] on div "PPG Paint Materials ordered by Opendoor $251.95" at bounding box center [586, 313] width 296 height 30
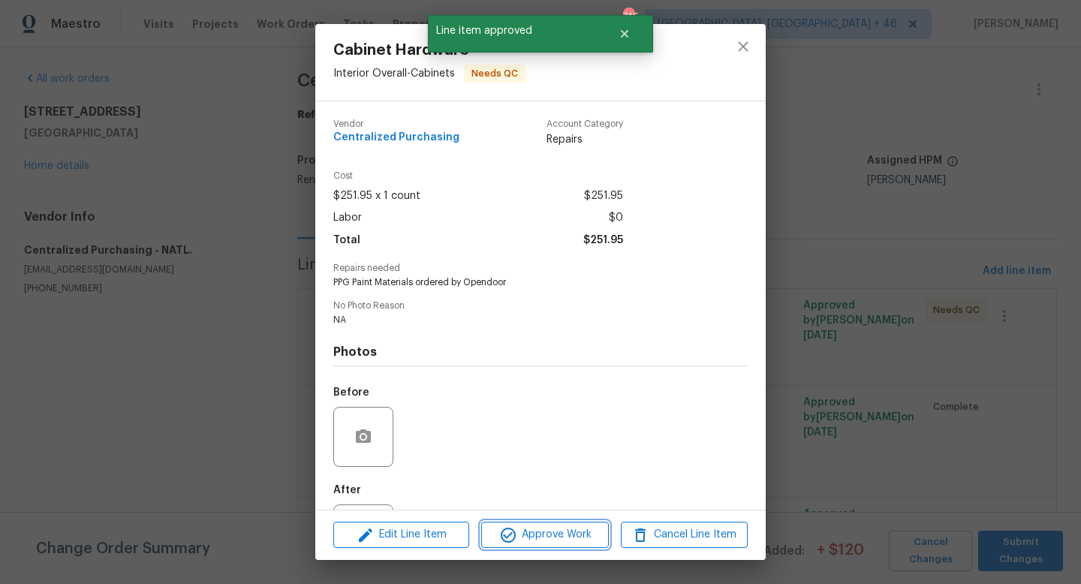
click at [536, 539] on span "Approve Work" at bounding box center [545, 535] width 118 height 19
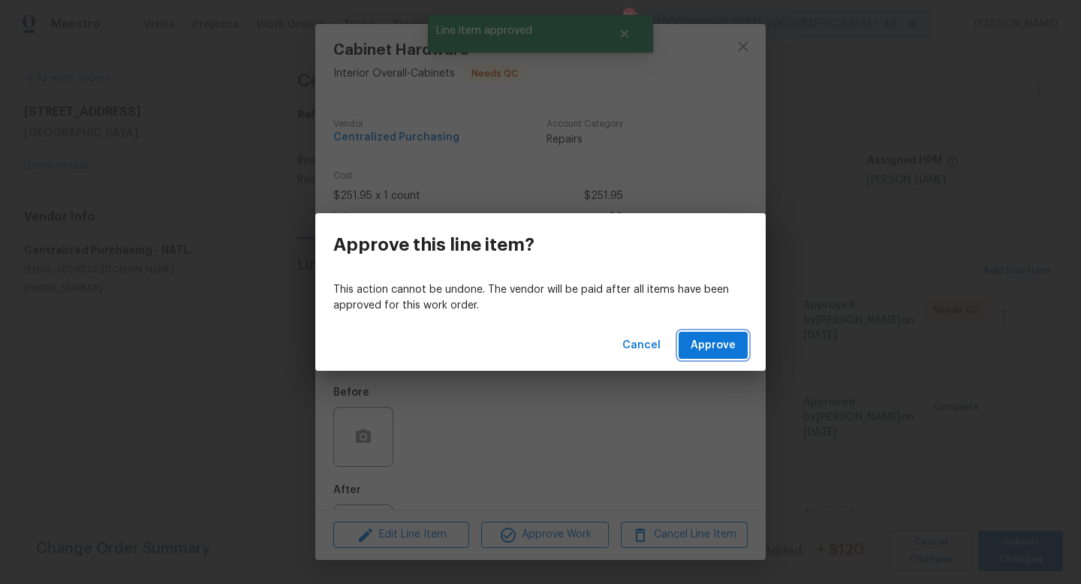
click at [728, 354] on span "Approve" at bounding box center [713, 345] width 45 height 19
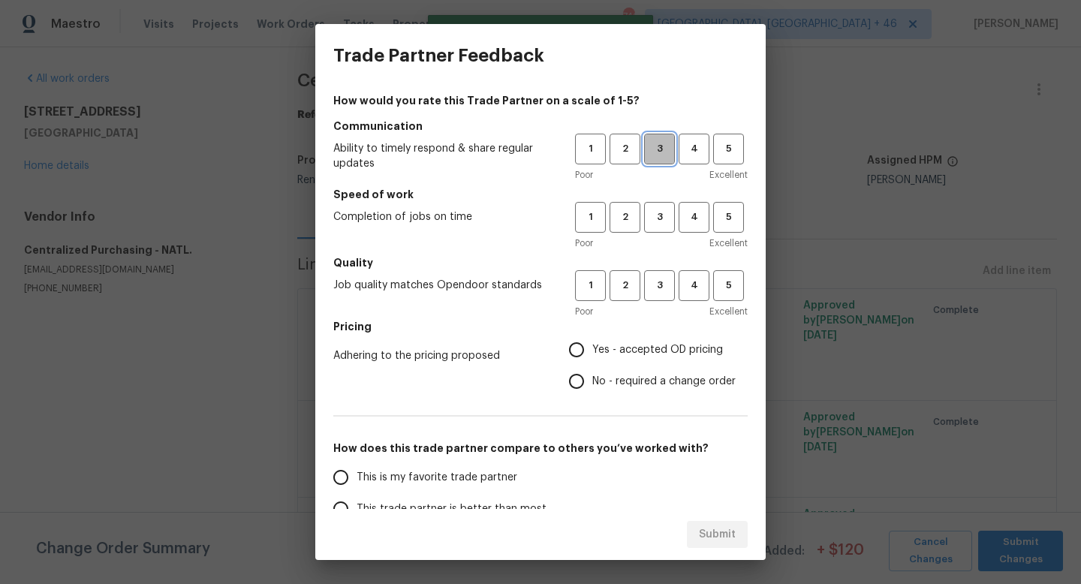
click at [661, 148] on span "3" at bounding box center [660, 148] width 28 height 17
click at [655, 225] on span "3" at bounding box center [660, 217] width 28 height 17
click at [655, 283] on span "3" at bounding box center [660, 285] width 28 height 17
click at [647, 369] on label "No - required a change order" at bounding box center [648, 382] width 175 height 32
click at [592, 369] on input "No - required a change order" at bounding box center [577, 382] width 32 height 32
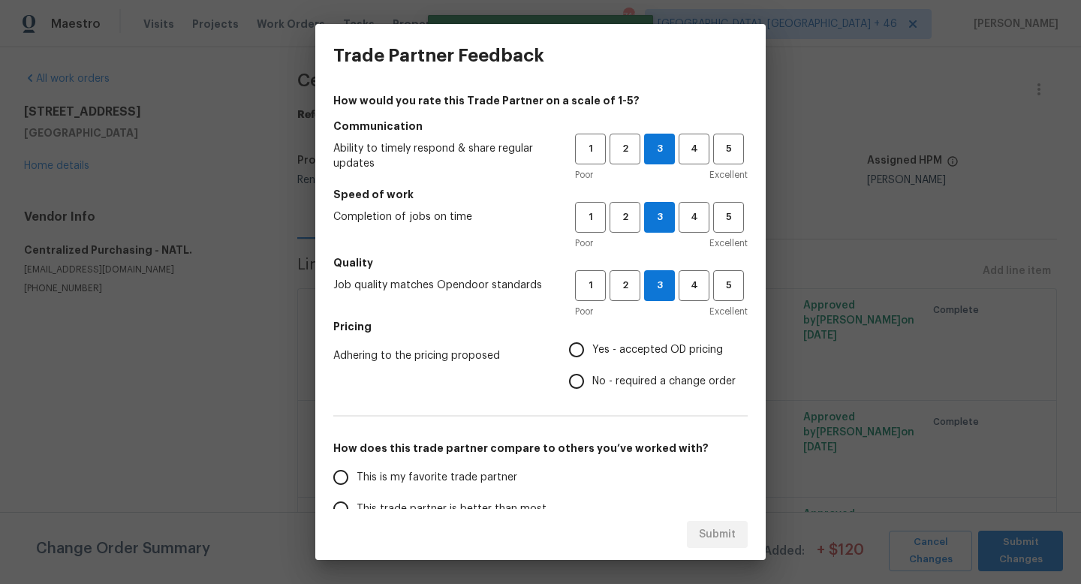
radio input "true"
click at [647, 354] on span "Yes - accepted OD pricing" at bounding box center [657, 350] width 131 height 16
click at [592, 354] on input "Yes - accepted OD pricing" at bounding box center [577, 350] width 32 height 32
radio input "true"
click at [520, 471] on label "This is my favorite trade partner" at bounding box center [443, 478] width 237 height 32
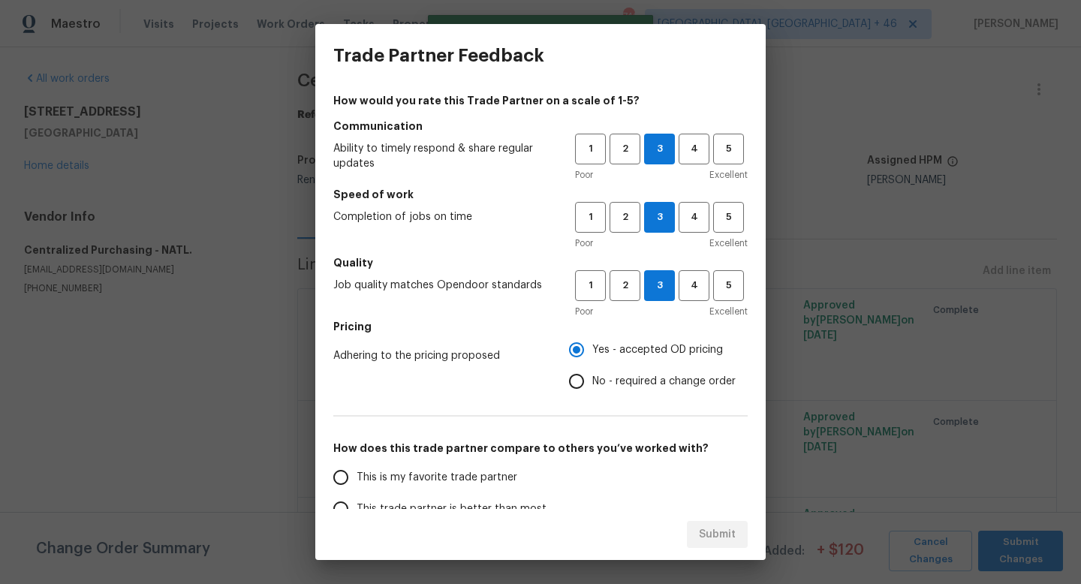
click at [357, 471] on input "This is my favorite trade partner" at bounding box center [341, 478] width 32 height 32
click at [728, 531] on span "Submit" at bounding box center [717, 535] width 37 height 19
radio input "true"
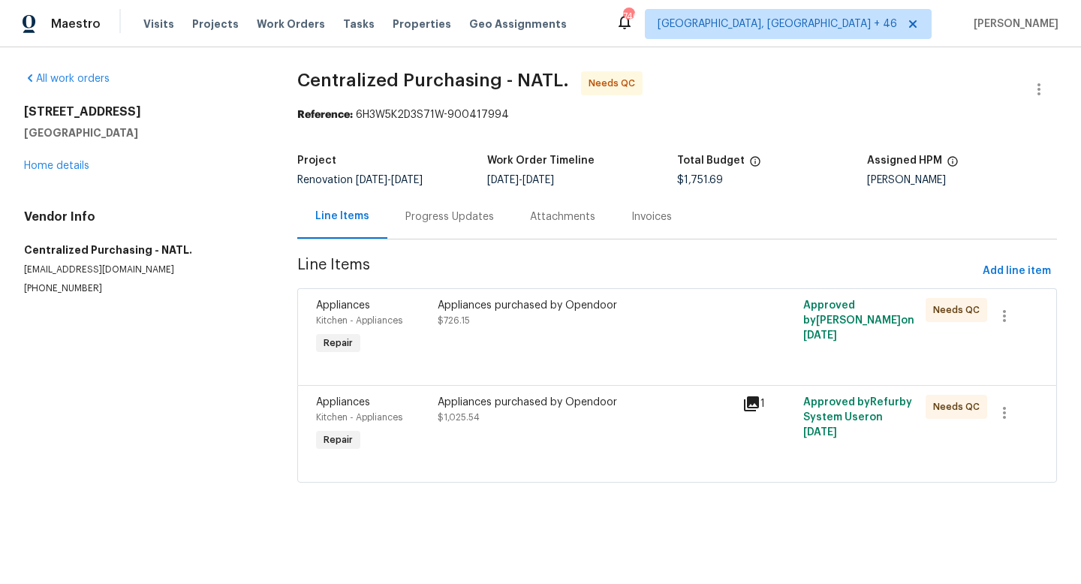
click at [556, 354] on div "Appliances purchased by Opendoor $726.15" at bounding box center [585, 328] width 305 height 69
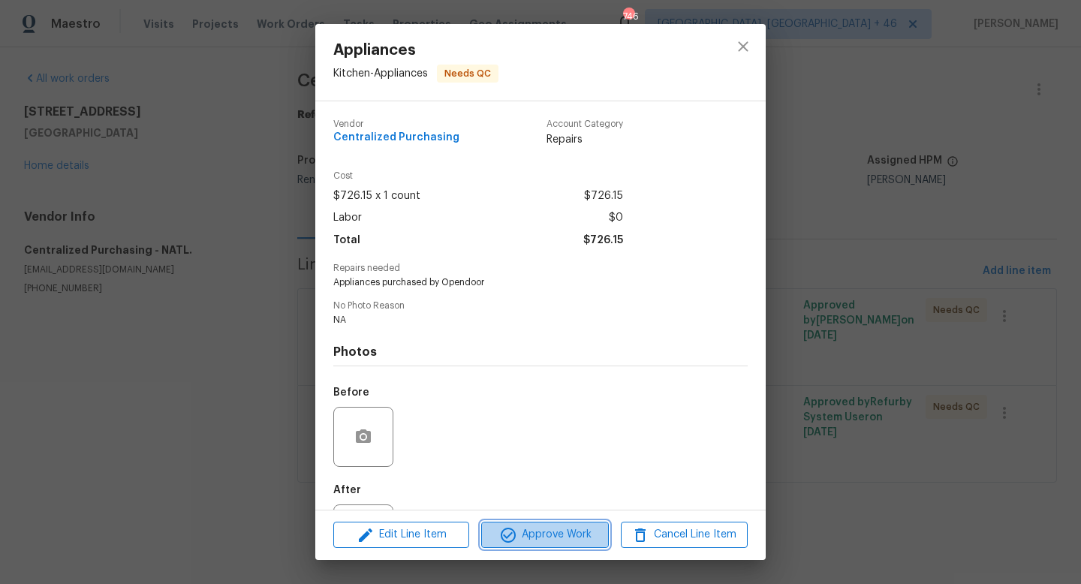
click at [549, 541] on span "Approve Work" at bounding box center [545, 535] width 118 height 19
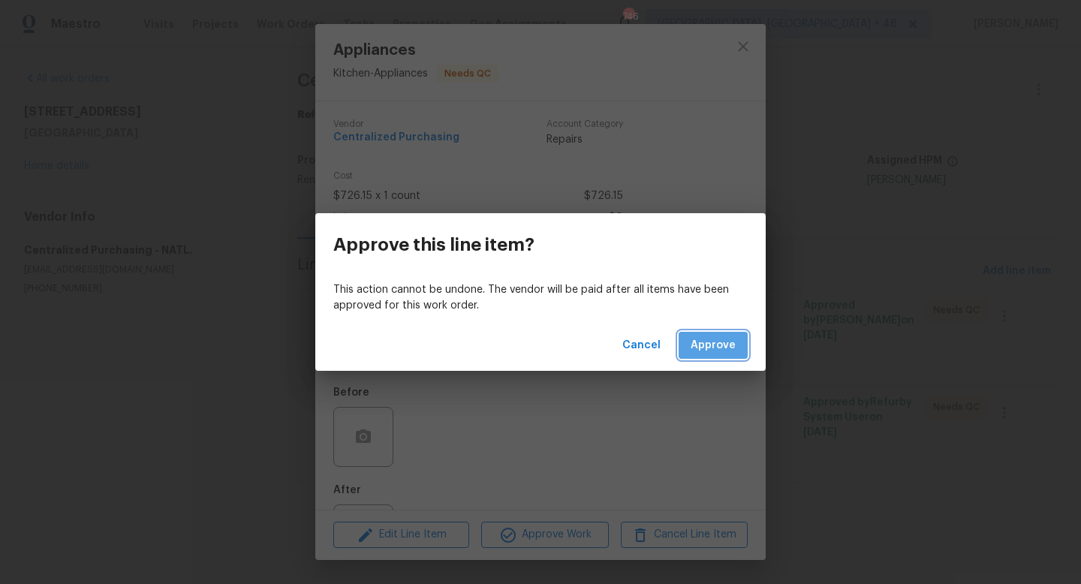
click at [719, 345] on span "Approve" at bounding box center [713, 345] width 45 height 19
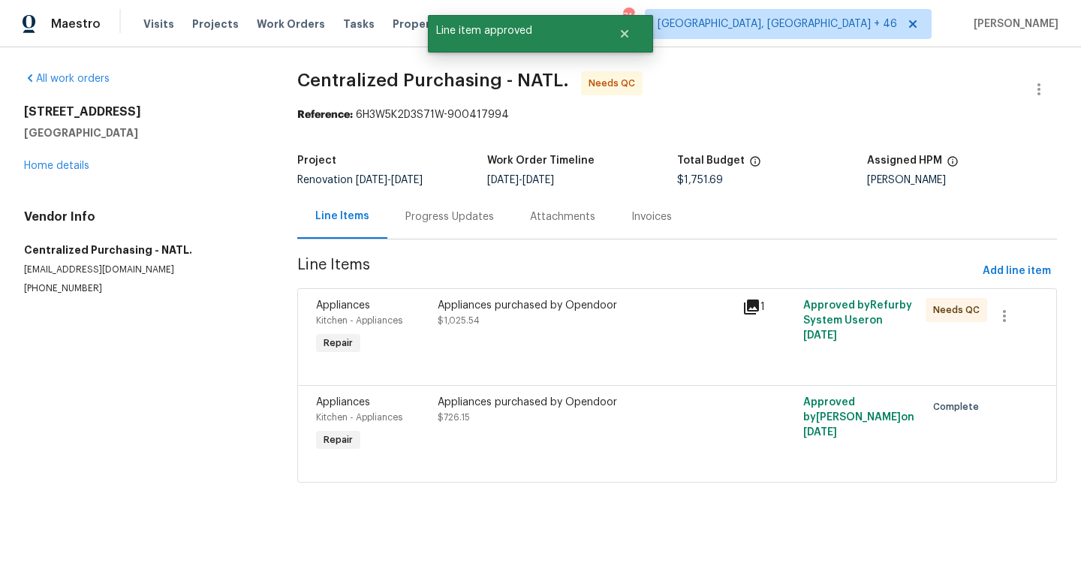
click at [586, 319] on div "Appliances purchased by Opendoor $1,025.54" at bounding box center [586, 313] width 296 height 30
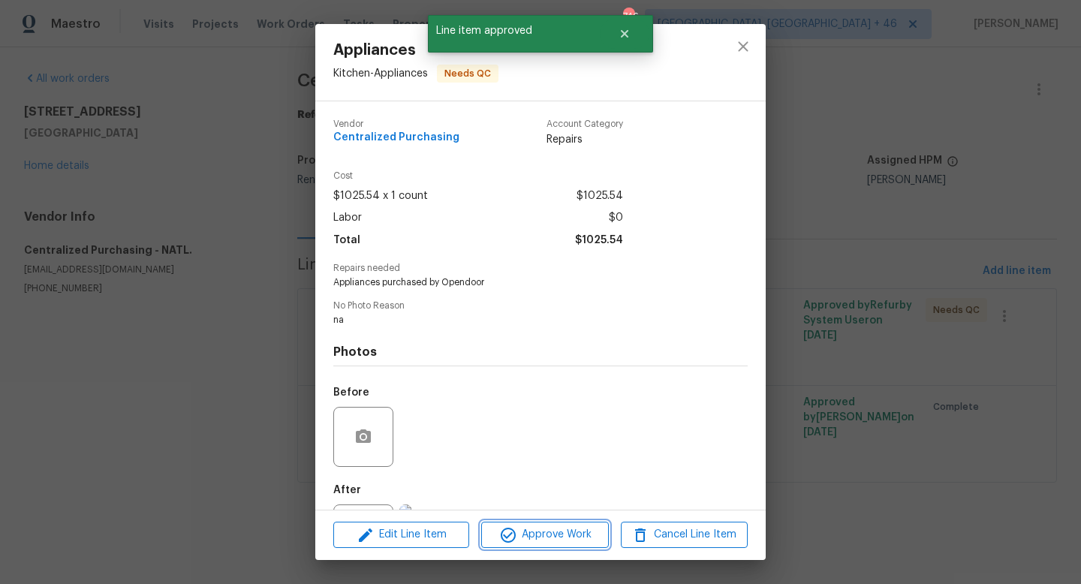
click at [538, 538] on span "Approve Work" at bounding box center [545, 535] width 118 height 19
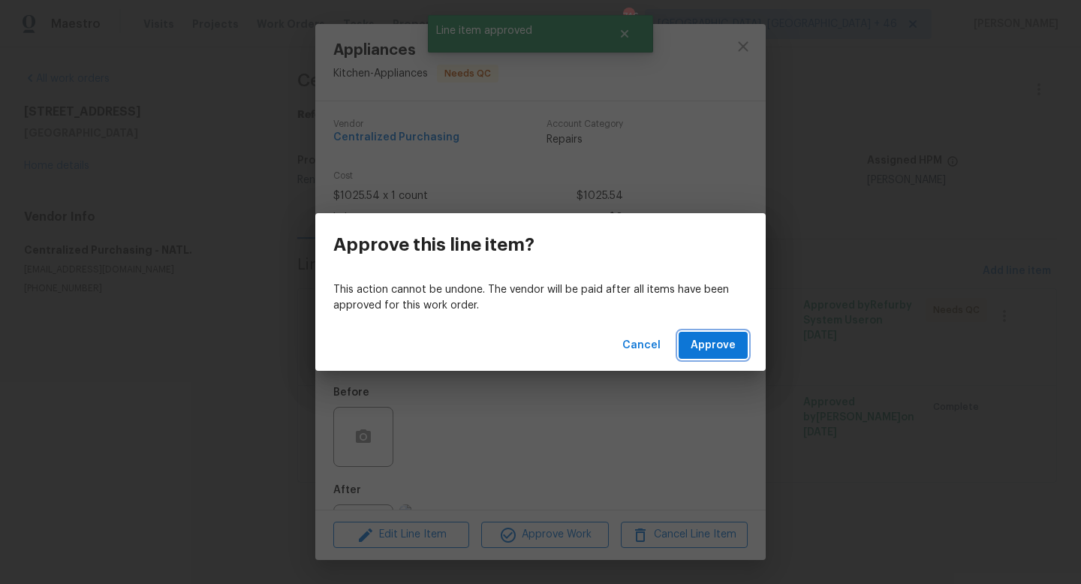
click at [713, 336] on span "Approve" at bounding box center [713, 345] width 45 height 19
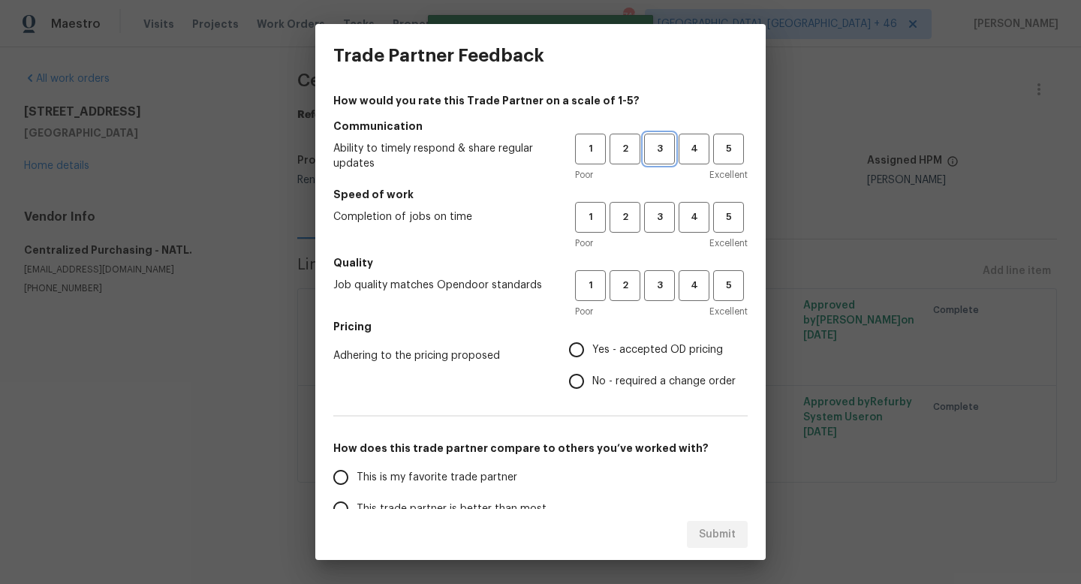
click at [666, 158] on button "3" at bounding box center [659, 149] width 31 height 31
click at [666, 248] on div "Poor Excellent" at bounding box center [661, 243] width 173 height 15
click at [664, 231] on button "3" at bounding box center [659, 217] width 31 height 31
click at [664, 261] on h5 "Quality" at bounding box center [540, 262] width 414 height 15
click at [664, 280] on span "3" at bounding box center [660, 285] width 28 height 17
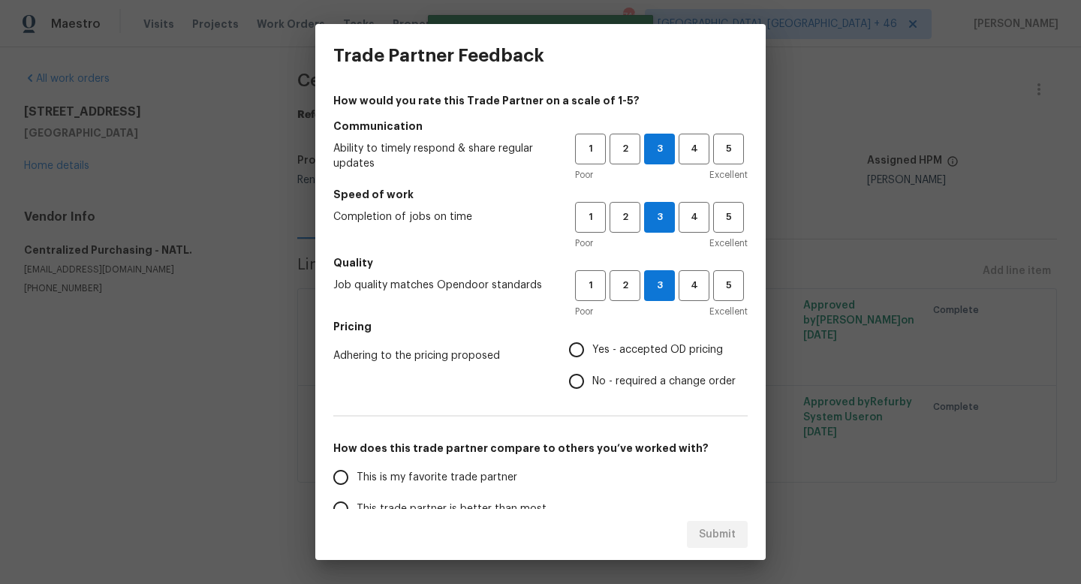
click at [643, 345] on span "Yes - accepted OD pricing" at bounding box center [657, 350] width 131 height 16
click at [592, 345] on input "Yes - accepted OD pricing" at bounding box center [577, 350] width 32 height 32
radio input "true"
click at [451, 489] on label "This is my favorite trade partner" at bounding box center [443, 478] width 237 height 32
click at [357, 489] on input "This is my favorite trade partner" at bounding box center [341, 478] width 32 height 32
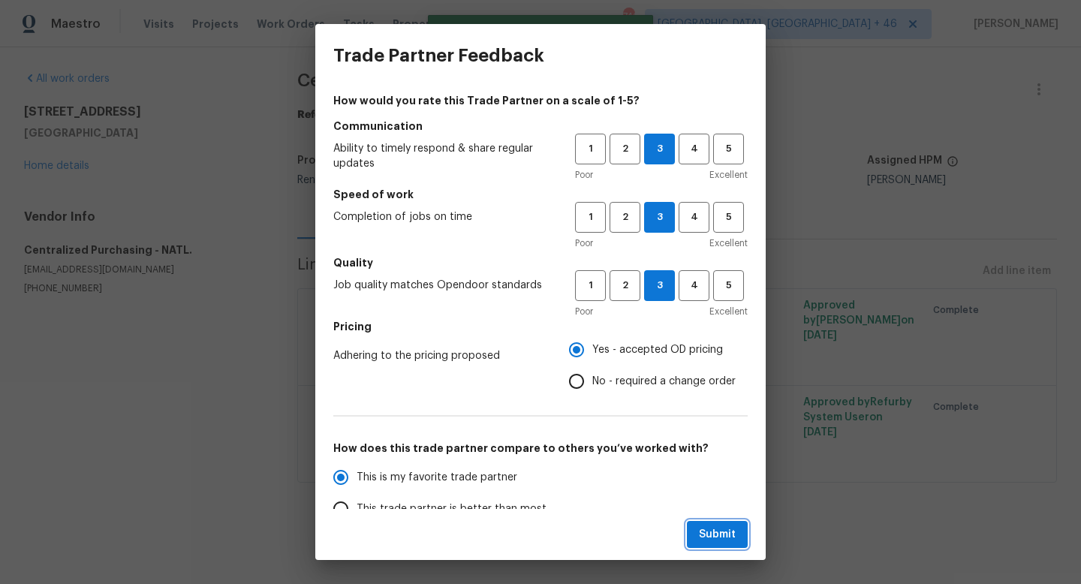
click at [709, 535] on span "Submit" at bounding box center [717, 535] width 37 height 19
radio input "true"
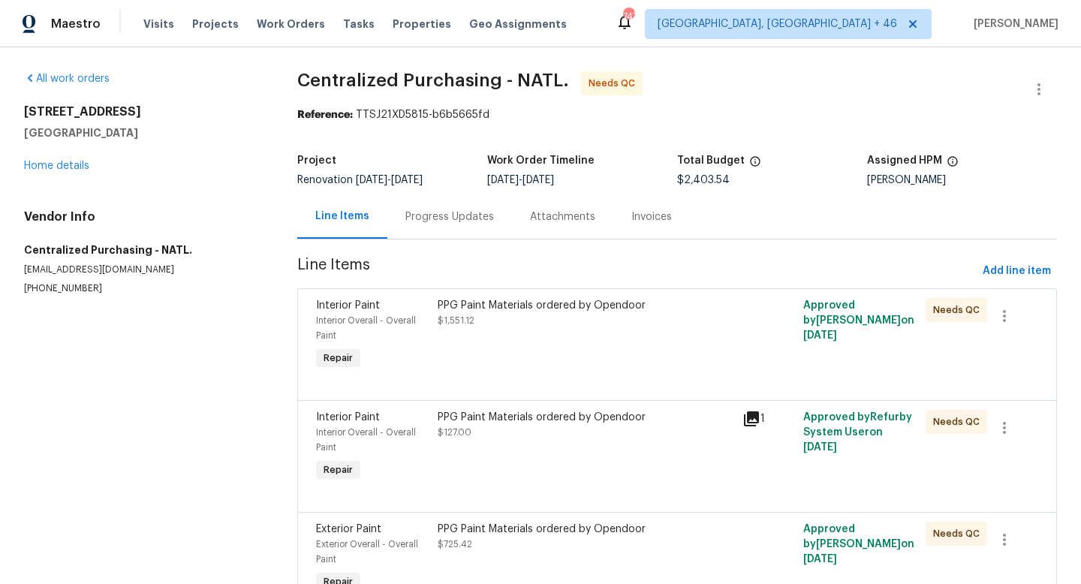
click at [546, 363] on div "PPG Paint Materials ordered by Opendoor $1,551.12" at bounding box center [585, 336] width 305 height 84
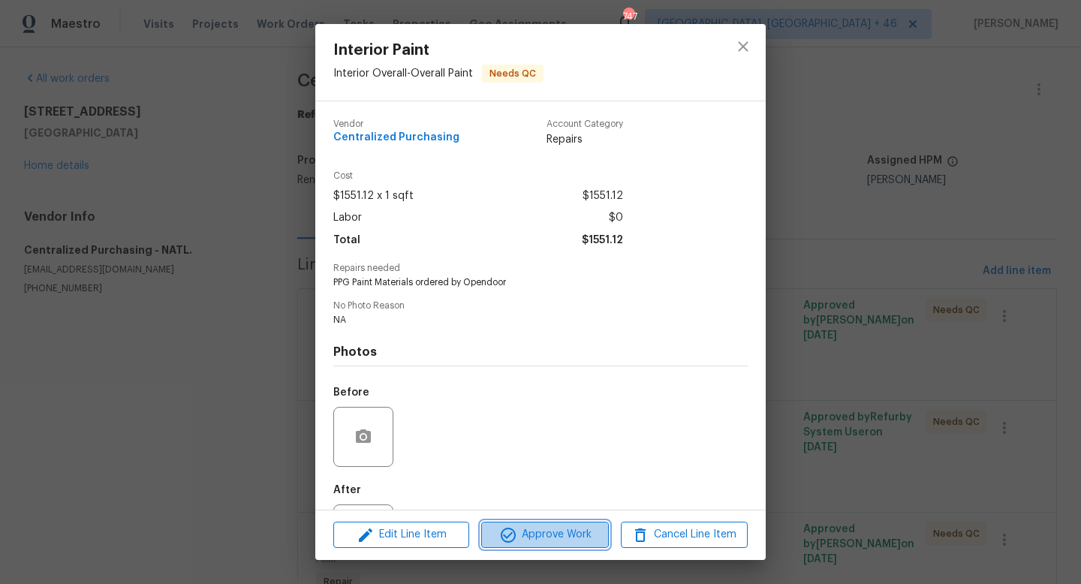
click at [527, 537] on span "Approve Work" at bounding box center [545, 535] width 118 height 19
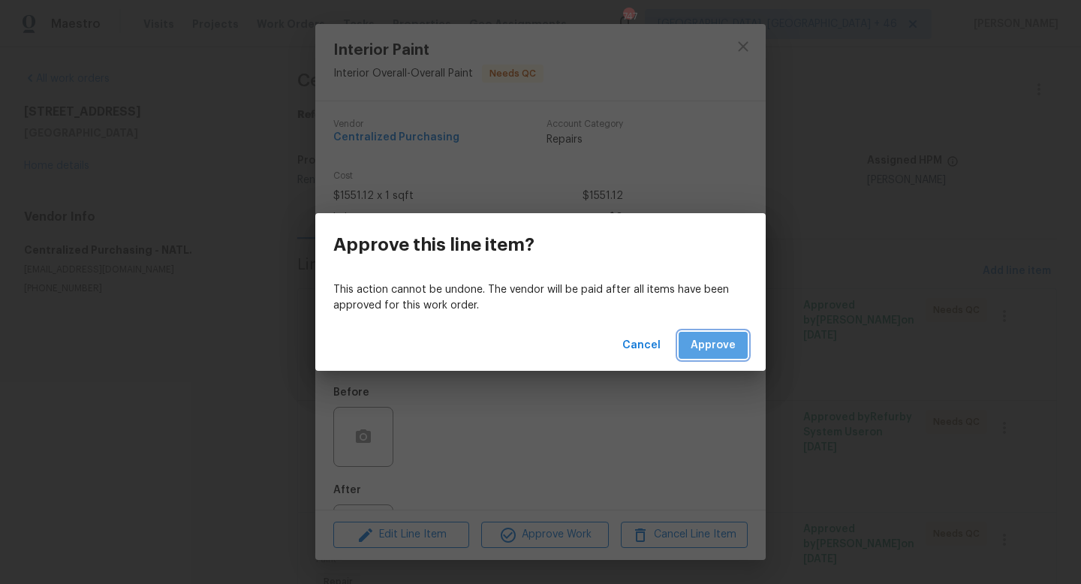
click at [711, 332] on button "Approve" at bounding box center [713, 346] width 69 height 28
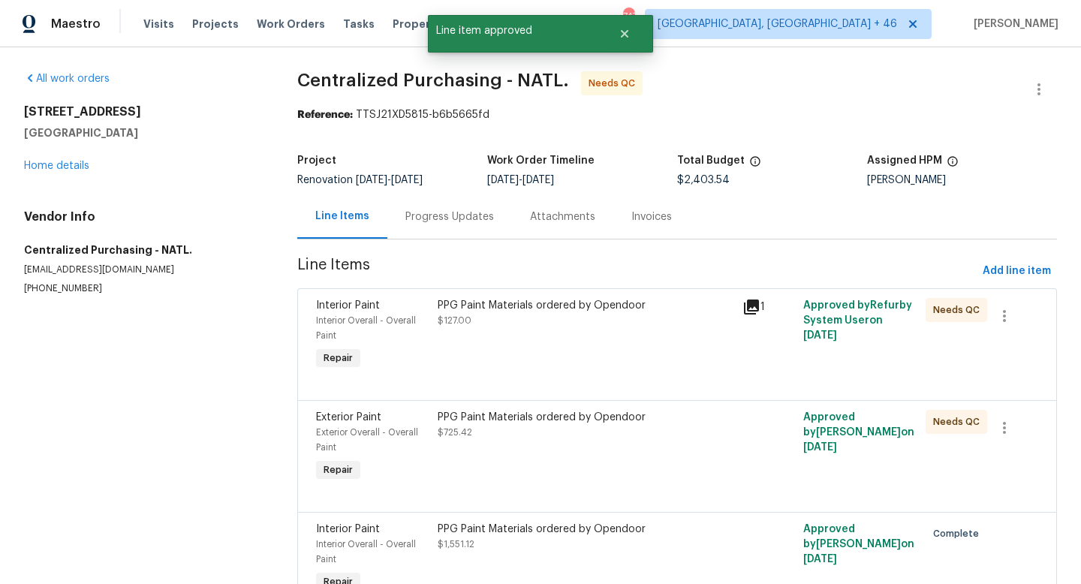
click at [596, 320] on div "PPG Paint Materials ordered by Opendoor $127.00" at bounding box center [586, 313] width 296 height 30
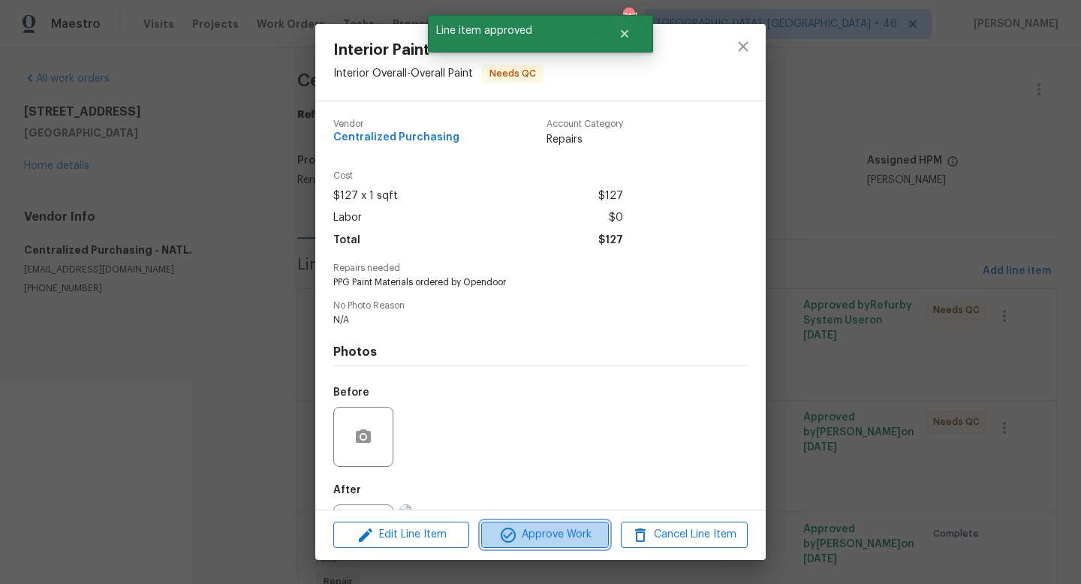
click at [543, 536] on span "Approve Work" at bounding box center [545, 535] width 118 height 19
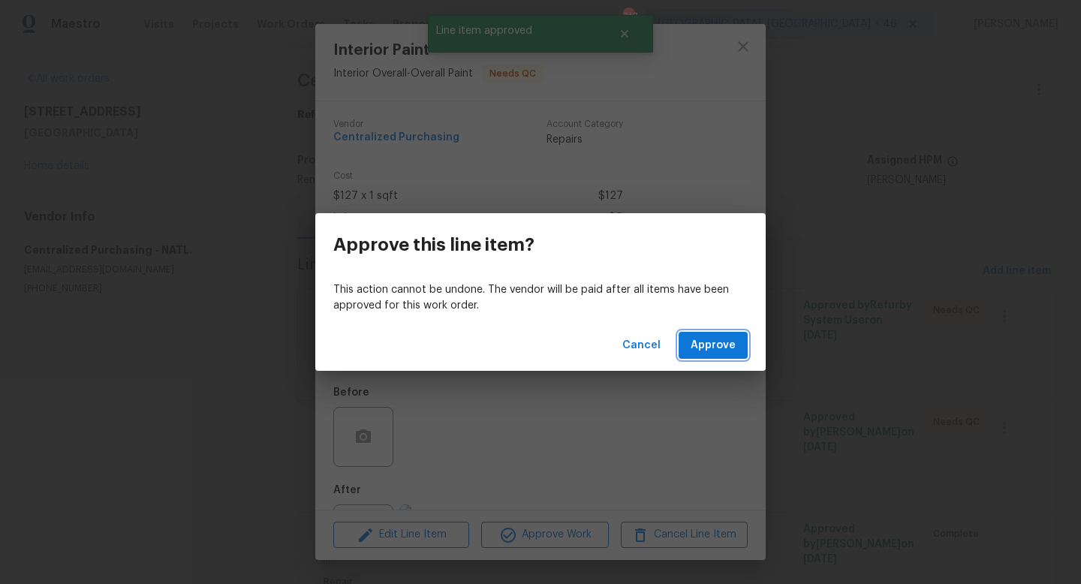
click at [715, 334] on button "Approve" at bounding box center [713, 346] width 69 height 28
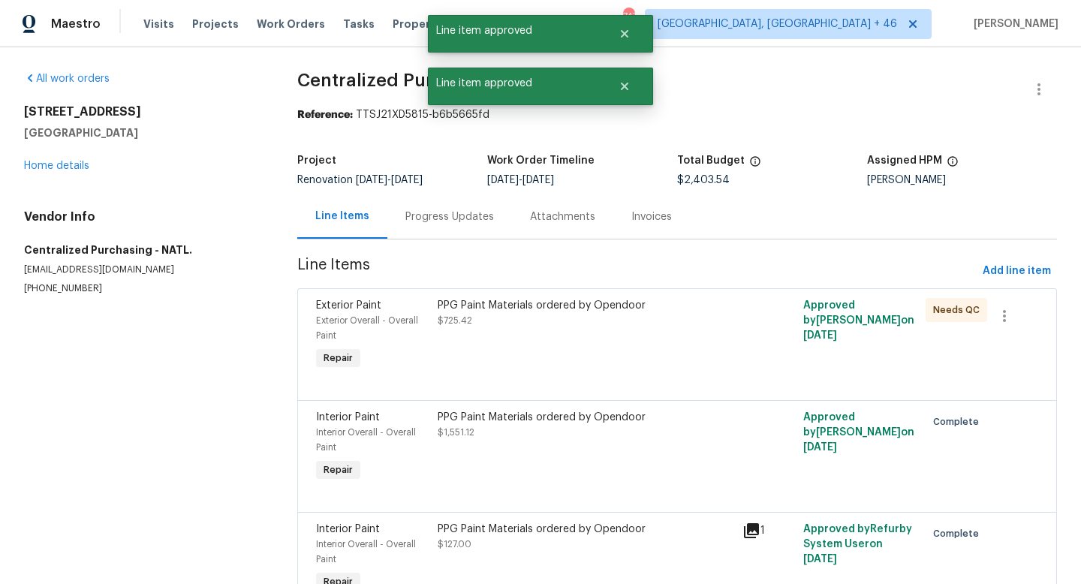
click at [578, 358] on div "PPG Paint Materials ordered by Opendoor $725.42" at bounding box center [585, 336] width 305 height 84
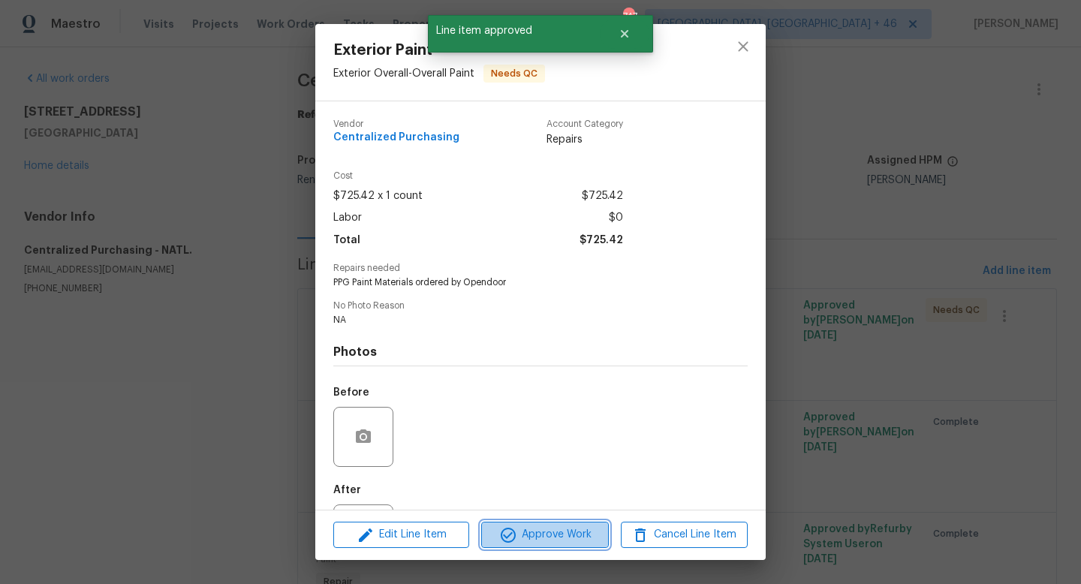
click at [531, 529] on span "Approve Work" at bounding box center [545, 535] width 118 height 19
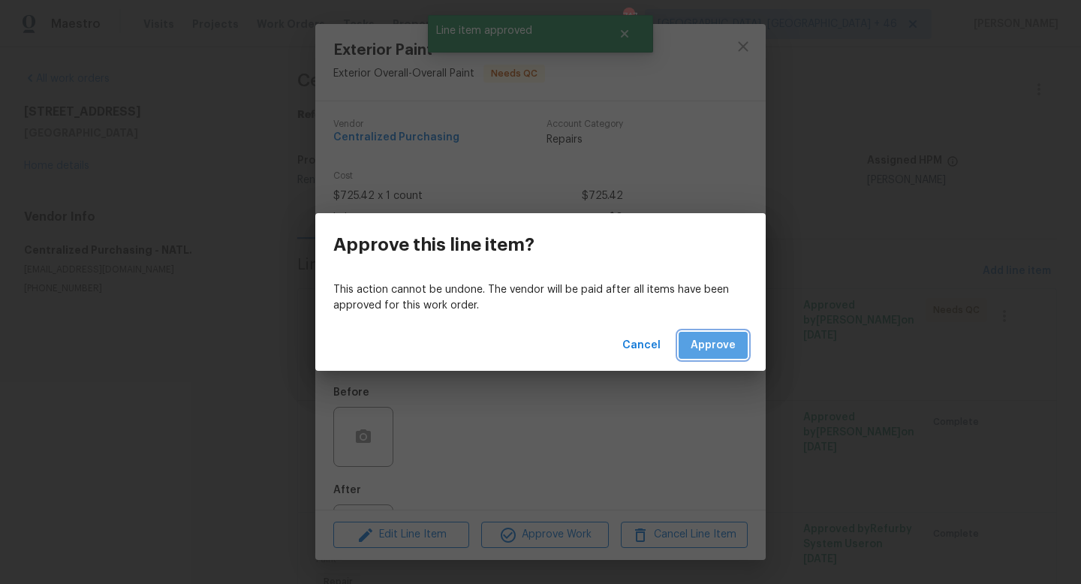
click at [714, 338] on span "Approve" at bounding box center [713, 345] width 45 height 19
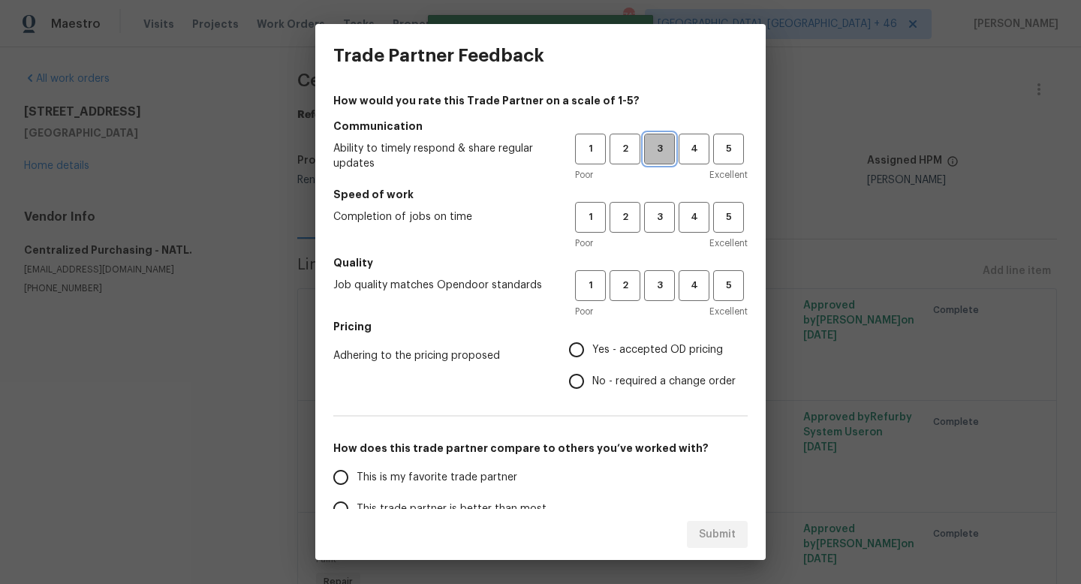
click at [660, 158] on button "3" at bounding box center [659, 149] width 31 height 31
click at [660, 209] on span "3" at bounding box center [660, 217] width 28 height 17
click at [660, 279] on span "3" at bounding box center [660, 285] width 28 height 17
click at [649, 336] on label "Yes - accepted OD pricing" at bounding box center [648, 350] width 175 height 32
click at [592, 336] on input "Yes - accepted OD pricing" at bounding box center [577, 350] width 32 height 32
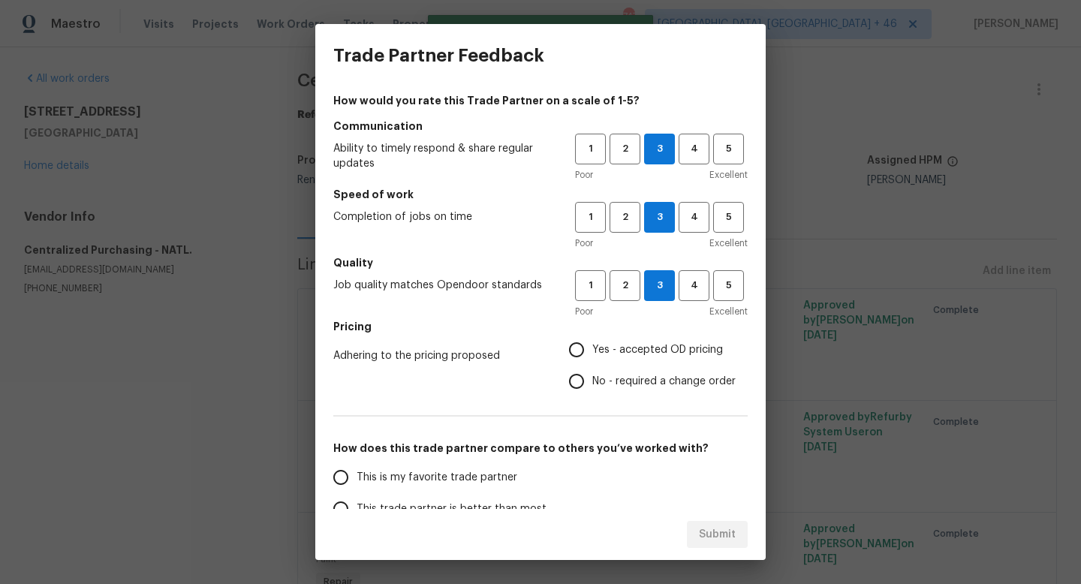
radio input "true"
click at [478, 477] on span "This is my favorite trade partner" at bounding box center [437, 478] width 161 height 16
click at [357, 477] on input "This is my favorite trade partner" at bounding box center [341, 478] width 32 height 32
click at [716, 529] on span "Submit" at bounding box center [717, 535] width 37 height 19
radio input "true"
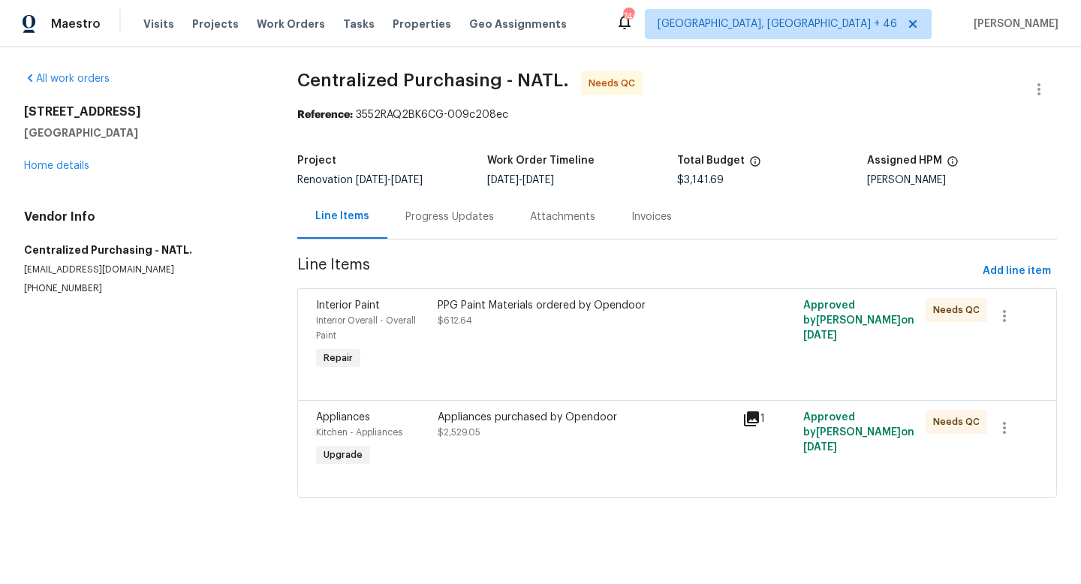
click at [595, 363] on div "PPG Paint Materials ordered by Opendoor $612.64" at bounding box center [585, 336] width 305 height 84
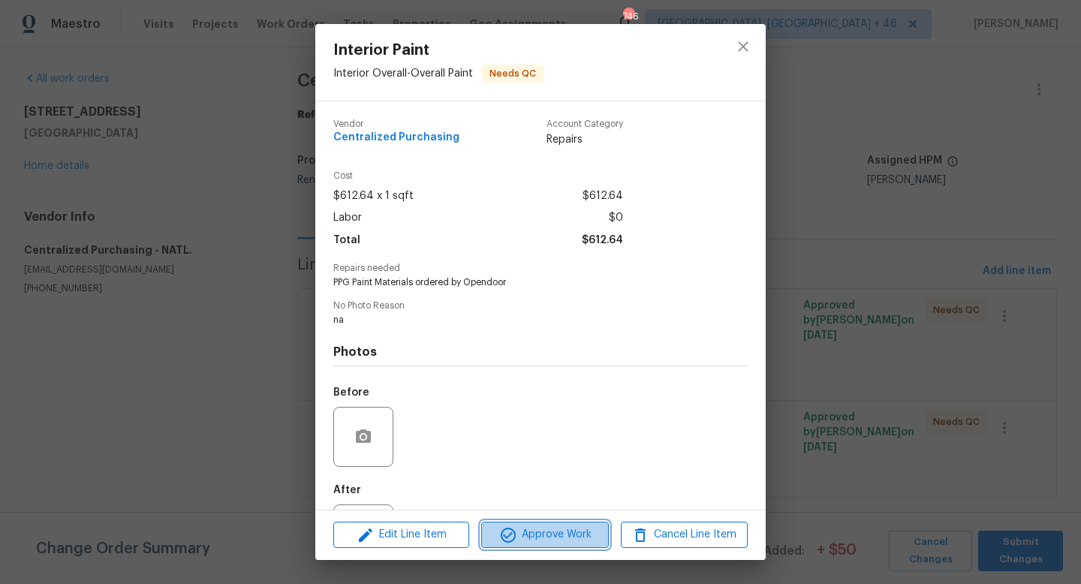
click at [583, 537] on span "Approve Work" at bounding box center [545, 535] width 118 height 19
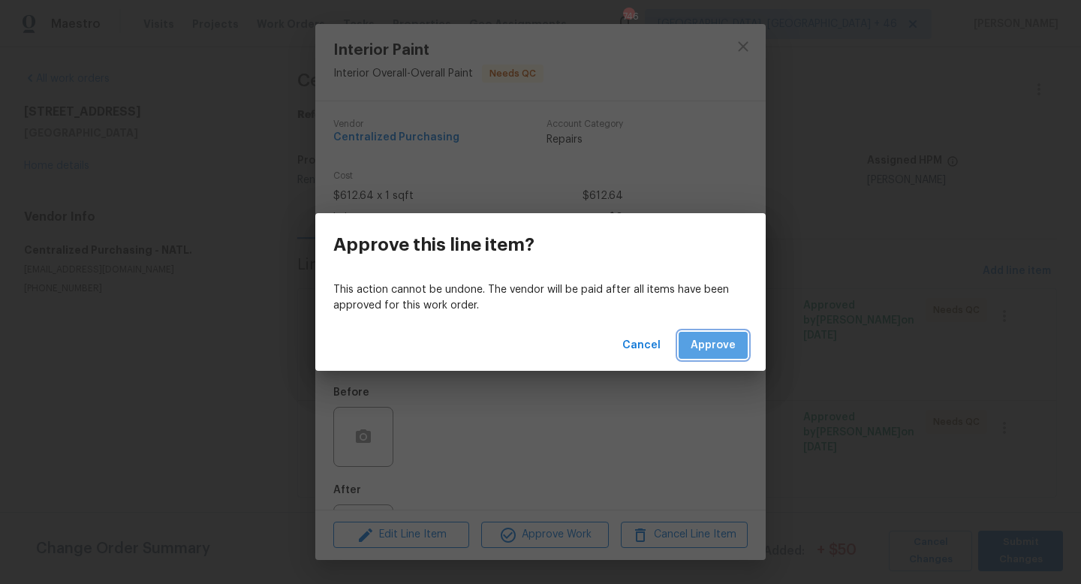
click at [707, 334] on button "Approve" at bounding box center [713, 346] width 69 height 28
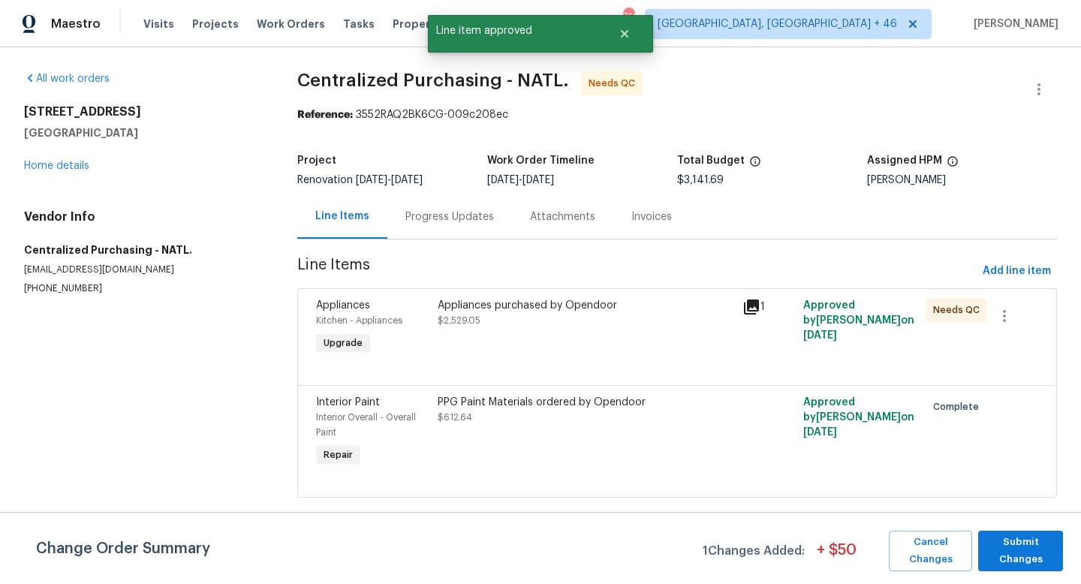
click at [586, 320] on div "Appliances purchased by Opendoor $2,529.05" at bounding box center [586, 313] width 296 height 30
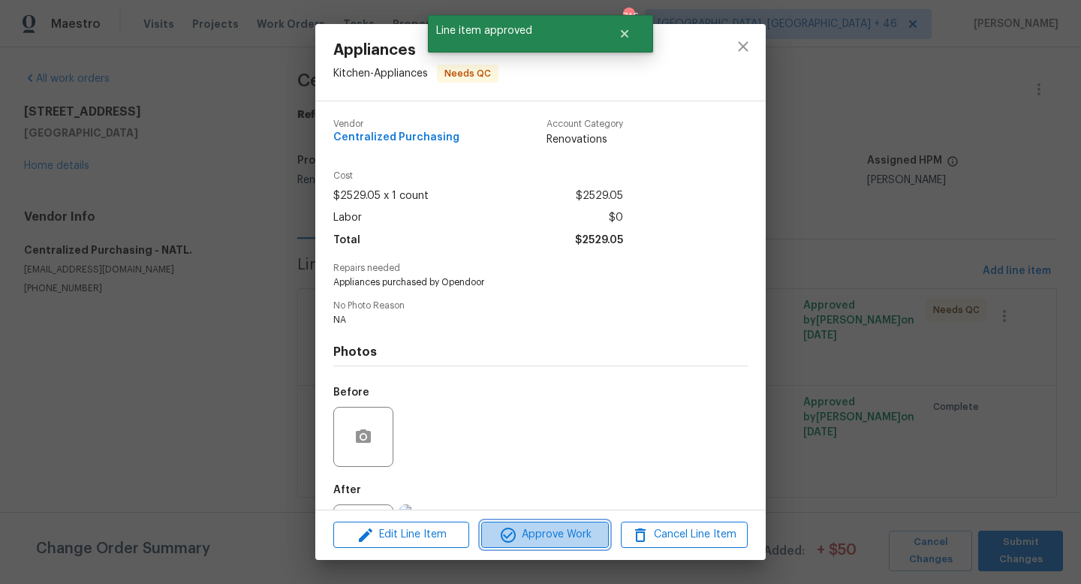
click at [537, 536] on span "Approve Work" at bounding box center [545, 535] width 118 height 19
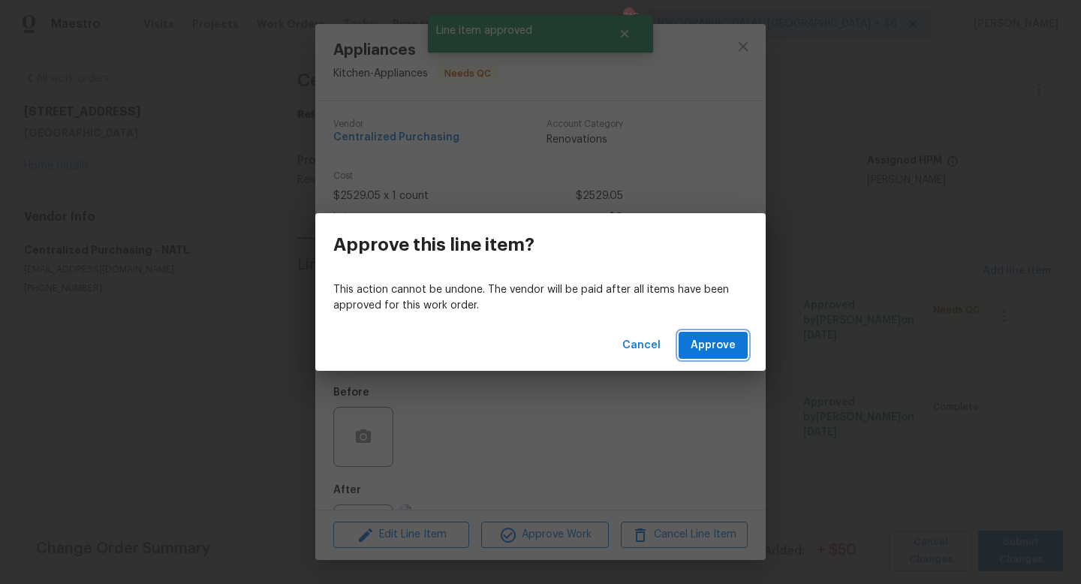
click at [711, 339] on span "Approve" at bounding box center [713, 345] width 45 height 19
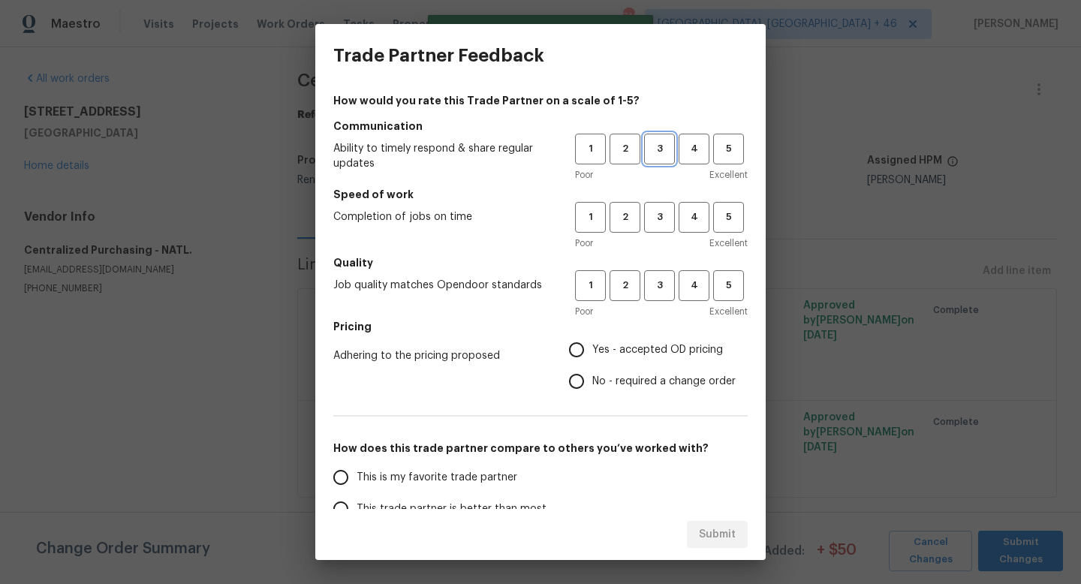
click at [664, 160] on button "3" at bounding box center [659, 149] width 31 height 31
click at [664, 203] on button "3" at bounding box center [659, 217] width 31 height 31
click at [661, 283] on span "3" at bounding box center [660, 285] width 28 height 17
click at [657, 342] on span "Yes - accepted OD pricing" at bounding box center [657, 350] width 131 height 16
click at [592, 342] on input "Yes - accepted OD pricing" at bounding box center [577, 350] width 32 height 32
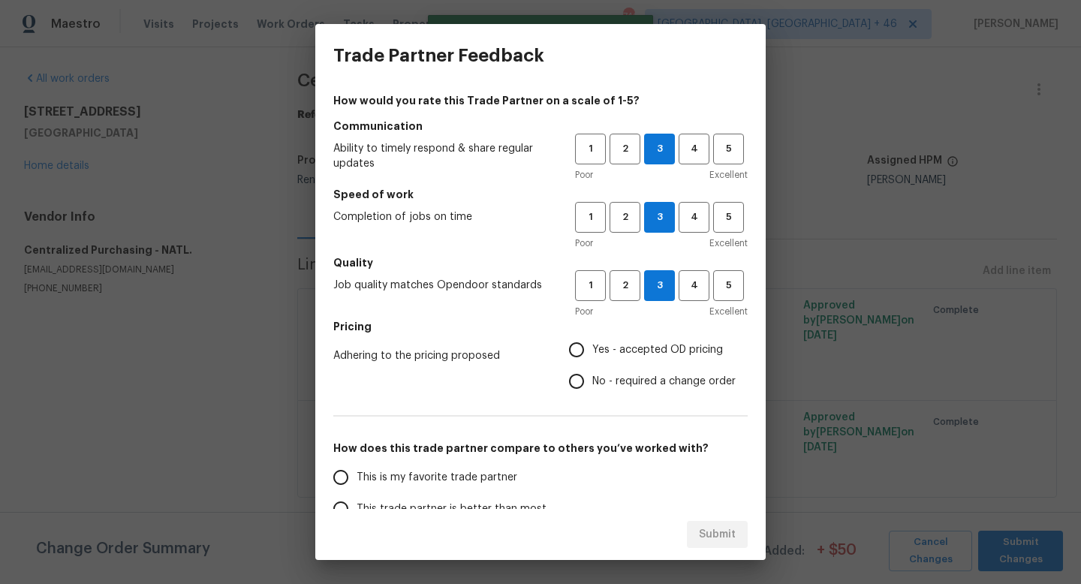
radio input "true"
click at [488, 475] on span "This is my favorite trade partner" at bounding box center [437, 478] width 161 height 16
click at [357, 475] on input "This is my favorite trade partner" at bounding box center [341, 478] width 32 height 32
click at [692, 525] on button "Submit" at bounding box center [717, 535] width 61 height 28
radio input "true"
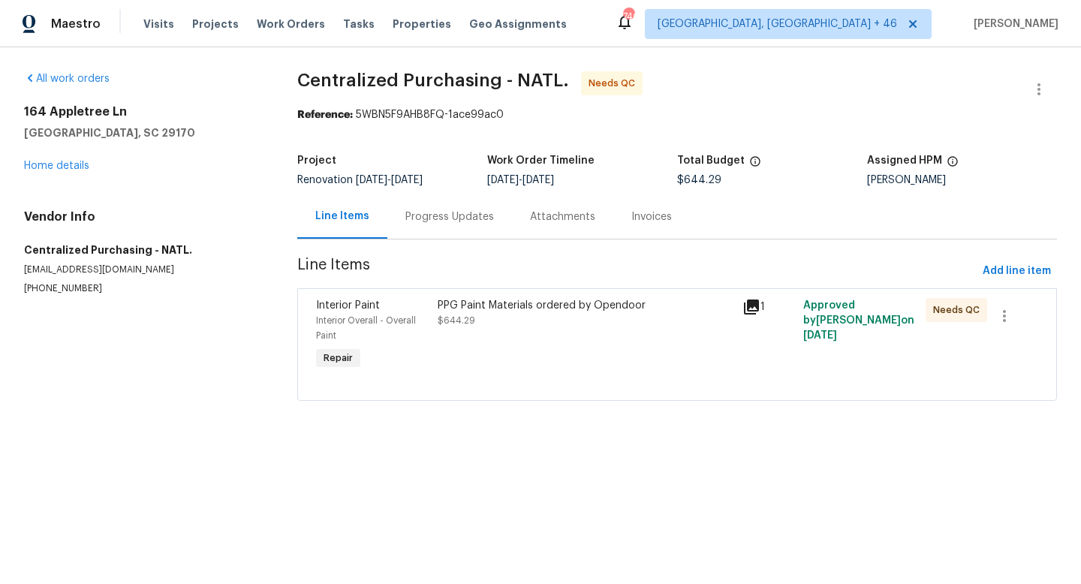
click at [579, 355] on div "PPG Paint Materials ordered by Opendoor $644.29" at bounding box center [585, 336] width 305 height 84
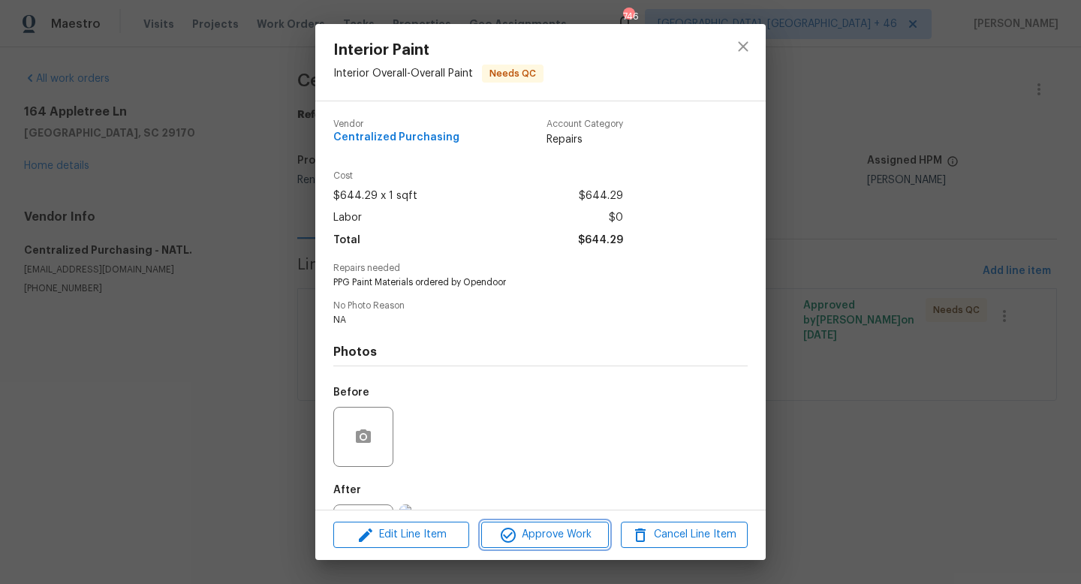
click at [561, 524] on button "Approve Work" at bounding box center [544, 535] width 127 height 26
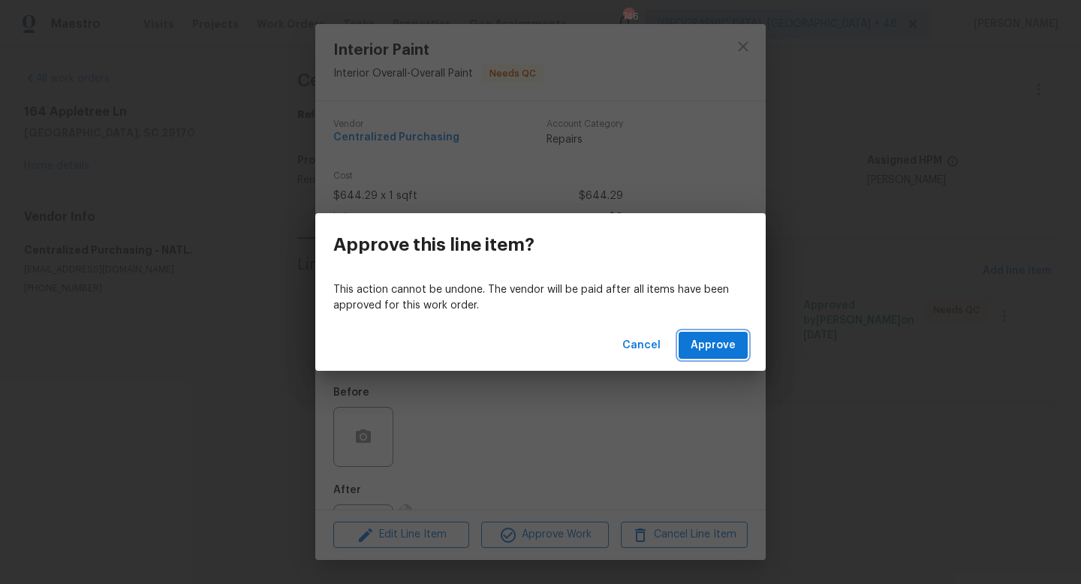
click at [718, 333] on button "Approve" at bounding box center [713, 346] width 69 height 28
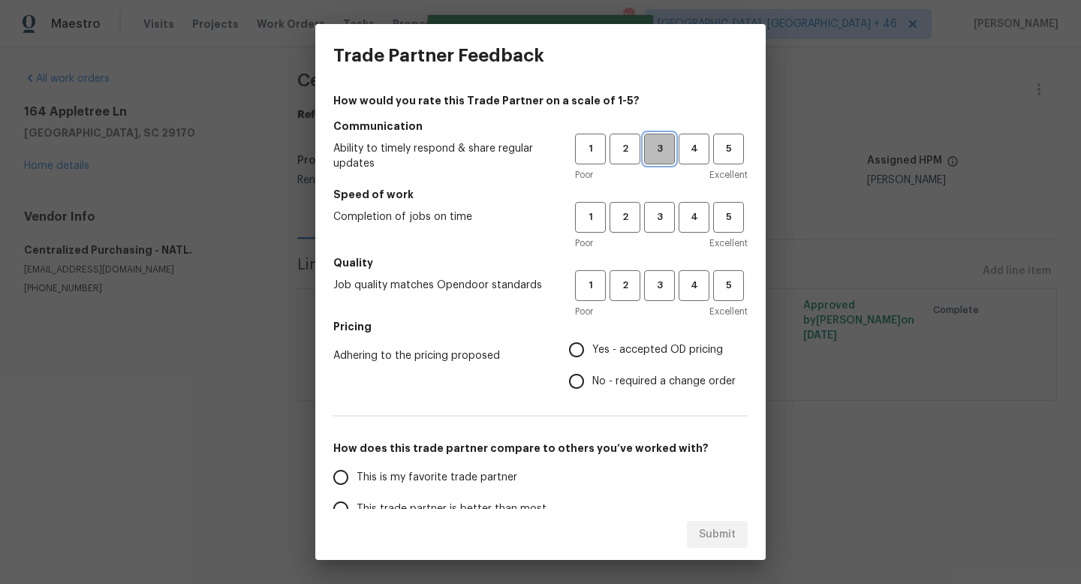
click at [666, 158] on button "3" at bounding box center [659, 149] width 31 height 31
click at [666, 218] on span "3" at bounding box center [660, 217] width 28 height 17
click at [662, 299] on button "3" at bounding box center [659, 285] width 31 height 31
click at [652, 339] on label "Yes - accepted OD pricing" at bounding box center [648, 350] width 175 height 32
click at [592, 339] on input "Yes - accepted OD pricing" at bounding box center [577, 350] width 32 height 32
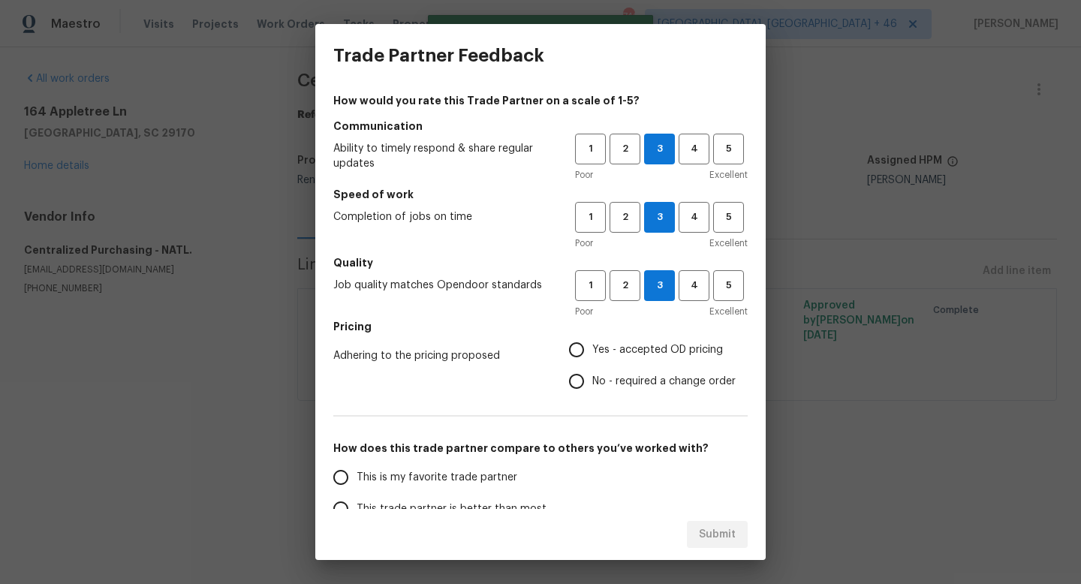
radio input "true"
click at [499, 481] on span "This is my favorite trade partner" at bounding box center [437, 478] width 161 height 16
click at [357, 481] on input "This is my favorite trade partner" at bounding box center [341, 478] width 32 height 32
click at [696, 535] on button "Submit" at bounding box center [717, 535] width 61 height 28
radio input "true"
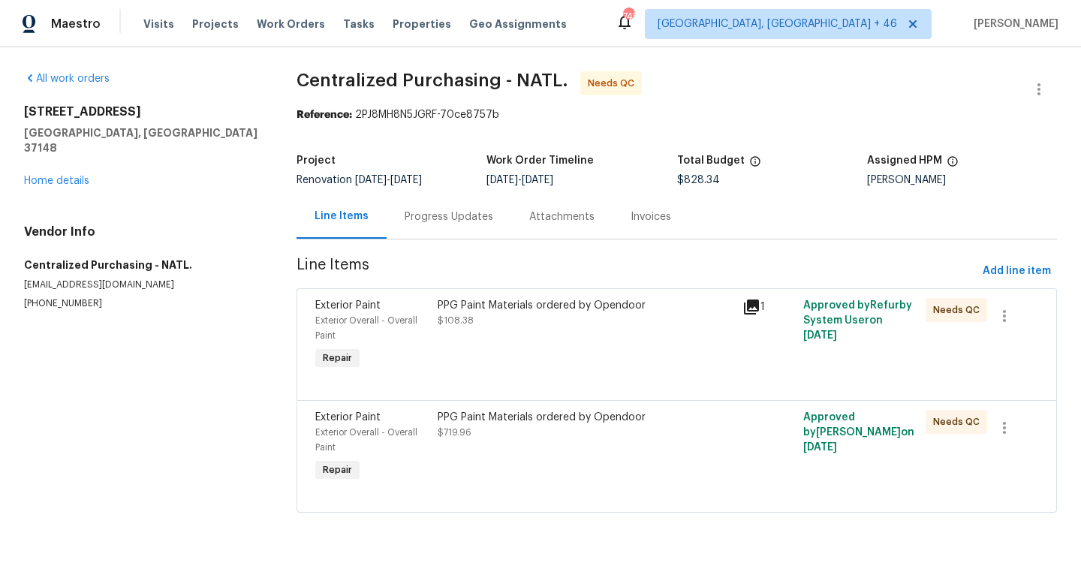
click at [508, 315] on div "PPG Paint Materials ordered by Opendoor $108.38" at bounding box center [586, 313] width 296 height 30
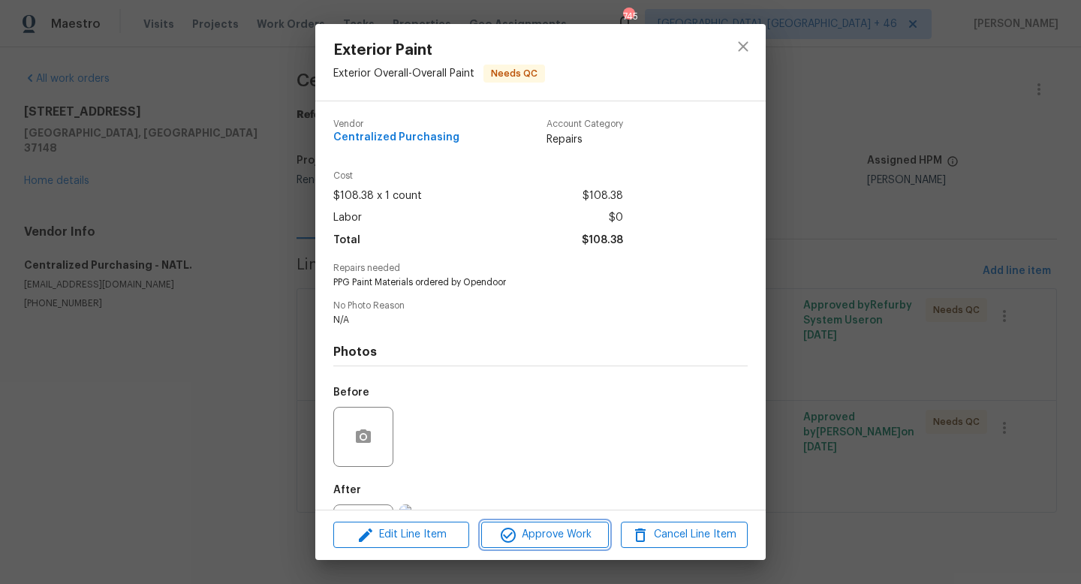
click at [559, 530] on span "Approve Work" at bounding box center [545, 535] width 118 height 19
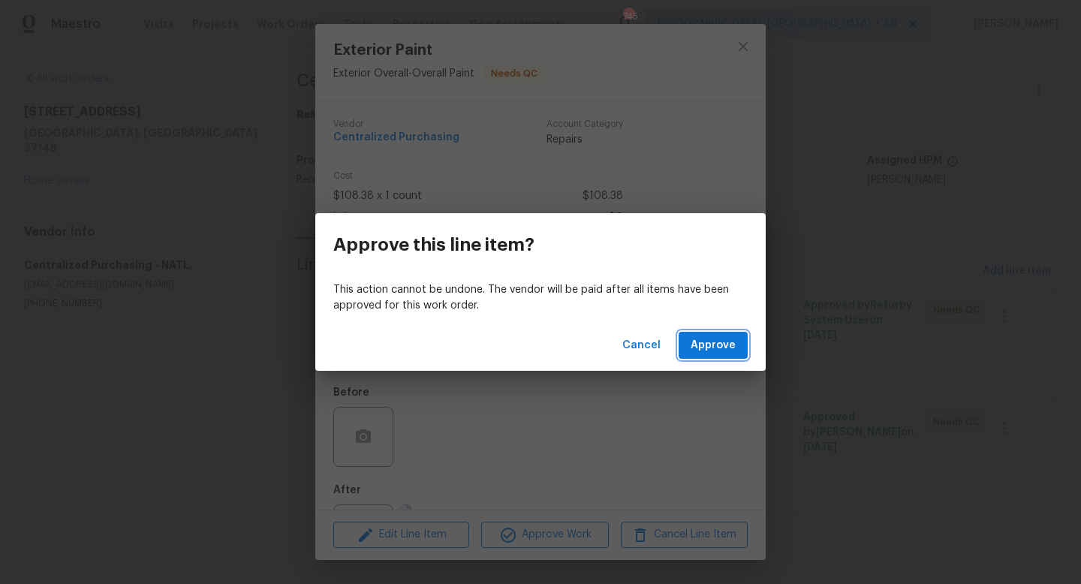
click at [716, 345] on span "Approve" at bounding box center [713, 345] width 45 height 19
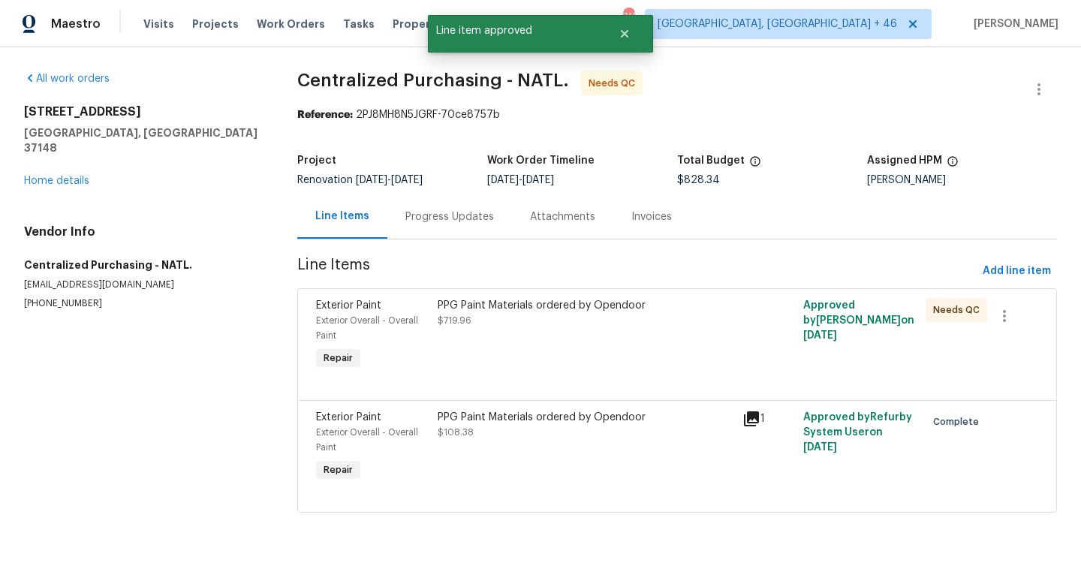
click at [606, 333] on div "PPG Paint Materials ordered by Opendoor $719.96" at bounding box center [585, 336] width 305 height 84
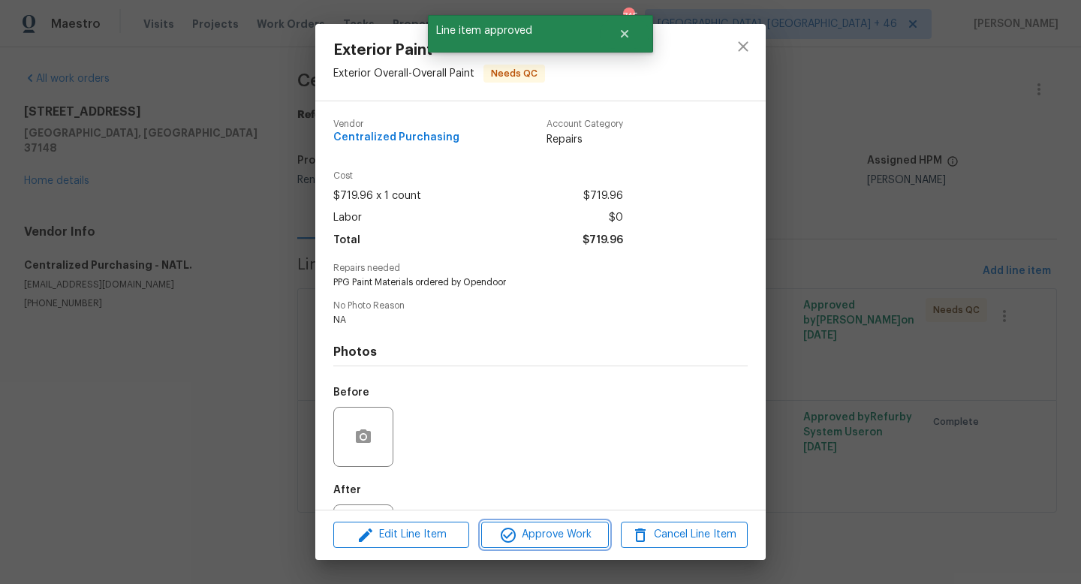
click at [544, 533] on span "Approve Work" at bounding box center [545, 535] width 118 height 19
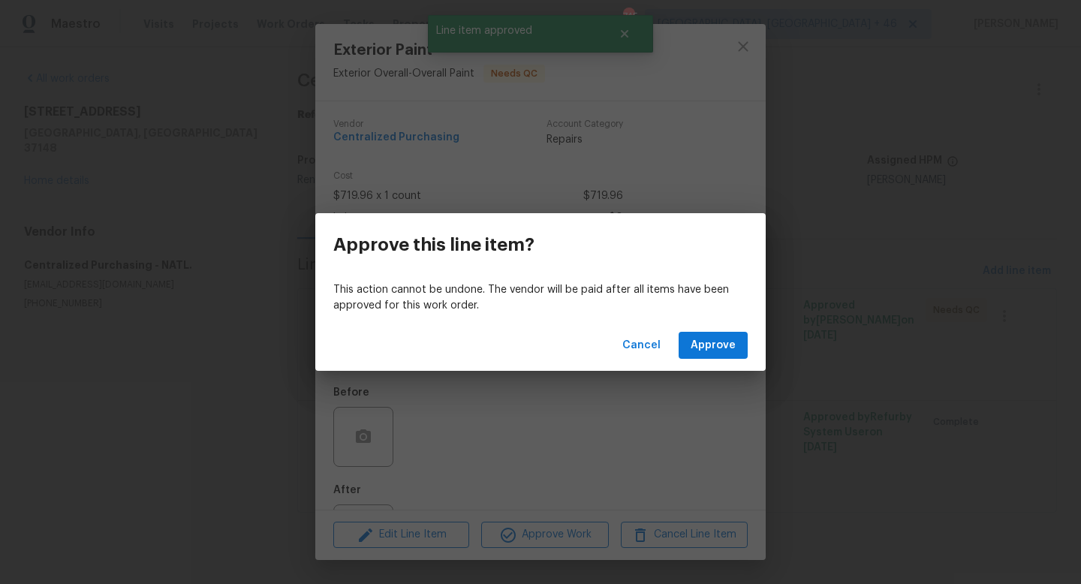
click at [717, 331] on div "Cancel Approve" at bounding box center [540, 346] width 450 height 52
click at [717, 337] on span "Approve" at bounding box center [713, 345] width 45 height 19
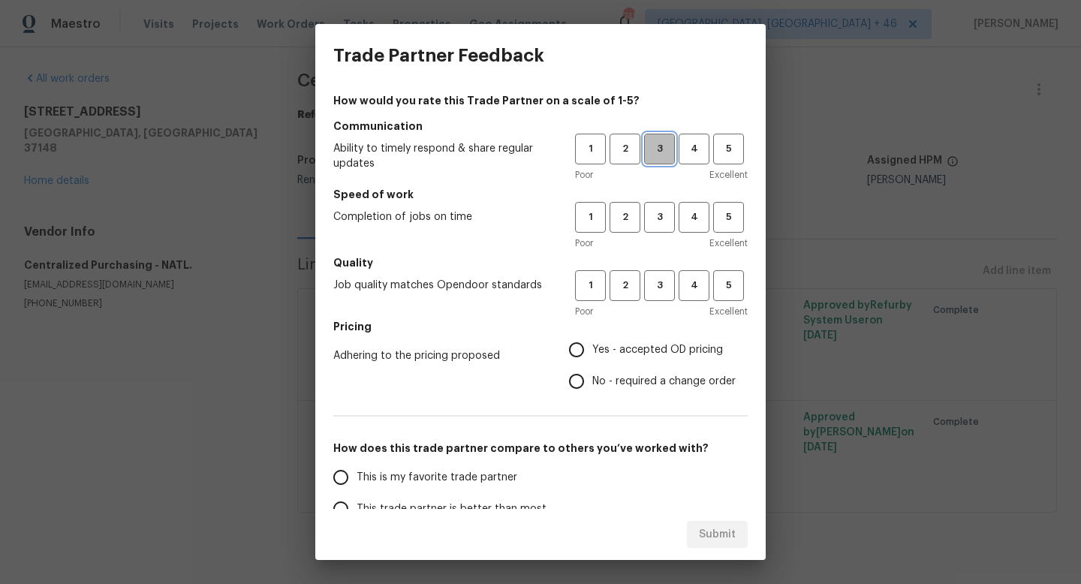
click at [665, 162] on button "3" at bounding box center [659, 149] width 31 height 31
click at [664, 224] on span "3" at bounding box center [660, 217] width 28 height 17
click at [661, 283] on span "3" at bounding box center [660, 285] width 28 height 17
click at [623, 356] on span "Yes - accepted OD pricing" at bounding box center [657, 350] width 131 height 16
click at [592, 356] on input "Yes - accepted OD pricing" at bounding box center [577, 350] width 32 height 32
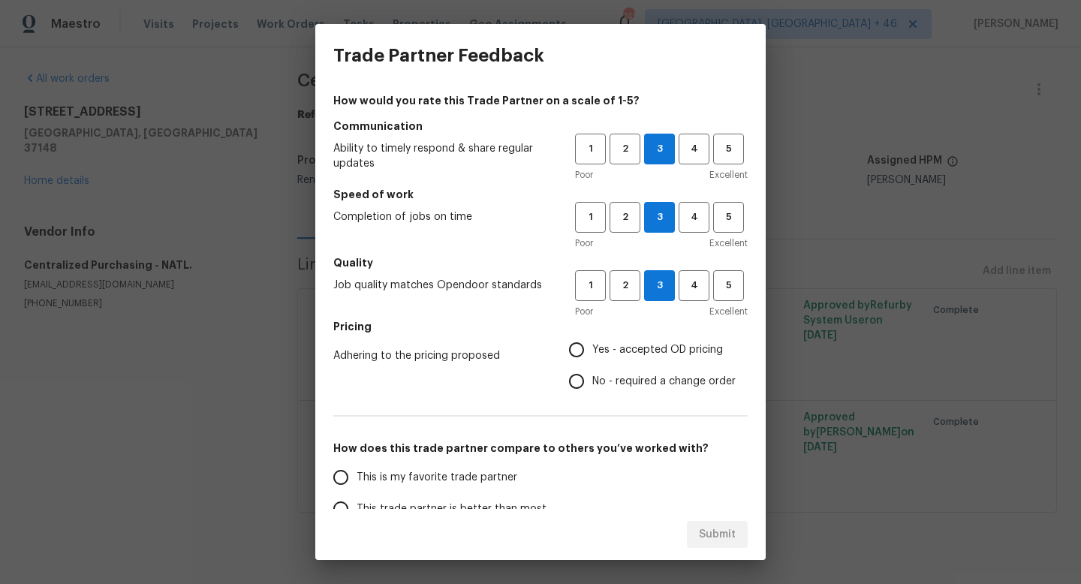
radio input "true"
click at [449, 475] on span "This is my favorite trade partner" at bounding box center [437, 478] width 161 height 16
click at [357, 475] on input "This is my favorite trade partner" at bounding box center [341, 478] width 32 height 32
click at [716, 532] on span "Submit" at bounding box center [717, 535] width 37 height 19
radio input "true"
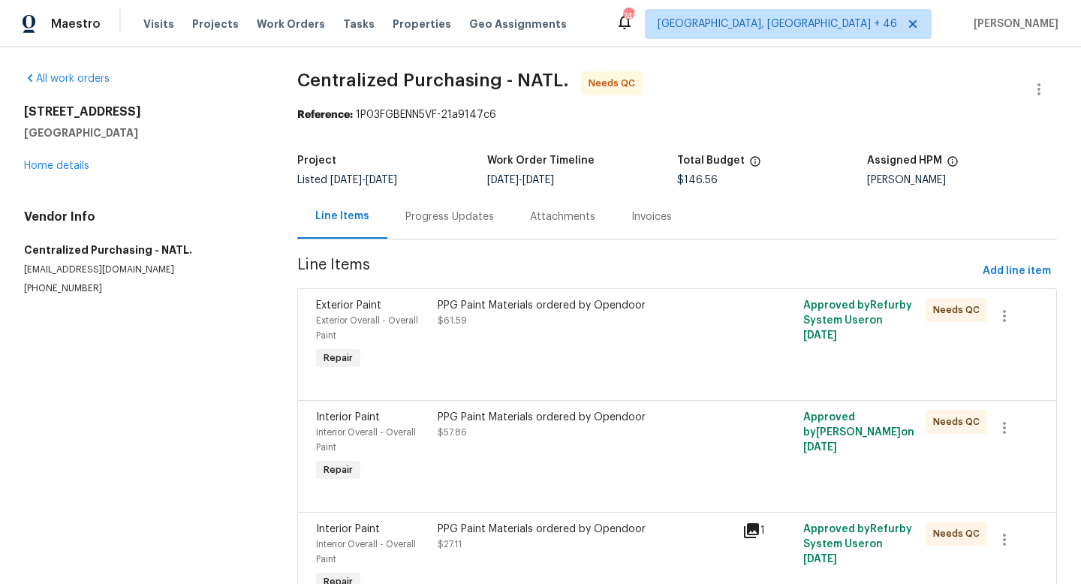
click at [517, 328] on div "PPG Paint Materials ordered by Opendoor $61.59" at bounding box center [586, 313] width 296 height 30
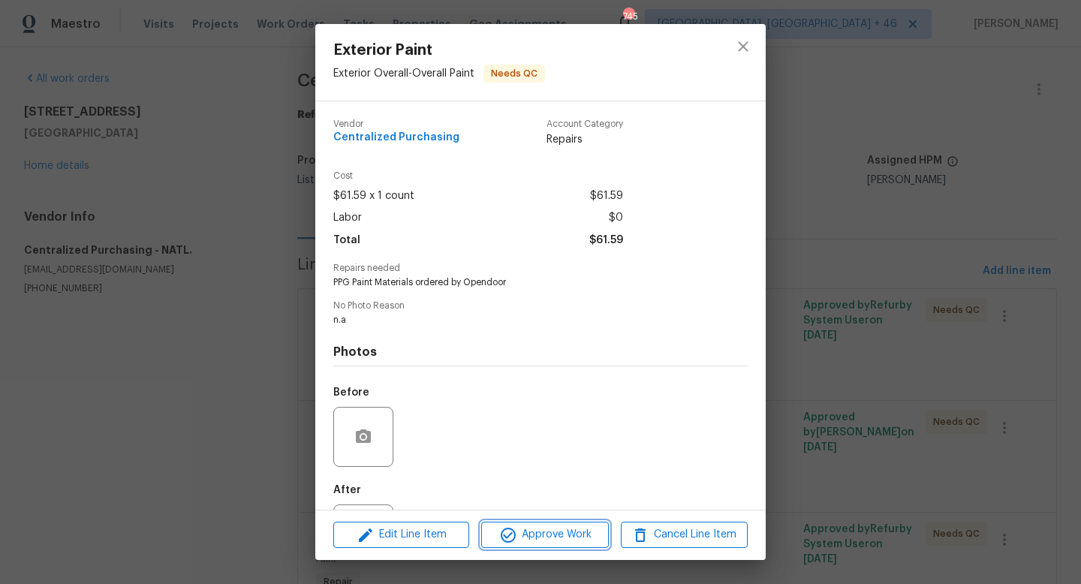
click at [539, 523] on button "Approve Work" at bounding box center [544, 535] width 127 height 26
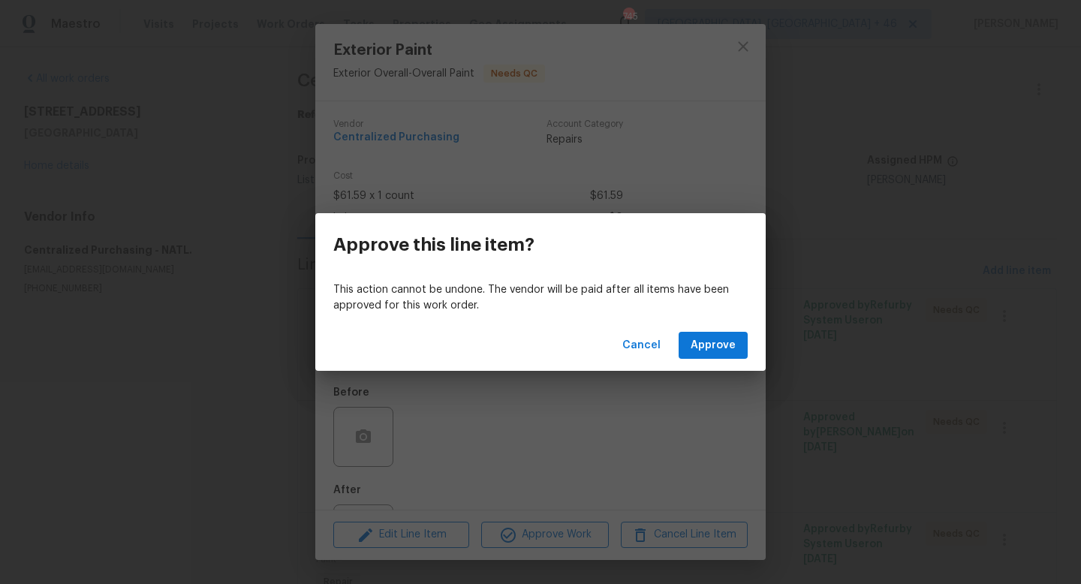
click at [690, 327] on div "Cancel Approve" at bounding box center [540, 346] width 450 height 52
click at [690, 342] on button "Approve" at bounding box center [713, 346] width 69 height 28
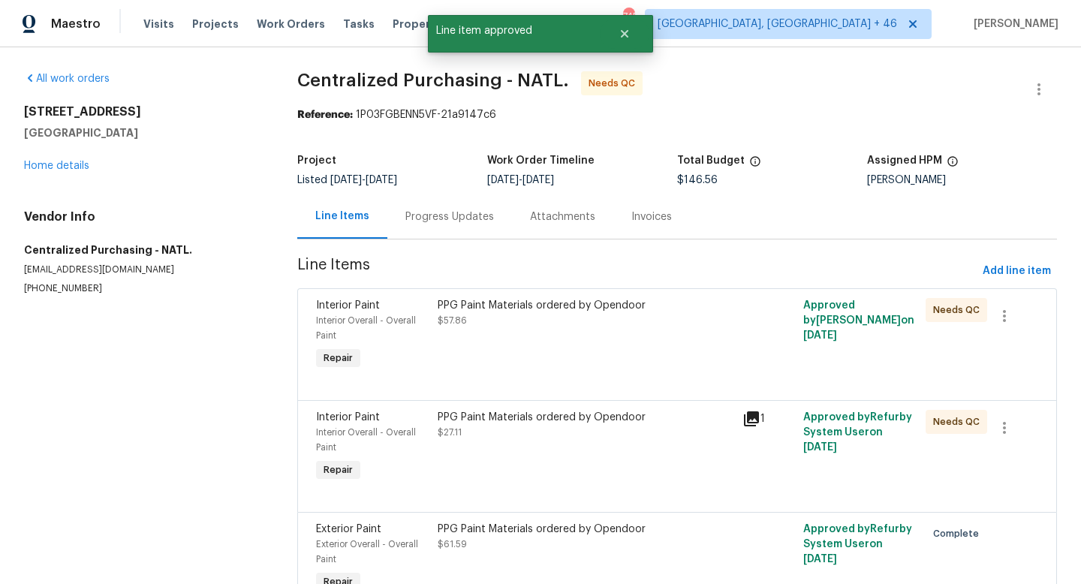
click at [536, 344] on div "PPG Paint Materials ordered by Opendoor $57.86" at bounding box center [585, 336] width 305 height 84
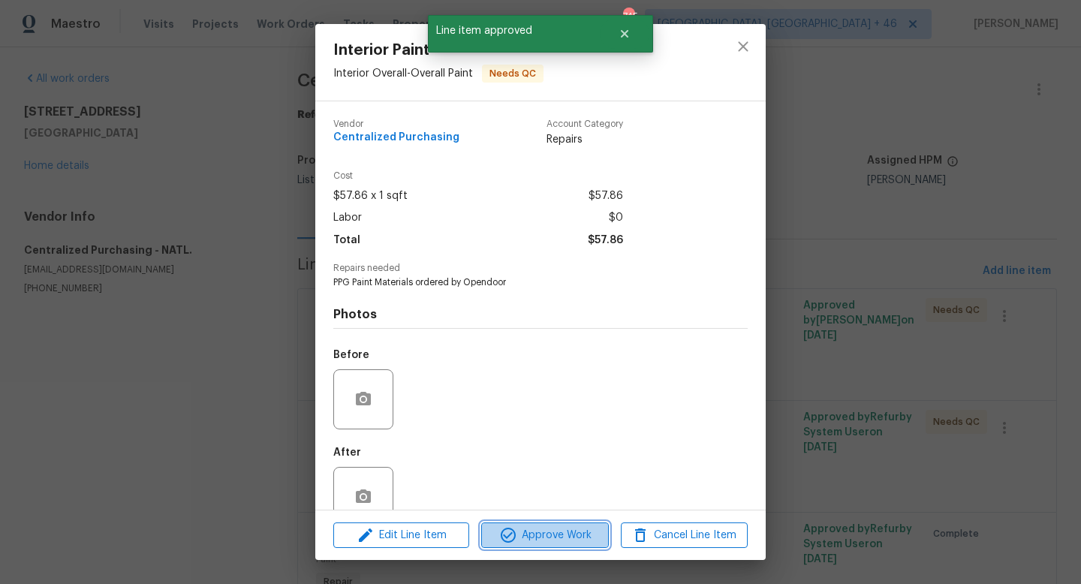
click at [555, 529] on span "Approve Work" at bounding box center [545, 535] width 118 height 19
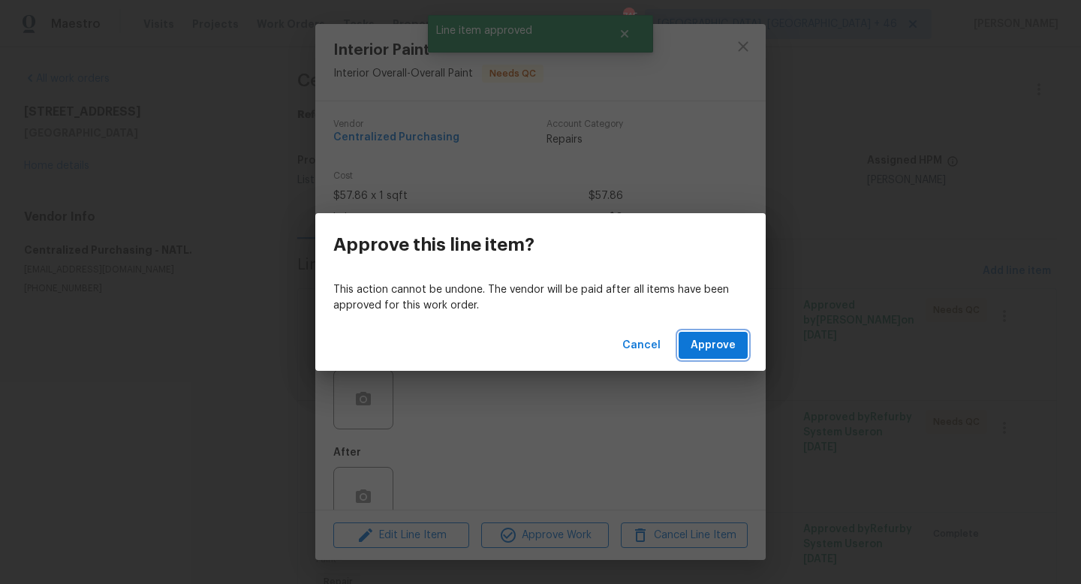
click at [718, 355] on button "Approve" at bounding box center [713, 346] width 69 height 28
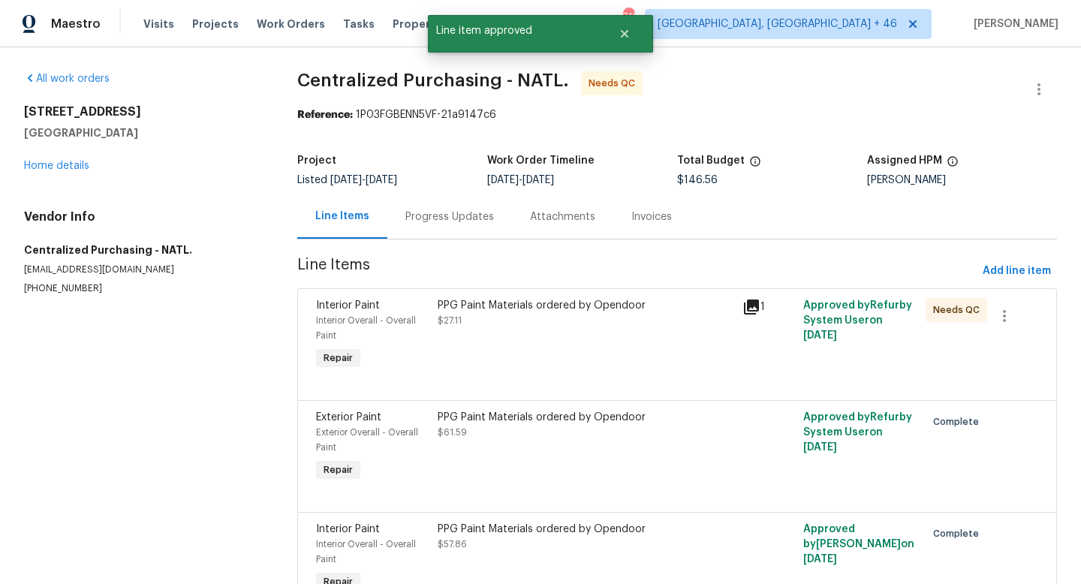
click at [608, 332] on div "PPG Paint Materials ordered by Opendoor $27.11" at bounding box center [585, 336] width 305 height 84
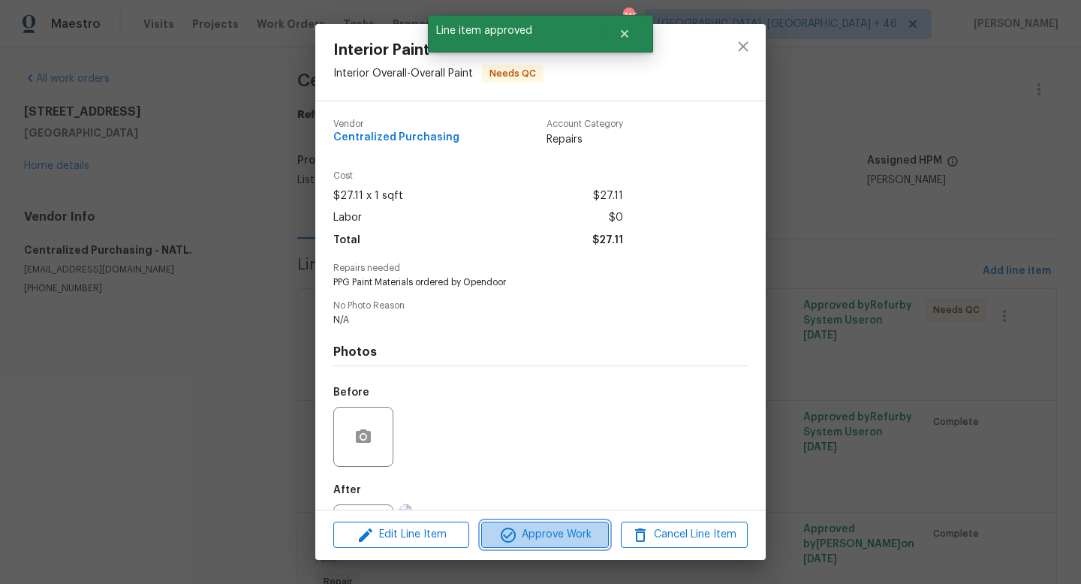
click at [546, 532] on span "Approve Work" at bounding box center [545, 535] width 118 height 19
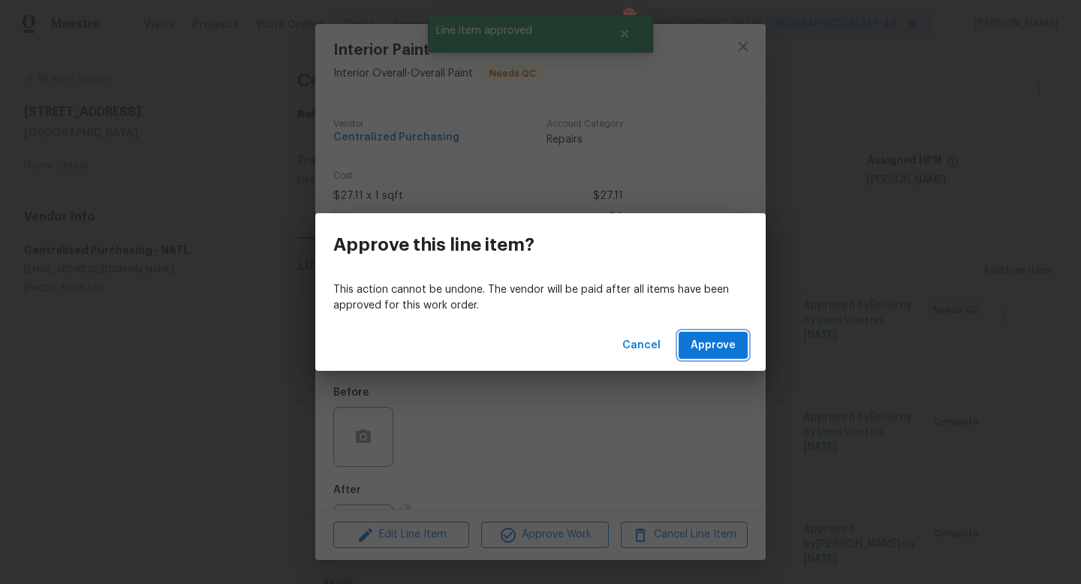
click at [690, 354] on button "Approve" at bounding box center [713, 346] width 69 height 28
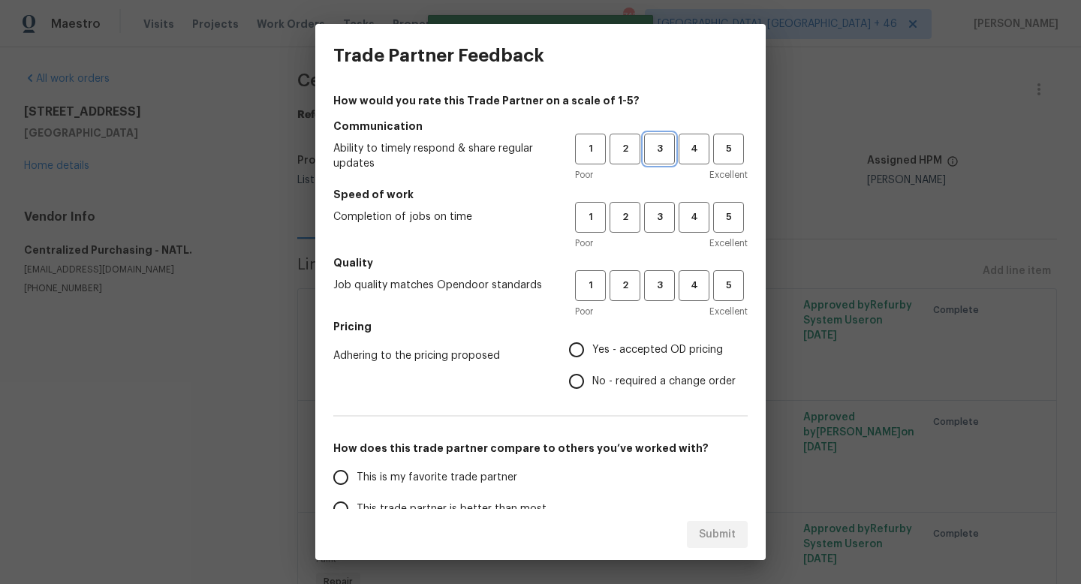
click at [659, 155] on span "3" at bounding box center [660, 148] width 28 height 17
click at [661, 238] on div "Poor Excellent" at bounding box center [661, 243] width 173 height 15
click at [661, 231] on button "3" at bounding box center [659, 217] width 31 height 31
click at [661, 282] on span "3" at bounding box center [660, 285] width 28 height 17
click at [644, 351] on span "Yes - accepted OD pricing" at bounding box center [657, 350] width 131 height 16
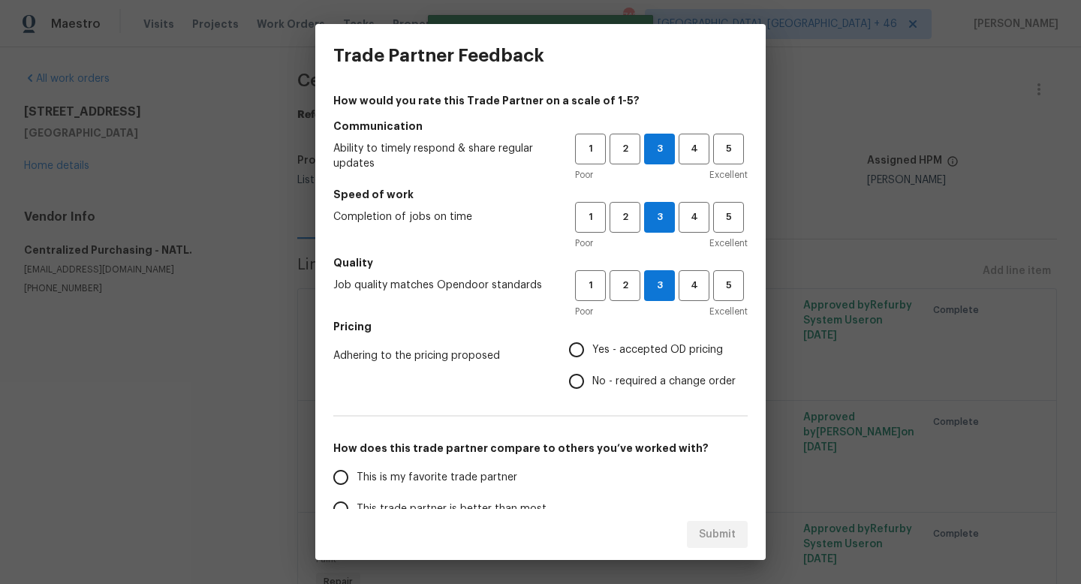
click at [592, 351] on input "Yes - accepted OD pricing" at bounding box center [577, 350] width 32 height 32
radio input "true"
click at [457, 482] on span "This is my favorite trade partner" at bounding box center [437, 478] width 161 height 16
click at [357, 482] on input "This is my favorite trade partner" at bounding box center [341, 478] width 32 height 32
click at [702, 537] on span "Submit" at bounding box center [717, 535] width 37 height 19
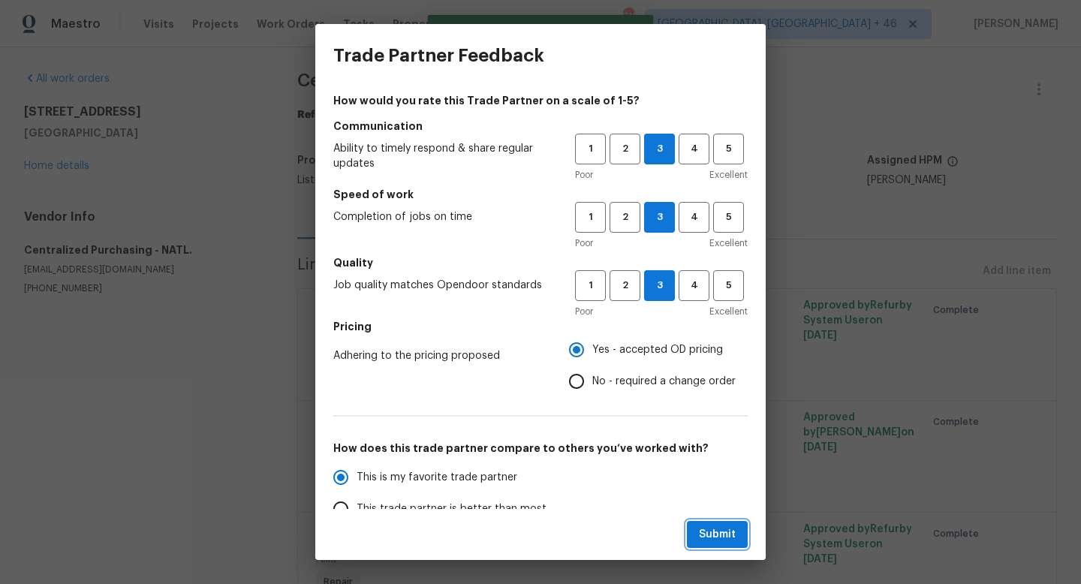
radio input "true"
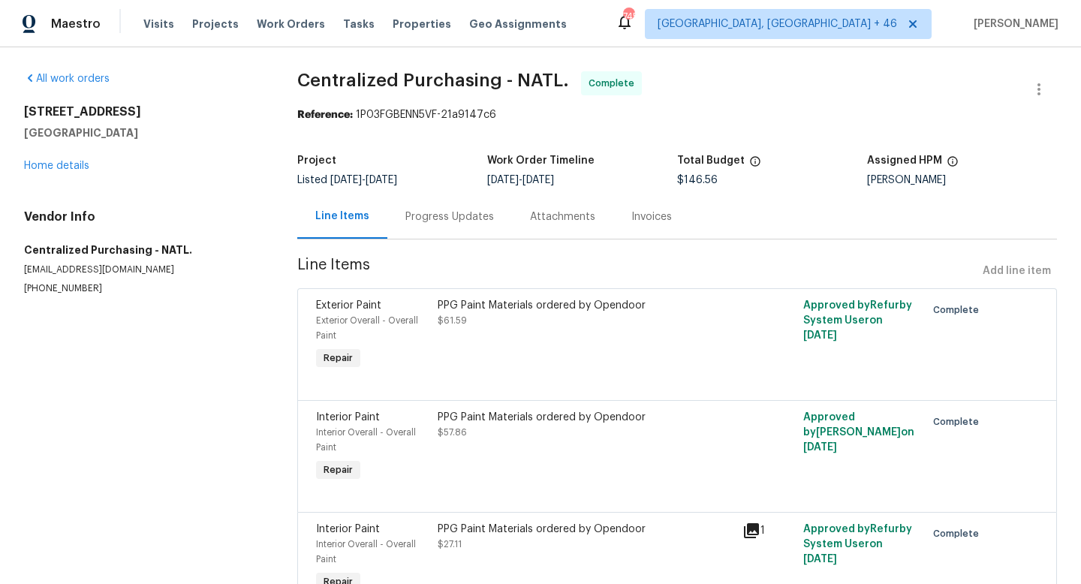
scroll to position [85, 0]
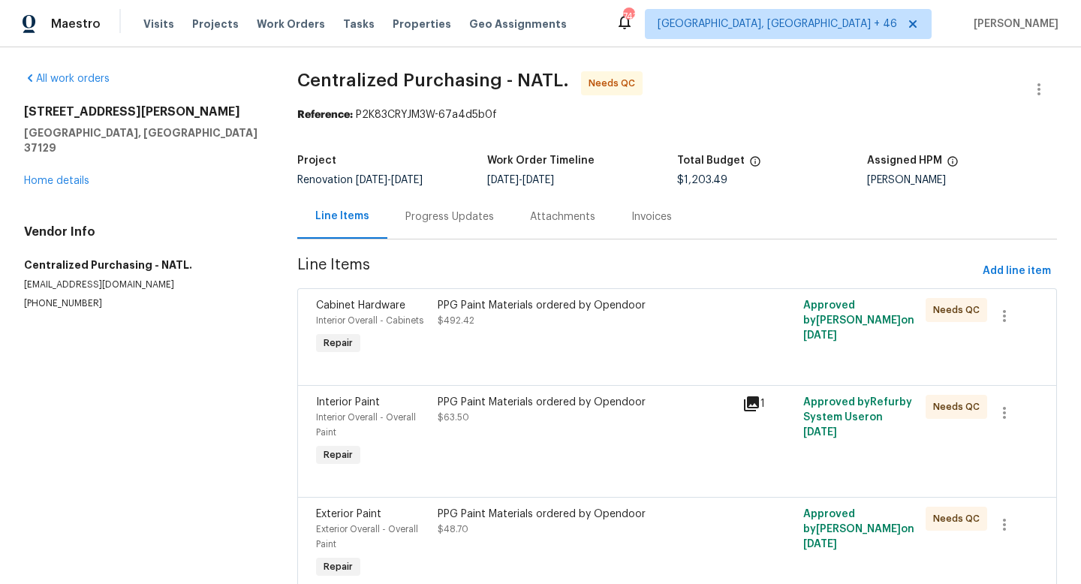
click at [490, 322] on div "PPG Paint Materials ordered by Opendoor $492.42" at bounding box center [586, 313] width 296 height 30
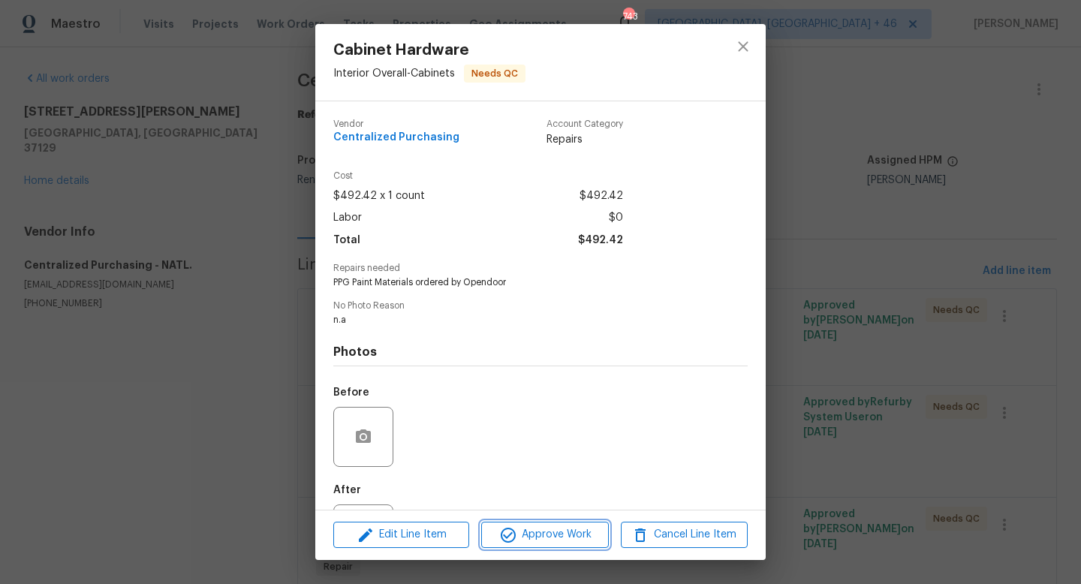
click at [537, 532] on span "Approve Work" at bounding box center [545, 535] width 118 height 19
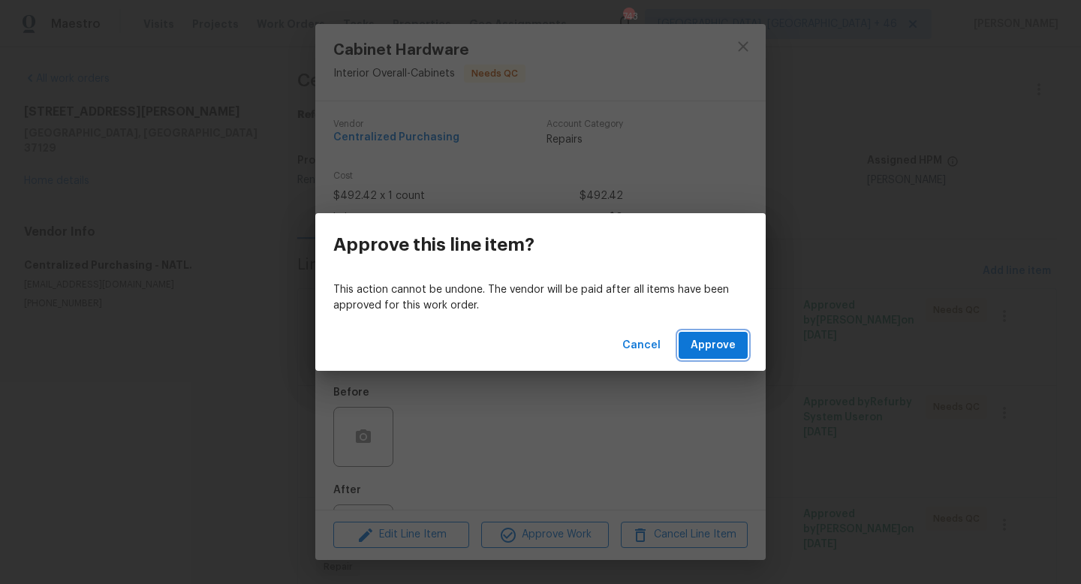
click at [704, 350] on span "Approve" at bounding box center [713, 345] width 45 height 19
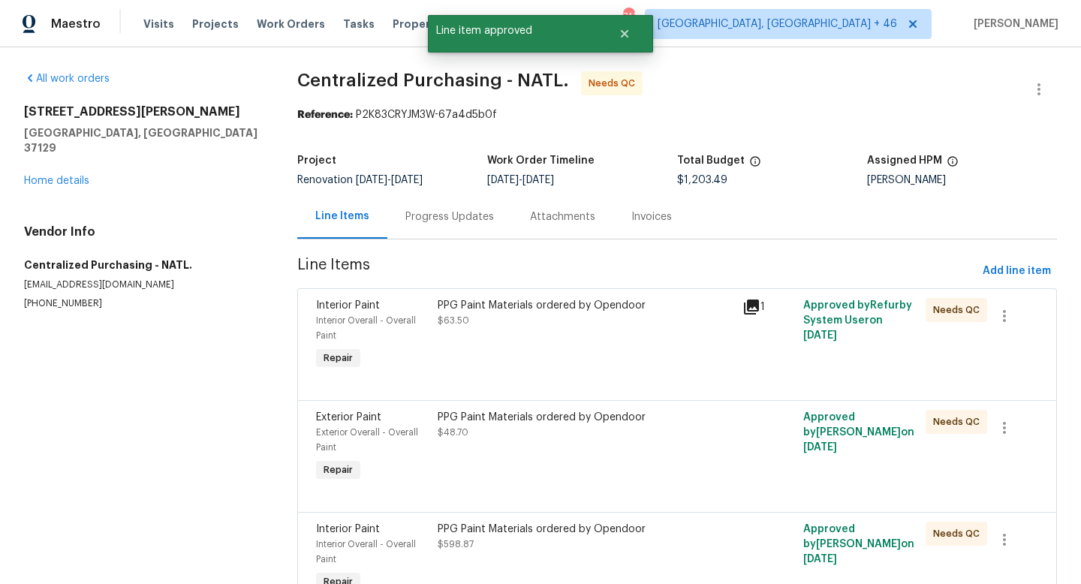
click at [489, 332] on div "PPG Paint Materials ordered by Opendoor $63.50" at bounding box center [585, 336] width 305 height 84
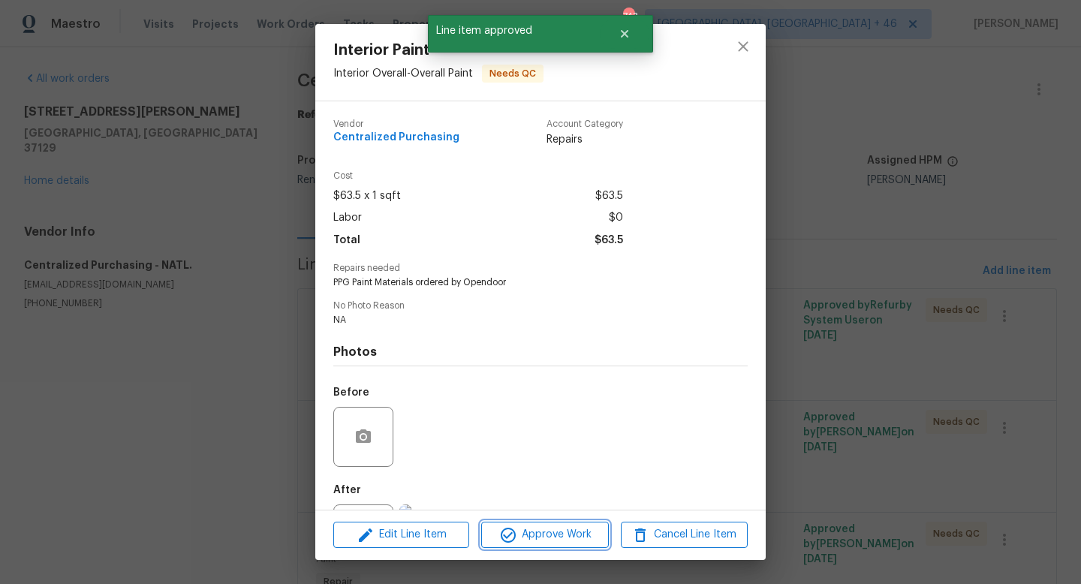
click at [535, 540] on span "Approve Work" at bounding box center [545, 535] width 118 height 19
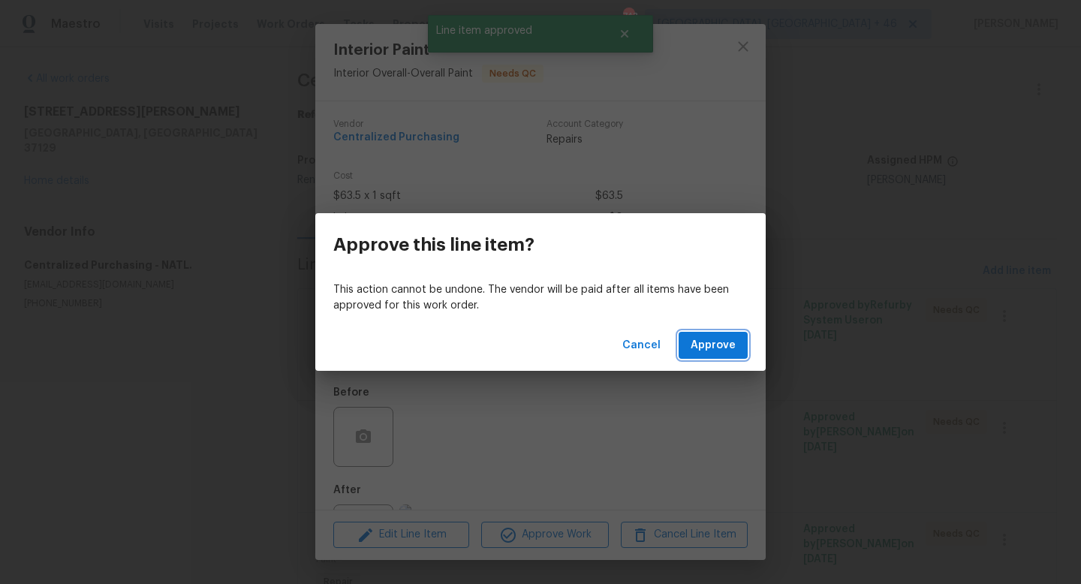
click at [728, 338] on span "Approve" at bounding box center [713, 345] width 45 height 19
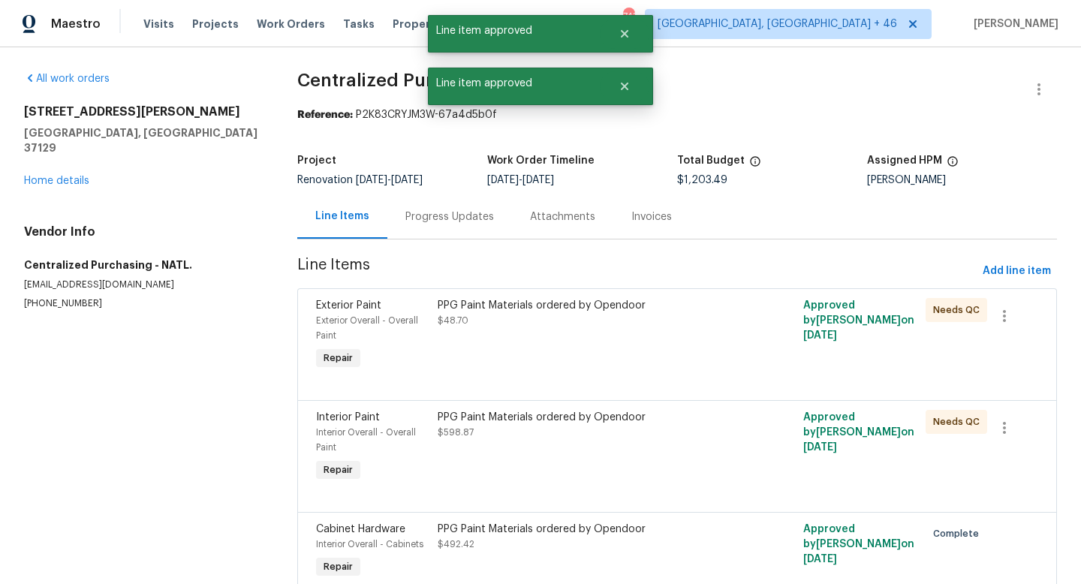
click at [564, 335] on div "PPG Paint Materials ordered by Opendoor $48.70" at bounding box center [585, 336] width 305 height 84
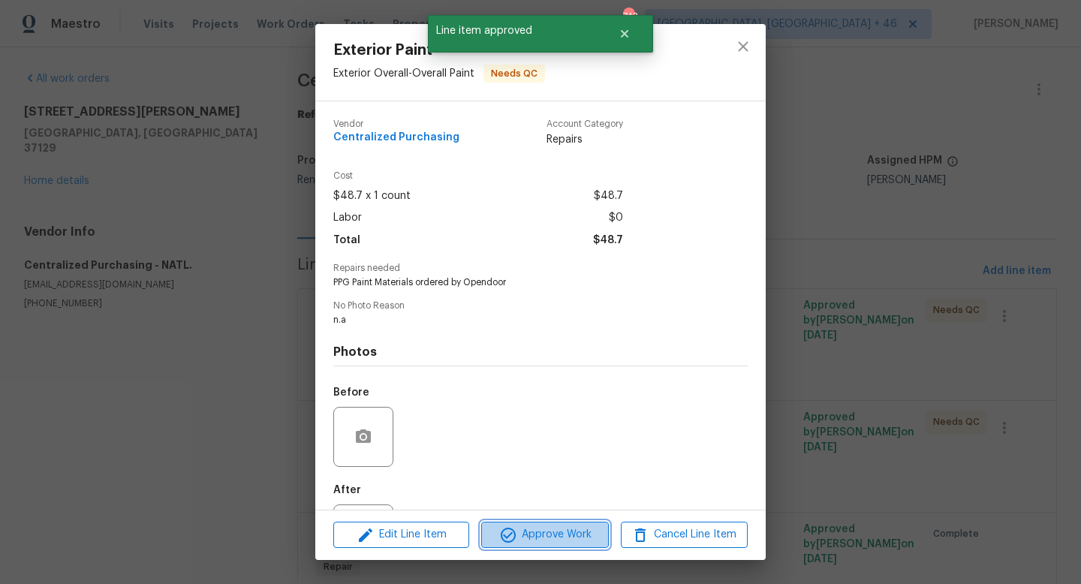
click at [526, 527] on span "Approve Work" at bounding box center [545, 535] width 118 height 19
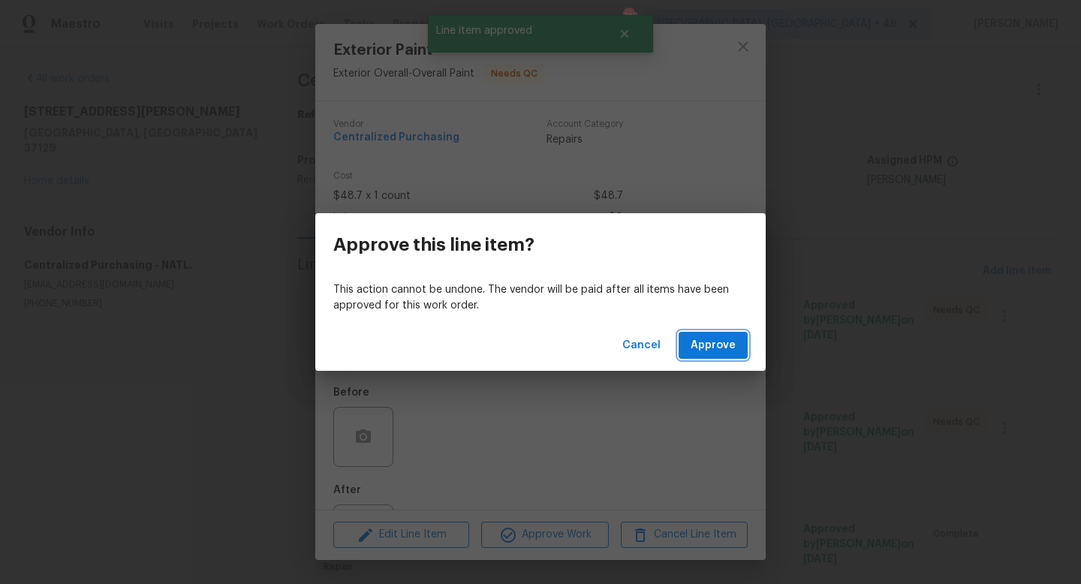
click at [710, 344] on span "Approve" at bounding box center [713, 345] width 45 height 19
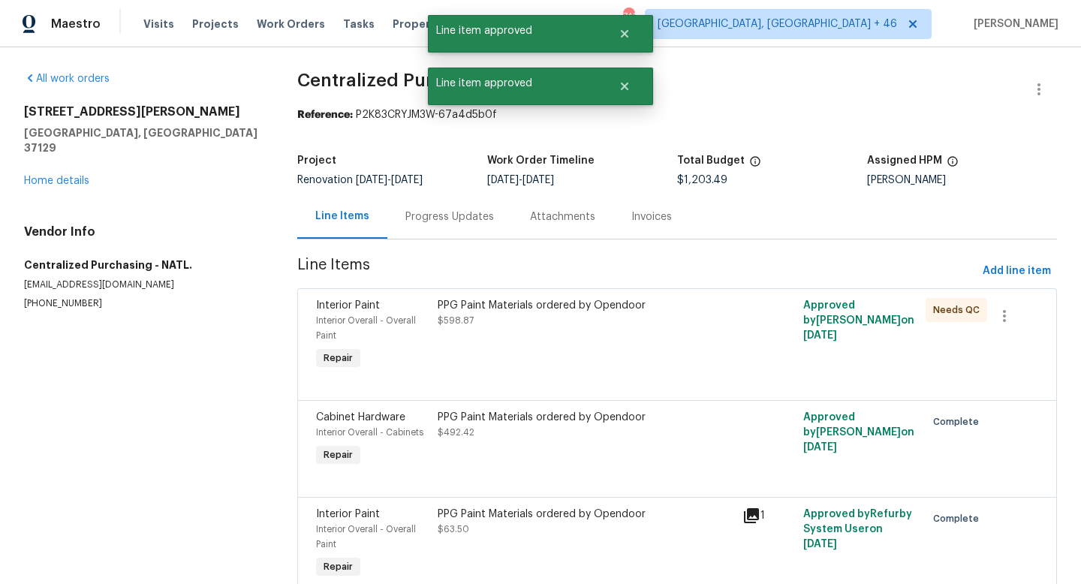
click at [535, 343] on div "PPG Paint Materials ordered by Opendoor $598.87" at bounding box center [585, 336] width 305 height 84
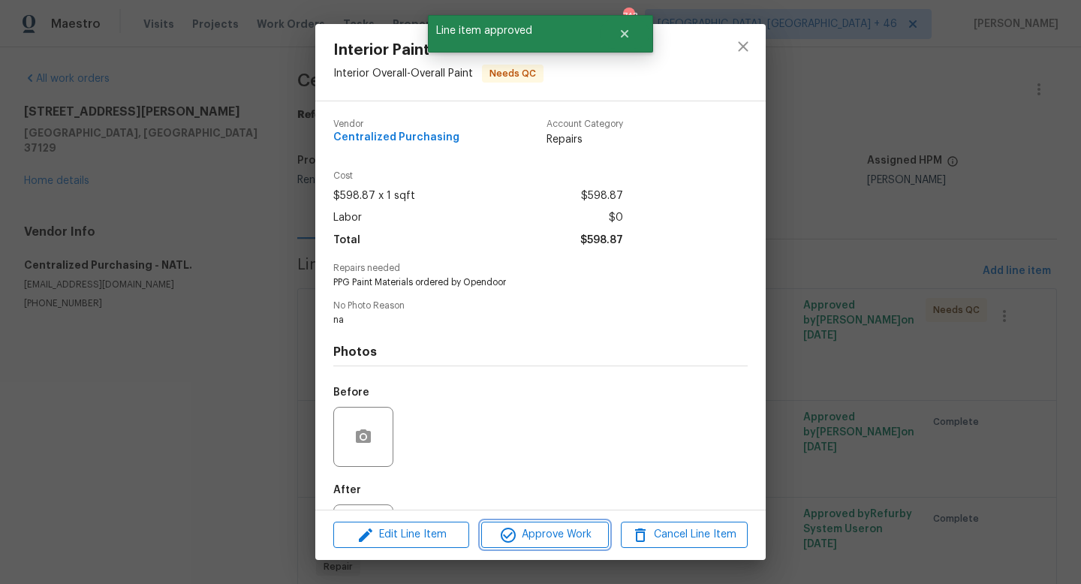
click at [544, 538] on span "Approve Work" at bounding box center [545, 535] width 118 height 19
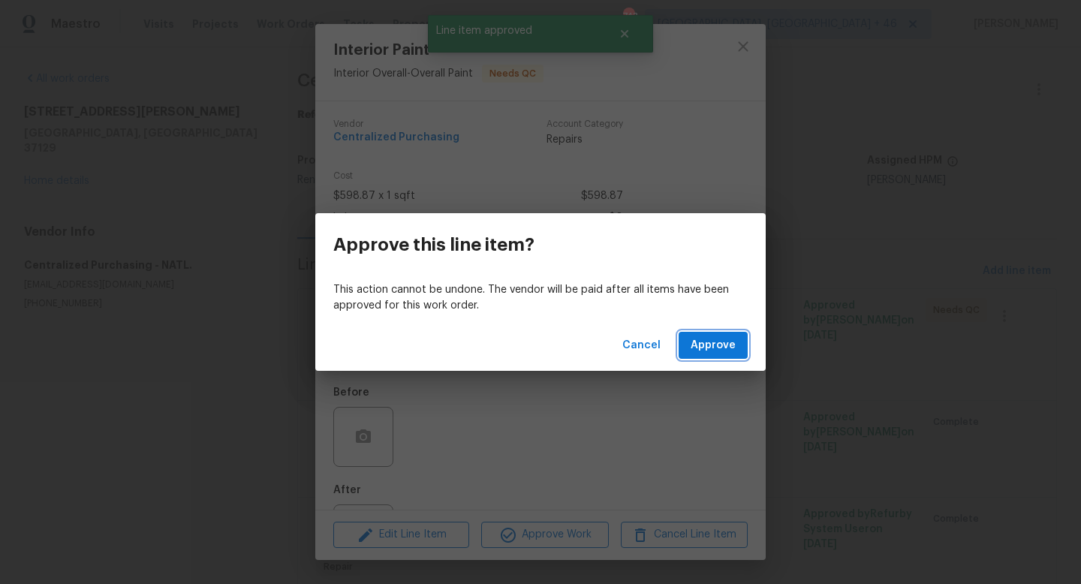
click at [723, 339] on span "Approve" at bounding box center [713, 345] width 45 height 19
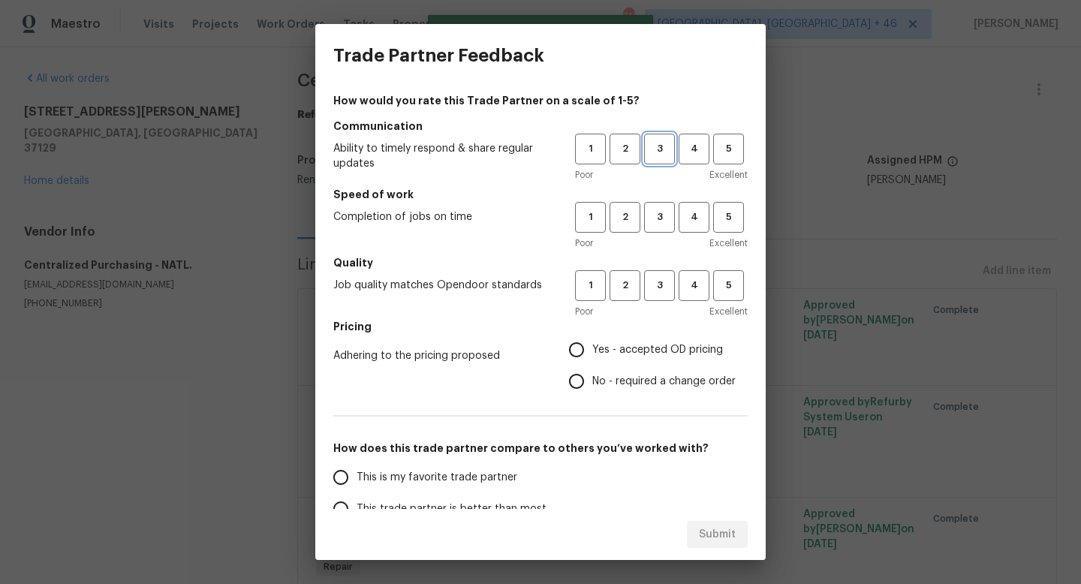
click at [664, 147] on span "3" at bounding box center [660, 148] width 28 height 17
click at [664, 211] on span "3" at bounding box center [660, 217] width 28 height 17
click at [659, 289] on span "3" at bounding box center [660, 285] width 28 height 17
click at [625, 342] on span "Yes - accepted OD pricing" at bounding box center [657, 350] width 131 height 16
click at [592, 342] on input "Yes - accepted OD pricing" at bounding box center [577, 350] width 32 height 32
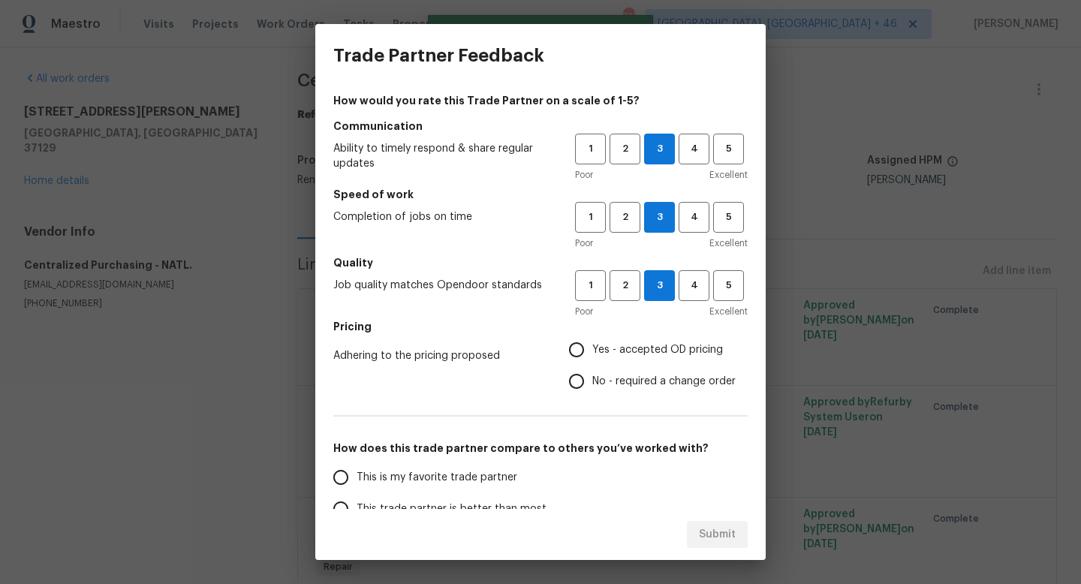
radio input "true"
click at [472, 488] on label "This is my favorite trade partner" at bounding box center [443, 478] width 237 height 32
click at [357, 488] on input "This is my favorite trade partner" at bounding box center [341, 478] width 32 height 32
click at [716, 532] on span "Submit" at bounding box center [717, 535] width 37 height 19
radio input "true"
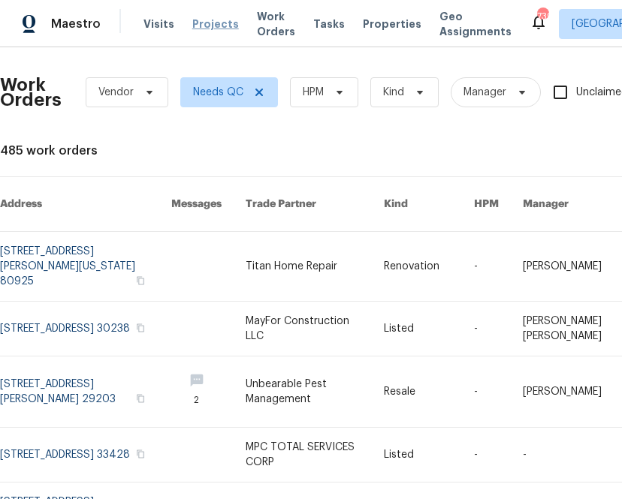
click at [206, 26] on span "Projects" at bounding box center [215, 24] width 47 height 15
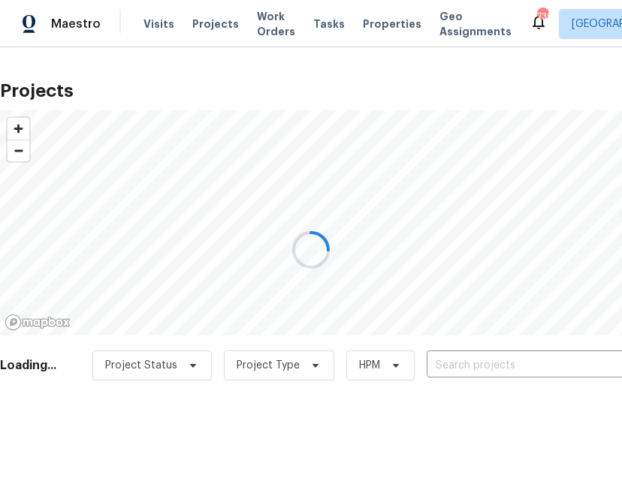
click at [505, 371] on div at bounding box center [311, 249] width 622 height 499
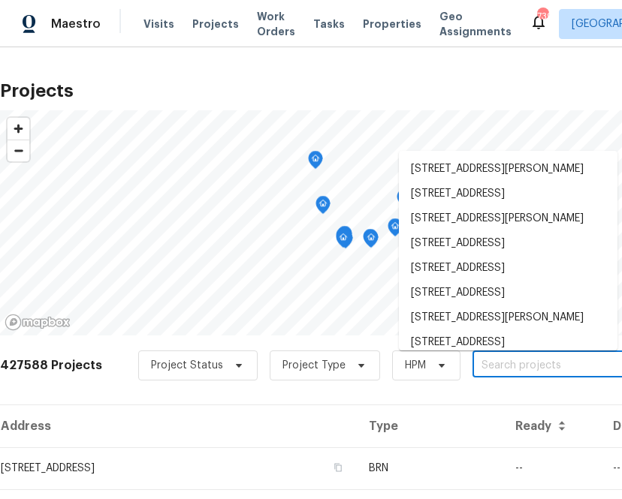
click at [504, 365] on input "text" at bounding box center [558, 365] width 172 height 23
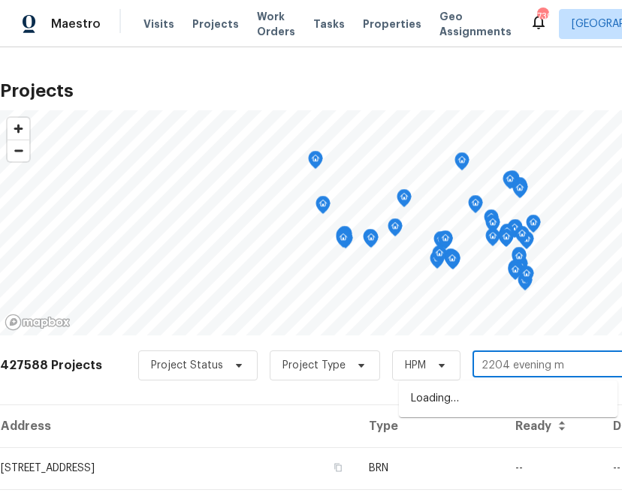
type input "2204 evening mi"
click at [465, 407] on li "[STREET_ADDRESS]" at bounding box center [508, 399] width 218 height 25
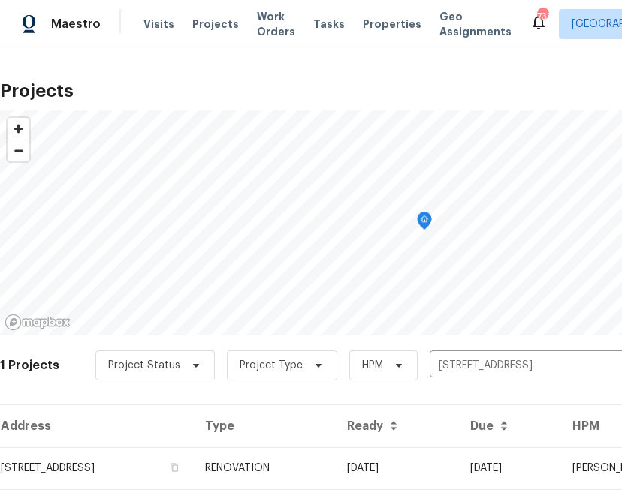
scroll to position [38, 0]
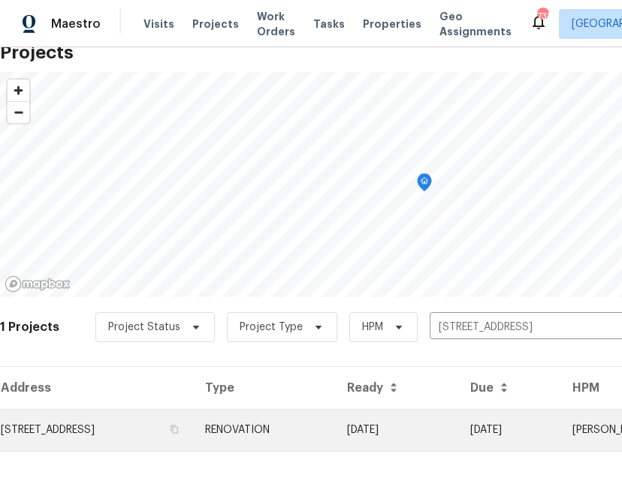
click at [193, 429] on td "[STREET_ADDRESS]" at bounding box center [96, 430] width 193 height 42
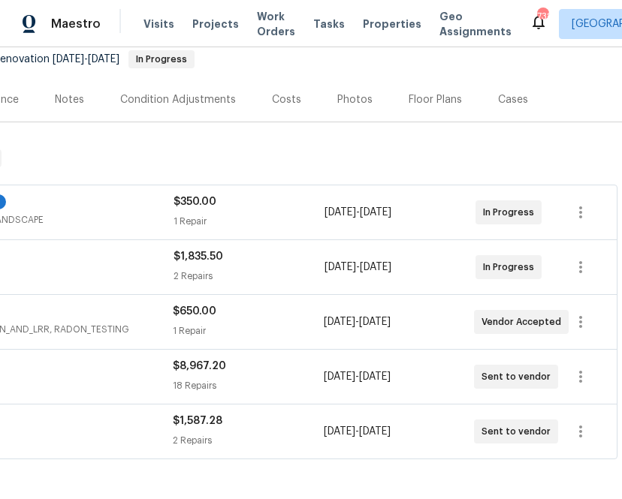
scroll to position [150, 0]
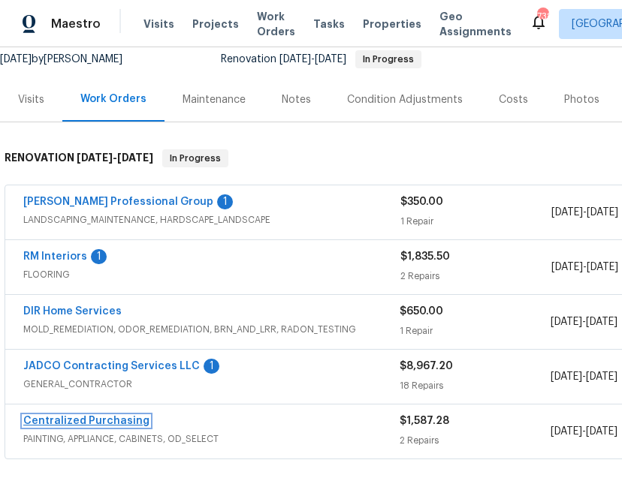
click at [74, 424] on link "Centralized Purchasing" at bounding box center [86, 421] width 126 height 11
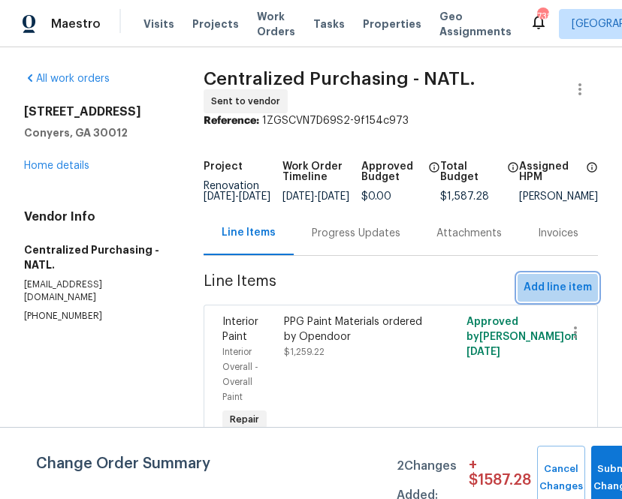
click at [541, 297] on span "Add line item" at bounding box center [557, 288] width 68 height 19
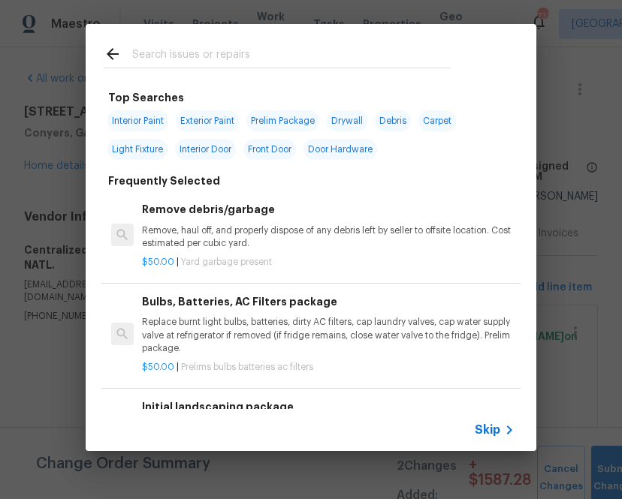
click at [215, 63] on input "text" at bounding box center [291, 56] width 318 height 23
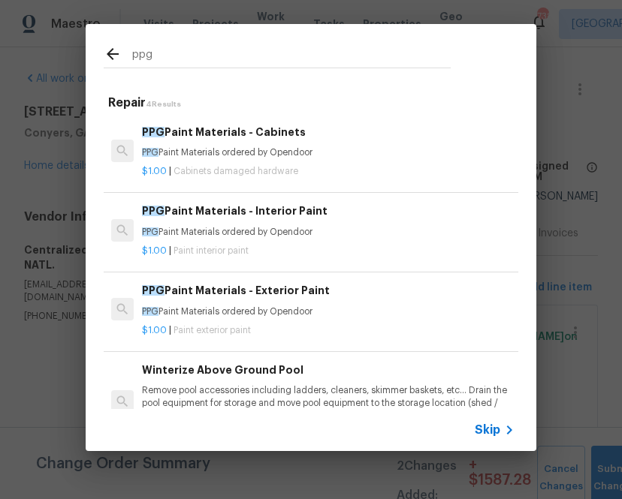
type input "ppg"
click at [221, 160] on div "$1.00 | Cabinets damaged hardware" at bounding box center [328, 168] width 372 height 19
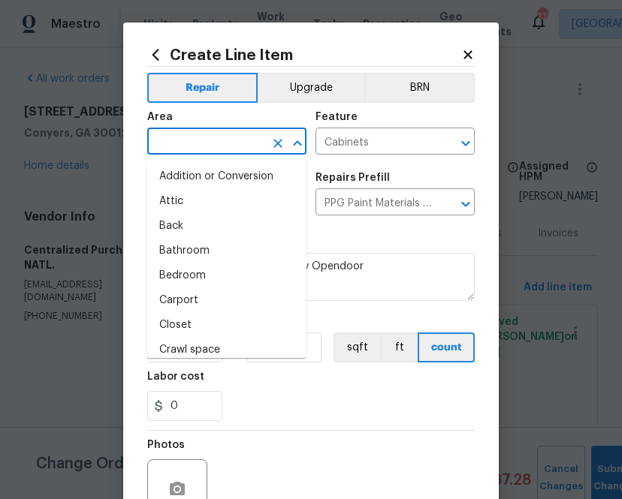
click at [213, 148] on input "text" at bounding box center [205, 142] width 117 height 23
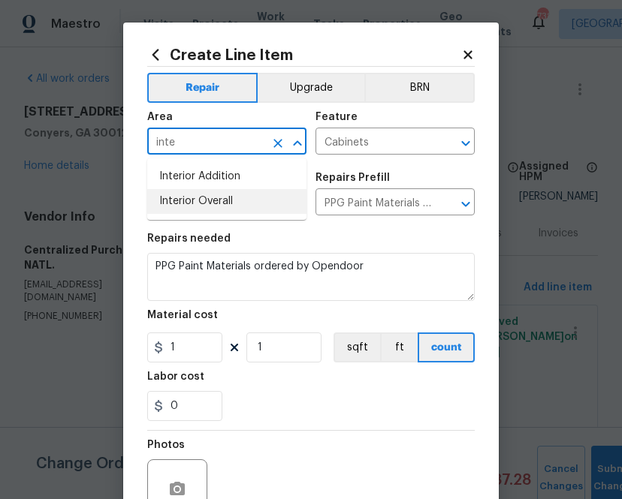
click at [230, 207] on li "Interior Overall" at bounding box center [226, 201] width 159 height 25
type input "Interior Overall"
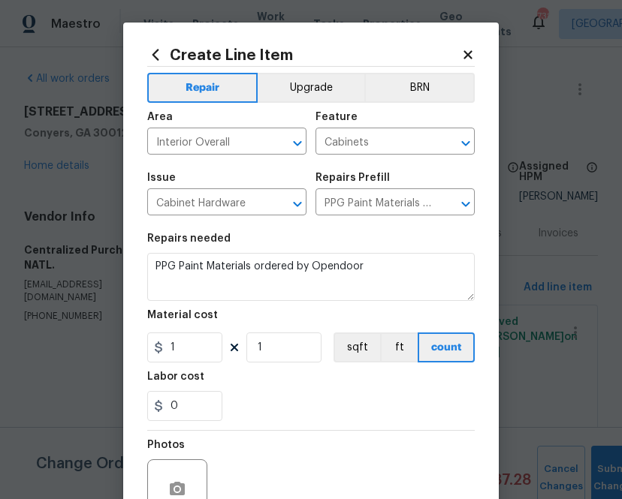
click at [384, 240] on div "Repairs needed" at bounding box center [310, 244] width 327 height 20
click at [191, 359] on input "1" at bounding box center [184, 348] width 75 height 30
click at [187, 358] on input "1" at bounding box center [184, 348] width 75 height 30
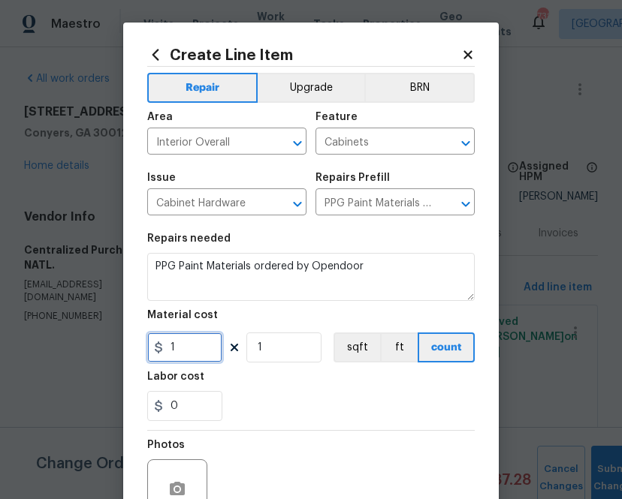
paste input "45.36"
type input "45.36"
click at [291, 384] on div "Labor cost" at bounding box center [310, 382] width 327 height 20
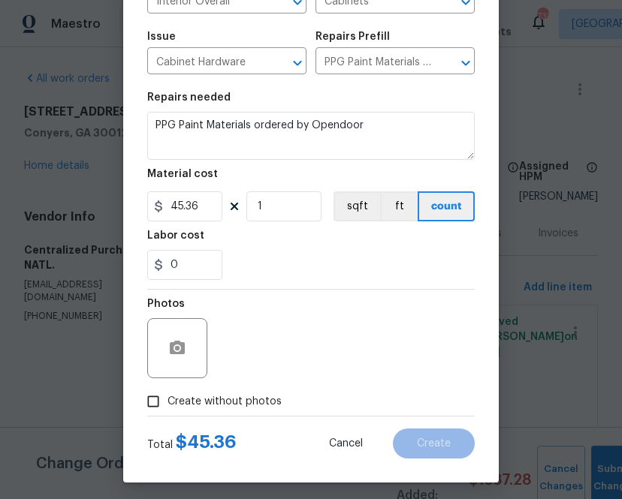
scroll to position [148, 0]
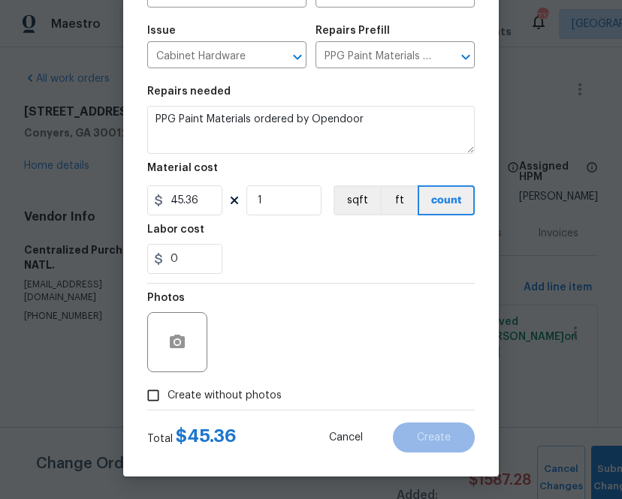
click at [273, 399] on span "Create without photos" at bounding box center [224, 396] width 114 height 16
click at [167, 399] on input "Create without photos" at bounding box center [153, 395] width 29 height 29
checkbox input "true"
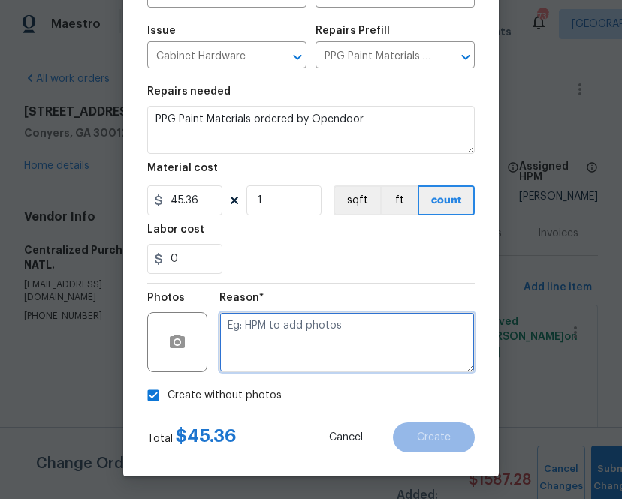
click at [309, 347] on textarea at bounding box center [346, 342] width 255 height 60
type textarea "na"
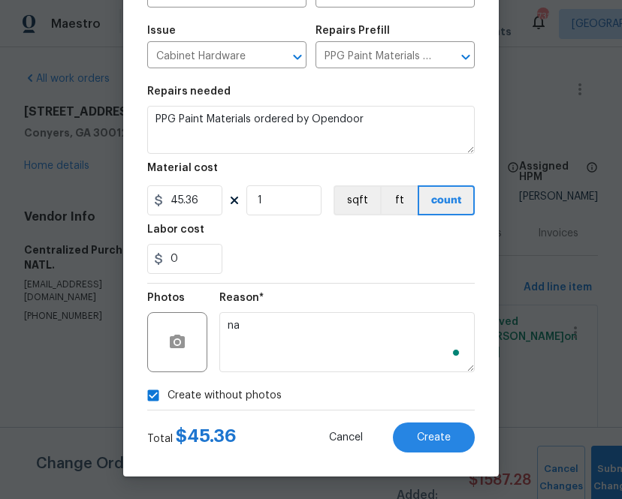
click at [486, 366] on div "Create Line Item Repair Upgrade BRN Area Interior Overall ​ Feature Cabinets ​ …" at bounding box center [310, 175] width 375 height 601
click at [421, 434] on span "Create" at bounding box center [434, 437] width 34 height 11
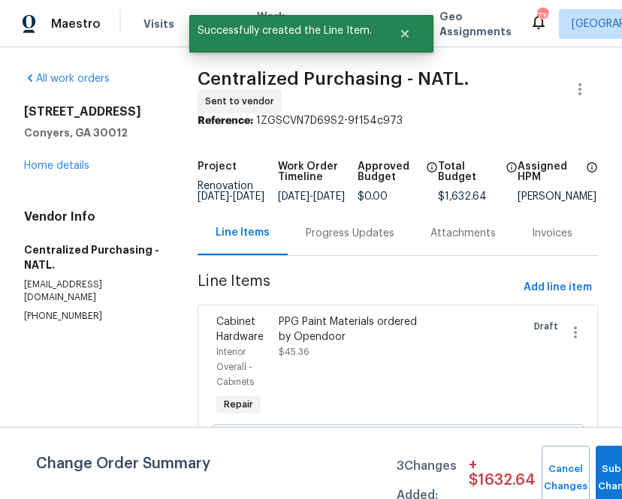
scroll to position [2, 0]
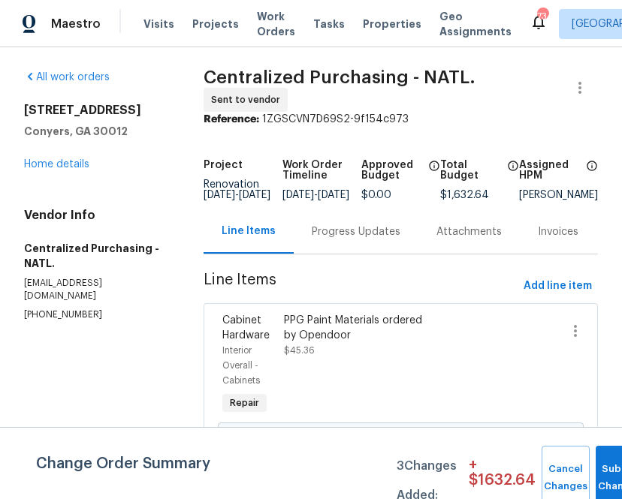
click at [192, 35] on div "Visits Projects Work Orders Tasks Properties Geo Assignments" at bounding box center [336, 24] width 386 height 30
click at [194, 31] on span "Projects" at bounding box center [215, 24] width 47 height 15
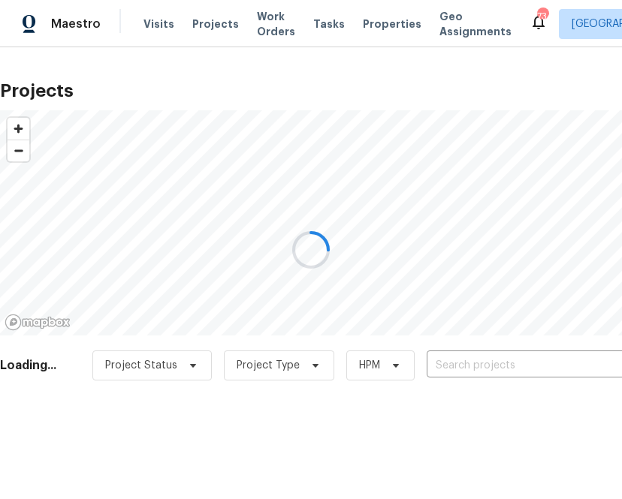
click at [464, 364] on div at bounding box center [311, 249] width 622 height 499
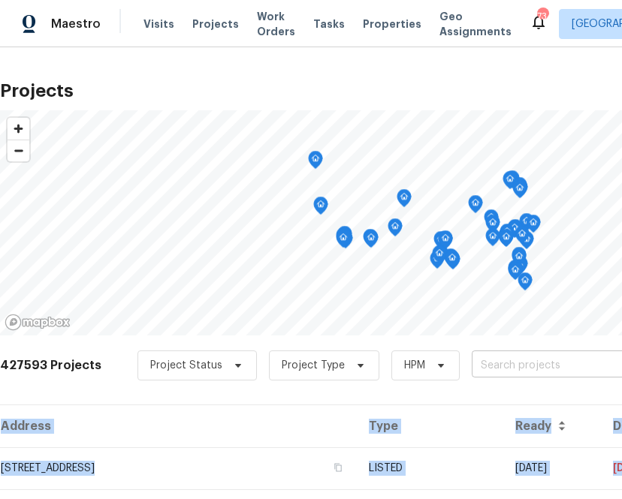
click at [472, 363] on input "text" at bounding box center [558, 365] width 172 height 23
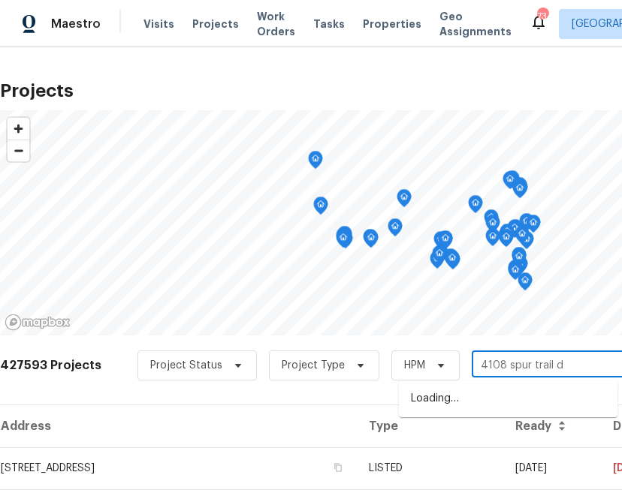
type input "4108 spur trail dr"
click at [481, 394] on li "[STREET_ADDRESS]" at bounding box center [508, 399] width 218 height 25
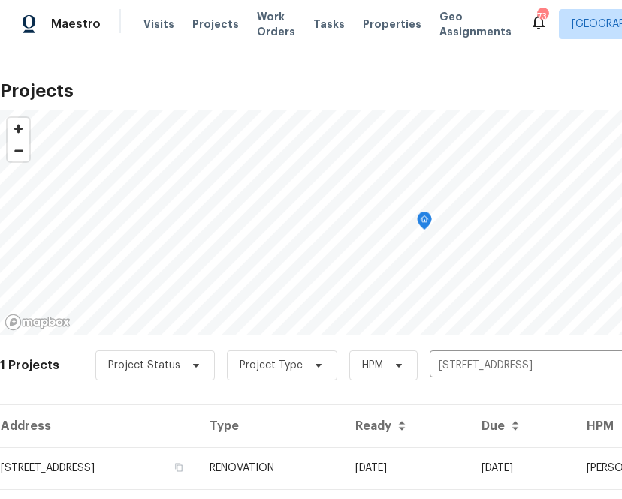
scroll to position [38, 0]
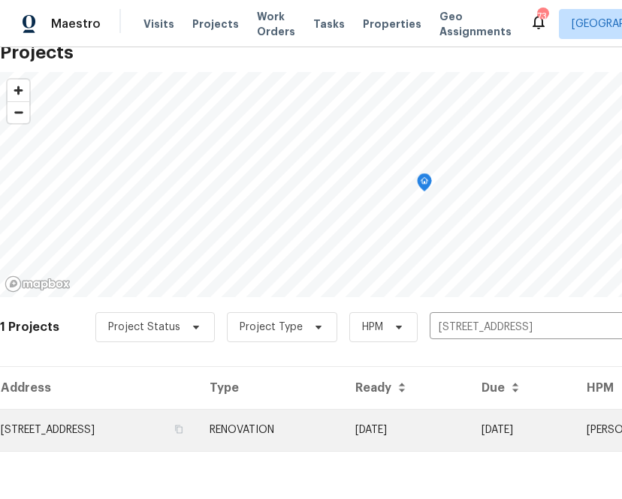
click at [164, 435] on td "[STREET_ADDRESS]" at bounding box center [98, 430] width 197 height 42
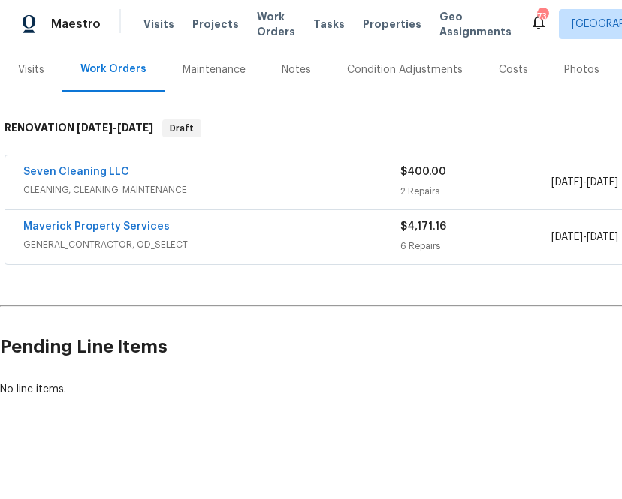
scroll to position [180, 227]
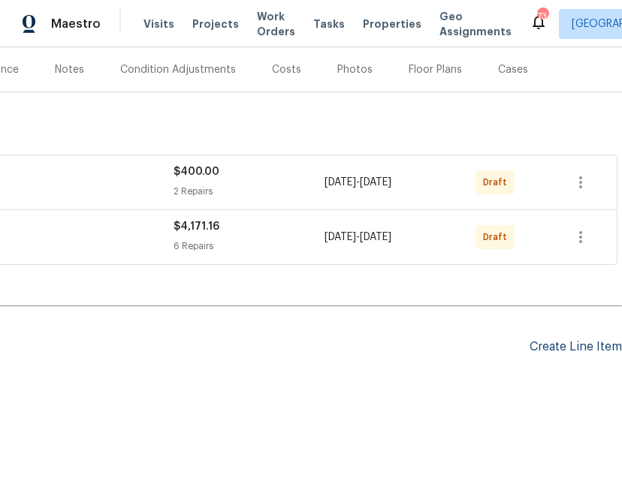
click at [592, 342] on div "Create Line Item" at bounding box center [575, 347] width 92 height 14
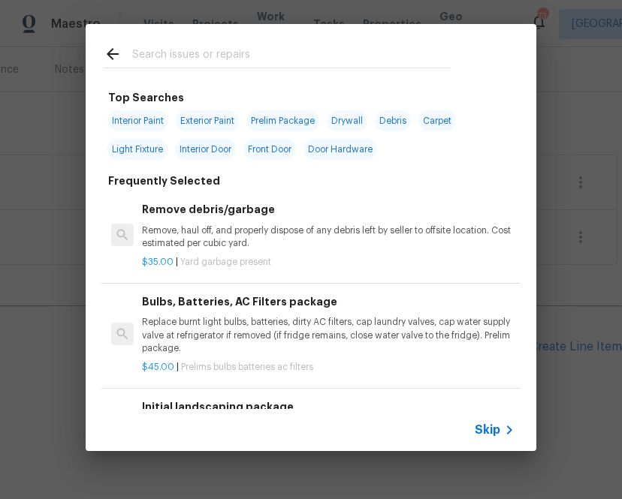
click at [497, 430] on span "Skip" at bounding box center [488, 430] width 26 height 15
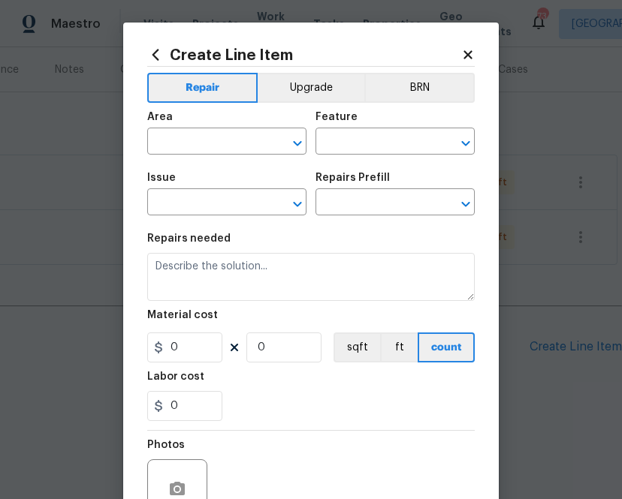
click at [167, 60] on h2 "Create Line Item" at bounding box center [304, 55] width 314 height 17
click at [151, 57] on icon at bounding box center [155, 55] width 17 height 17
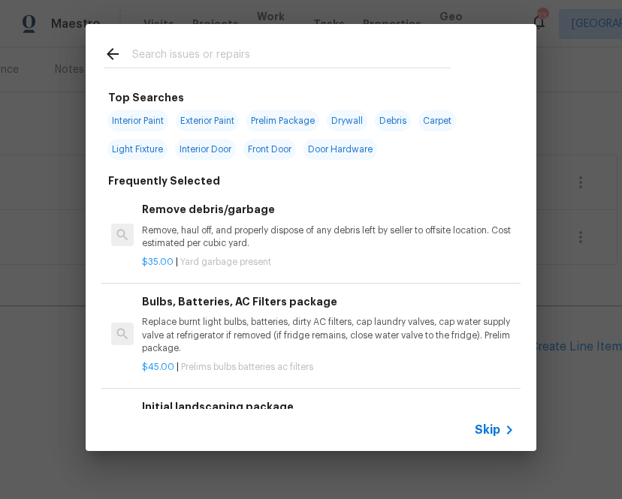
click at [258, 68] on div at bounding box center [277, 53] width 383 height 59
click at [258, 68] on div at bounding box center [277, 68] width 347 height 1
click at [258, 66] on input "text" at bounding box center [291, 56] width 318 height 23
type input "ppg"
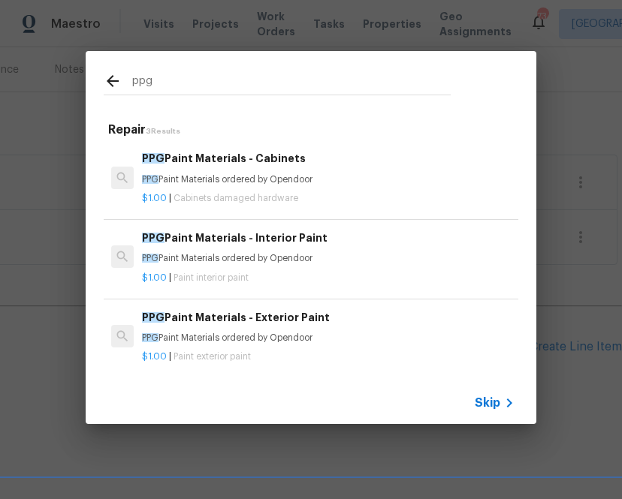
click at [167, 270] on div "$1.00 | Paint interior paint" at bounding box center [328, 275] width 372 height 19
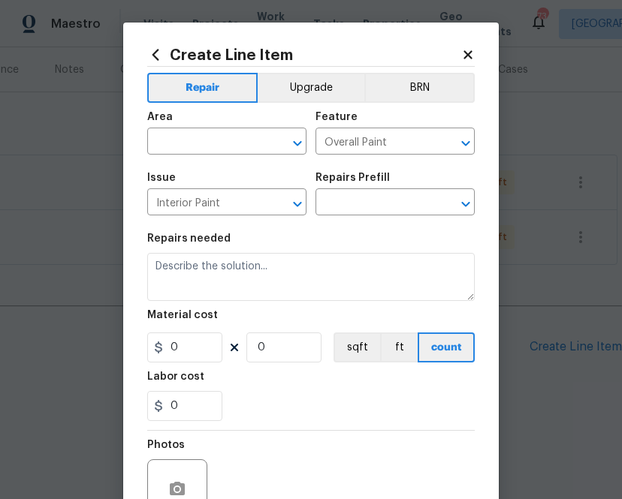
type input "PPG Paint Materials - Interior Paint $1.00"
type textarea "PPG Paint Materials ordered by Opendoor"
type input "1"
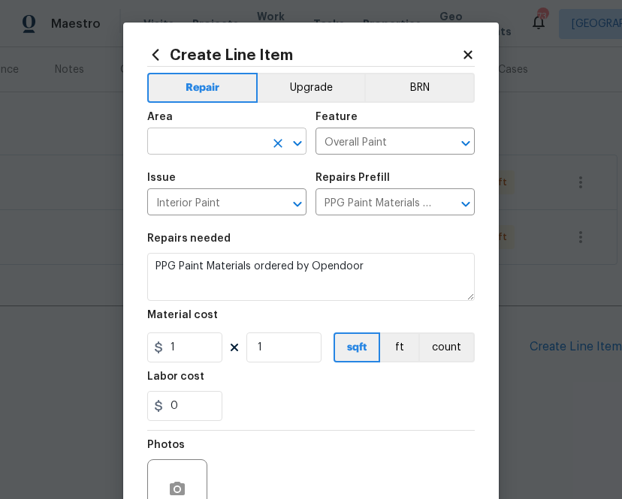
click at [181, 148] on input "text" at bounding box center [205, 142] width 117 height 23
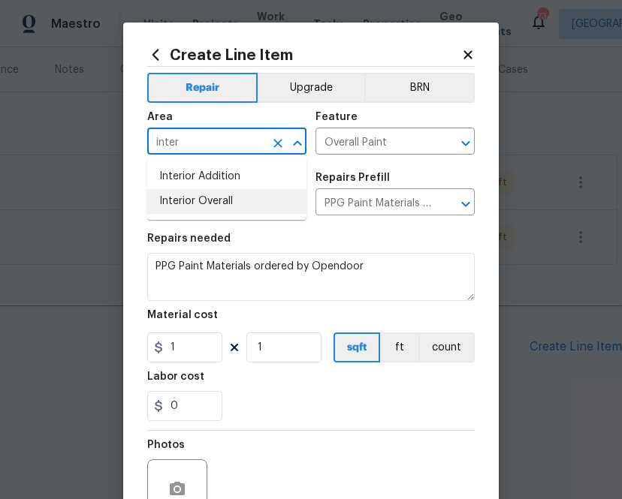
click at [221, 214] on ul "Interior Addition Interior Overall" at bounding box center [226, 189] width 159 height 62
click at [221, 208] on li "Interior Overall" at bounding box center [226, 201] width 159 height 25
type input "Interior Overall"
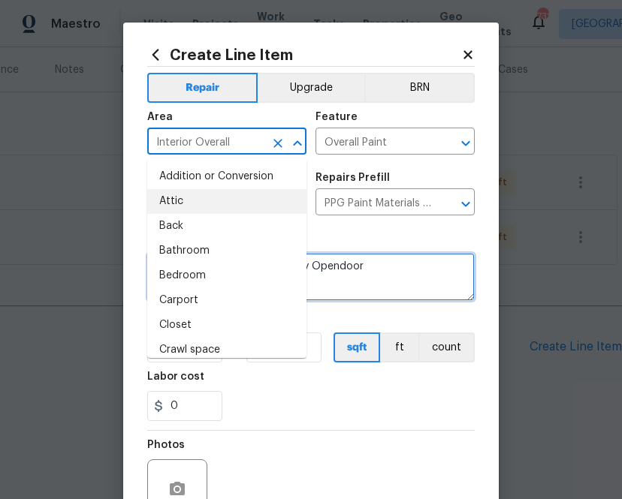
drag, startPoint x: 384, startPoint y: 264, endPoint x: 285, endPoint y: 339, distance: 123.7
click at [384, 264] on textarea "PPG Paint Materials ordered by Opendoor" at bounding box center [310, 277] width 327 height 48
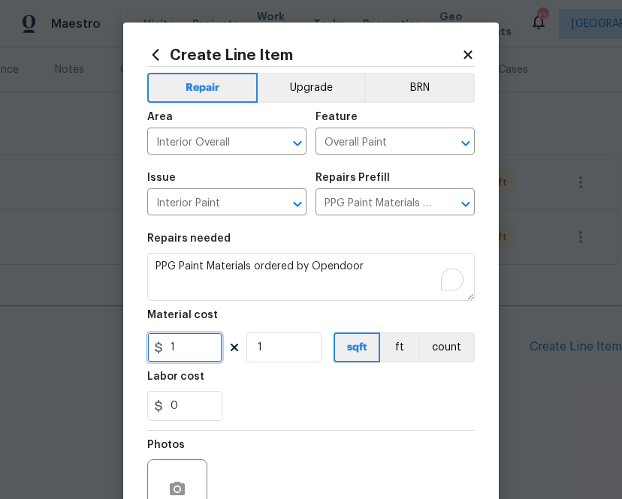
click at [206, 344] on input "1" at bounding box center [184, 348] width 75 height 30
paste input "487.49"
type input "487.49"
click at [306, 405] on div "0" at bounding box center [310, 406] width 327 height 30
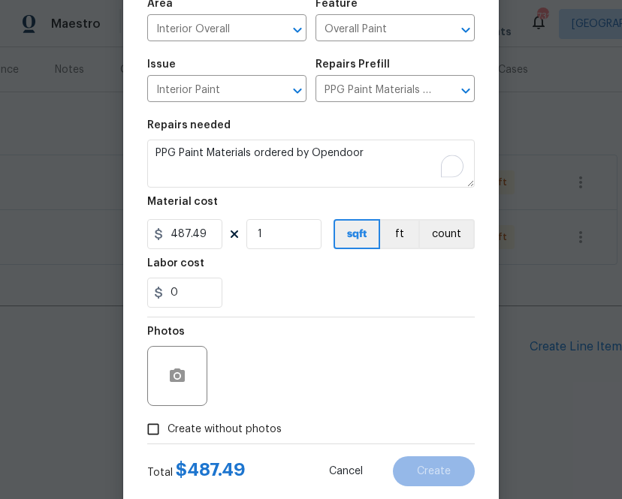
scroll to position [148, 0]
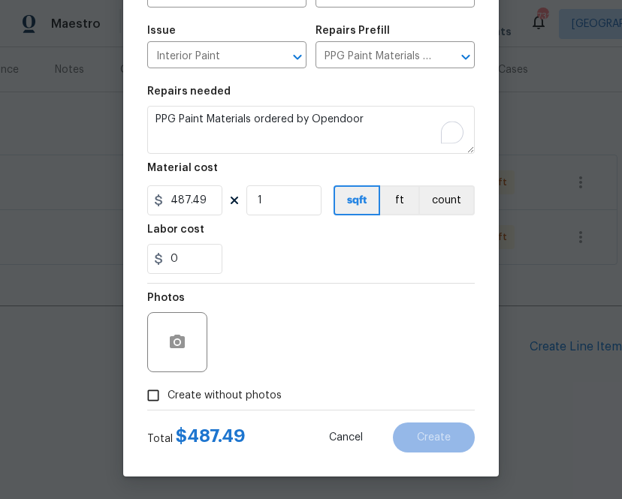
click at [264, 410] on div at bounding box center [310, 410] width 327 height 1
click at [265, 388] on span "Create without photos" at bounding box center [224, 396] width 114 height 16
click at [167, 387] on input "Create without photos" at bounding box center [153, 395] width 29 height 29
checkbox input "true"
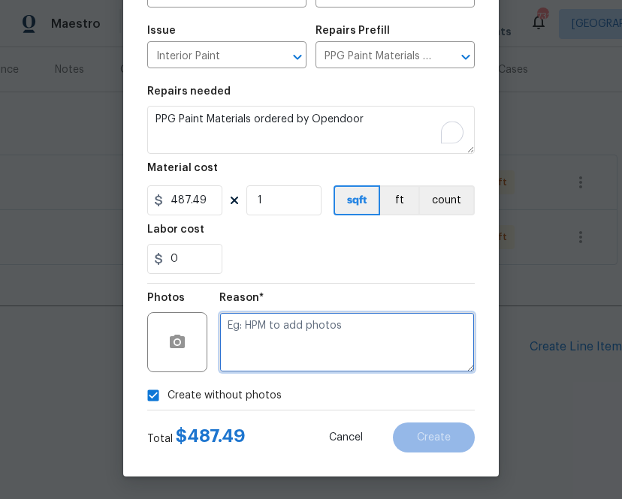
click at [309, 342] on textarea at bounding box center [346, 342] width 255 height 60
type textarea "na"
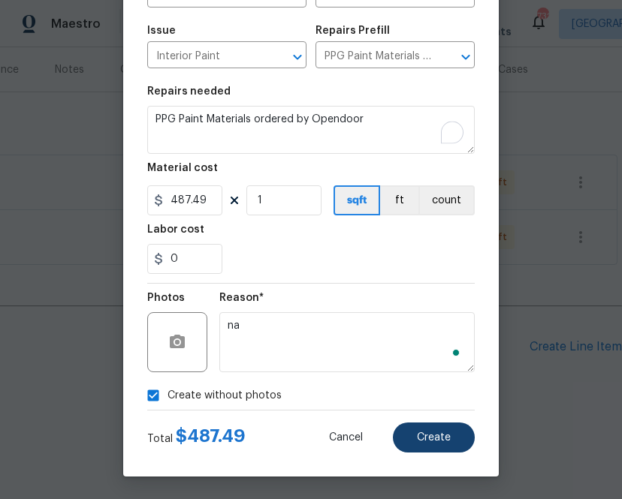
drag, startPoint x: 485, startPoint y: 454, endPoint x: 457, endPoint y: 447, distance: 28.4
click at [485, 454] on div "Create Line Item Repair Upgrade BRN Area Interior Overall ​ Feature Overall Pai…" at bounding box center [310, 175] width 375 height 601
click at [435, 443] on span "Create" at bounding box center [434, 437] width 34 height 11
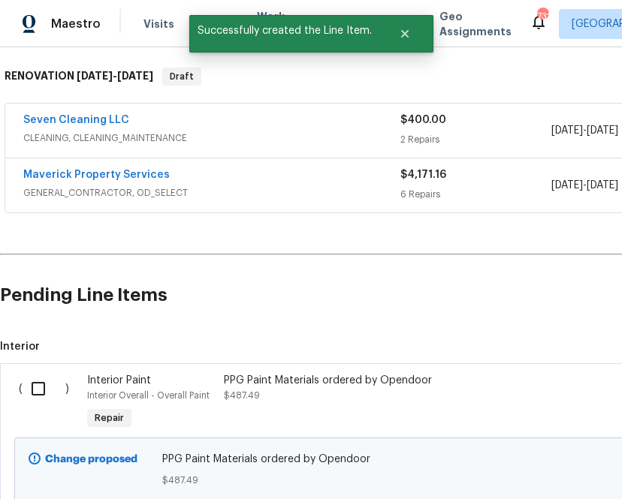
scroll to position [351, 0]
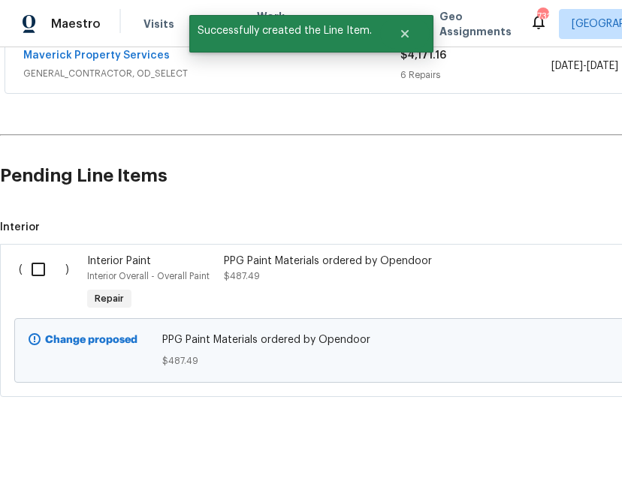
click at [40, 270] on input "checkbox" at bounding box center [44, 270] width 43 height 32
checkbox input "true"
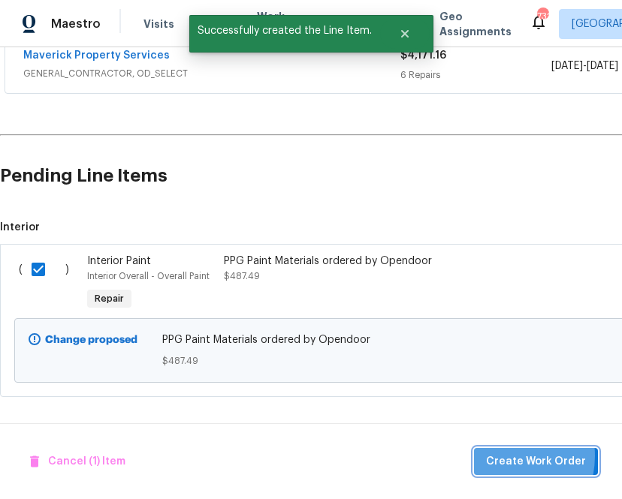
click at [499, 456] on span "Create Work Order" at bounding box center [536, 462] width 100 height 19
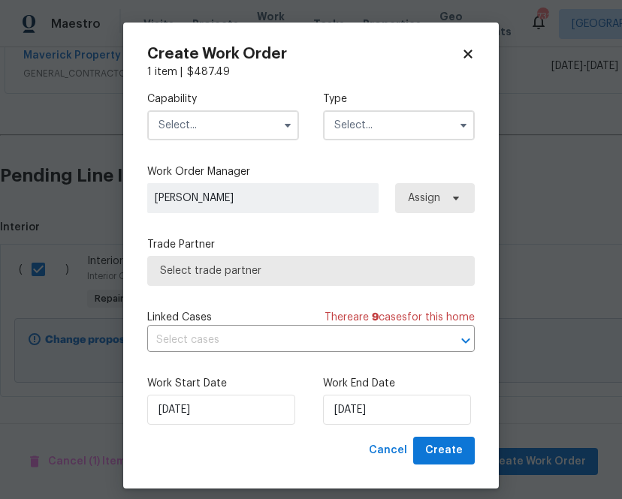
click at [238, 143] on div "Capability Type" at bounding box center [310, 116] width 327 height 73
click at [238, 137] on input "text" at bounding box center [223, 125] width 152 height 30
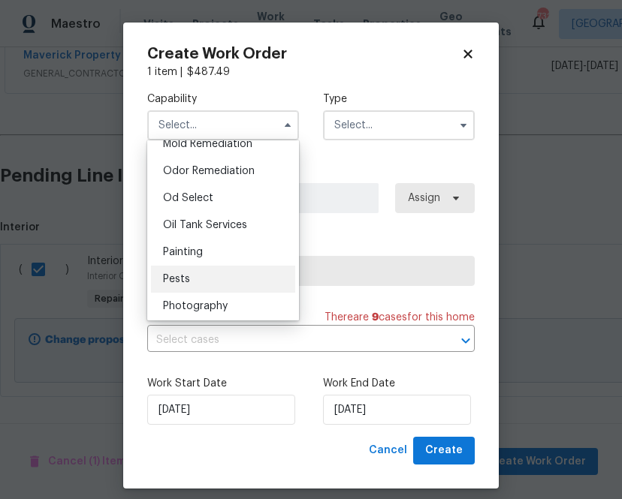
scroll to position [1177, 0]
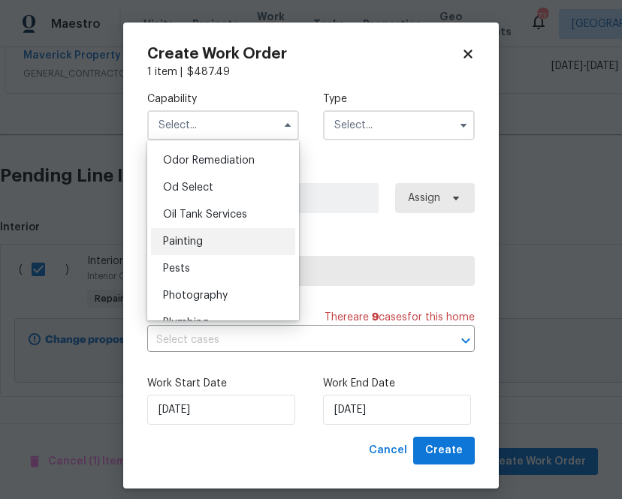
click at [230, 238] on div "Painting" at bounding box center [223, 241] width 144 height 27
type input "Painting"
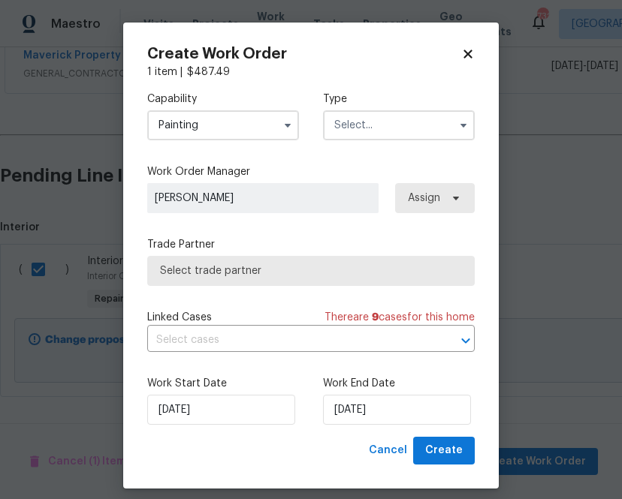
click at [417, 145] on div "Capability Painting Agent Appliance Bathtub Resurfacing BRN And Lrr Broker Cabi…" at bounding box center [310, 116] width 327 height 73
click at [414, 130] on input "text" at bounding box center [399, 125] width 152 height 30
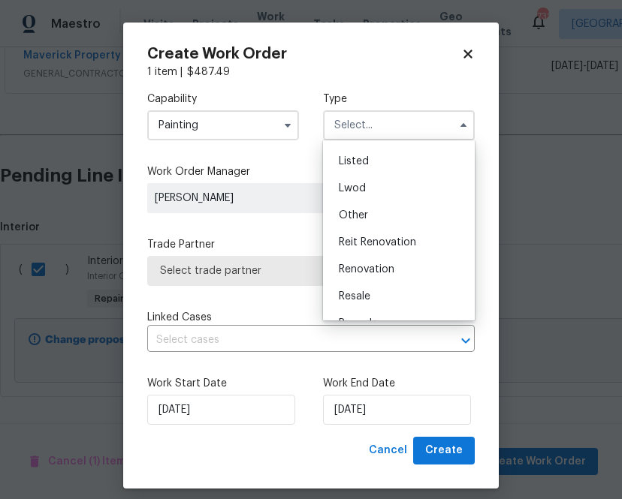
scroll to position [135, 0]
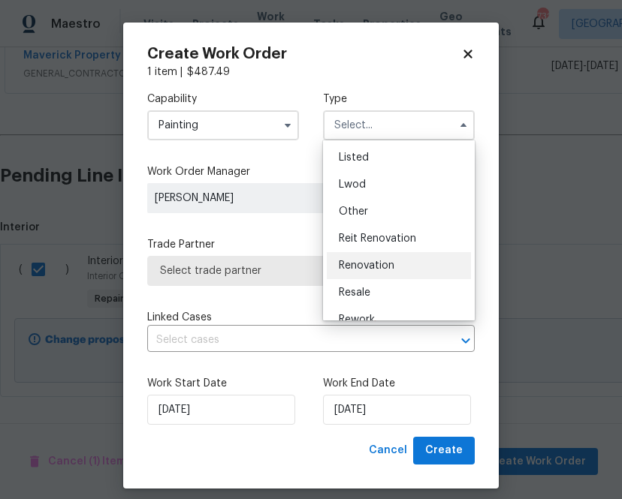
click at [399, 262] on div "Renovation" at bounding box center [399, 265] width 144 height 27
type input "Renovation"
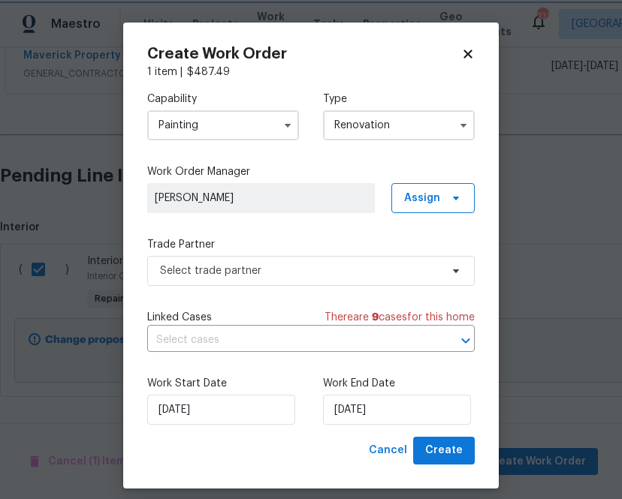
scroll to position [0, 0]
click at [420, 215] on div "Capability Painting Type Renovation Work Order Manager Spencer Kleintop Assign …" at bounding box center [310, 258] width 327 height 357
click at [417, 174] on label "Work Order Manager" at bounding box center [310, 171] width 327 height 15
click at [417, 194] on span "Assign" at bounding box center [422, 198] width 36 height 15
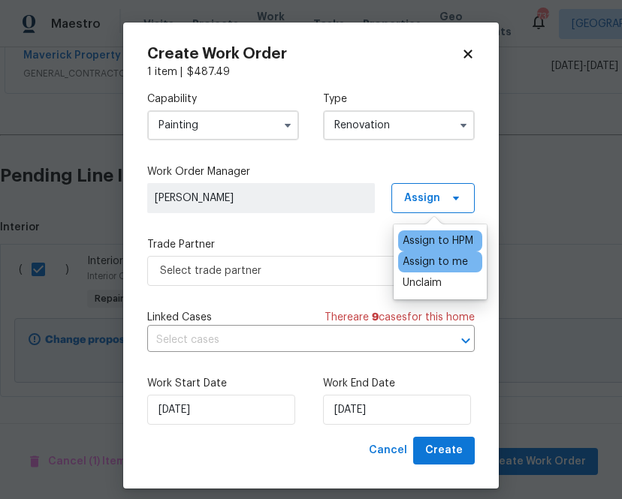
click at [417, 259] on div "Assign to me" at bounding box center [434, 262] width 65 height 15
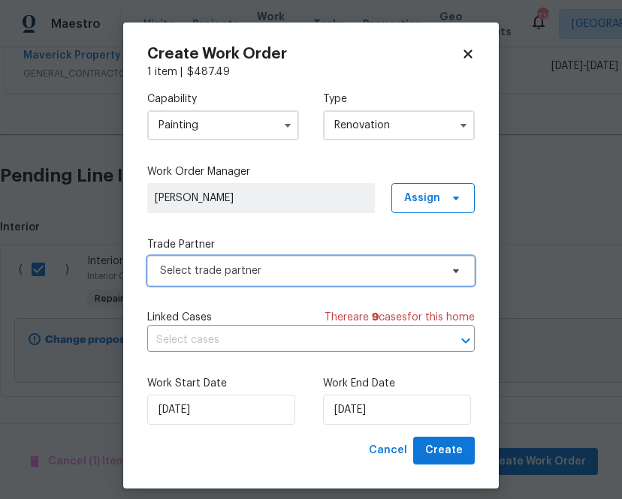
click at [303, 270] on span "Select trade partner" at bounding box center [300, 271] width 280 height 15
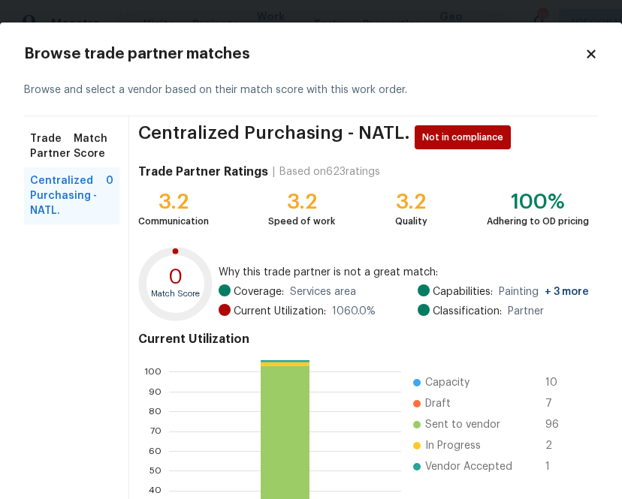
scroll to position [161, 0]
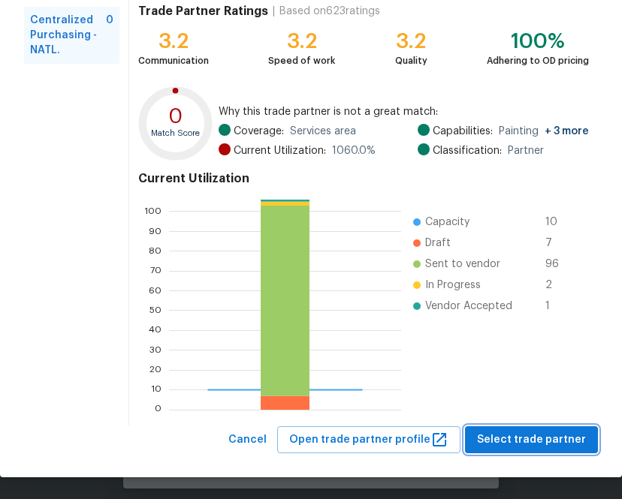
click at [549, 436] on span "Select trade partner" at bounding box center [531, 440] width 109 height 19
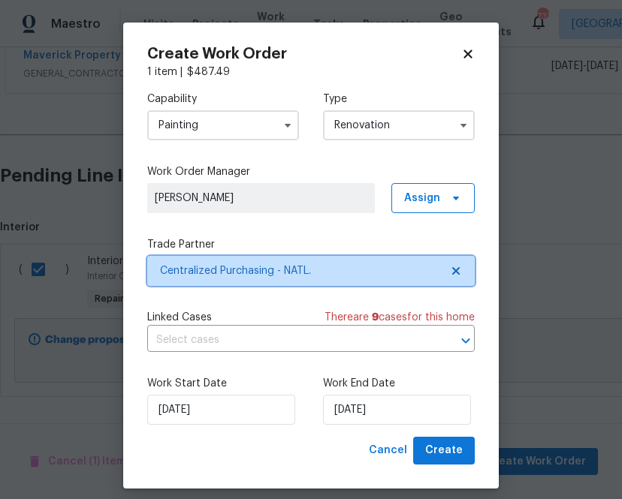
scroll to position [0, 0]
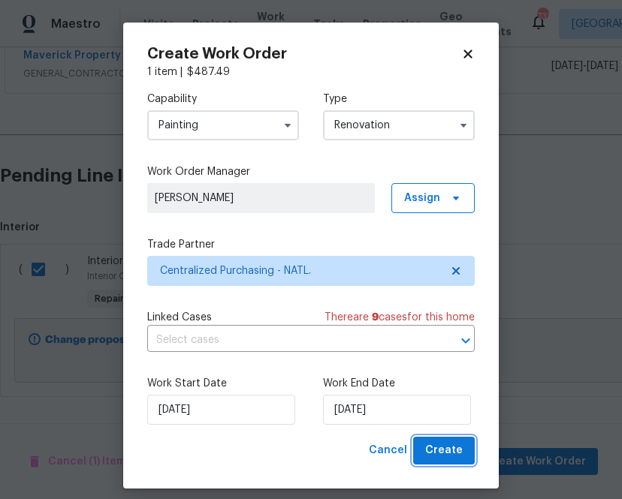
click at [439, 453] on span "Create" at bounding box center [444, 450] width 38 height 19
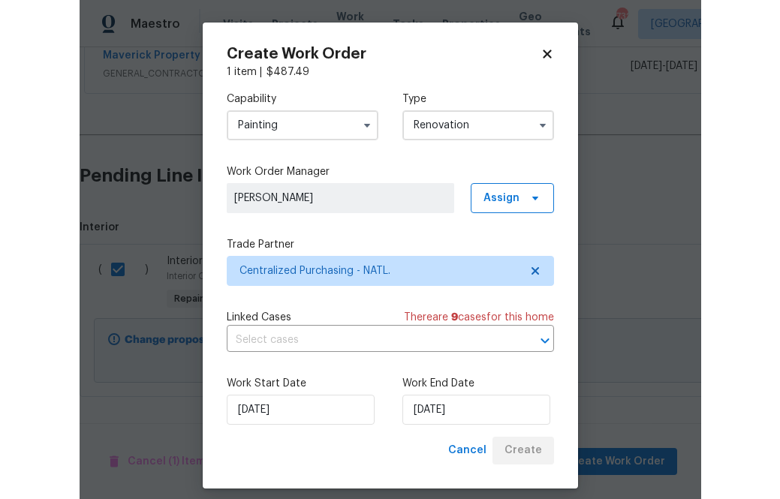
scroll to position [235, 0]
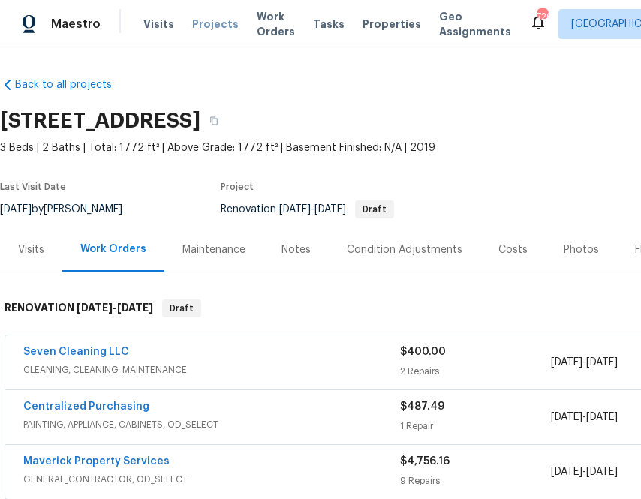
click at [196, 24] on span "Projects" at bounding box center [215, 24] width 47 height 15
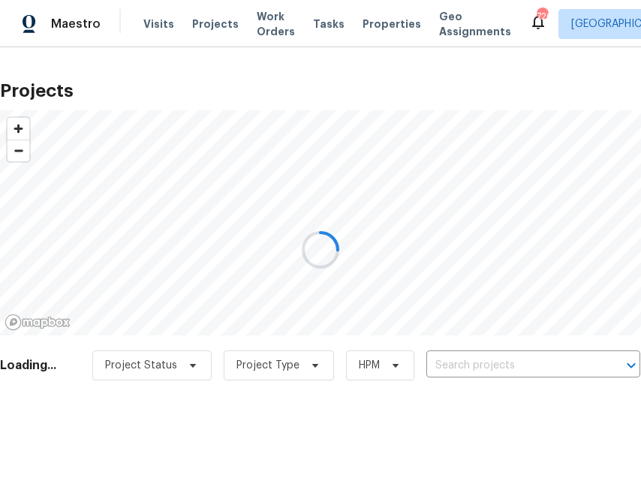
click at [487, 356] on div at bounding box center [320, 249] width 641 height 499
click at [498, 363] on div at bounding box center [320, 249] width 641 height 499
click at [493, 365] on div at bounding box center [320, 249] width 641 height 499
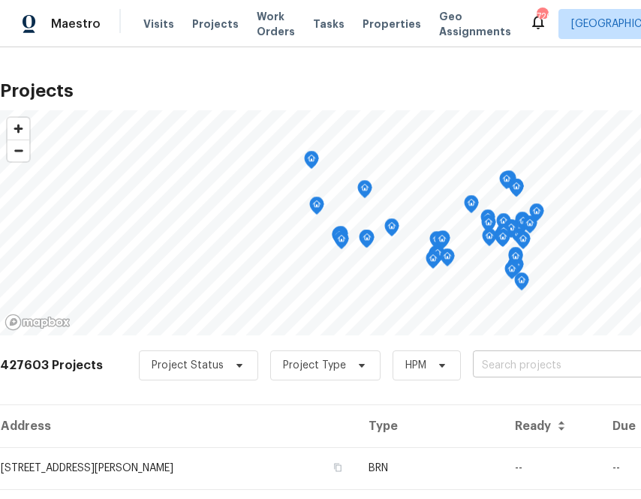
click at [501, 360] on input "text" at bounding box center [559, 365] width 172 height 23
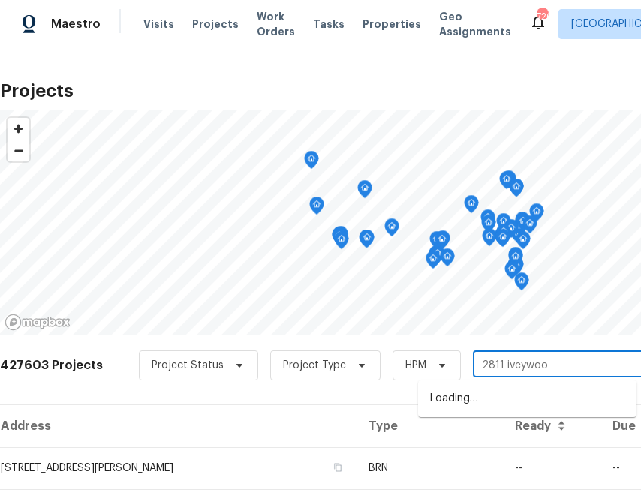
type input "2811 iveywood"
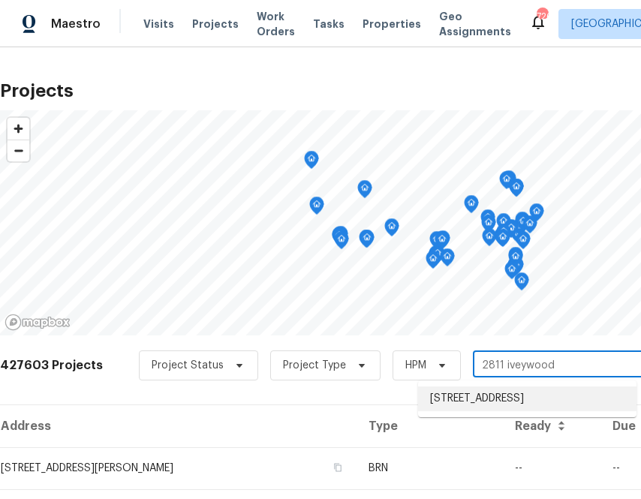
click at [474, 401] on li "2811 Iveywood Dr, Monroe, NC 28110" at bounding box center [527, 399] width 218 height 25
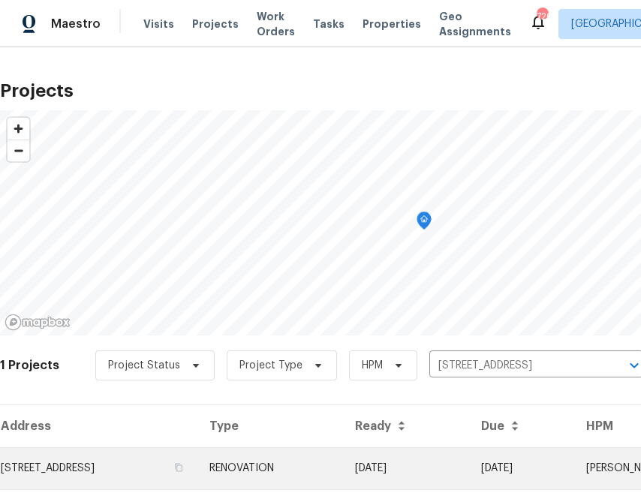
click at [127, 475] on td "2811 Iveywood Dr, Monroe, NC 28110" at bounding box center [98, 468] width 197 height 42
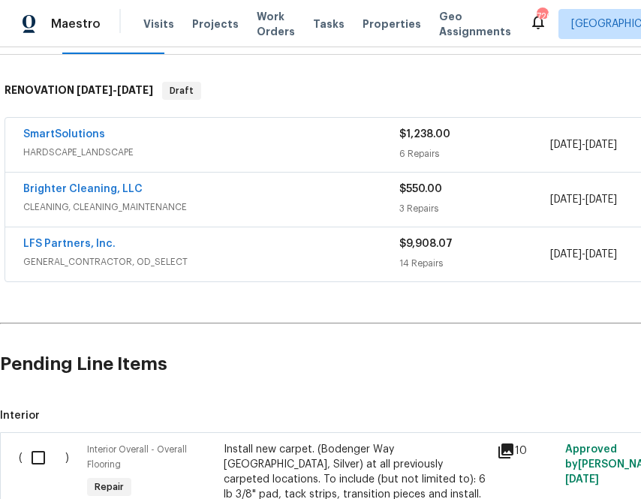
scroll to position [218, 207]
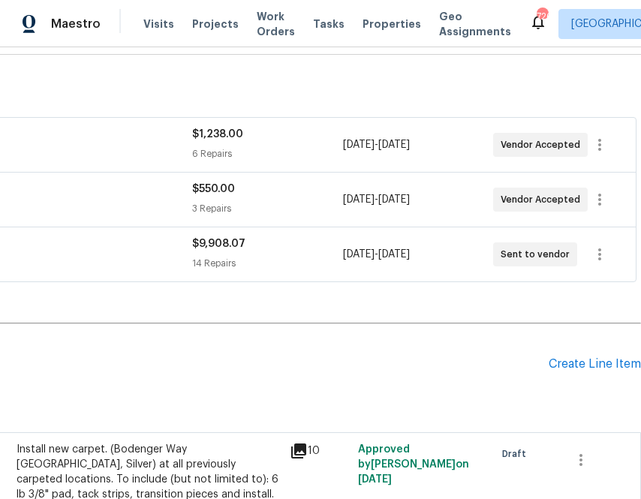
click at [572, 354] on div "Pending Line Items Create Line Item" at bounding box center [217, 365] width 848 height 70
click at [572, 360] on div "Create Line Item" at bounding box center [595, 364] width 92 height 14
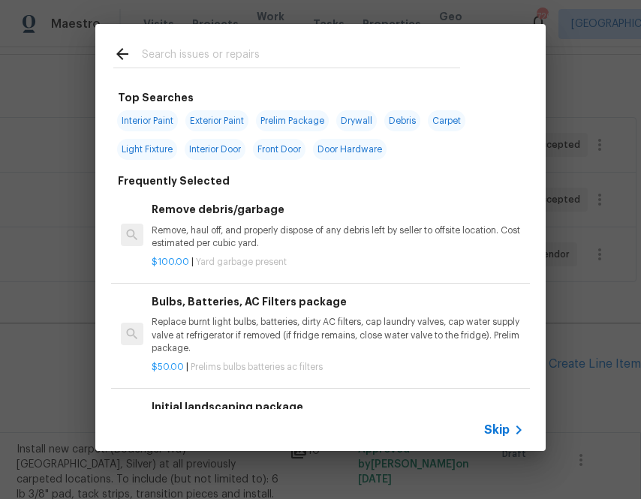
click at [343, 62] on input "text" at bounding box center [301, 56] width 318 height 23
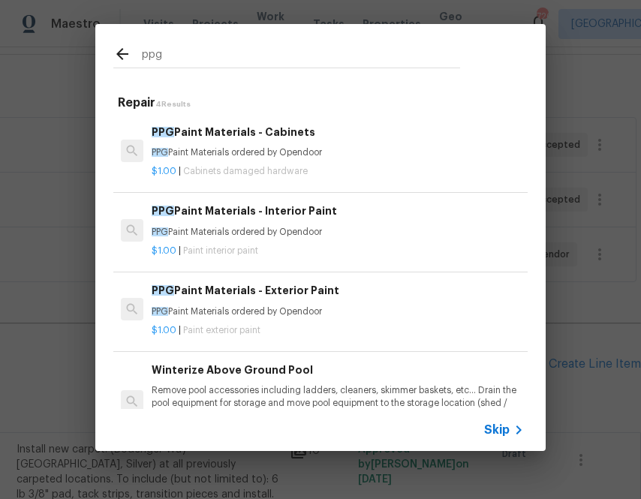
type input "ppg"
click at [191, 233] on p "PPG Paint Materials ordered by Opendoor" at bounding box center [338, 232] width 372 height 13
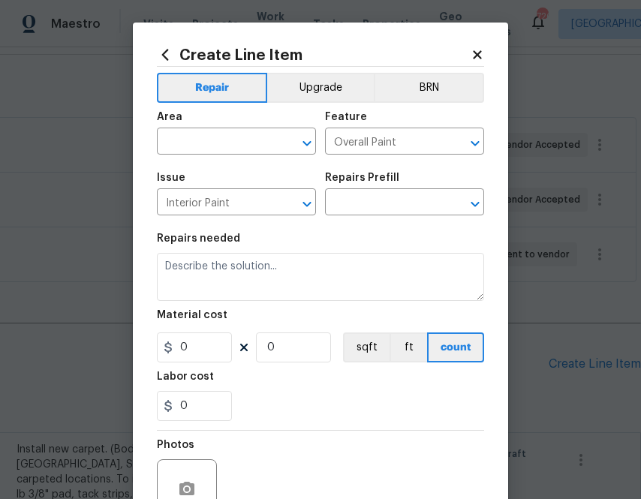
type input "PPG Paint Materials - Interior Paint $1.00"
type textarea "PPG Paint Materials ordered by Opendoor"
type input "1"
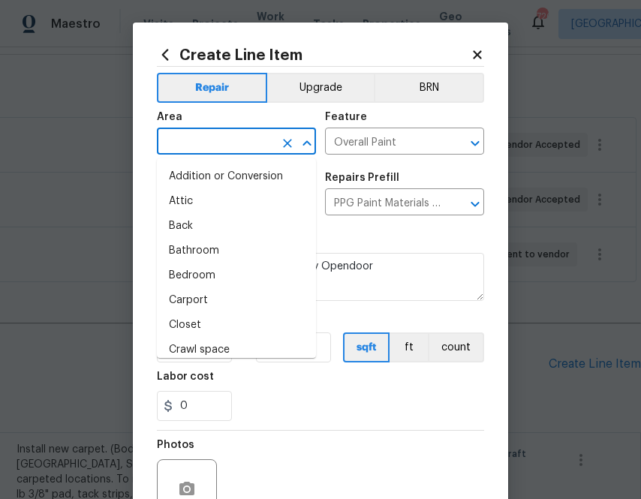
click at [188, 141] on input "text" at bounding box center [215, 142] width 117 height 23
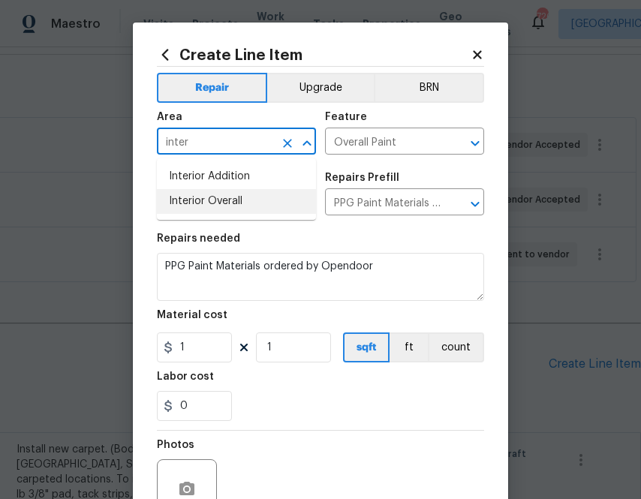
click at [257, 197] on li "Interior Overall" at bounding box center [236, 201] width 159 height 25
type input "Interior Overall"
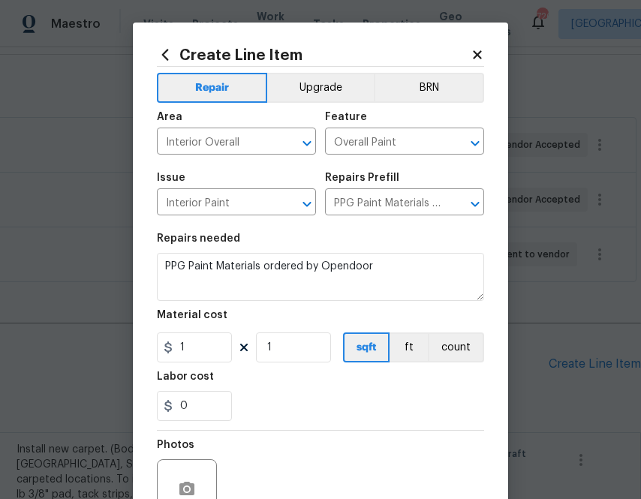
click at [384, 234] on div "Repairs needed" at bounding box center [320, 244] width 327 height 20
click at [204, 344] on input "1" at bounding box center [194, 348] width 75 height 30
paste input "029.828349"
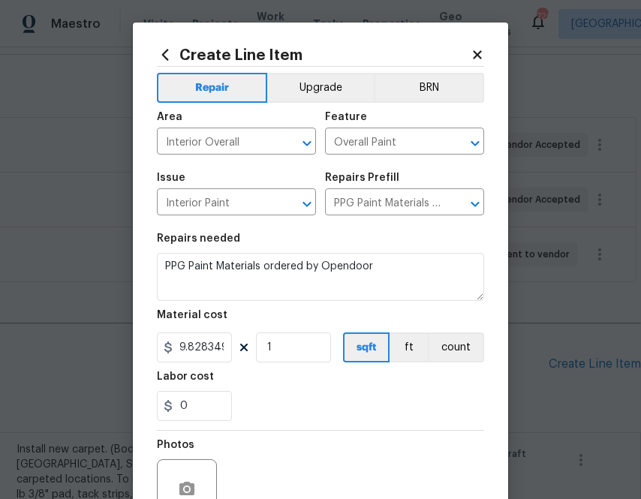
type input "1029.83"
click at [291, 389] on div "Labor cost" at bounding box center [320, 382] width 327 height 20
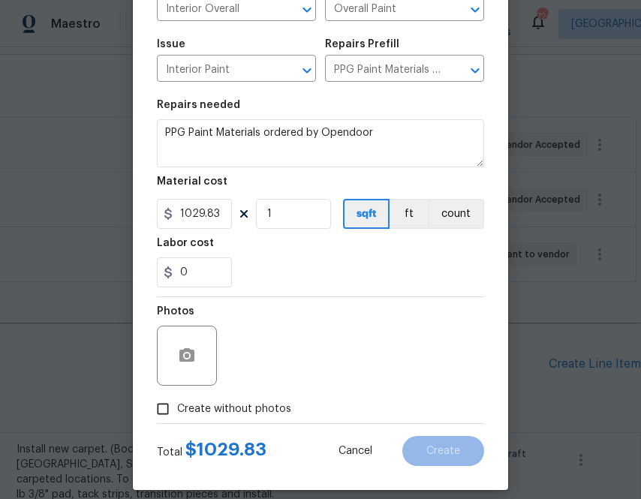
scroll to position [145, 0]
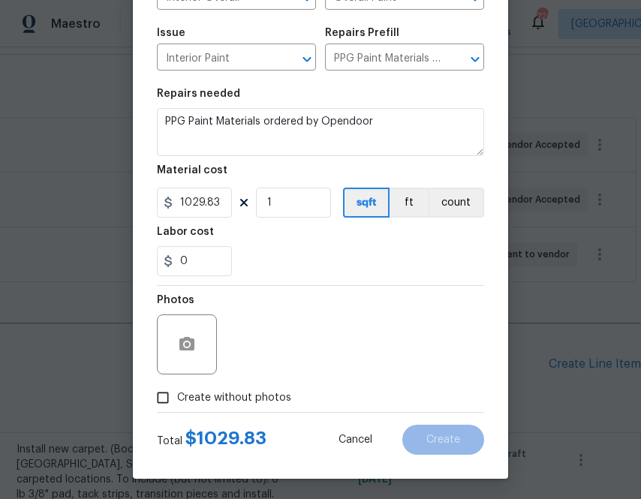
click at [257, 390] on label "Create without photos" at bounding box center [220, 398] width 143 height 29
click at [177, 390] on input "Create without photos" at bounding box center [163, 398] width 29 height 29
checkbox input "true"
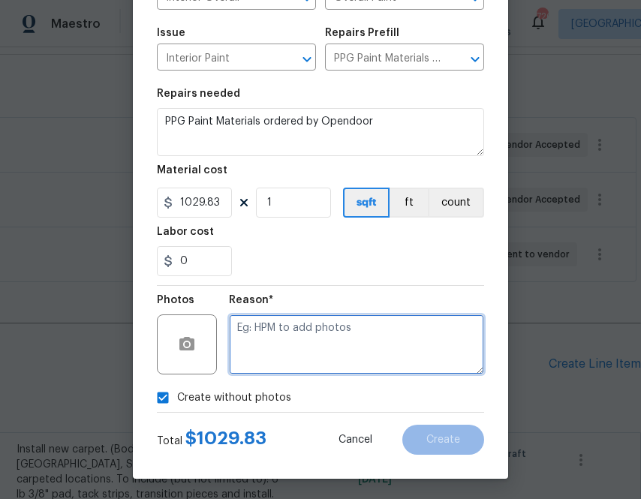
click at [288, 354] on textarea at bounding box center [356, 345] width 255 height 60
type textarea "na"
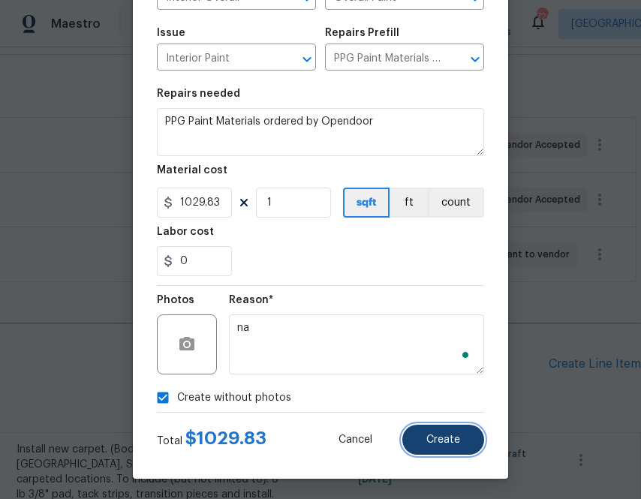
click at [417, 433] on button "Create" at bounding box center [443, 440] width 82 height 30
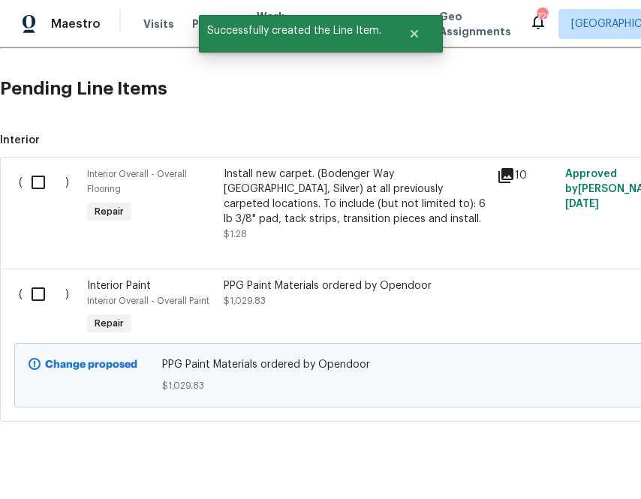
scroll to position [519, 0]
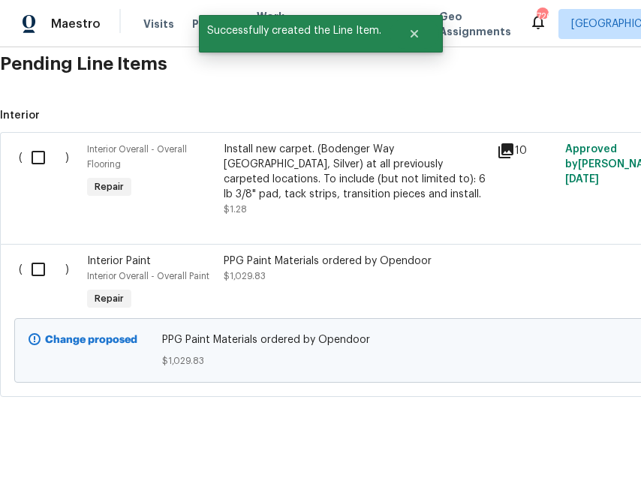
click at [38, 277] on input "checkbox" at bounding box center [44, 270] width 43 height 32
checkbox input "true"
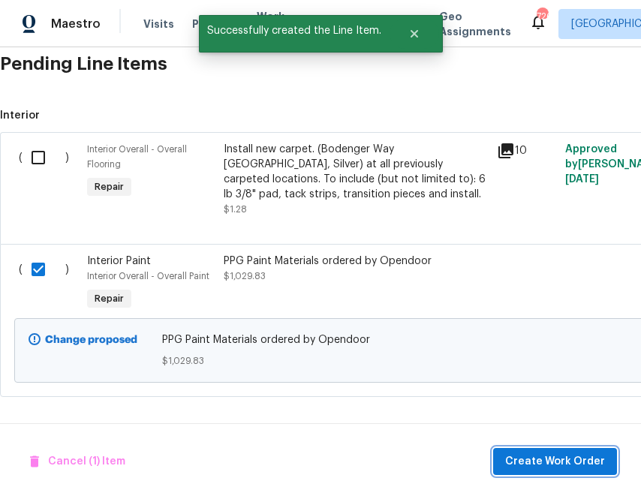
click at [541, 470] on span "Create Work Order" at bounding box center [555, 462] width 100 height 19
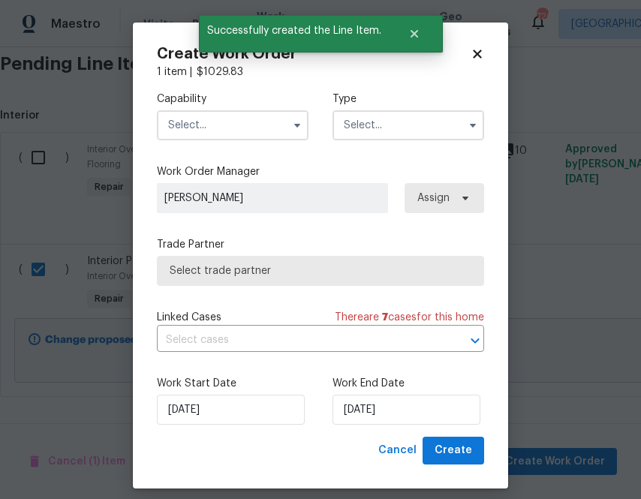
click at [239, 128] on input "text" at bounding box center [233, 125] width 152 height 30
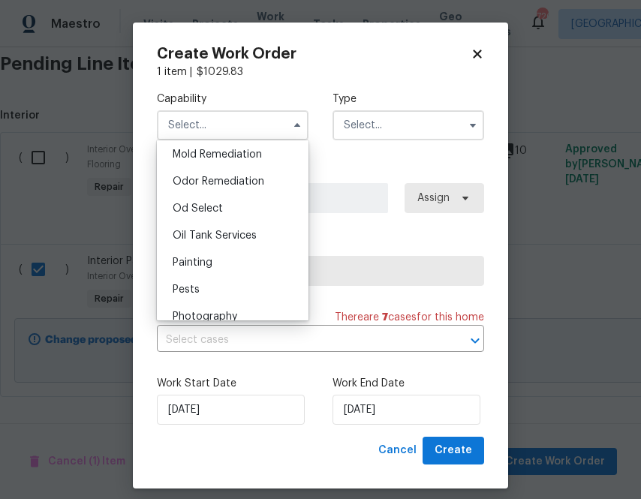
scroll to position [1199, 0]
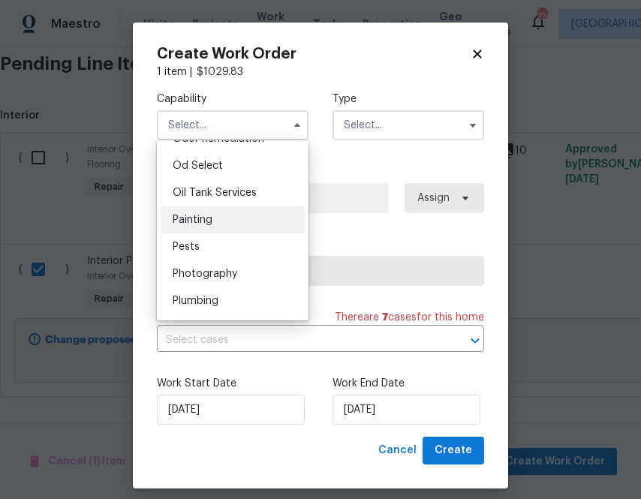
click at [234, 226] on div "Painting" at bounding box center [233, 219] width 144 height 27
type input "Painting"
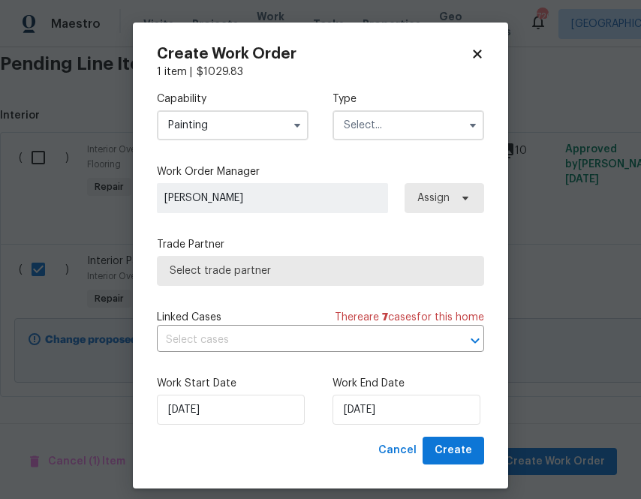
click at [390, 149] on div "Capability Painting Type" at bounding box center [320, 116] width 327 height 73
click at [390, 134] on input "text" at bounding box center [409, 125] width 152 height 30
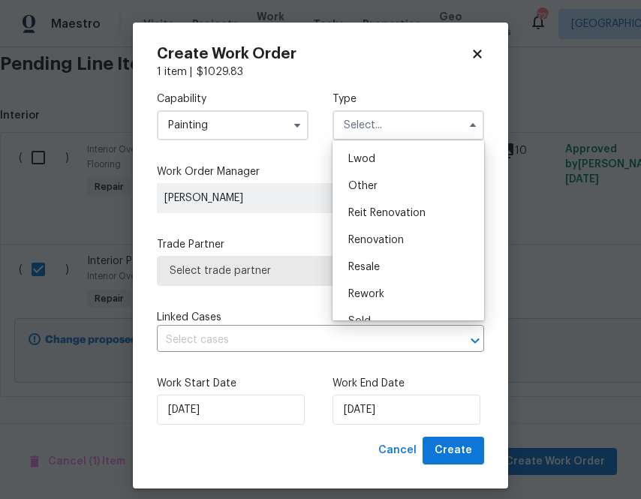
scroll to position [171, 0]
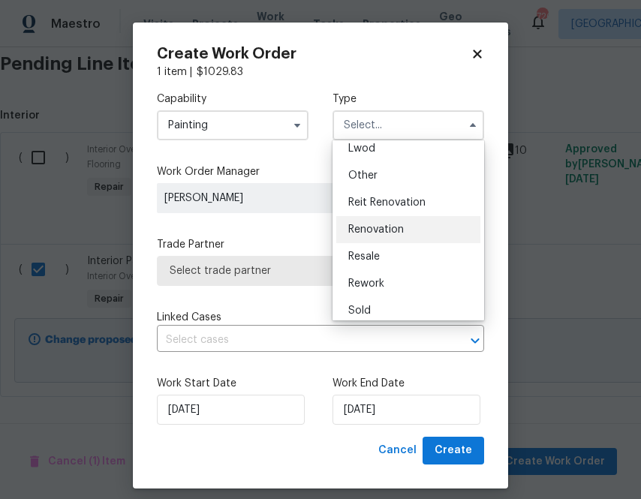
click at [387, 228] on span "Renovation" at bounding box center [376, 229] width 56 height 11
type input "Renovation"
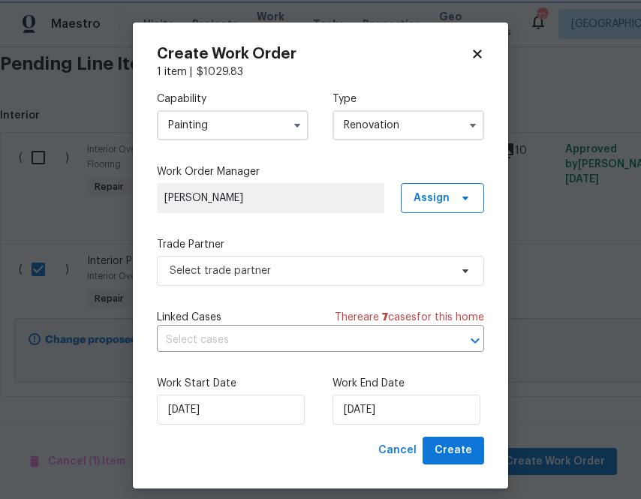
scroll to position [0, 0]
click at [441, 198] on span "Assign" at bounding box center [432, 198] width 36 height 15
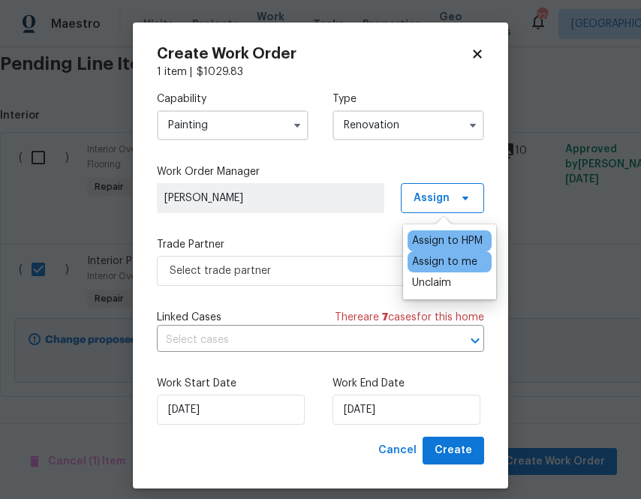
click at [443, 265] on div "Assign to me" at bounding box center [444, 262] width 65 height 15
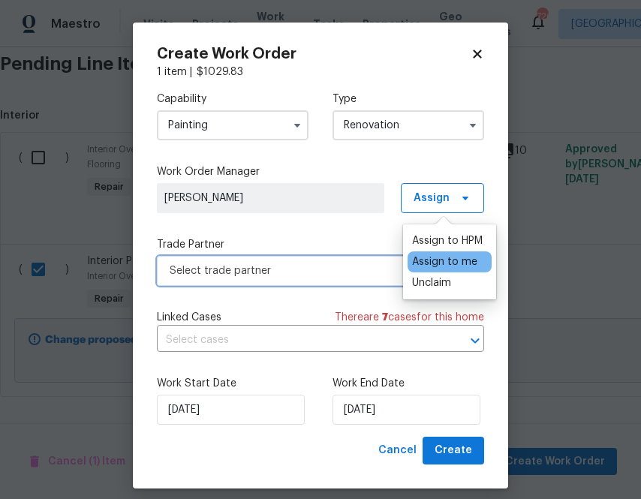
click at [310, 265] on span "Select trade partner" at bounding box center [310, 271] width 280 height 15
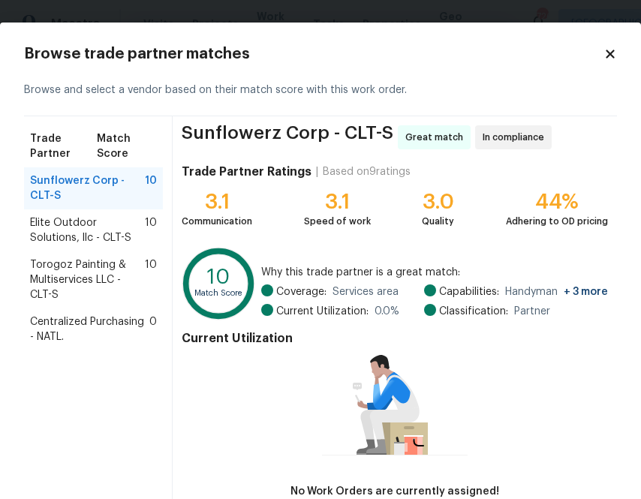
scroll to position [14, 0]
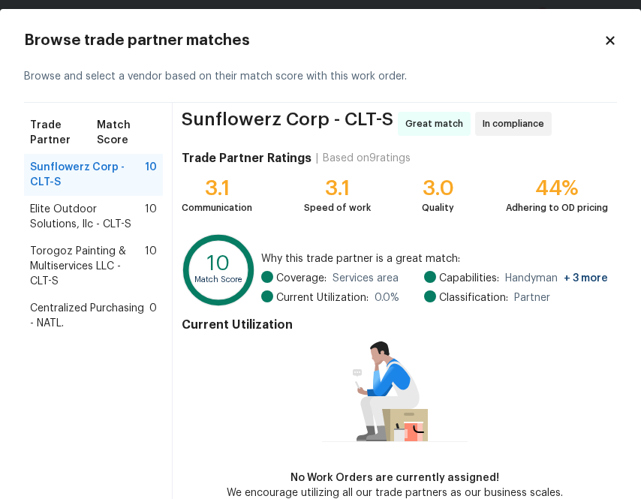
click at [48, 305] on span "Centralized Purchasing - NATL." at bounding box center [89, 316] width 119 height 30
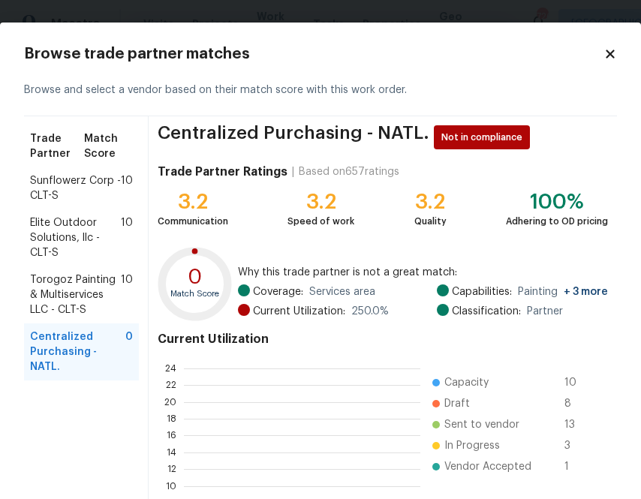
scroll to position [161, 0]
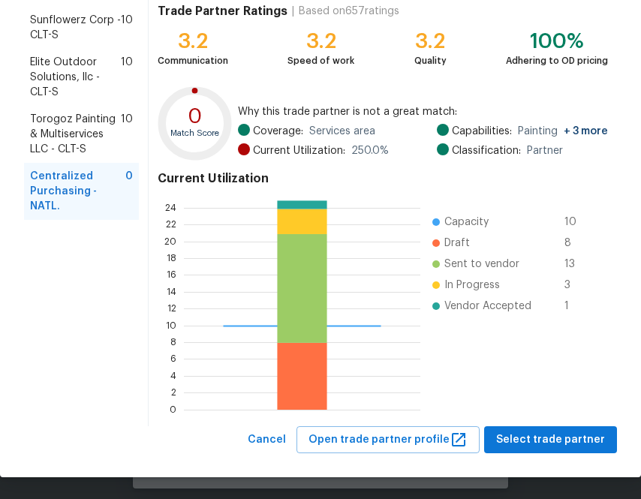
click at [537, 457] on div "Browse trade partner matches Browse and select a vendor based on their match sc…" at bounding box center [320, 170] width 641 height 616
click at [535, 438] on span "Select trade partner" at bounding box center [550, 440] width 109 height 19
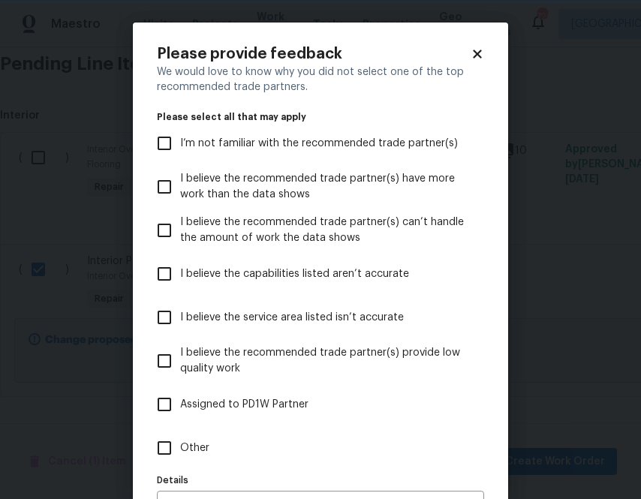
scroll to position [0, 0]
click at [194, 452] on span "Other" at bounding box center [194, 449] width 29 height 16
click at [180, 452] on input "Other" at bounding box center [165, 448] width 32 height 32
checkbox input "true"
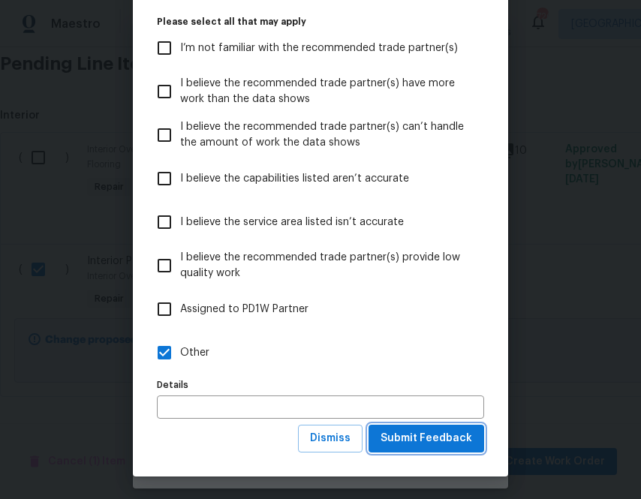
click at [433, 446] on span "Submit Feedback" at bounding box center [427, 438] width 92 height 19
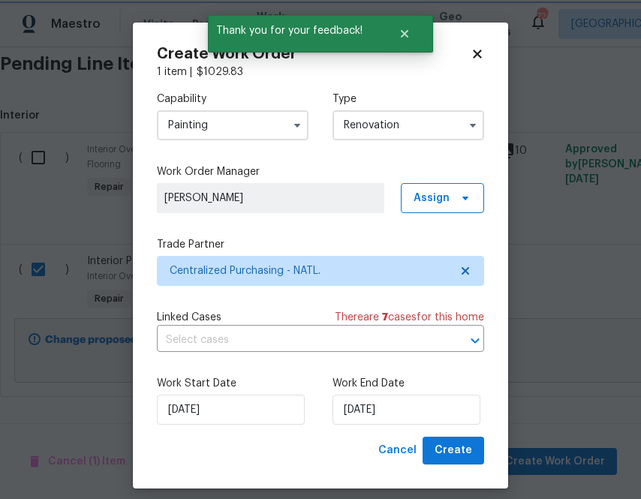
scroll to position [0, 0]
click at [472, 460] on span "Create" at bounding box center [454, 450] width 38 height 19
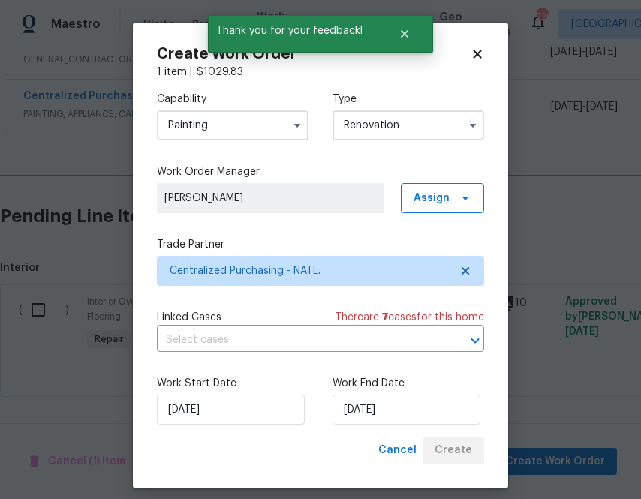
scroll to position [420, 0]
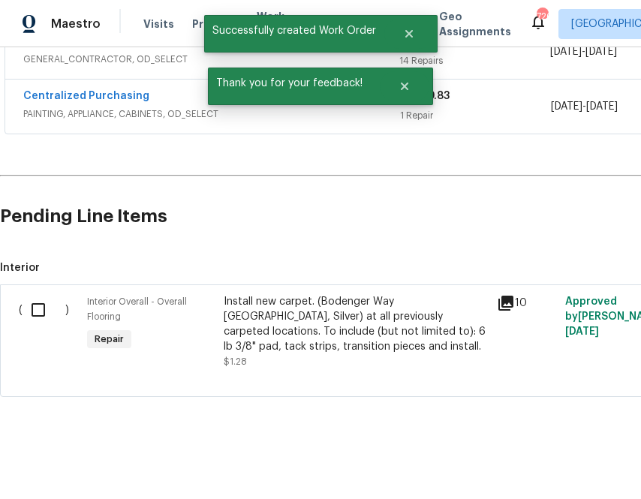
click at [141, 95] on div "Centralized Purchasing" at bounding box center [211, 98] width 377 height 18
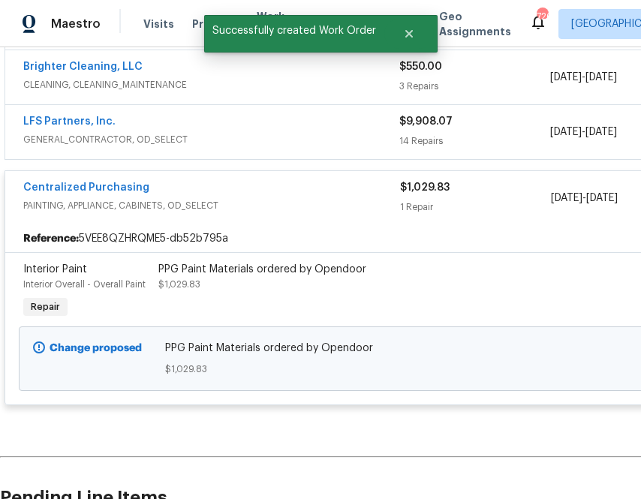
scroll to position [332, 0]
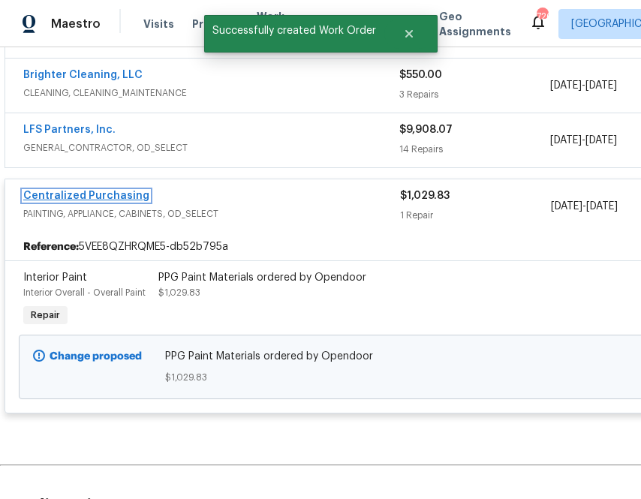
click at [92, 200] on link "Centralized Purchasing" at bounding box center [86, 196] width 126 height 11
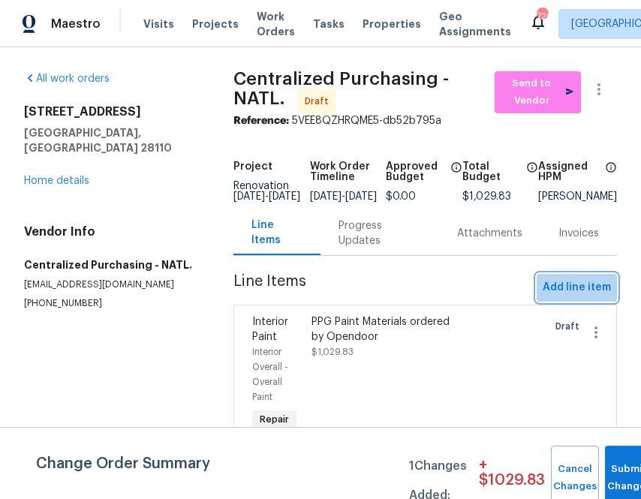
click at [564, 294] on span "Add line item" at bounding box center [577, 288] width 68 height 19
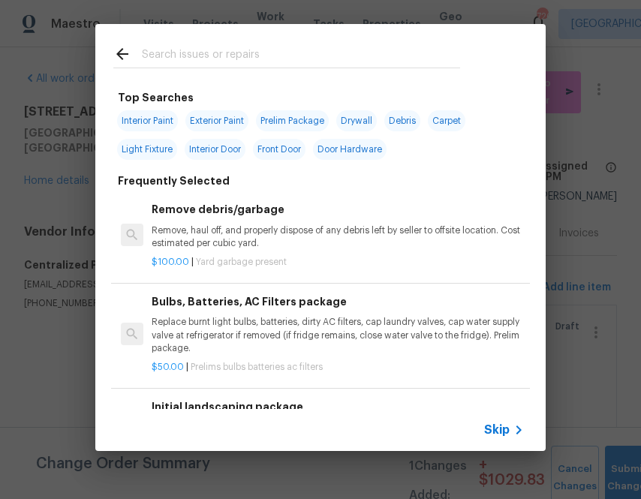
click at [280, 68] on div at bounding box center [286, 68] width 347 height 1
click at [279, 60] on input "text" at bounding box center [301, 56] width 318 height 23
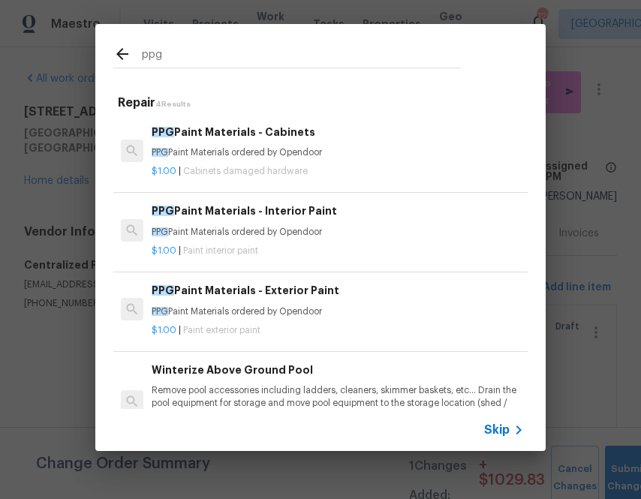
type input "ppg"
click at [248, 146] on div "PPG Paint Materials - Cabinets PPG Paint Materials ordered by Opendoor" at bounding box center [338, 142] width 372 height 36
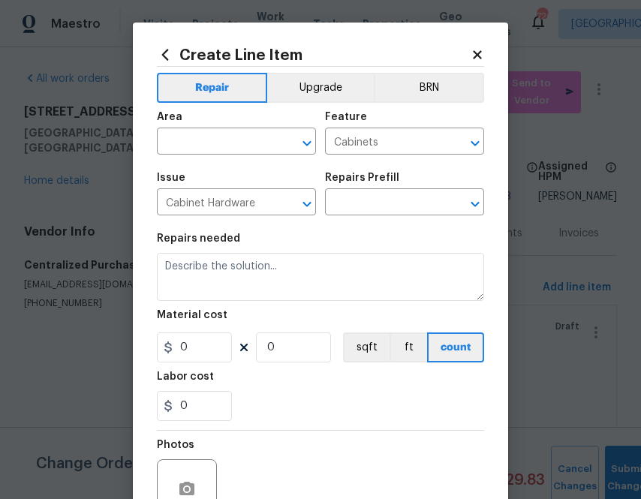
type input "PPG Paint Materials - Cabinets $1.00"
type textarea "PPG Paint Materials ordered by Opendoor"
type input "1"
click at [223, 149] on input "text" at bounding box center [215, 142] width 117 height 23
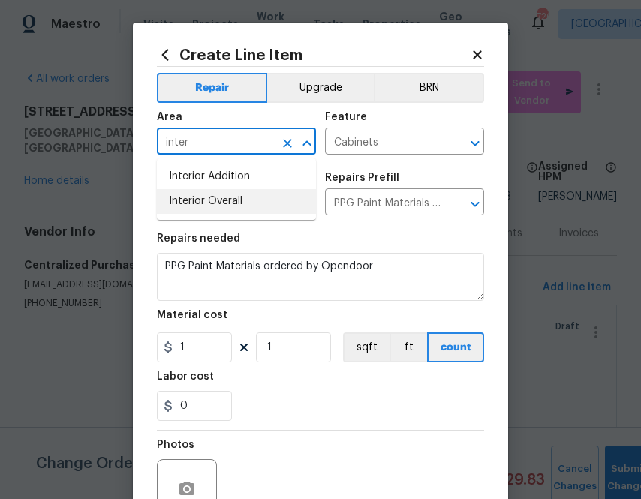
click at [255, 206] on li "Interior Overall" at bounding box center [236, 201] width 159 height 25
type input "Interior Overall"
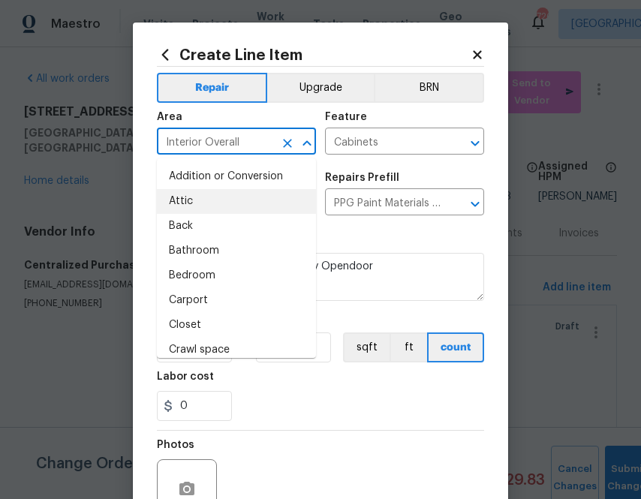
click at [393, 170] on div "Issue Cabinet Hardware ​ Repairs Prefill PPG Paint Materials - Cabinets $1.00 ​" at bounding box center [320, 194] width 327 height 61
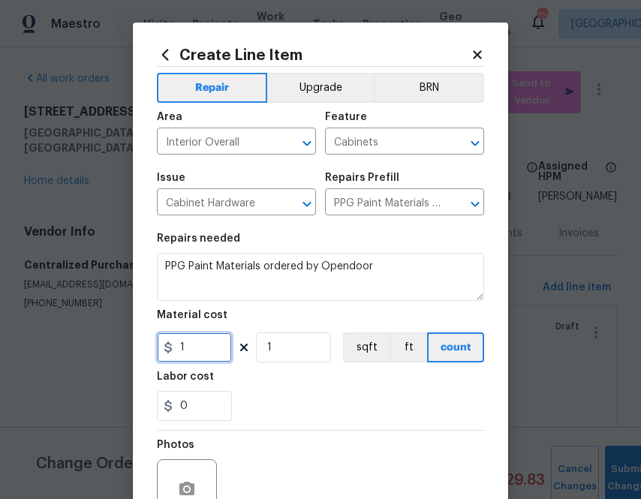
click at [214, 348] on input "1" at bounding box center [194, 348] width 75 height 30
paste input "232.571651"
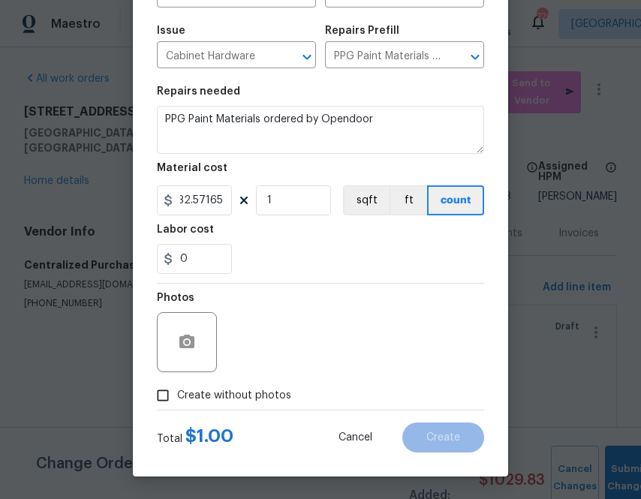
type input "1232.57"
click at [270, 402] on span "Create without photos" at bounding box center [234, 396] width 114 height 16
click at [177, 402] on input "Create without photos" at bounding box center [163, 395] width 29 height 29
checkbox input "true"
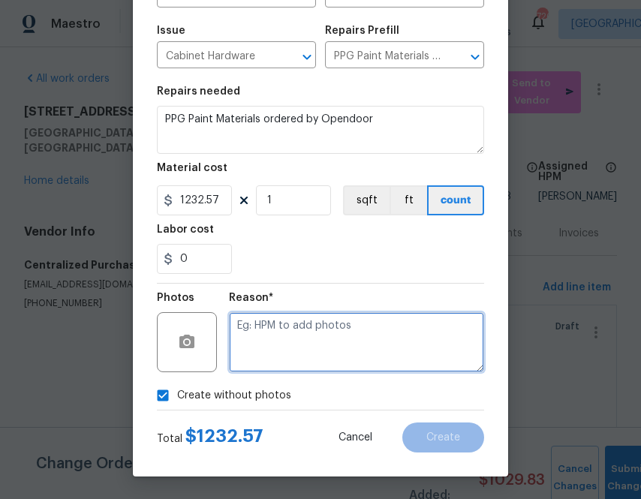
click at [303, 350] on textarea at bounding box center [356, 342] width 255 height 60
type textarea "a"
type textarea "na"
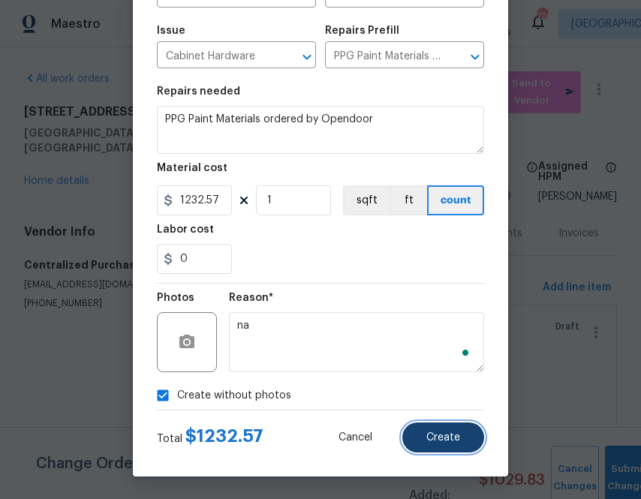
click at [457, 447] on button "Create" at bounding box center [443, 438] width 82 height 30
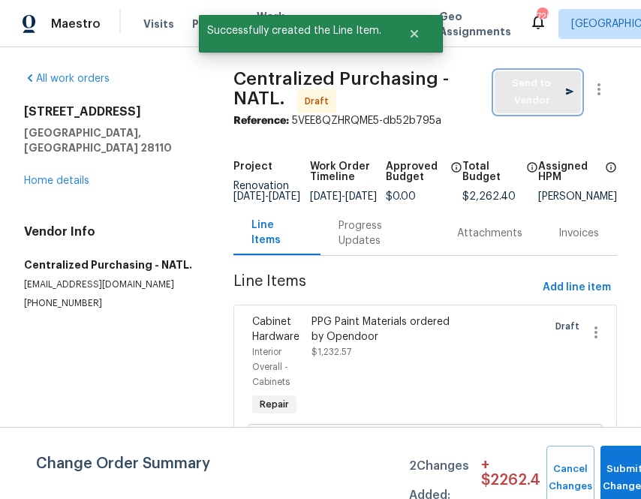
click at [541, 97] on span "Send to Vendor" at bounding box center [537, 92] width 71 height 35
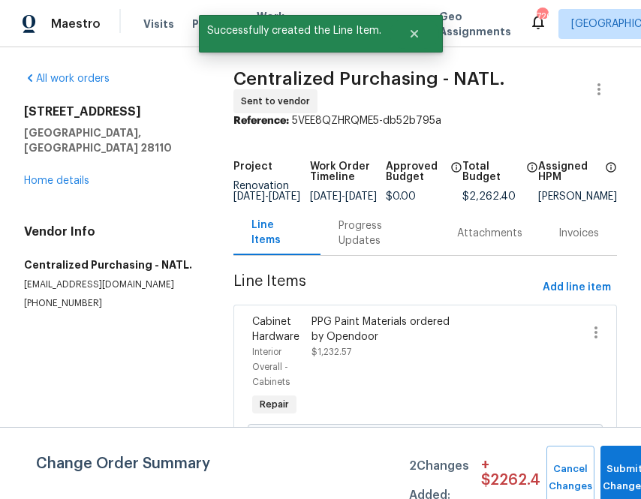
scroll to position [290, 0]
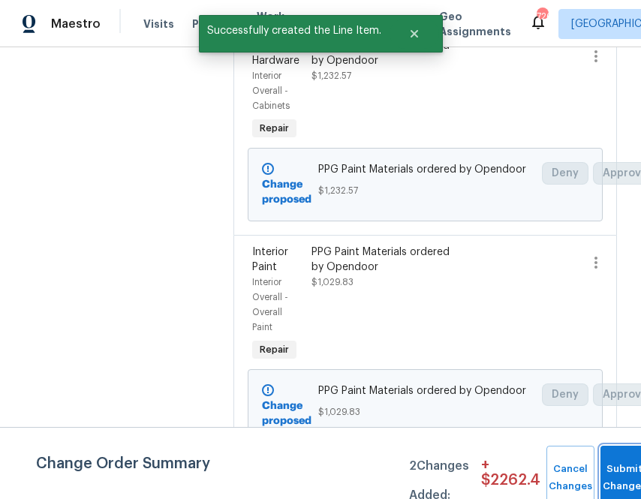
click at [613, 470] on button "Submit Changes" at bounding box center [625, 478] width 48 height 65
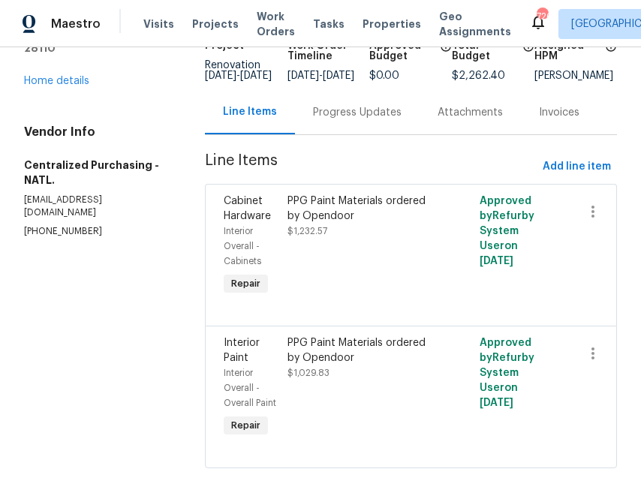
scroll to position [113, 0]
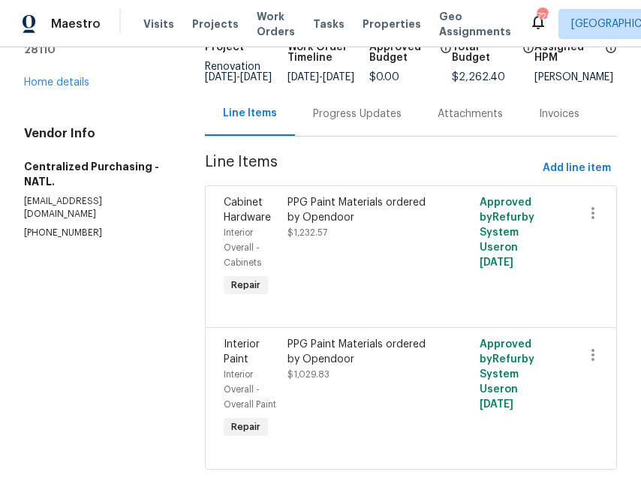
click at [348, 367] on div "PPG Paint Materials ordered by Opendoor" at bounding box center [363, 352] width 151 height 30
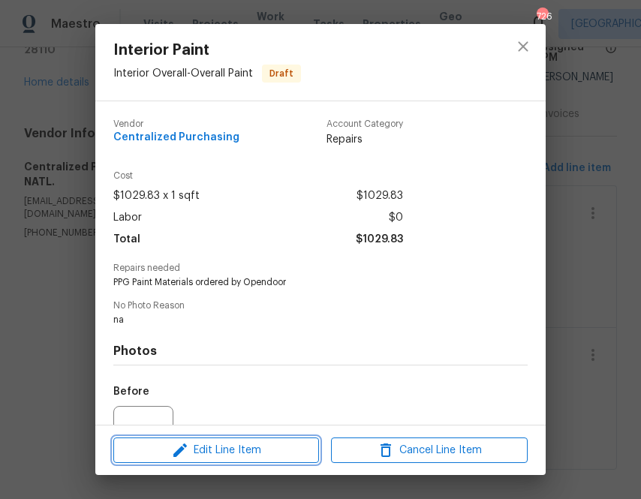
click at [253, 453] on span "Edit Line Item" at bounding box center [216, 450] width 197 height 19
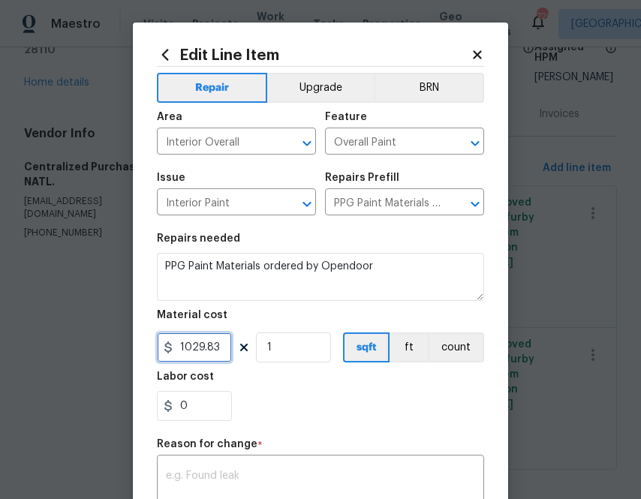
click at [200, 352] on input "1029.83" at bounding box center [194, 348] width 75 height 30
paste input "175.01"
type input "1175.01"
click at [317, 382] on div "Labor cost" at bounding box center [320, 382] width 327 height 20
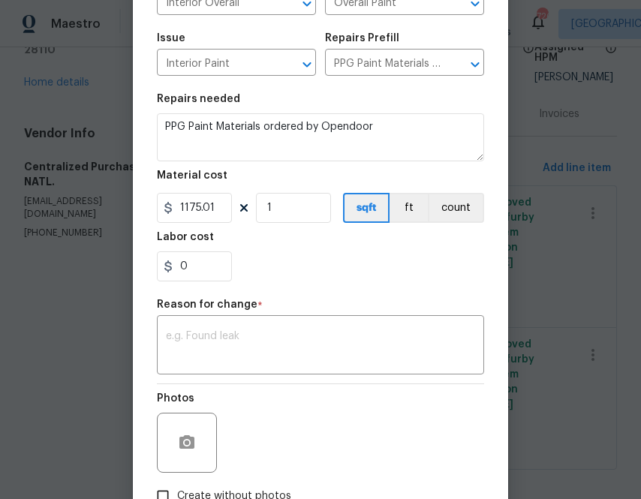
scroll to position [241, 0]
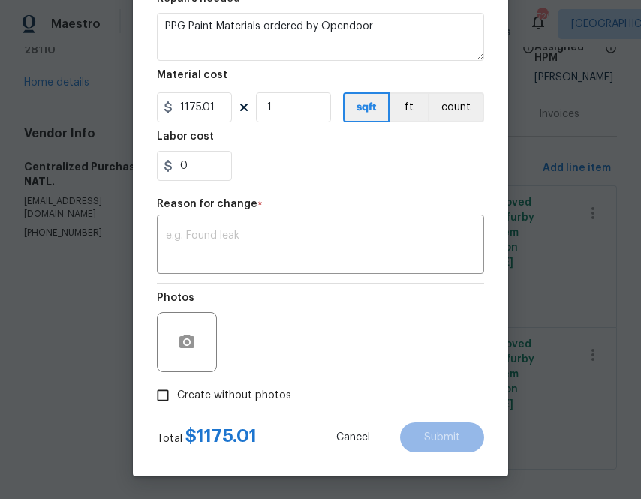
click at [188, 398] on span "Create without photos" at bounding box center [234, 396] width 114 height 16
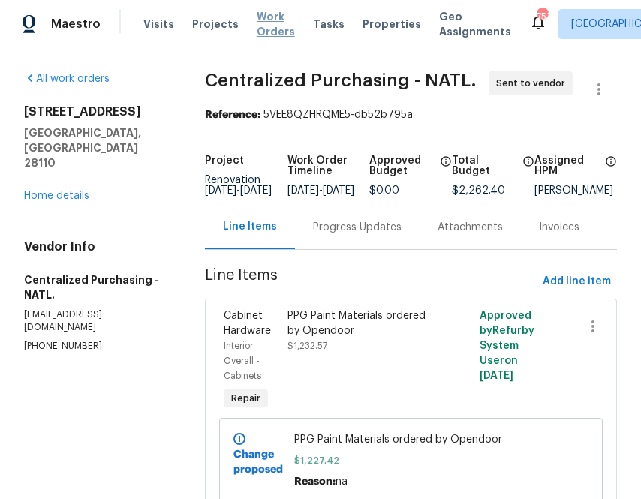
click at [260, 24] on span "Work Orders" at bounding box center [276, 24] width 38 height 30
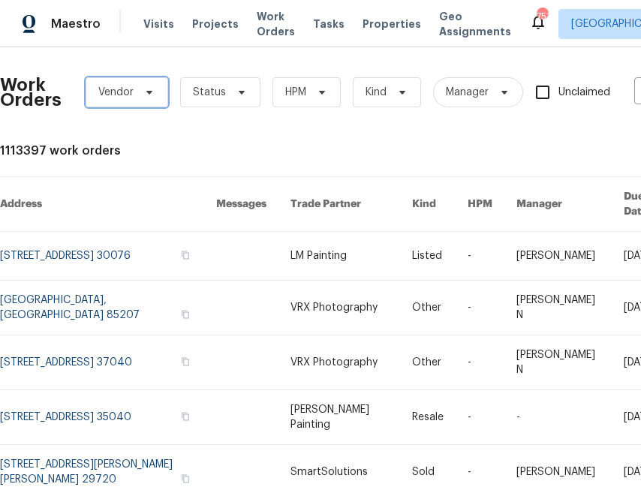
click at [134, 98] on span "Vendor" at bounding box center [127, 92] width 83 height 30
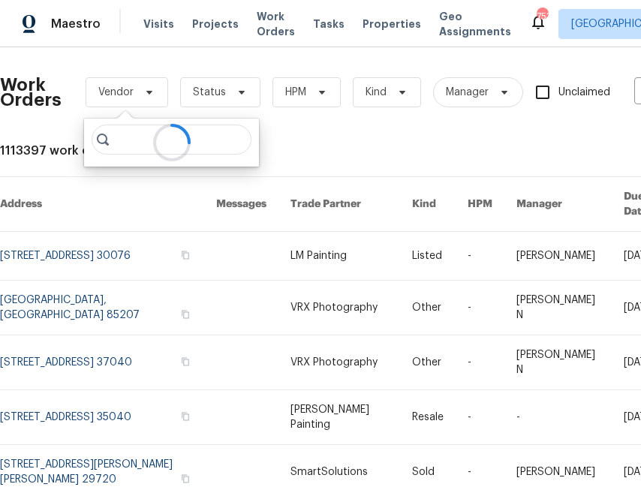
click at [134, 138] on div at bounding box center [171, 143] width 175 height 48
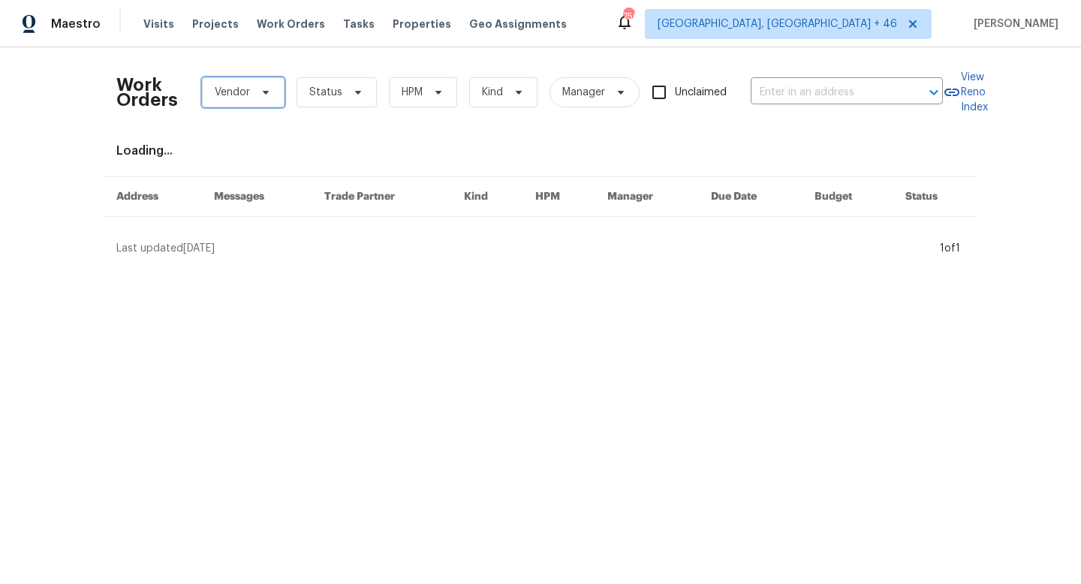
click at [249, 97] on span "Vendor" at bounding box center [243, 92] width 83 height 30
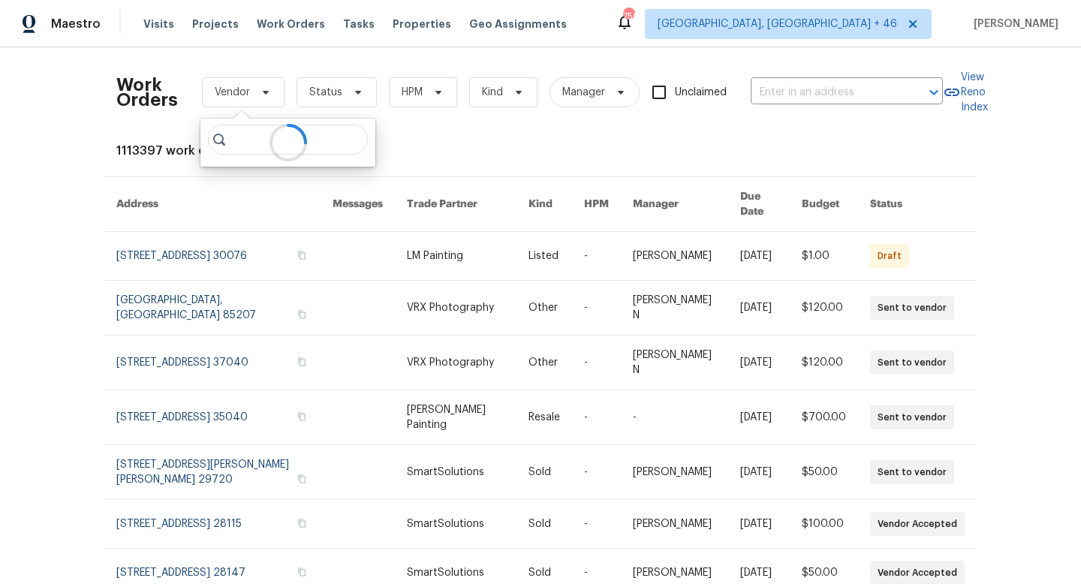
click at [249, 141] on div at bounding box center [287, 143] width 175 height 48
